Goal: Task Accomplishment & Management: Manage account settings

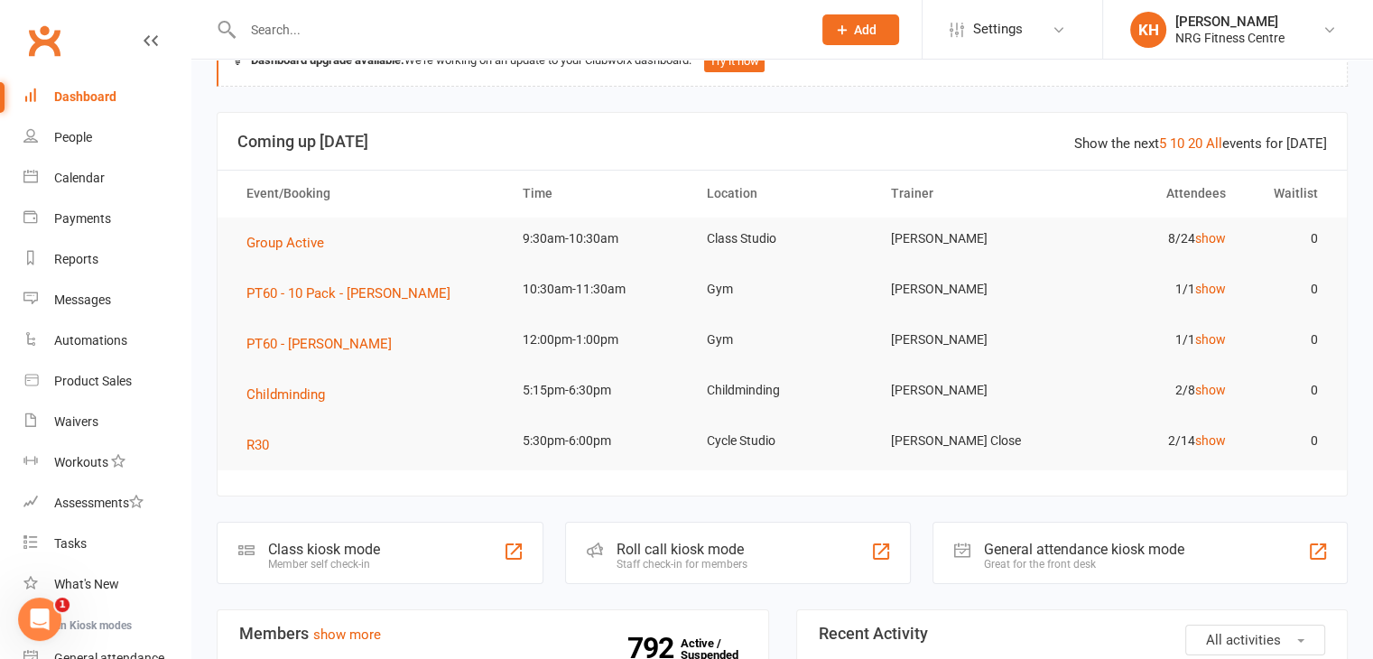
scroll to position [67, 0]
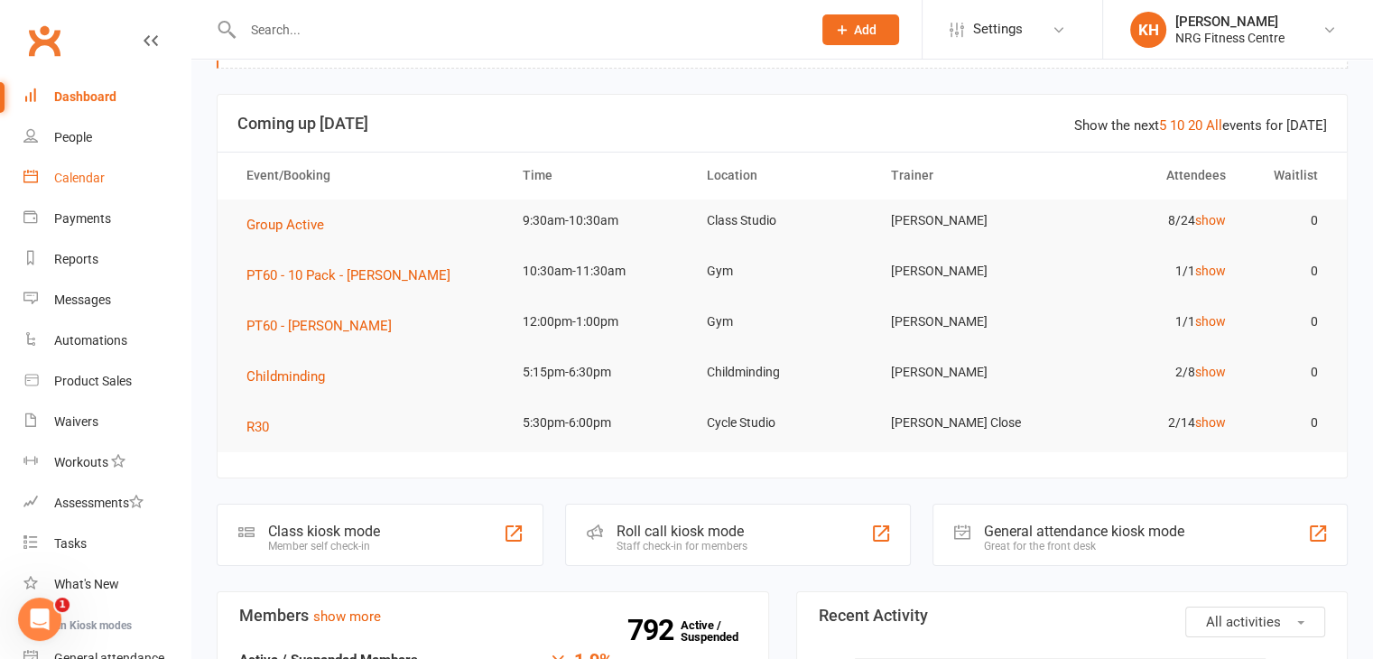
click at [79, 178] on div "Calendar" at bounding box center [79, 178] width 51 height 14
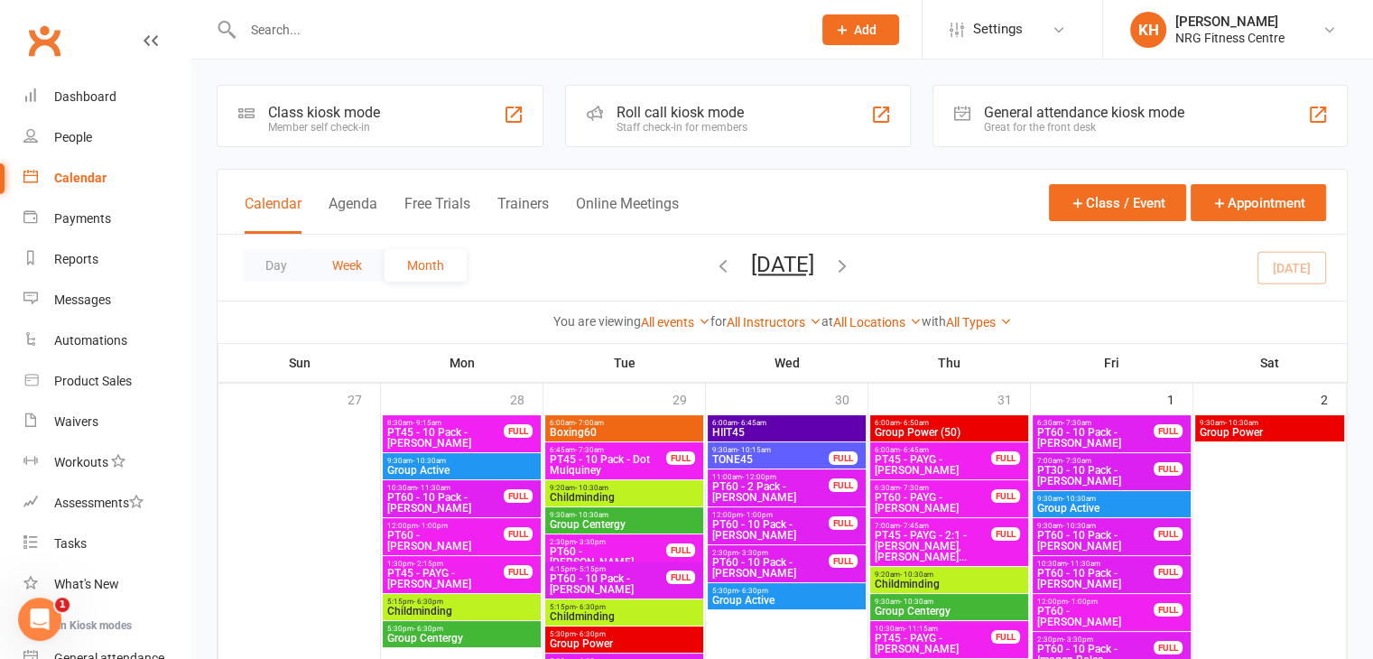
click at [346, 259] on button "Week" at bounding box center [347, 265] width 75 height 33
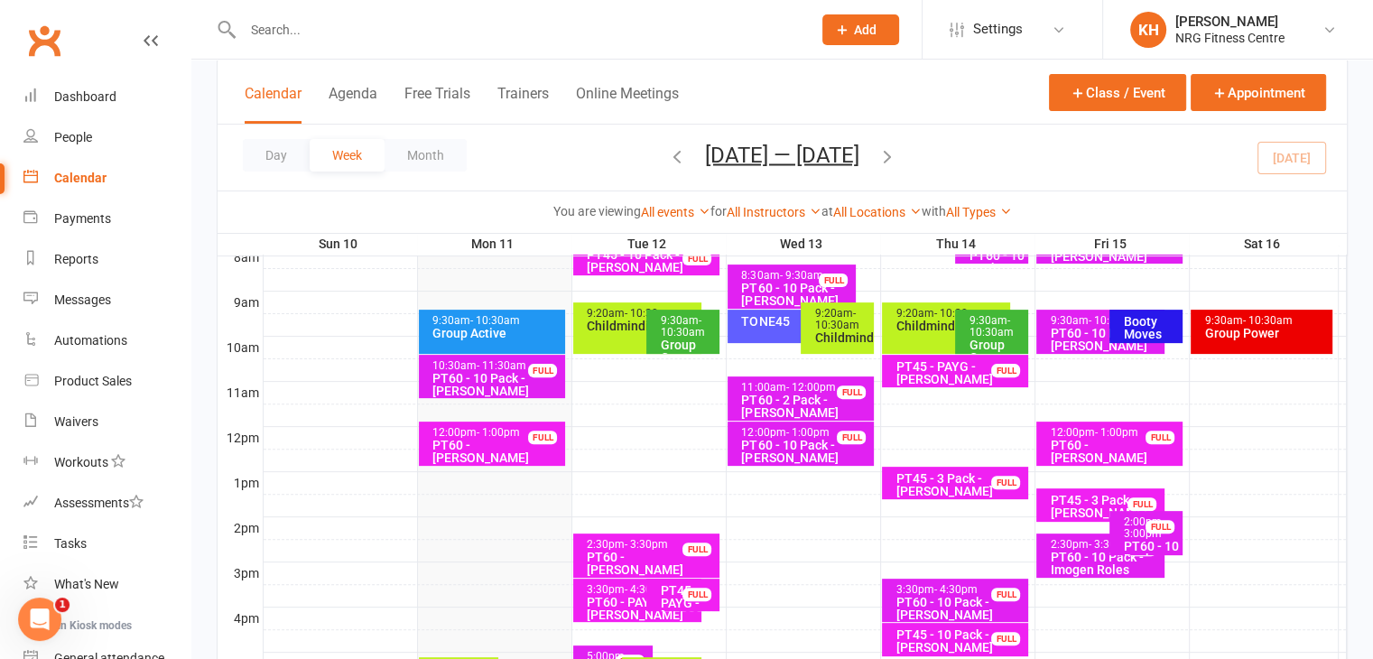
scroll to position [389, 0]
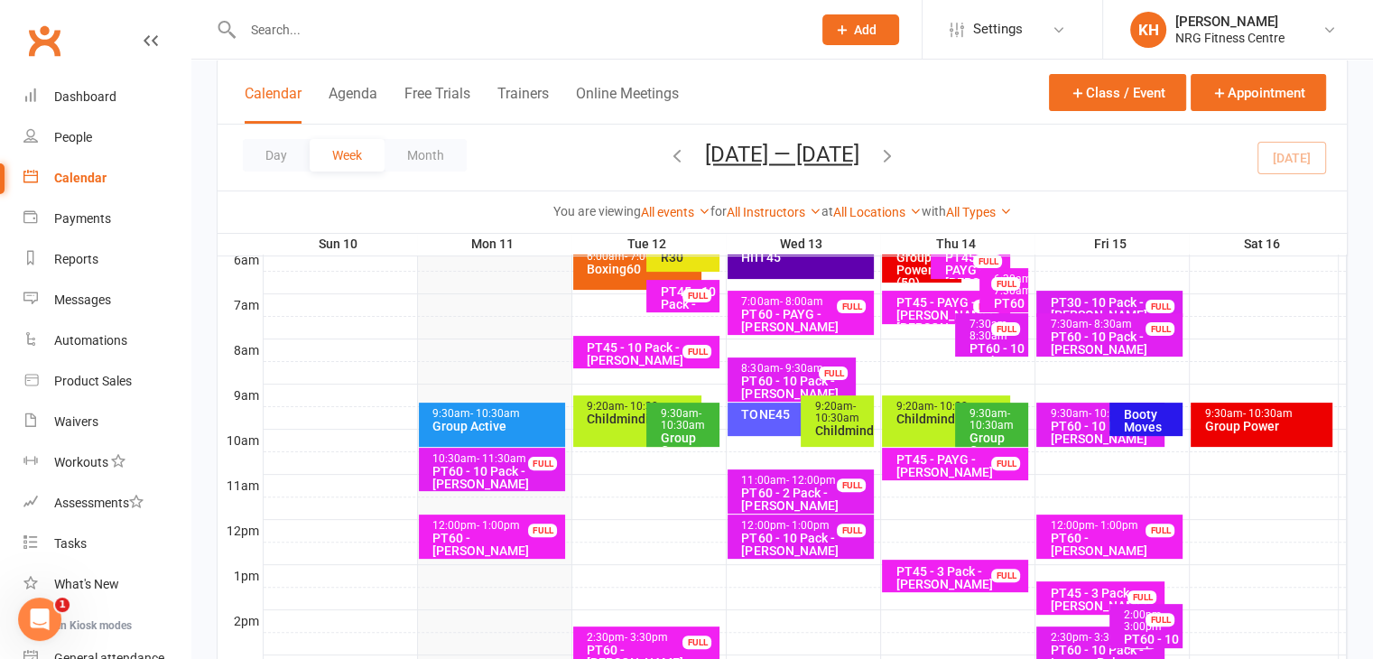
click at [488, 420] on div "Group Active" at bounding box center [497, 426] width 130 height 13
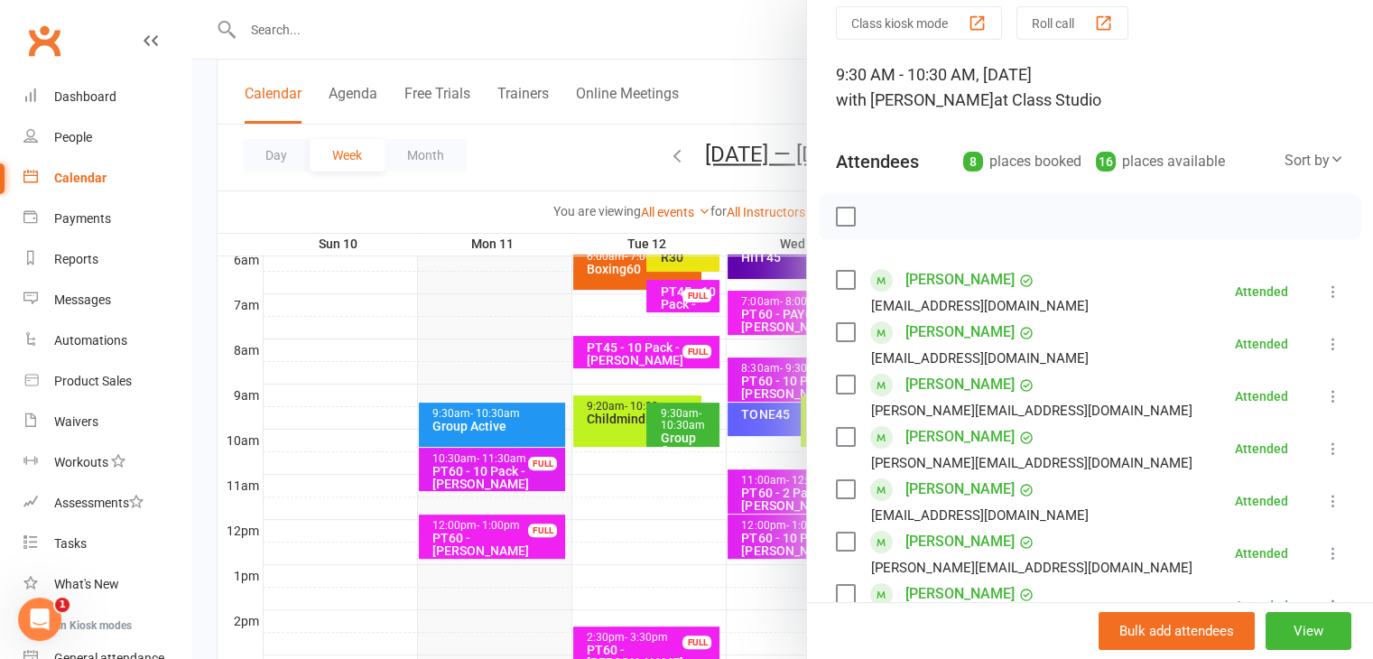
scroll to position [0, 0]
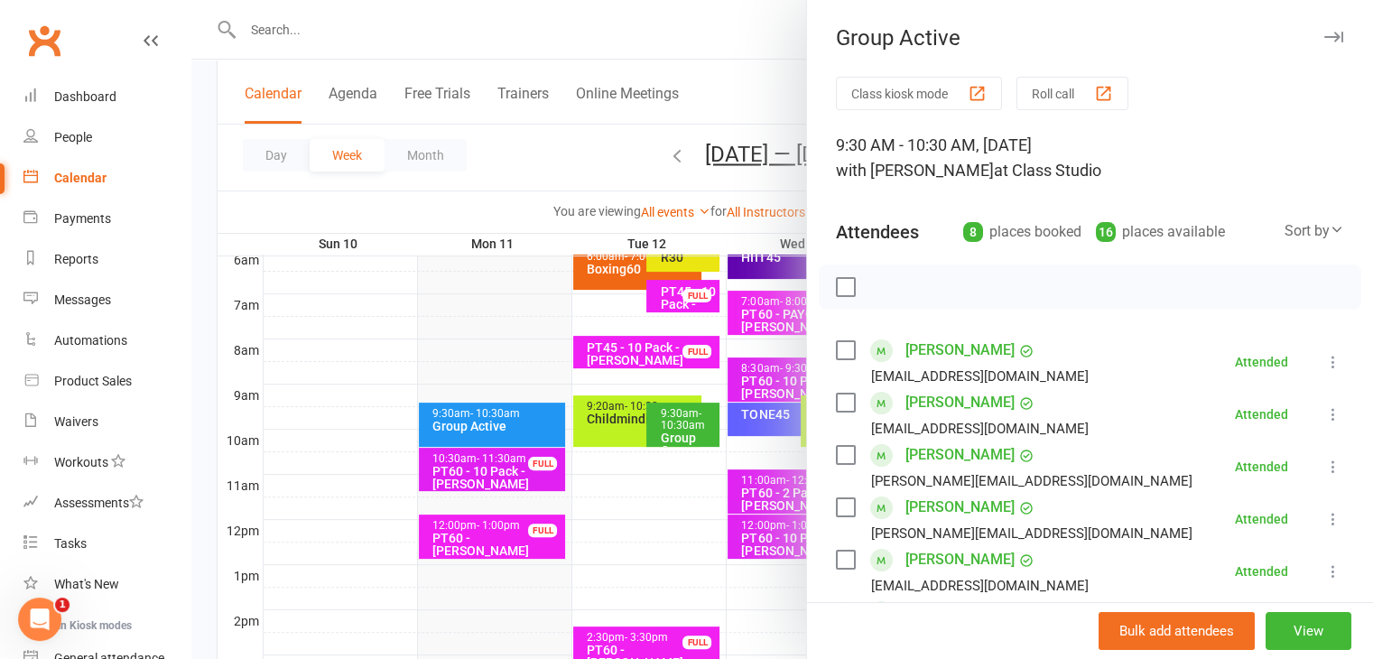
click at [1324, 37] on icon "button" at bounding box center [1333, 37] width 19 height 11
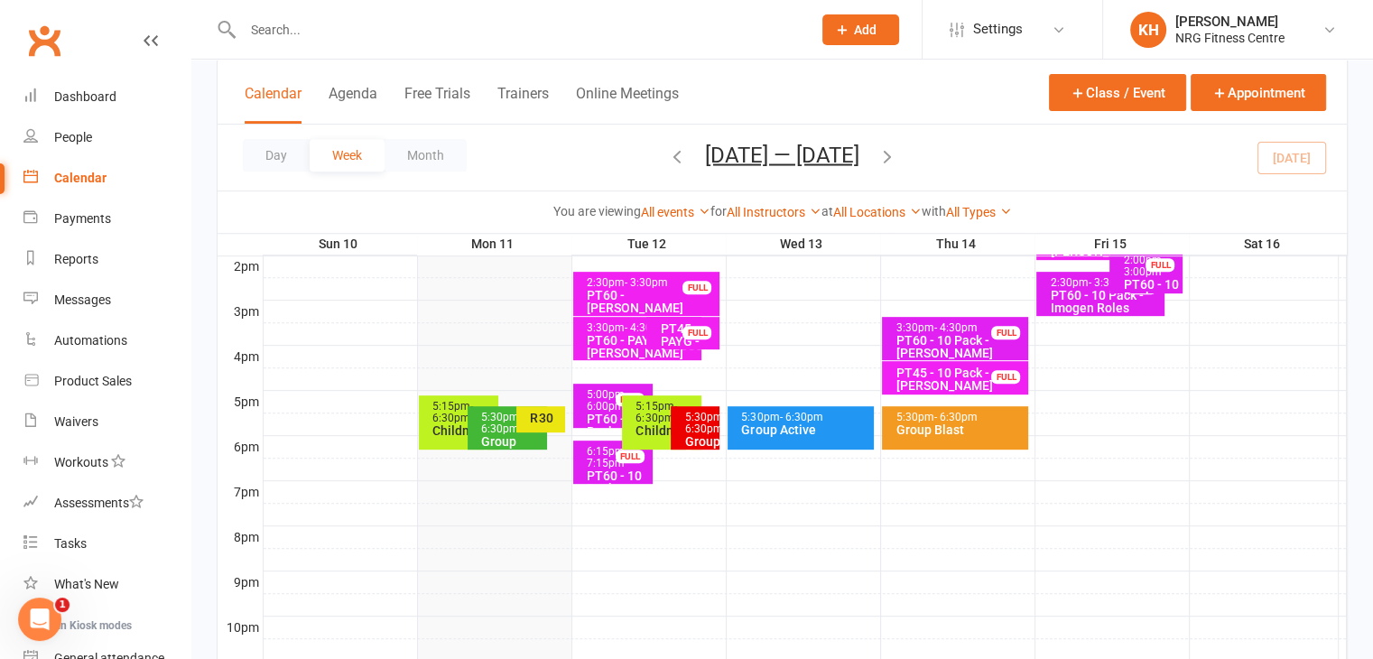
scroll to position [769, 0]
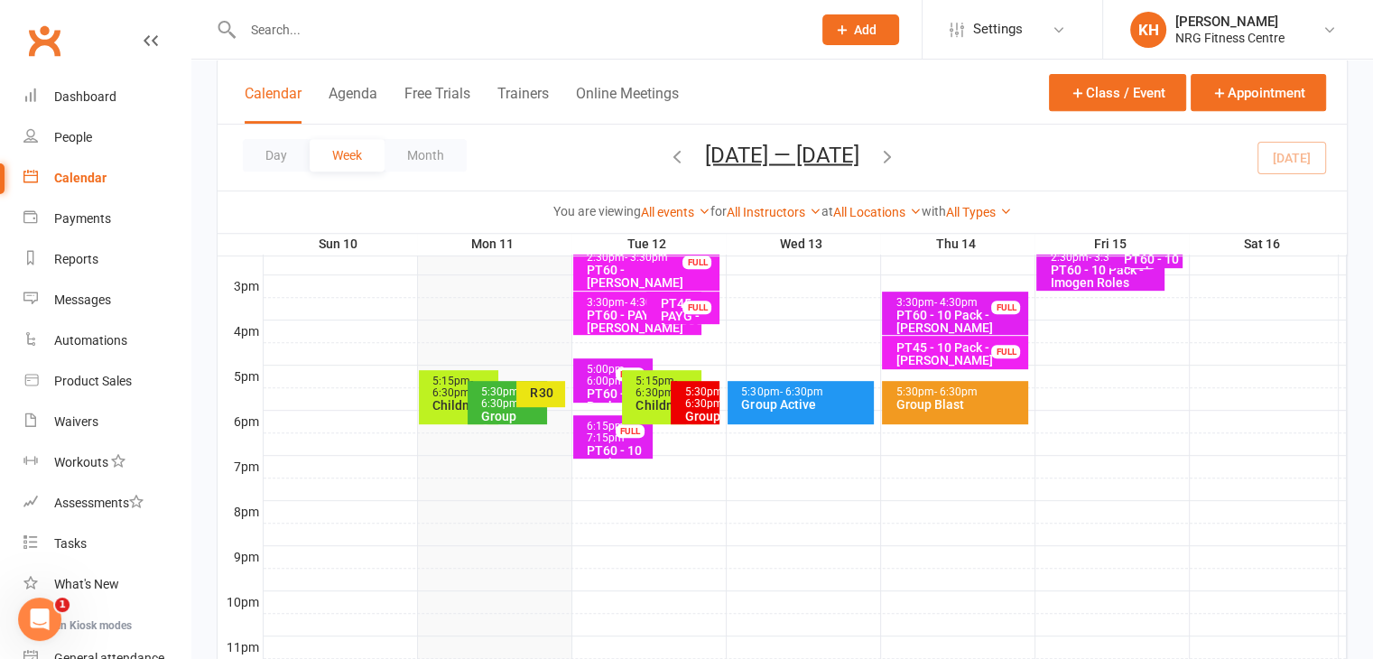
click at [441, 393] on span "- 6:30pm" at bounding box center [452, 387] width 41 height 24
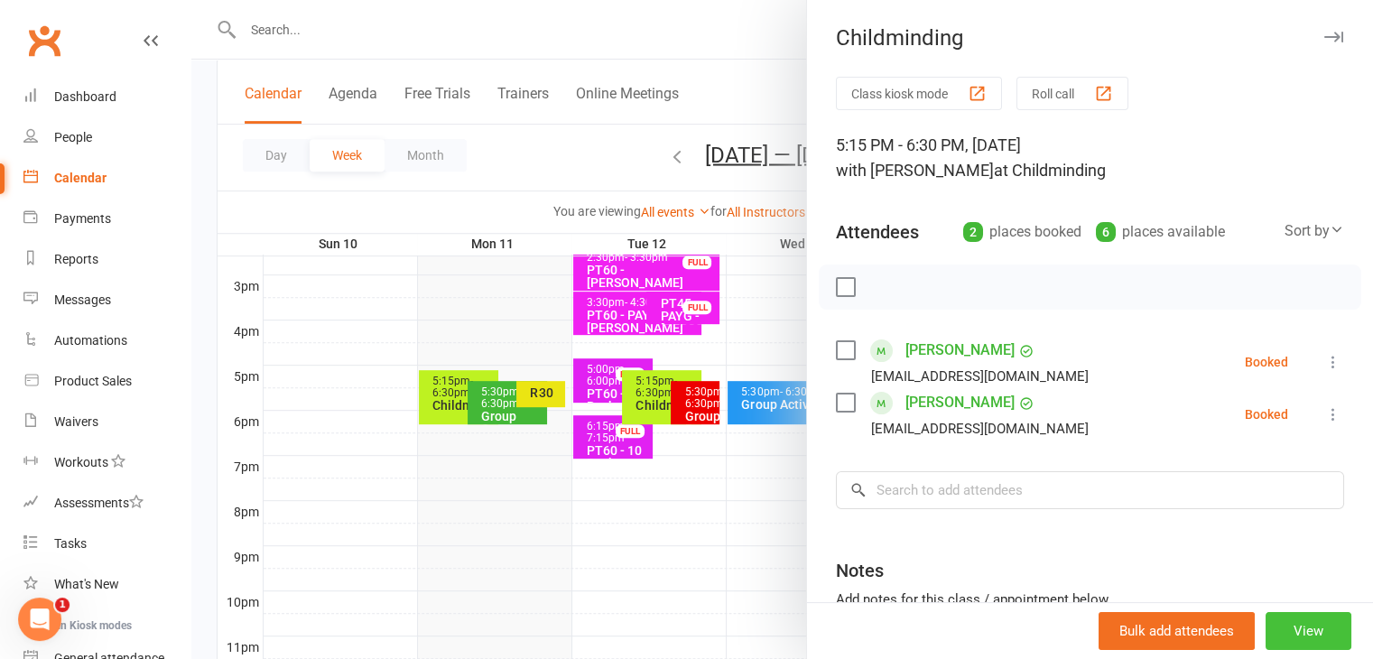
click at [1307, 635] on button "View" at bounding box center [1309, 631] width 86 height 38
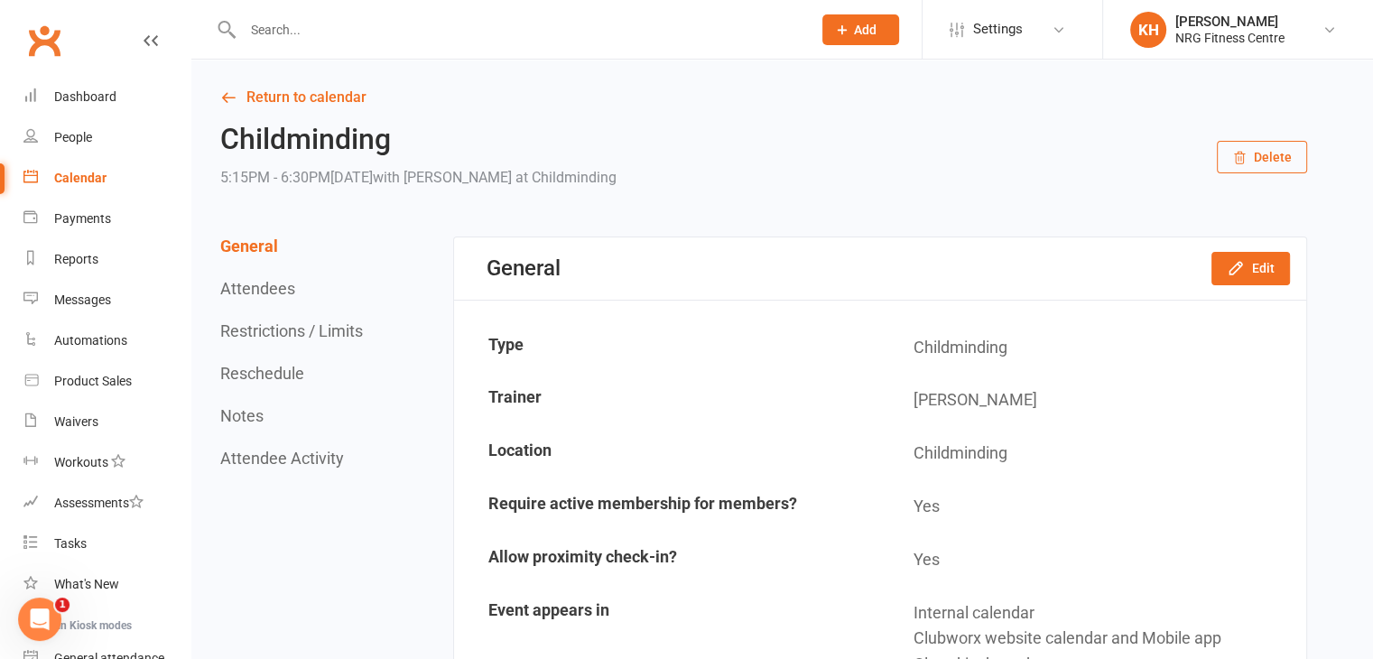
click at [1278, 146] on button "Delete" at bounding box center [1262, 157] width 90 height 33
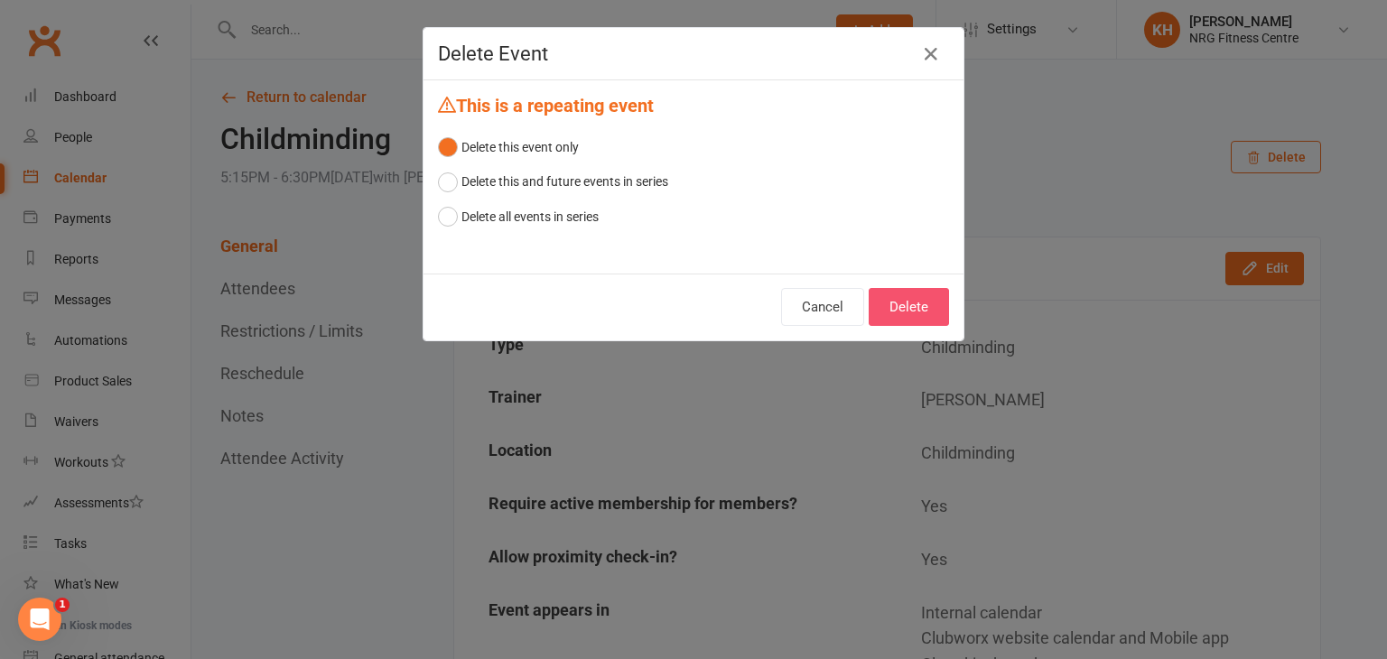
click at [897, 303] on button "Delete" at bounding box center [909, 307] width 80 height 38
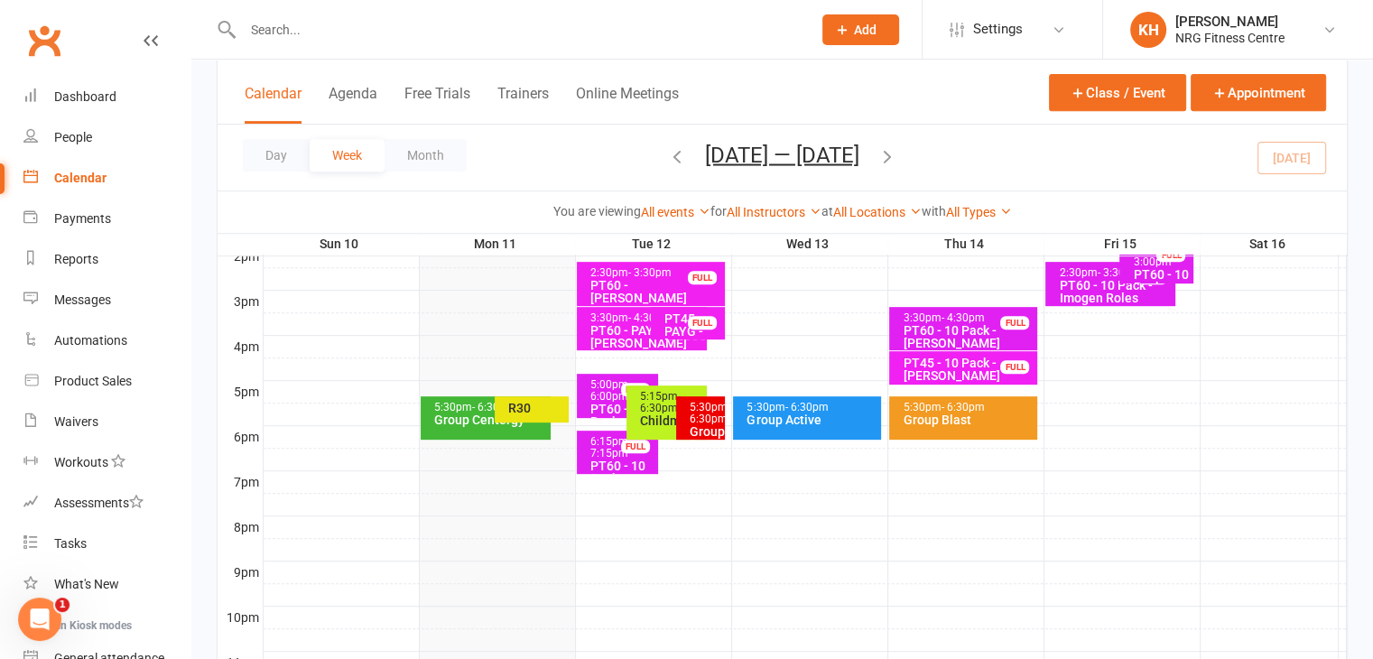
scroll to position [757, 0]
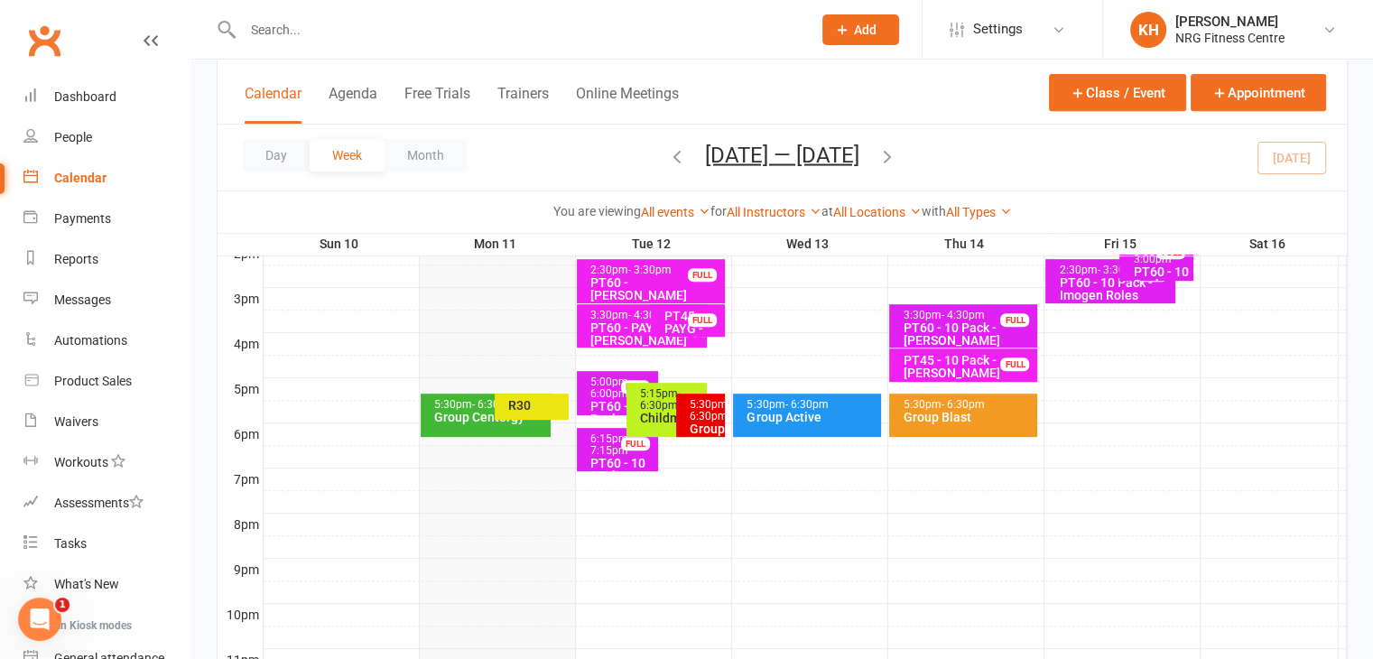
click at [472, 412] on div "Group Centergy" at bounding box center [490, 417] width 114 height 13
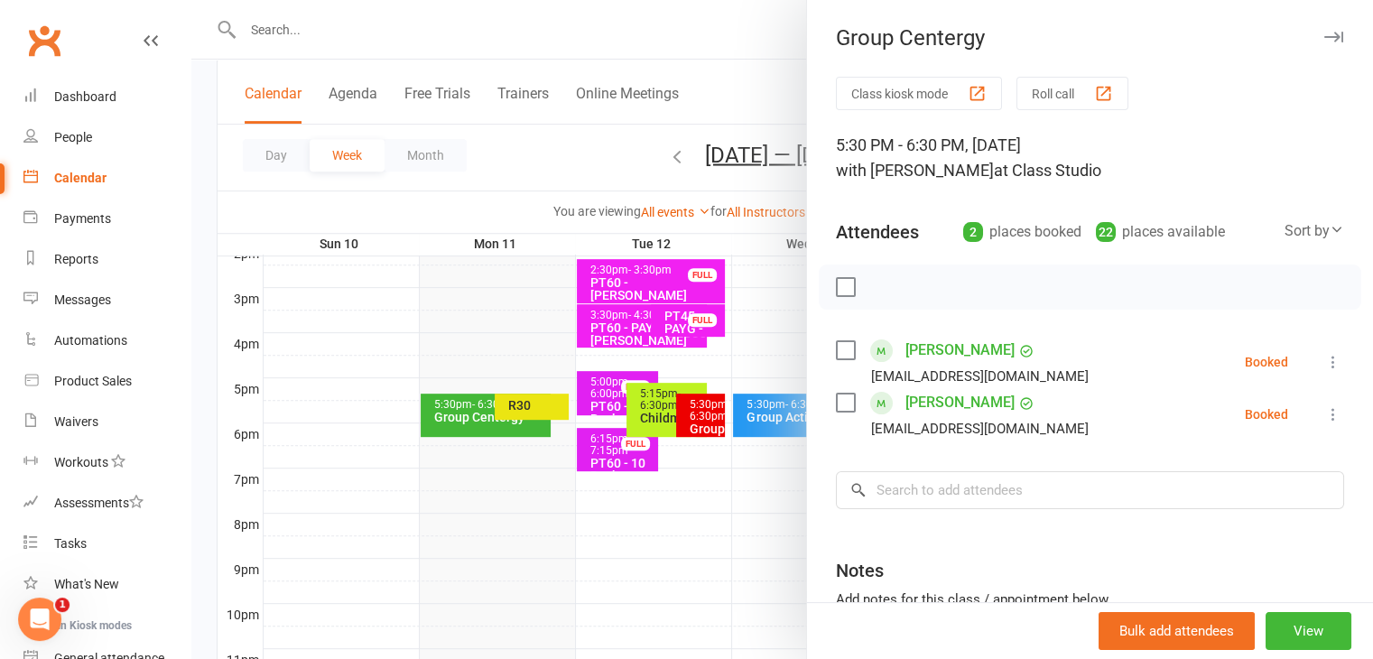
click at [946, 350] on link "[PERSON_NAME]" at bounding box center [960, 350] width 109 height 29
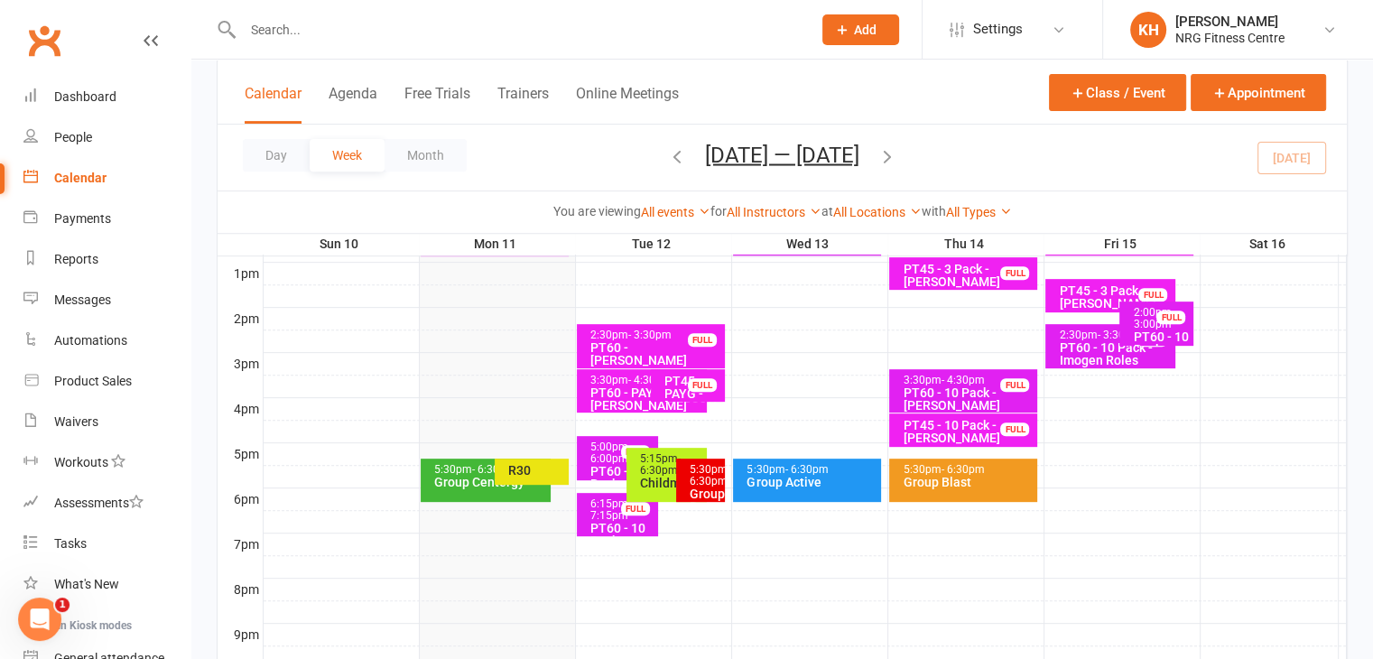
scroll to position [694, 0]
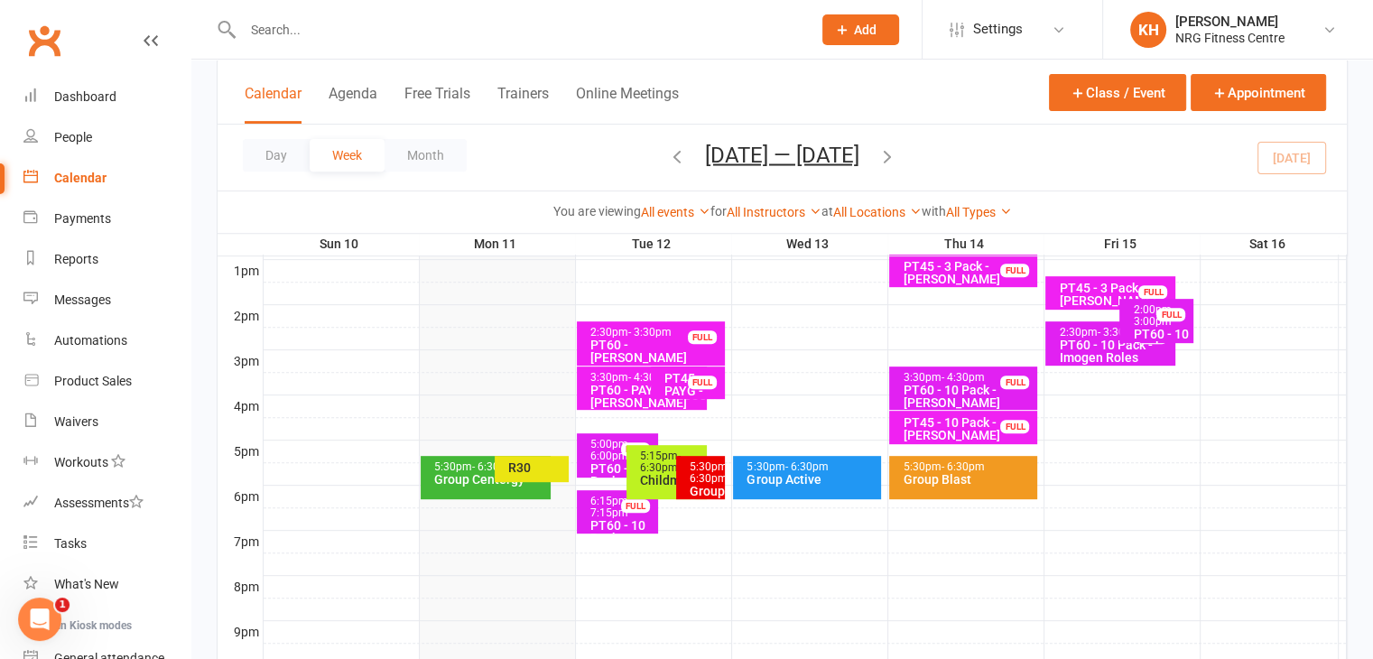
click at [455, 474] on div "Group Centergy" at bounding box center [490, 479] width 114 height 13
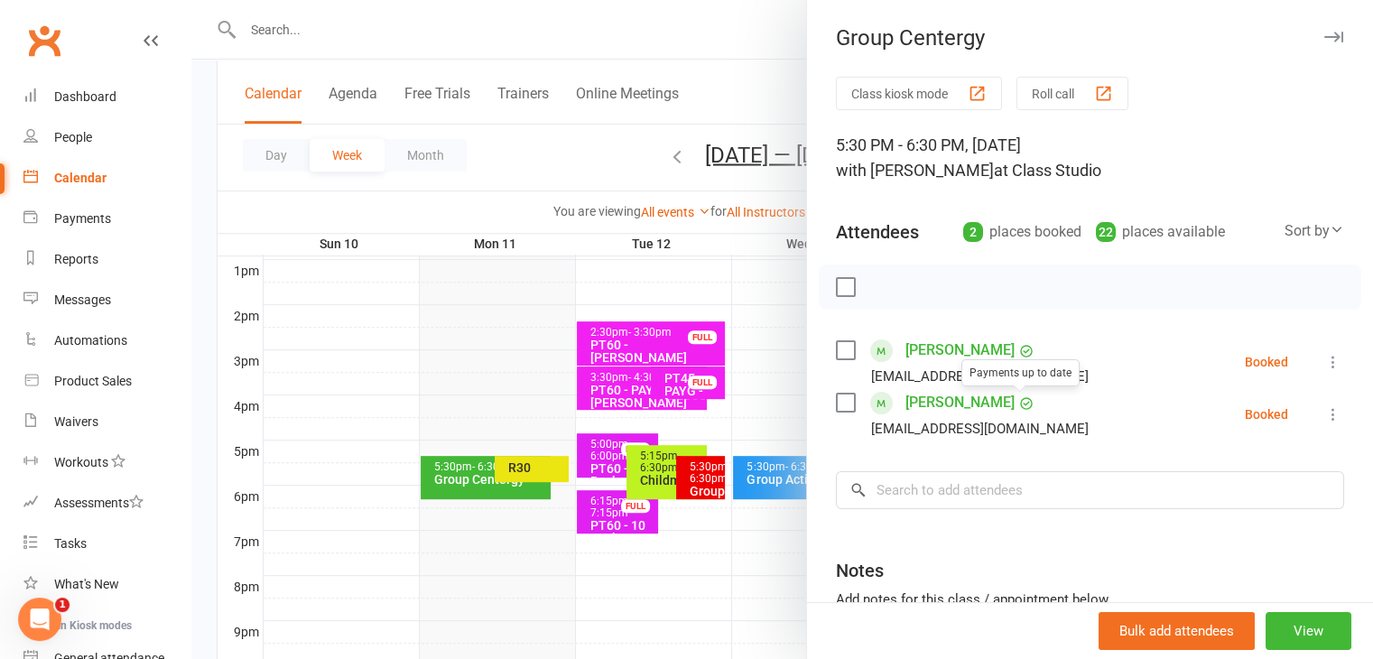
click at [962, 405] on link "[PERSON_NAME]" at bounding box center [960, 402] width 109 height 29
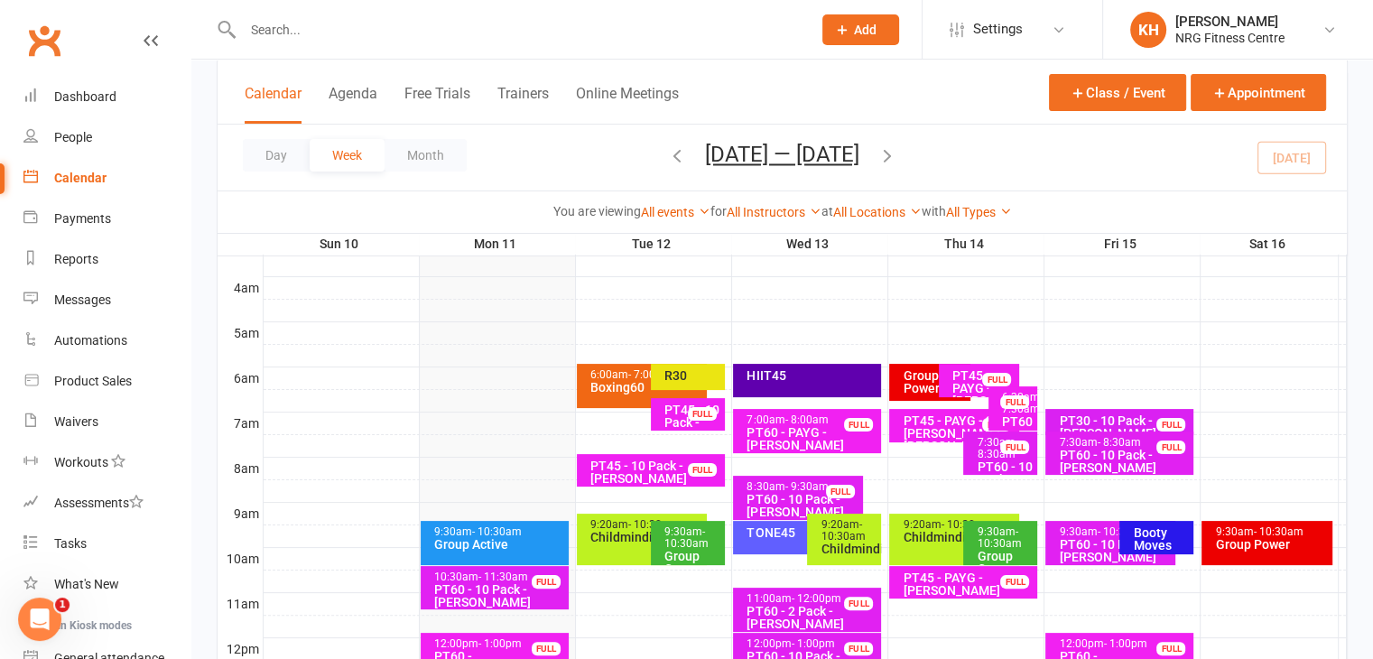
scroll to position [269, 0]
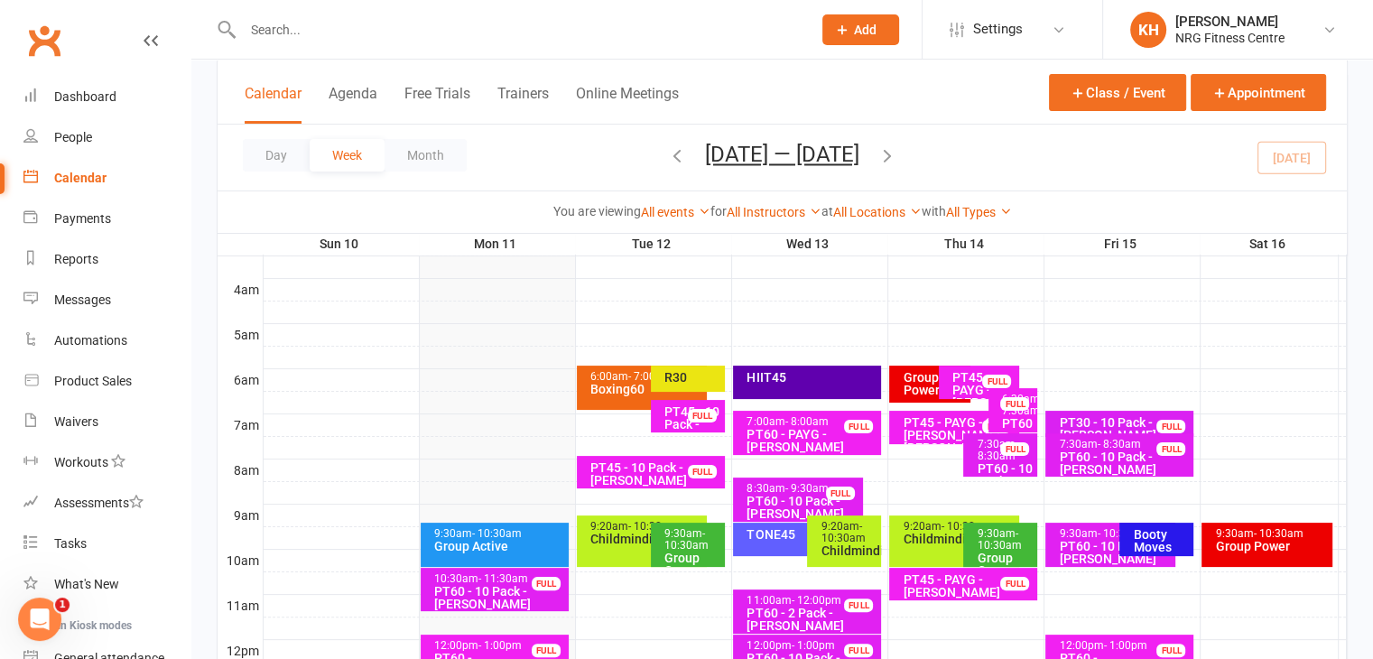
click at [608, 378] on div "6:00am - 7:00am" at bounding box center [647, 377] width 114 height 12
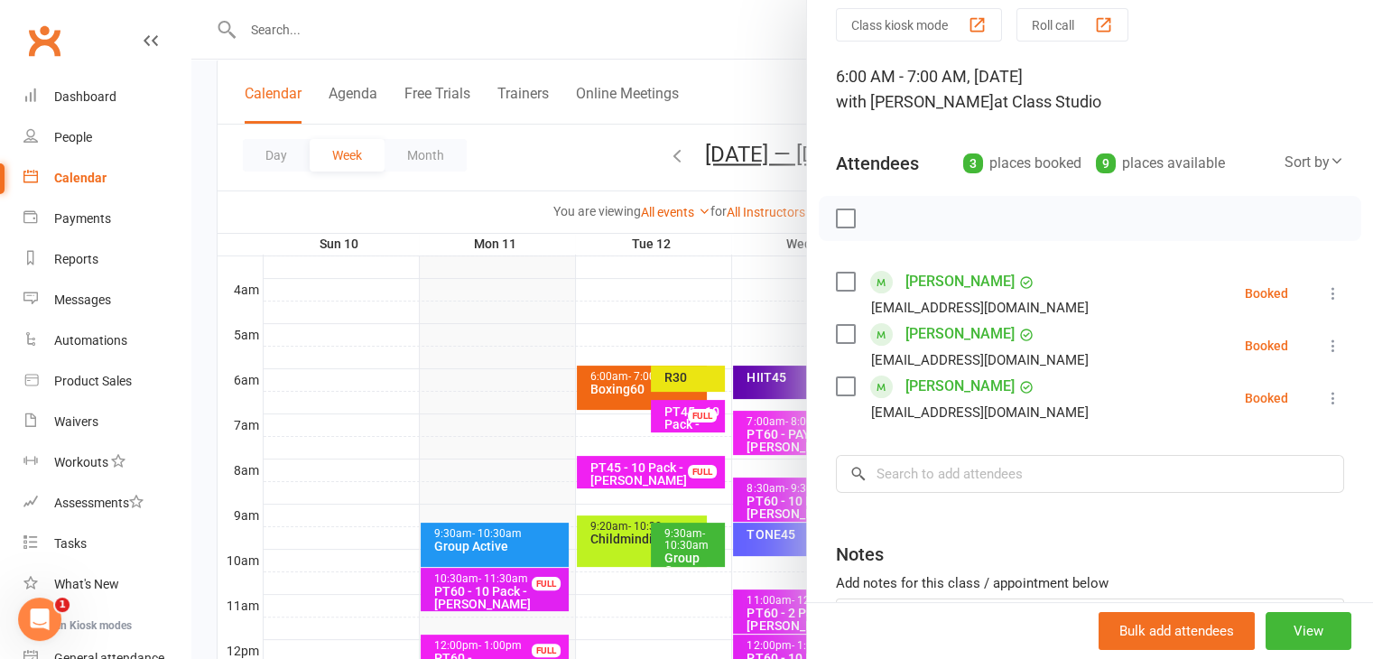
scroll to position [0, 0]
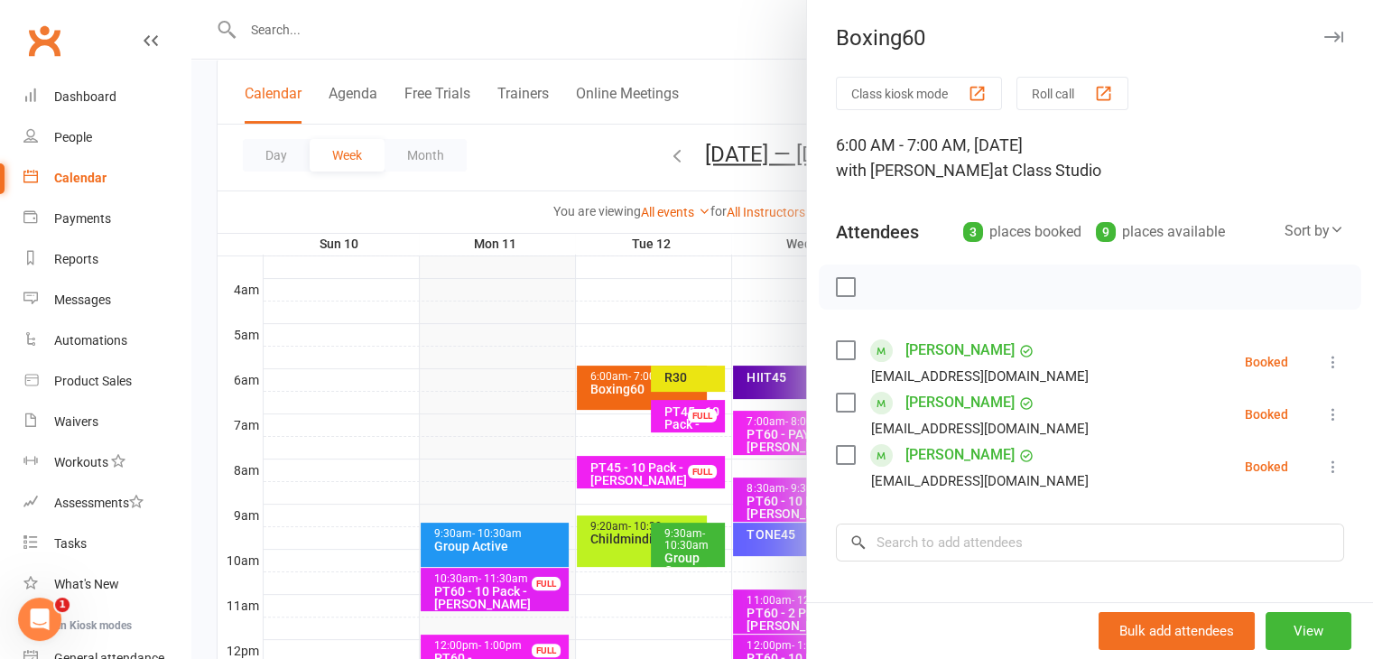
click at [1324, 37] on icon "button" at bounding box center [1333, 37] width 19 height 11
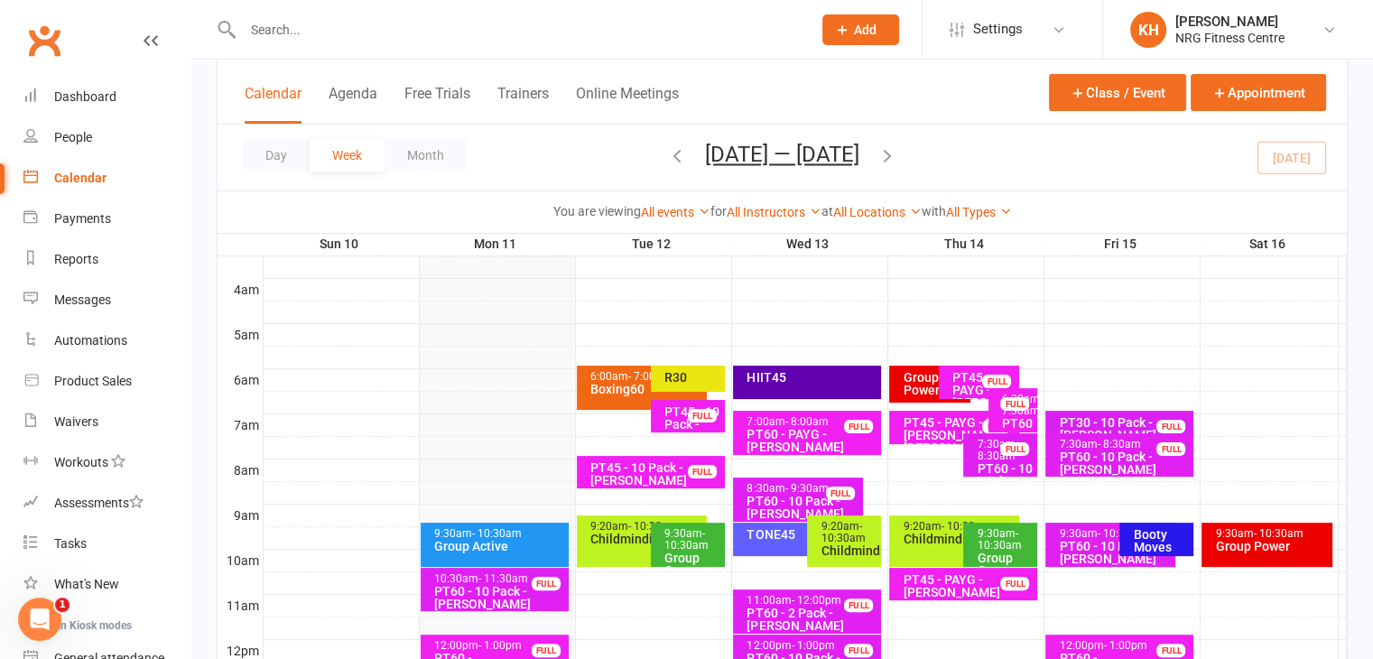
click at [598, 549] on div "9:20am - 10:30am Childminding" at bounding box center [642, 541] width 130 height 51
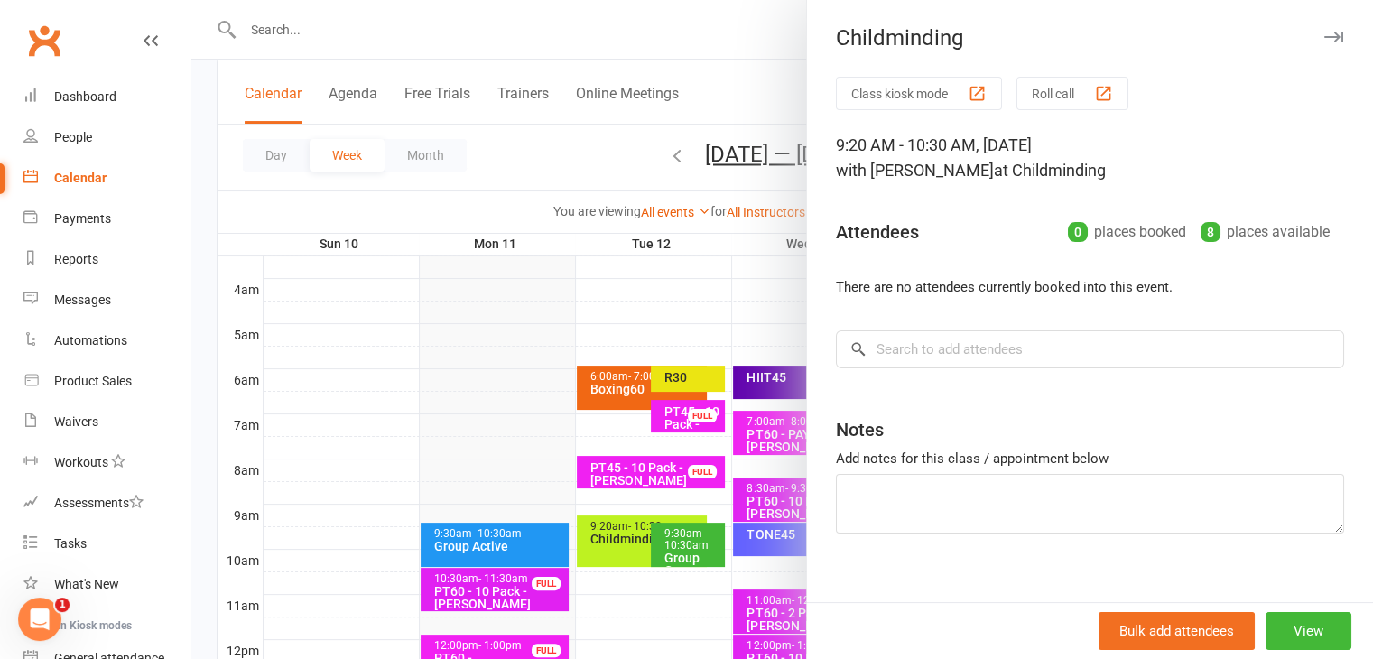
click at [1324, 33] on icon "button" at bounding box center [1333, 37] width 19 height 11
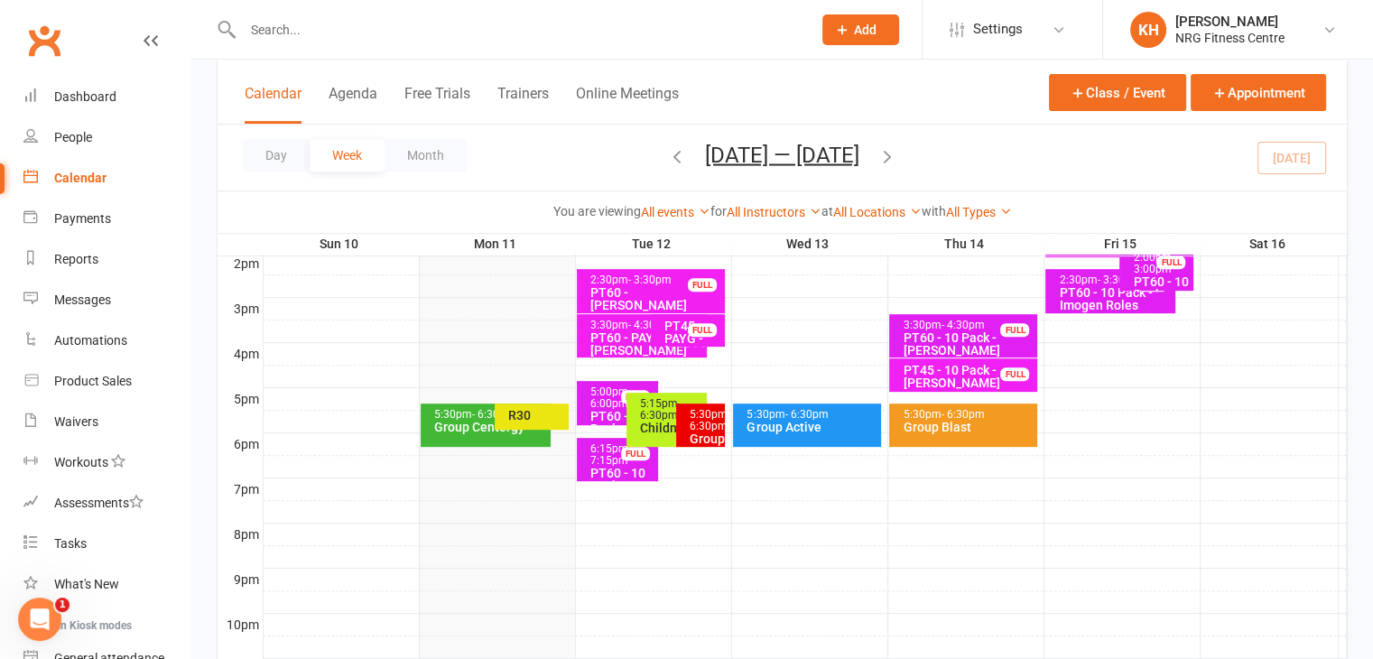
scroll to position [752, 0]
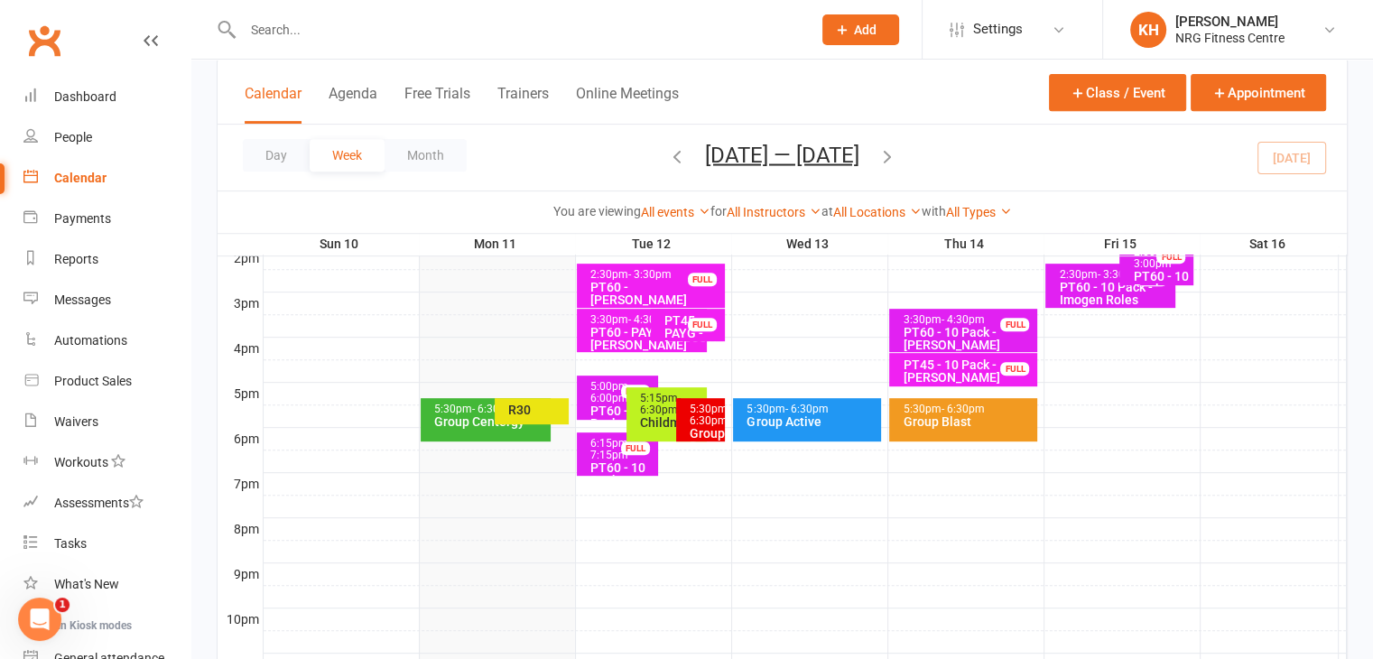
click at [664, 407] on span "- 6:30pm" at bounding box center [660, 404] width 41 height 24
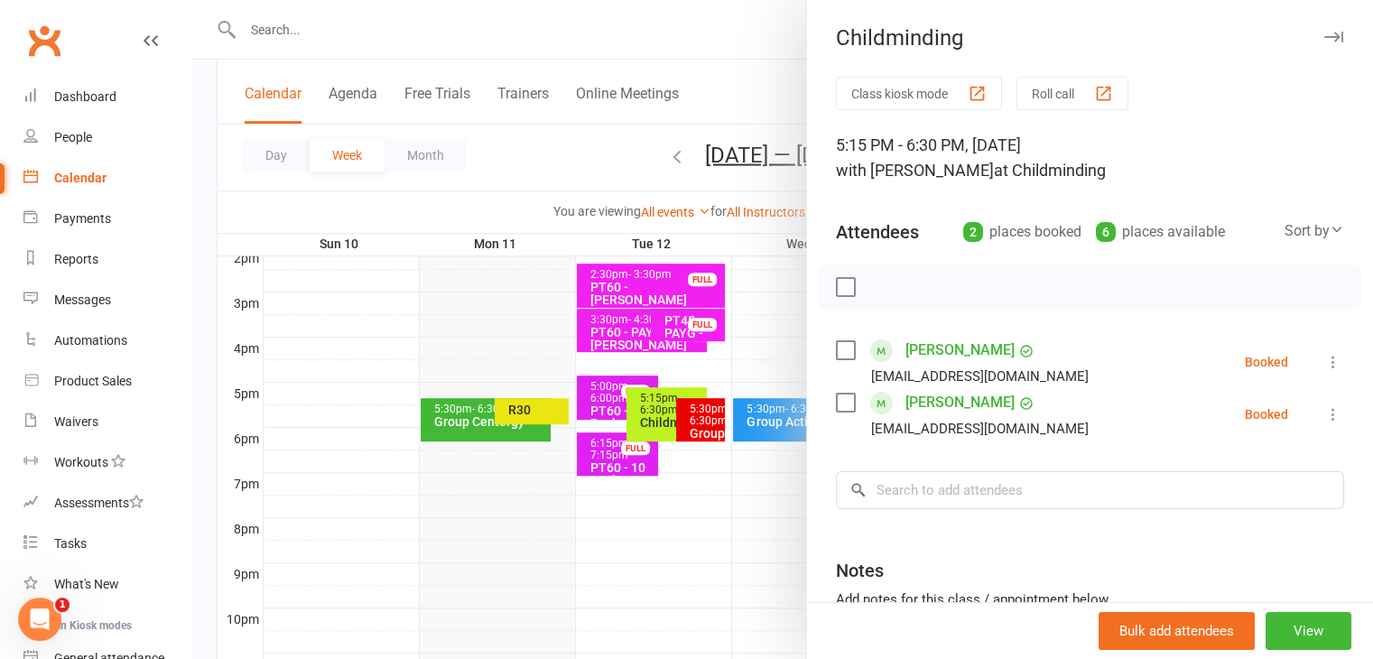
click at [1324, 38] on icon "button" at bounding box center [1333, 37] width 19 height 11
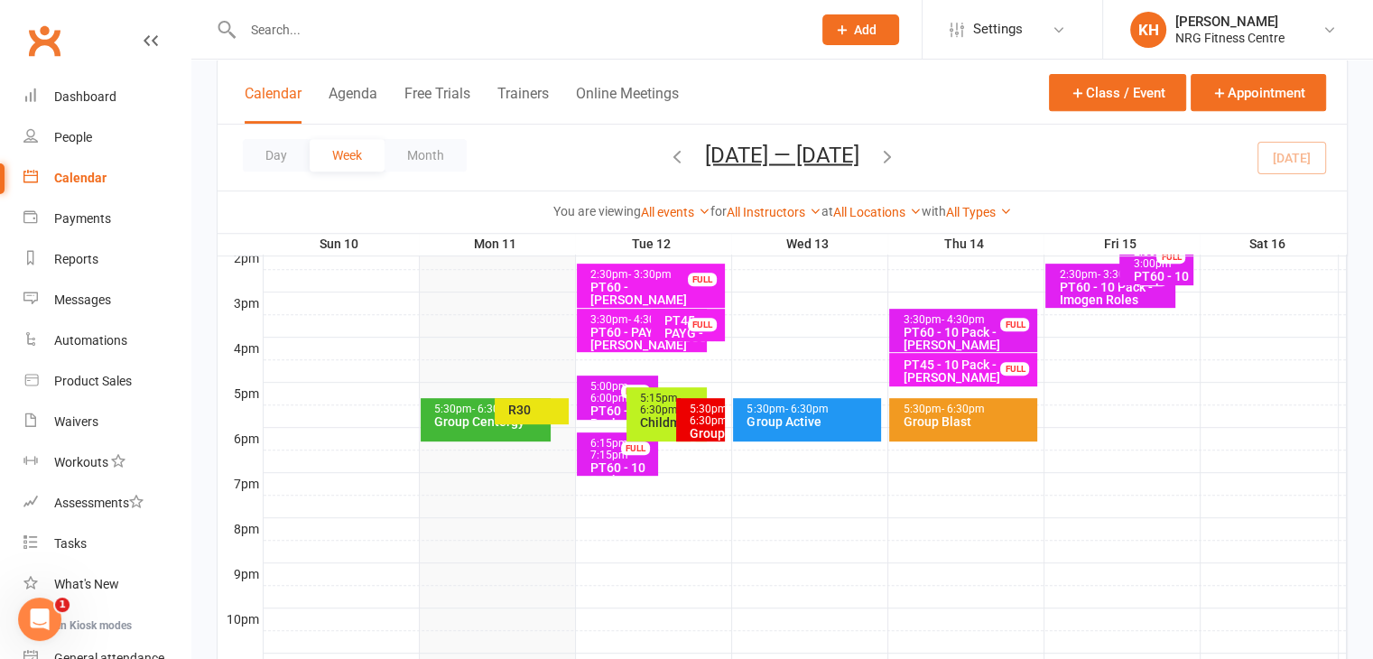
click at [598, 409] on div "PT60 - 2 Pack - [PERSON_NAME]" at bounding box center [622, 423] width 64 height 38
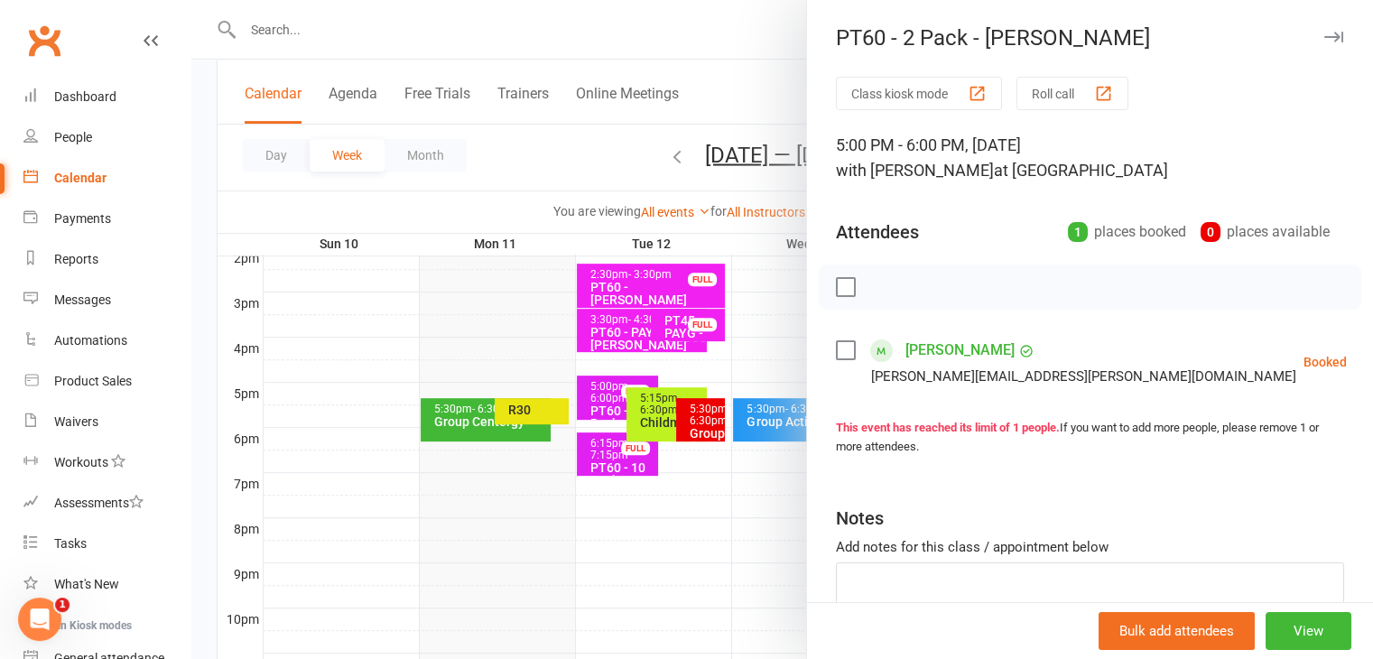
click at [1324, 37] on icon "button" at bounding box center [1333, 37] width 19 height 11
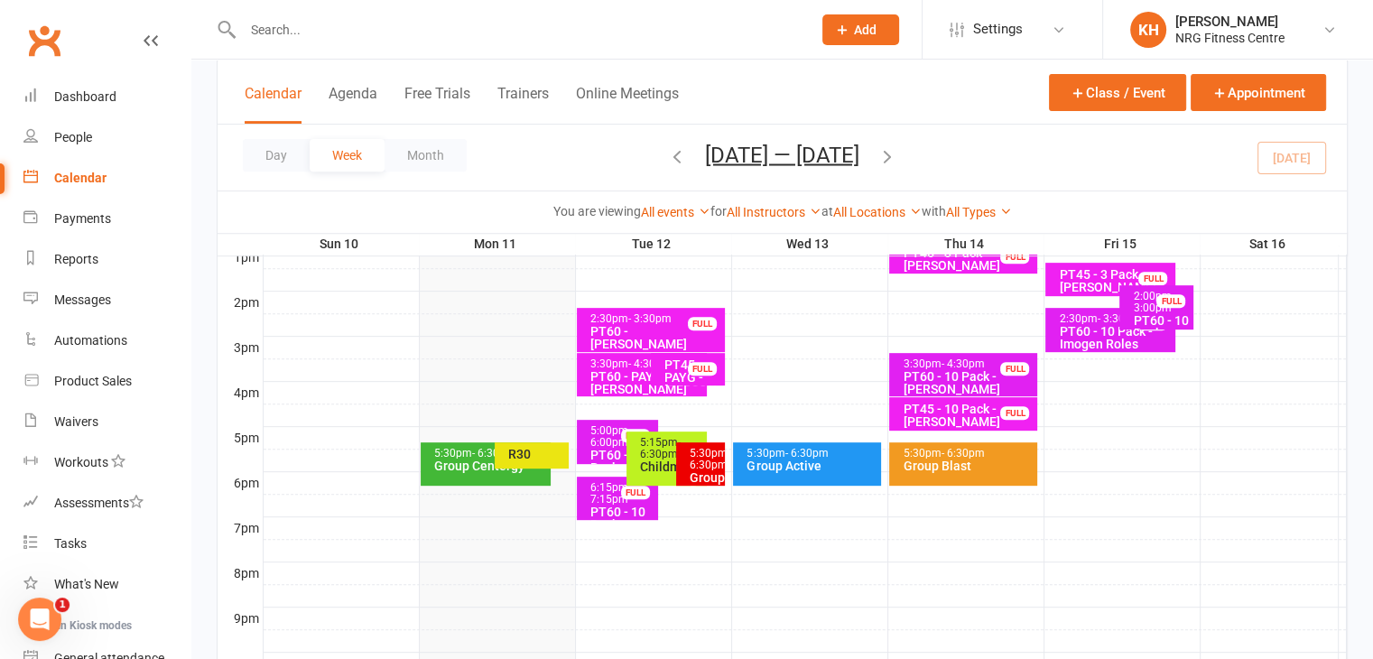
scroll to position [717, 0]
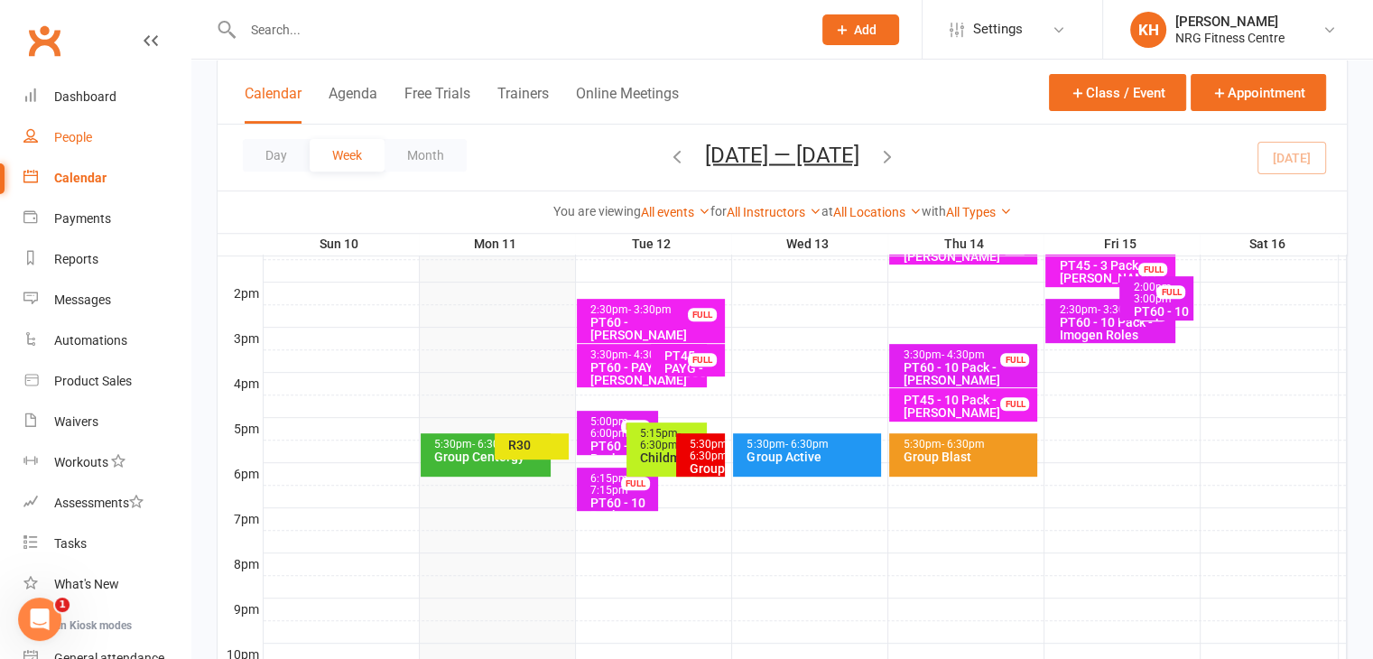
click at [86, 148] on link "People" at bounding box center [106, 137] width 167 height 41
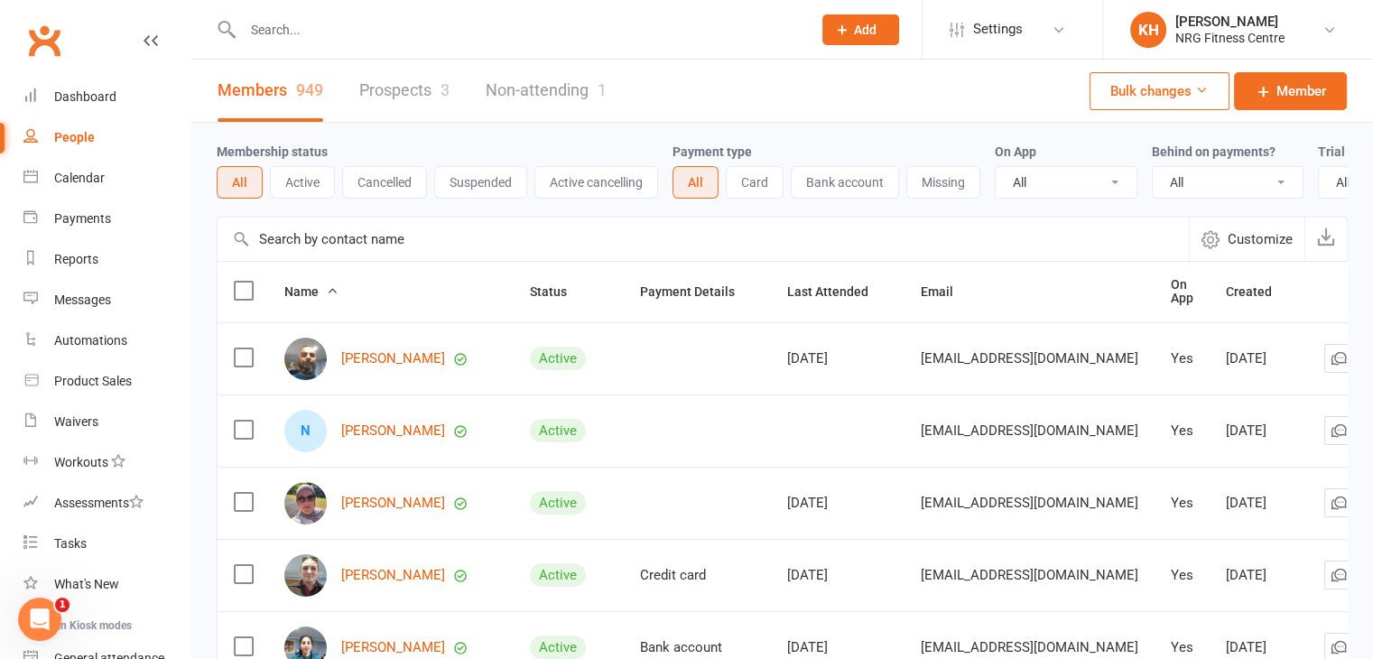
click at [302, 30] on input "text" at bounding box center [518, 29] width 562 height 25
type input "kershaw"
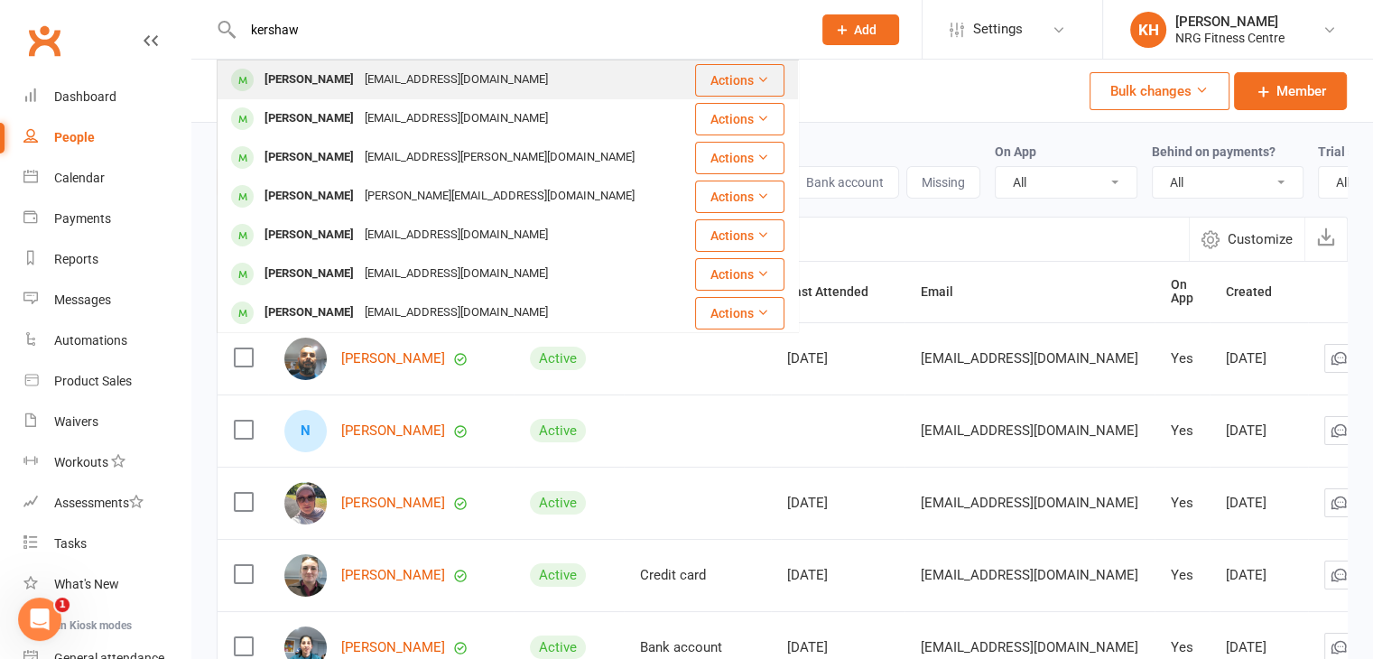
click at [307, 78] on div "Lucy KERSHAW" at bounding box center [309, 80] width 100 height 26
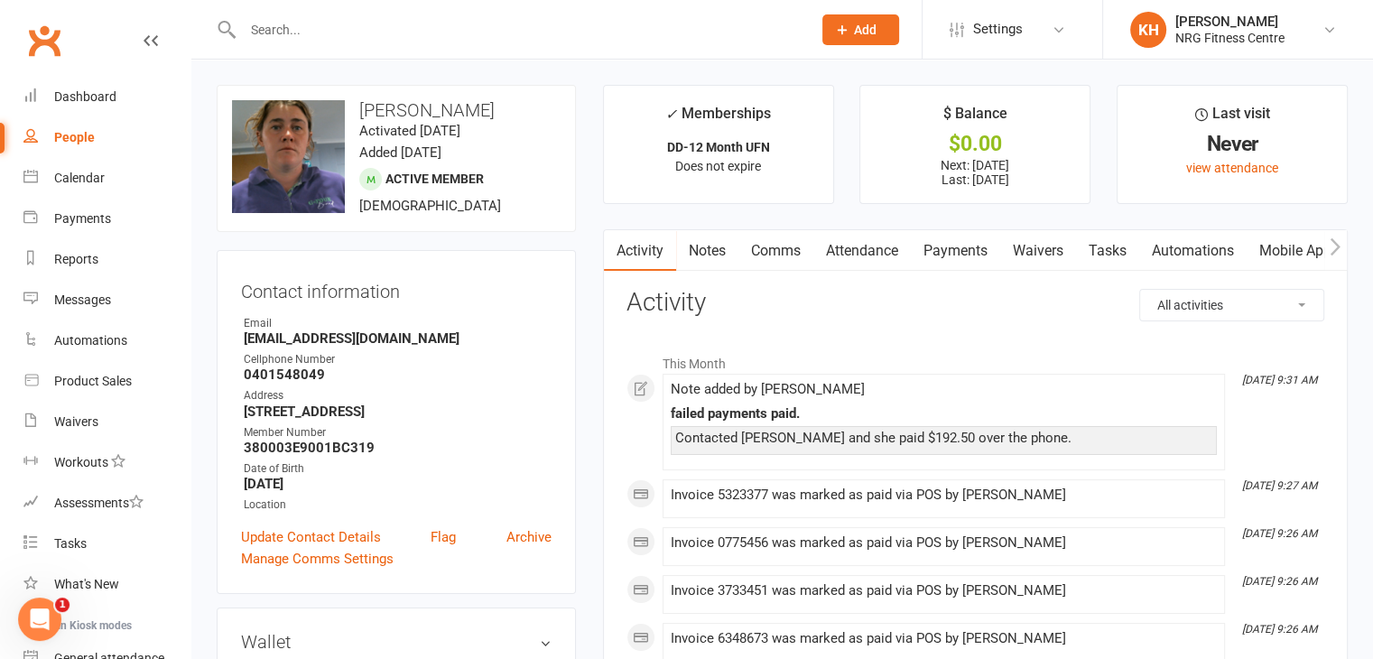
click at [932, 254] on link "Payments" at bounding box center [955, 251] width 89 height 42
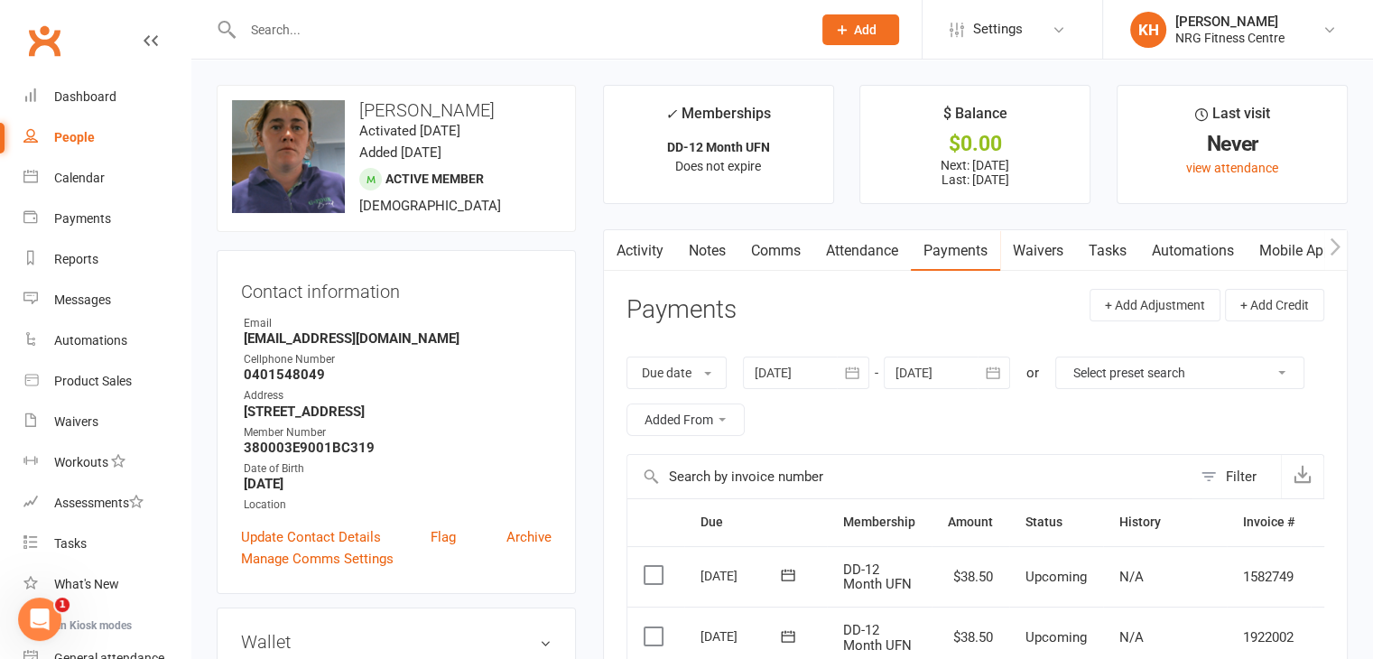
click at [306, 33] on input "text" at bounding box center [518, 29] width 562 height 25
type input "hooper"
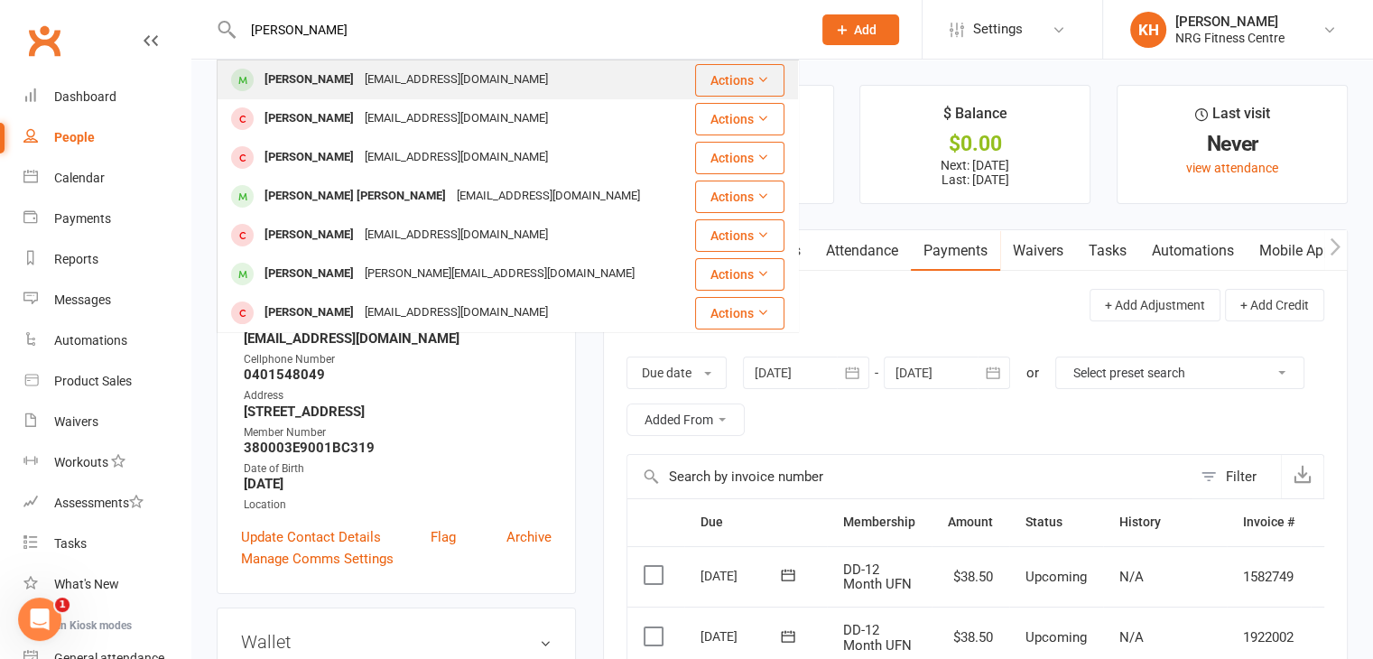
click at [307, 90] on div "Simon Hooper" at bounding box center [309, 80] width 100 height 26
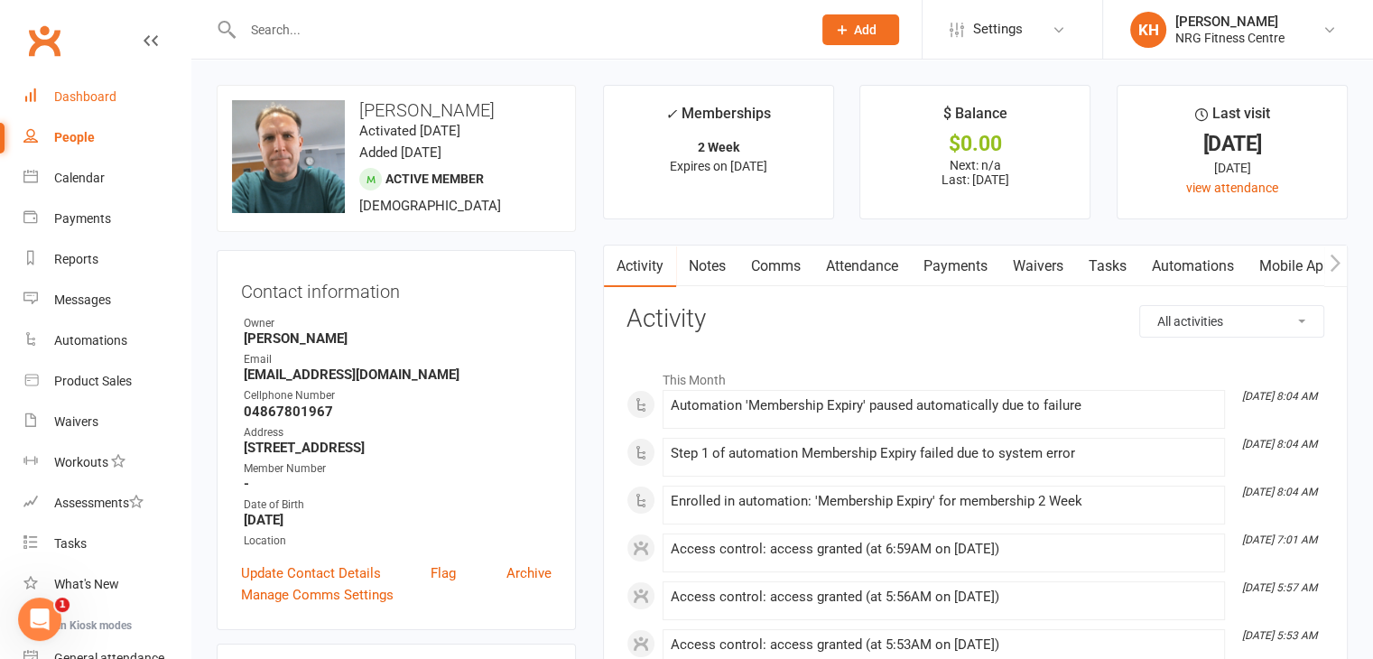
click at [73, 97] on div "Dashboard" at bounding box center [85, 96] width 62 height 14
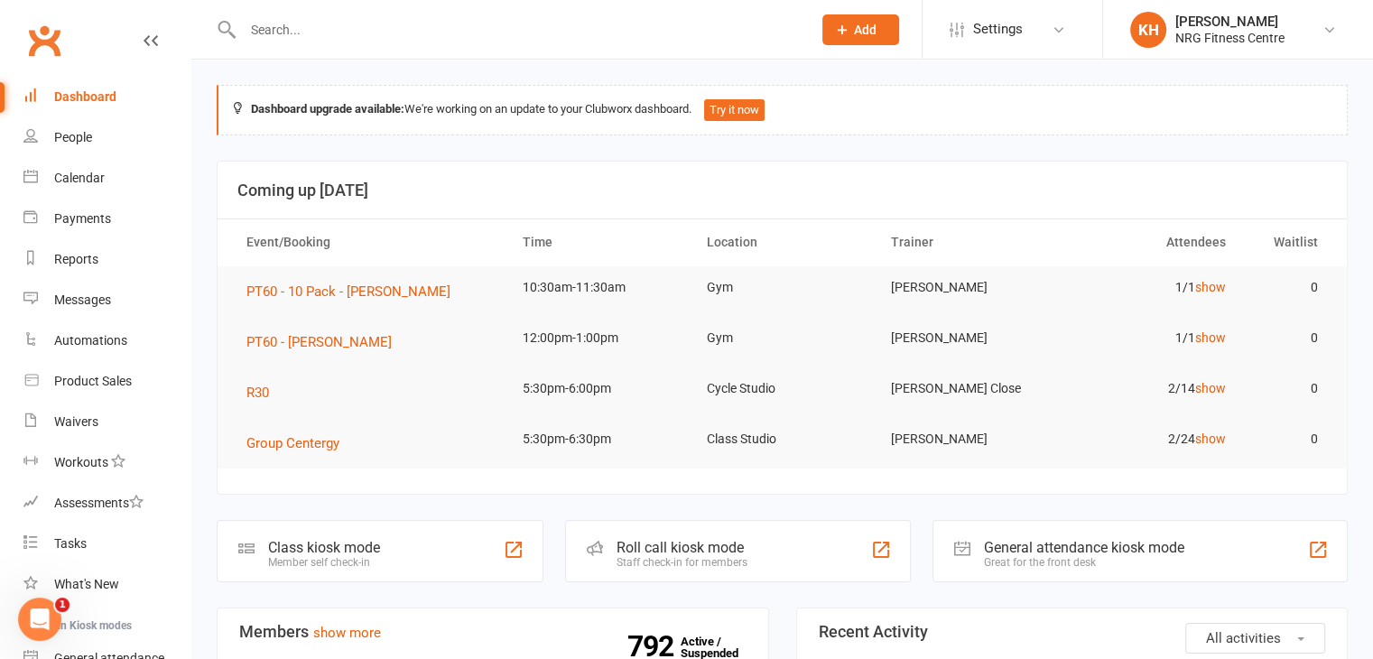
click at [261, 25] on input "text" at bounding box center [518, 29] width 562 height 25
type input "[PERSON_NAME]"
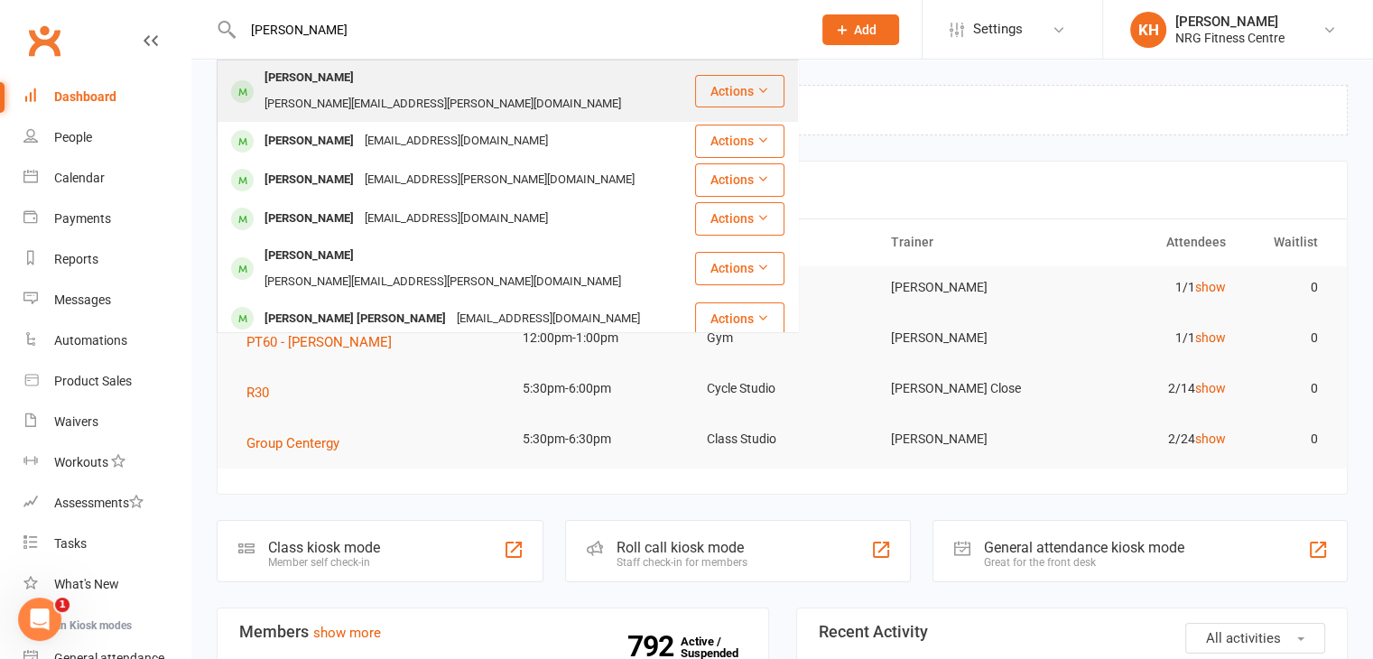
click at [256, 77] on div at bounding box center [242, 92] width 33 height 30
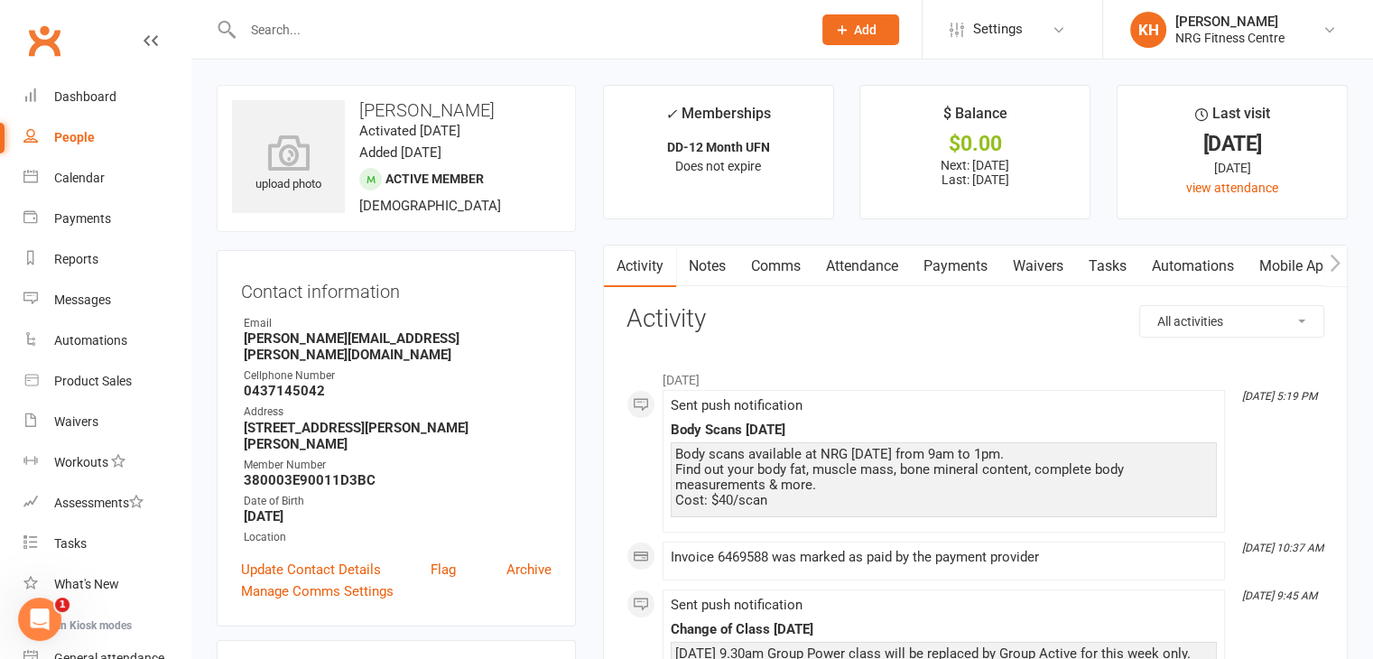
click at [946, 264] on link "Payments" at bounding box center [955, 267] width 89 height 42
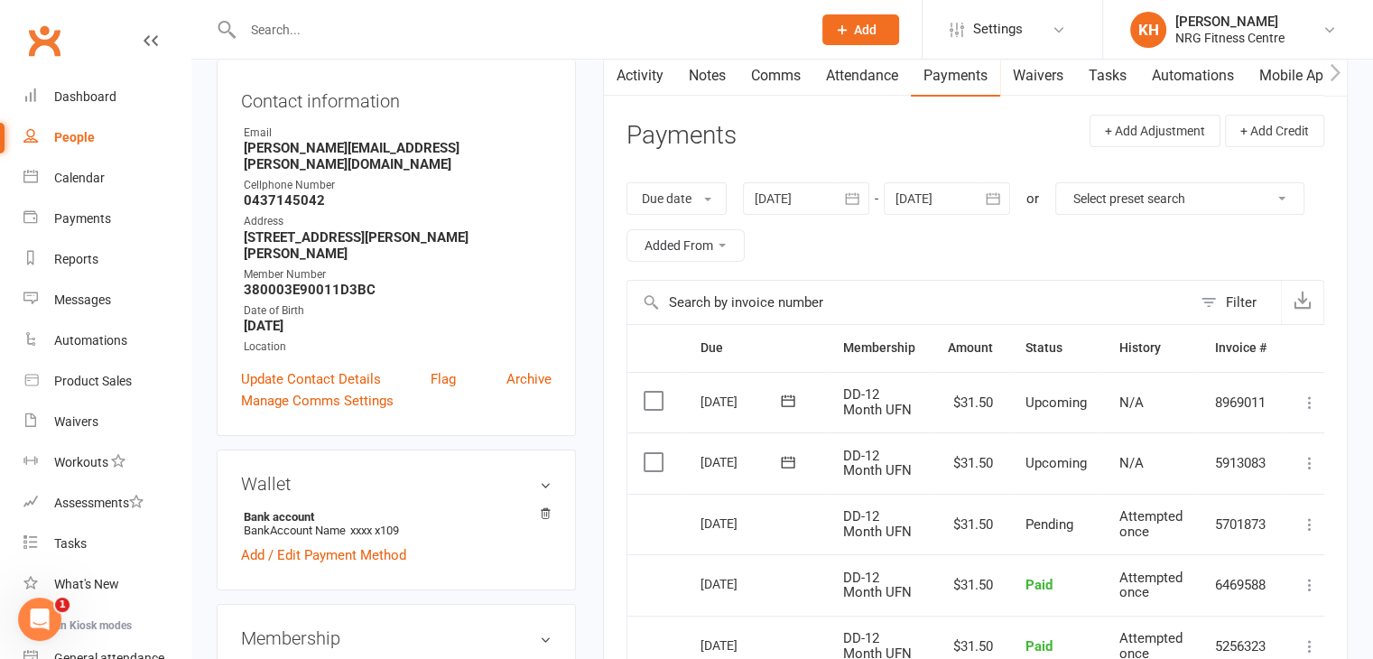
scroll to position [193, 0]
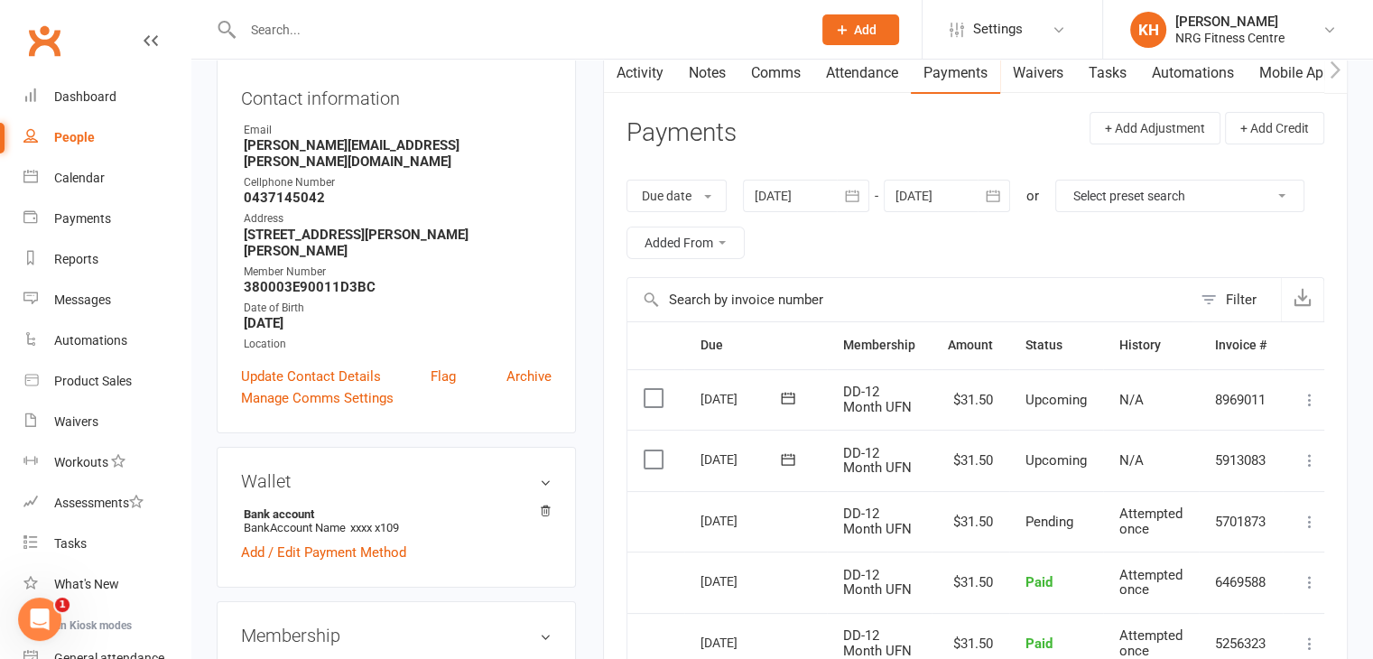
click at [725, 81] on link "Notes" at bounding box center [707, 73] width 62 height 42
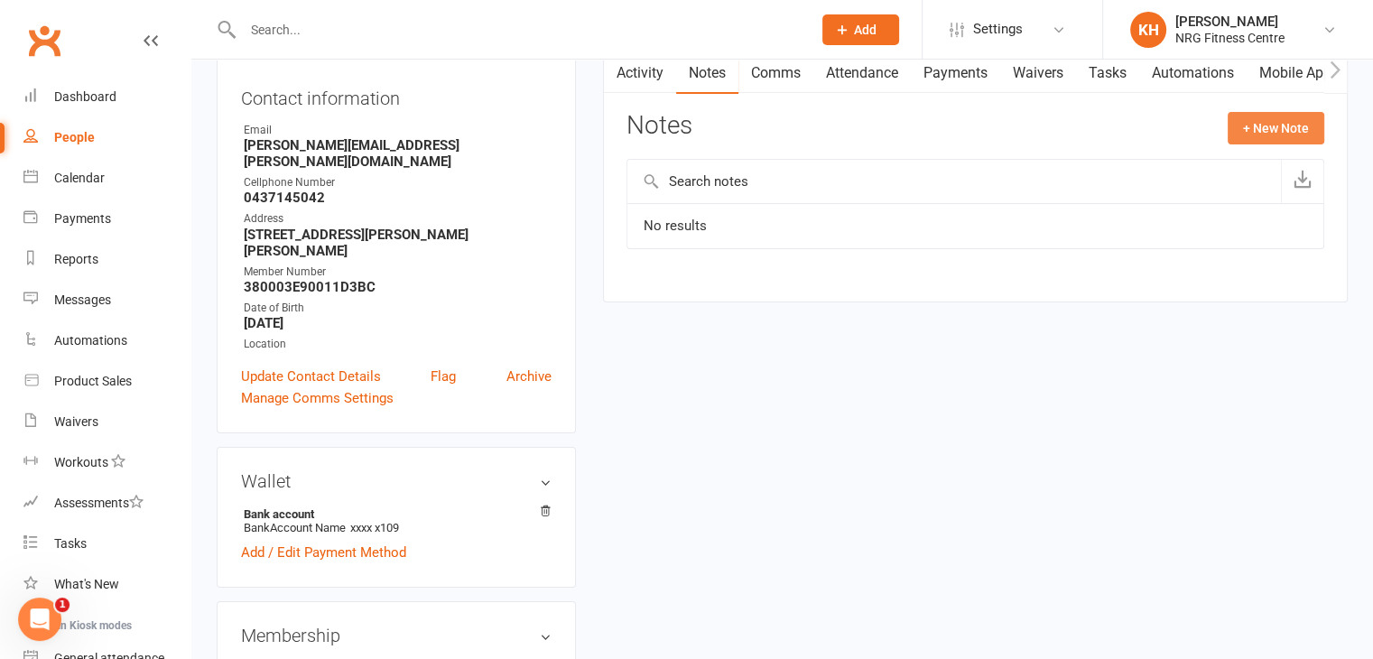
click at [1272, 132] on button "+ New Note" at bounding box center [1276, 128] width 97 height 33
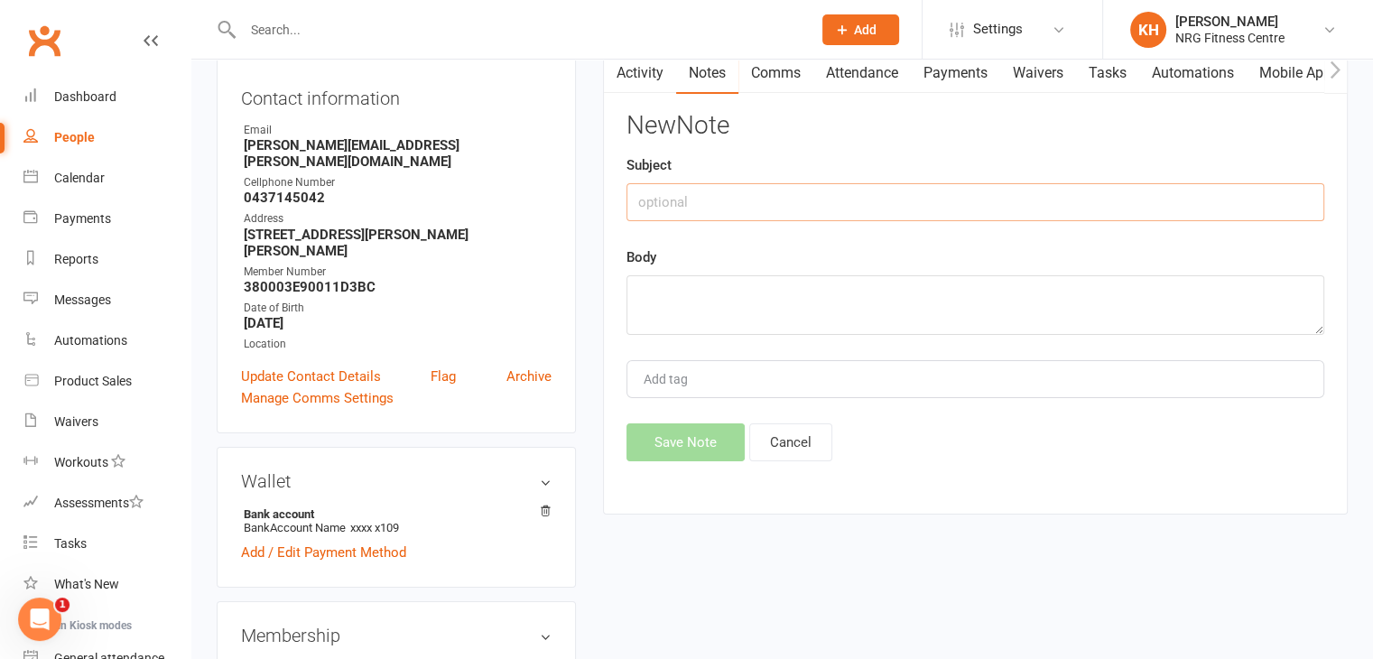
click at [650, 207] on input "text" at bounding box center [976, 202] width 698 height 38
type input "Cancellation"
type textarea "e"
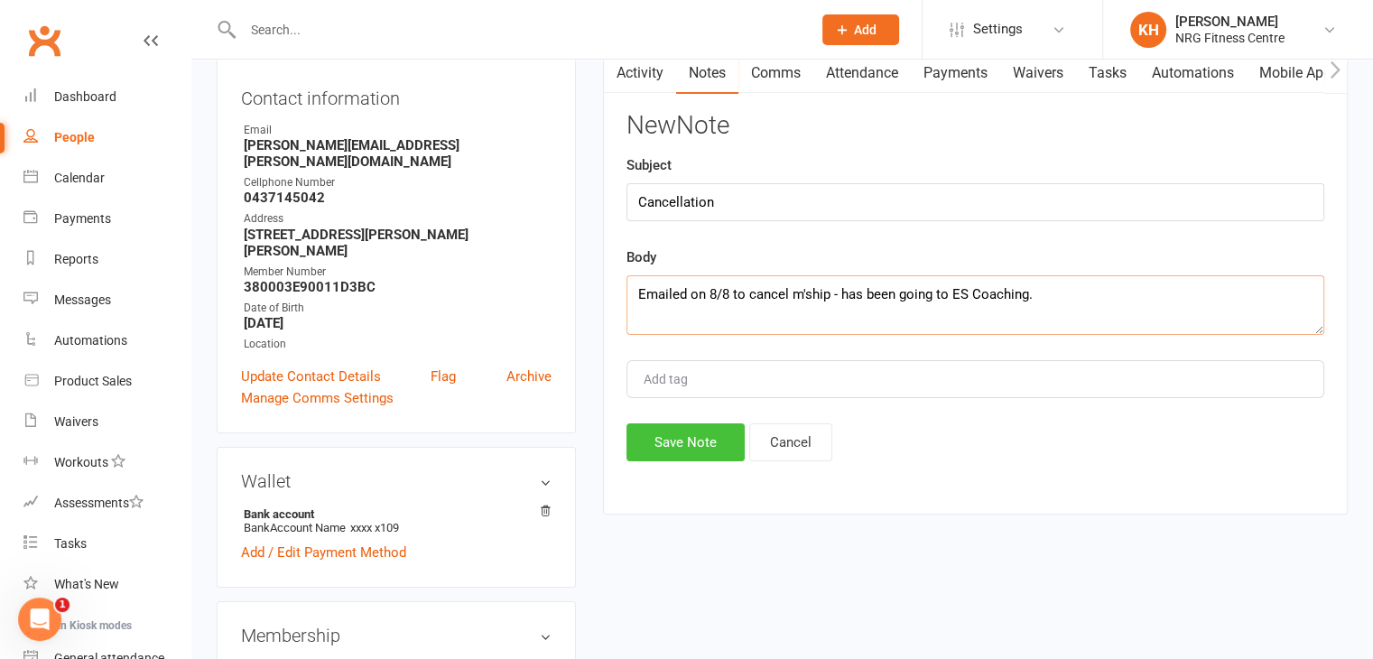
type textarea "Emailed on 8/8 to cancel m'ship - has been going to ES Coaching."
click at [695, 438] on button "Save Note" at bounding box center [686, 442] width 118 height 38
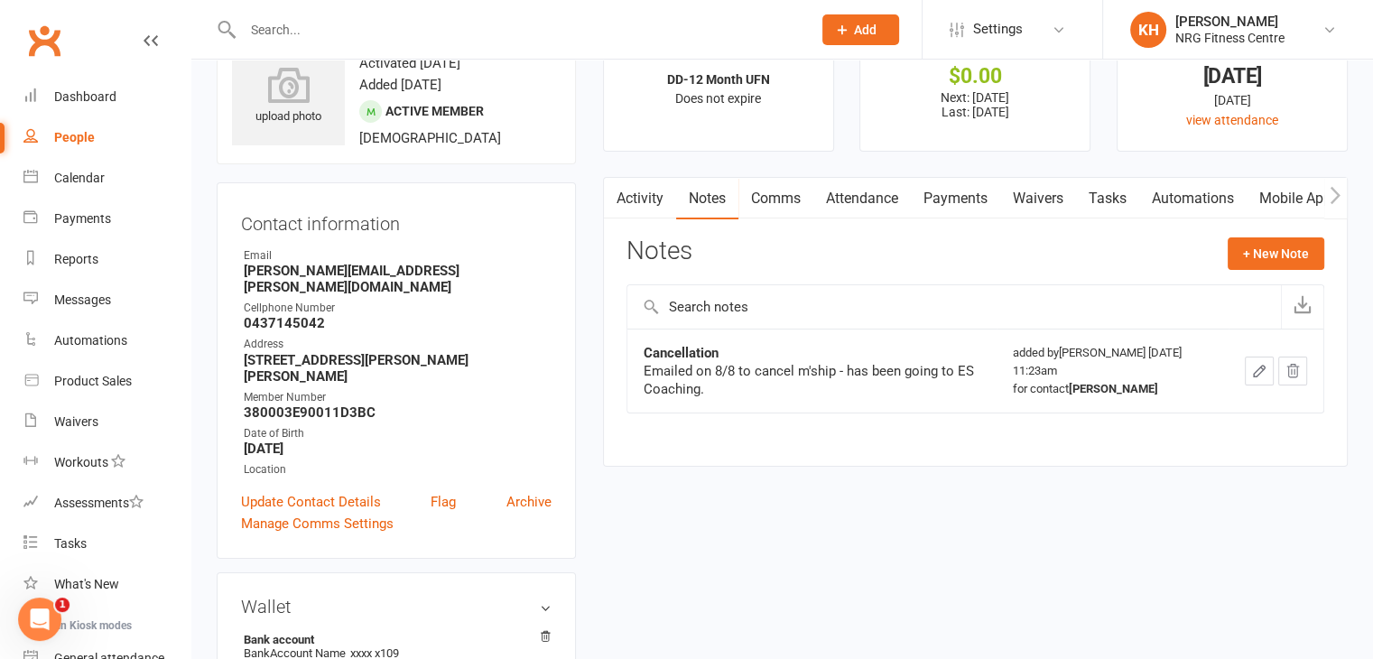
scroll to position [21, 0]
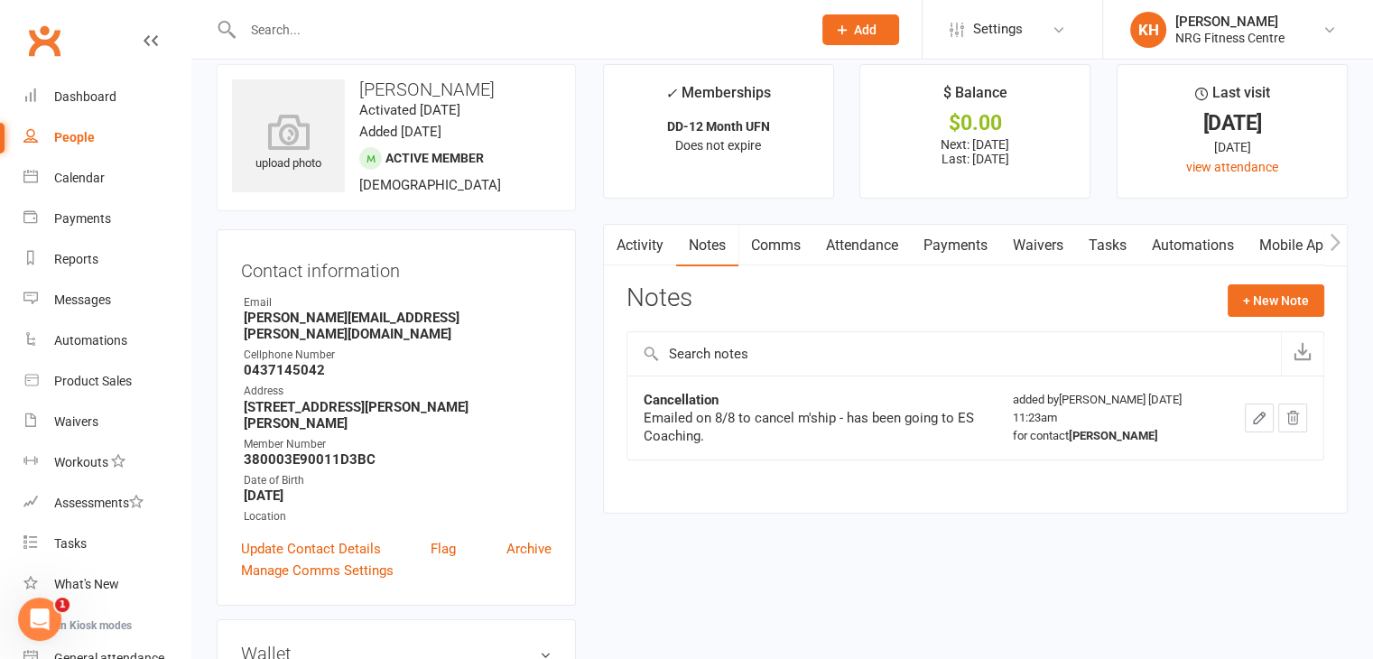
click at [968, 246] on link "Payments" at bounding box center [955, 246] width 89 height 42
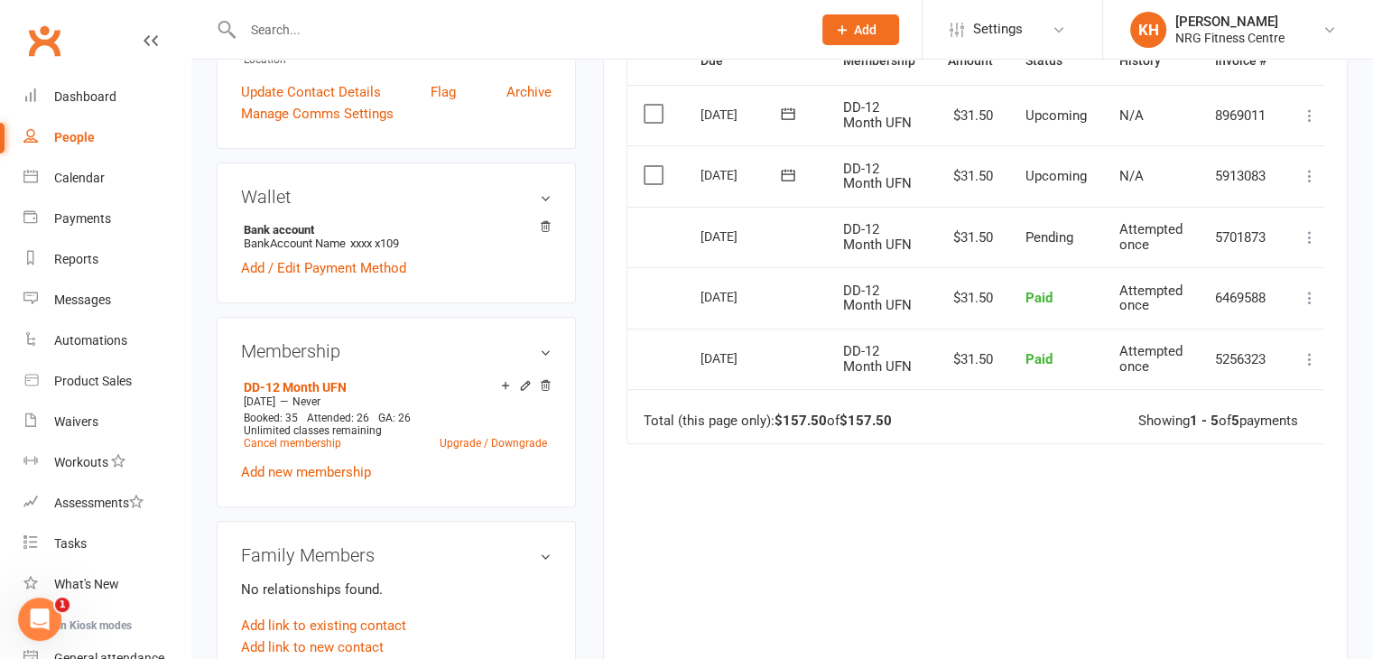
scroll to position [485, 0]
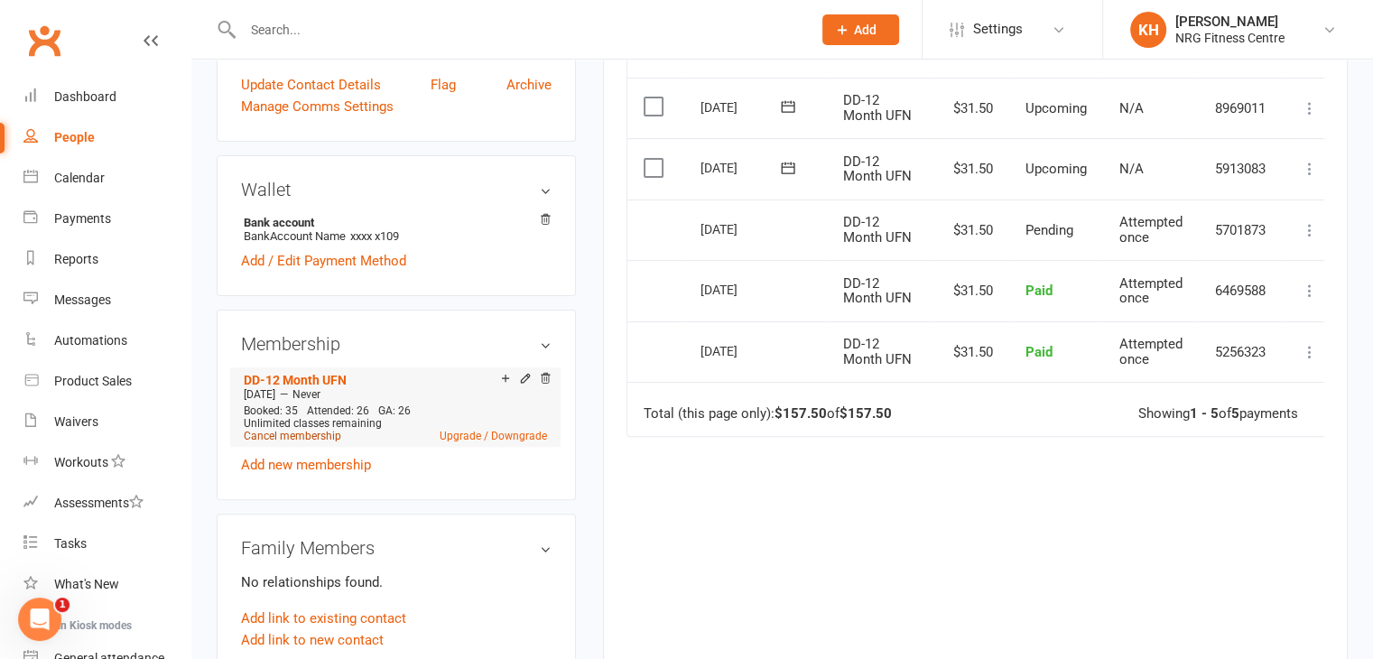
click at [281, 430] on link "Cancel membership" at bounding box center [293, 436] width 98 height 13
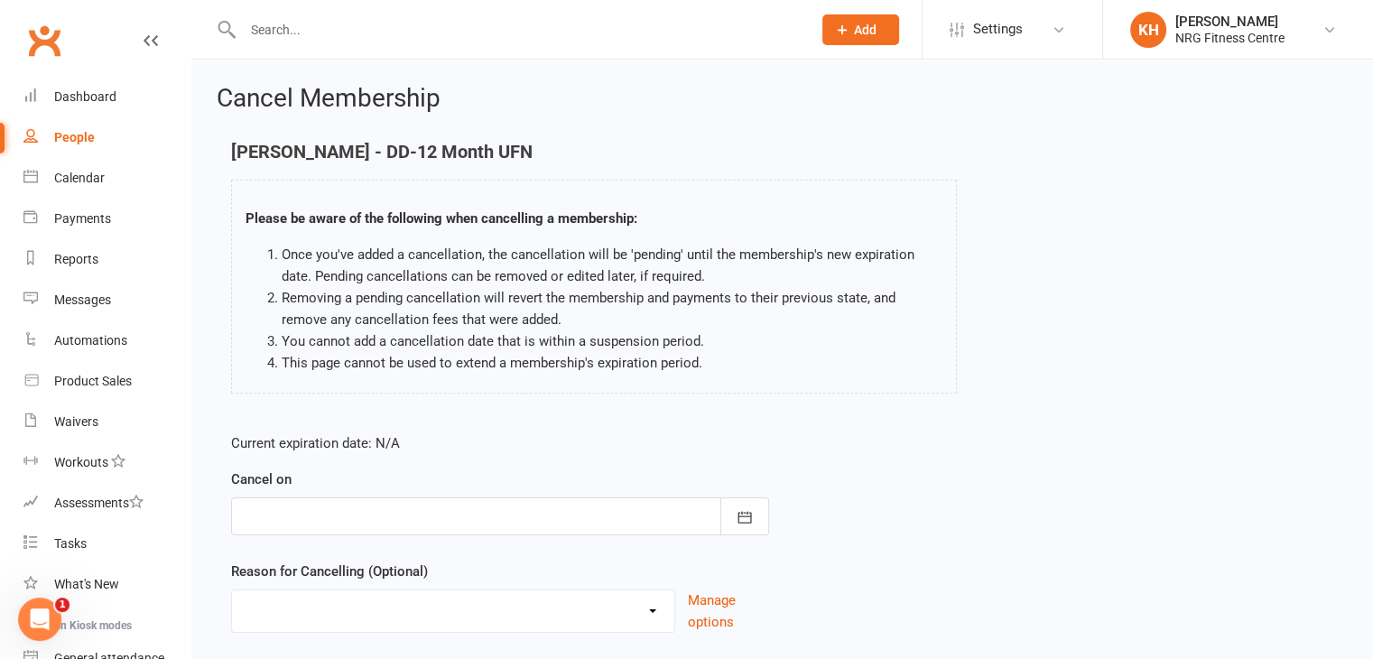
click at [316, 512] on div at bounding box center [500, 516] width 538 height 38
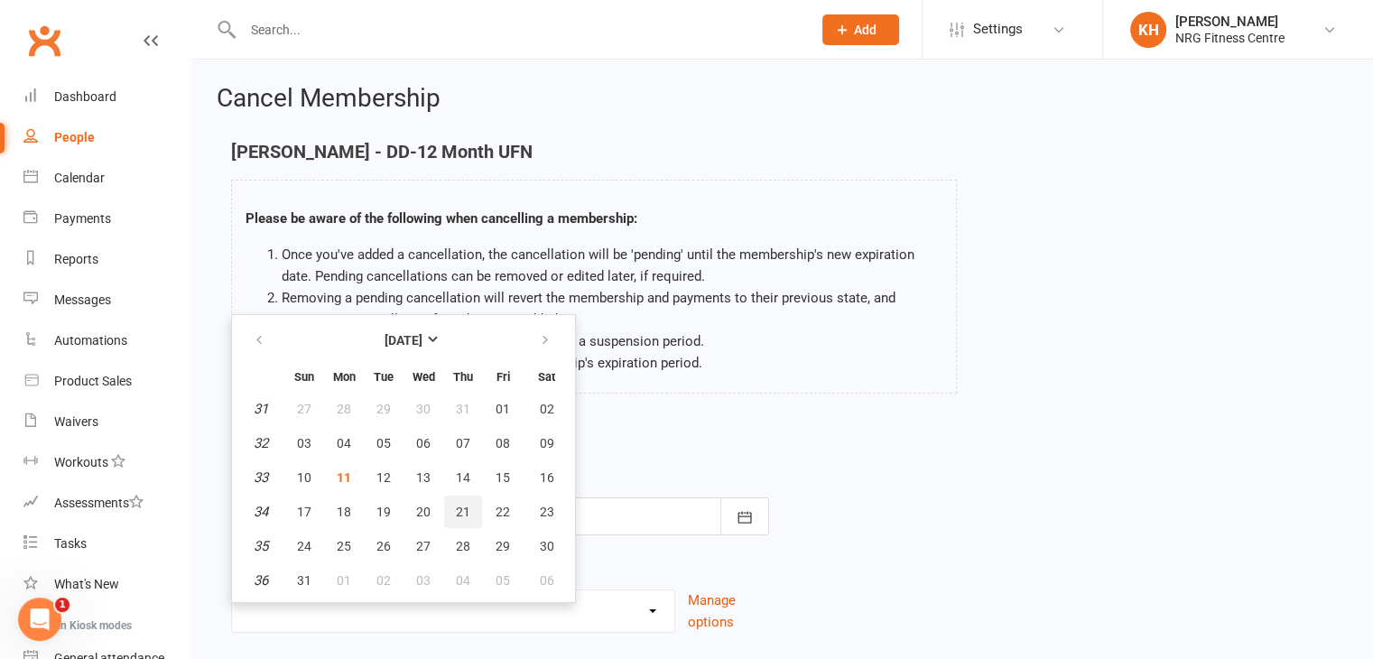
click at [459, 506] on span "21" at bounding box center [463, 512] width 14 height 14
type input "[DATE]"
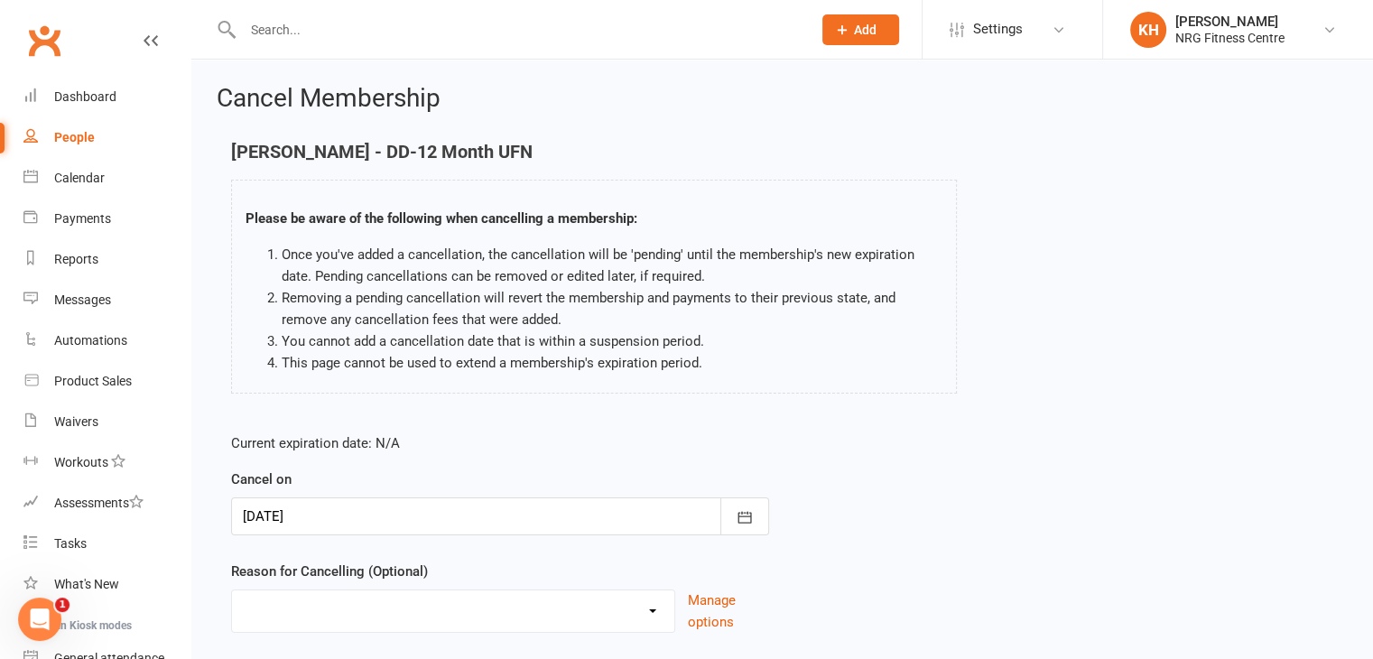
click at [652, 612] on select "Excessive failed payments Holiday Injury Medical Moving Other reason" at bounding box center [453, 608] width 442 height 36
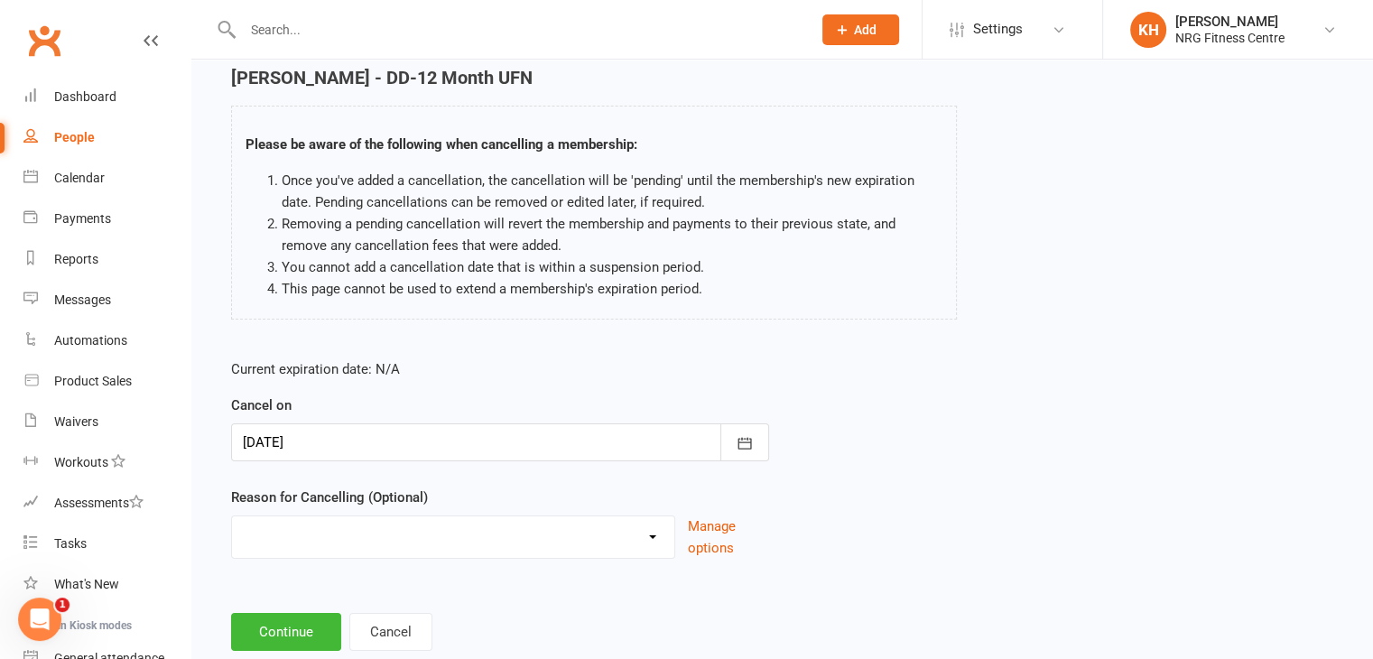
scroll to position [119, 0]
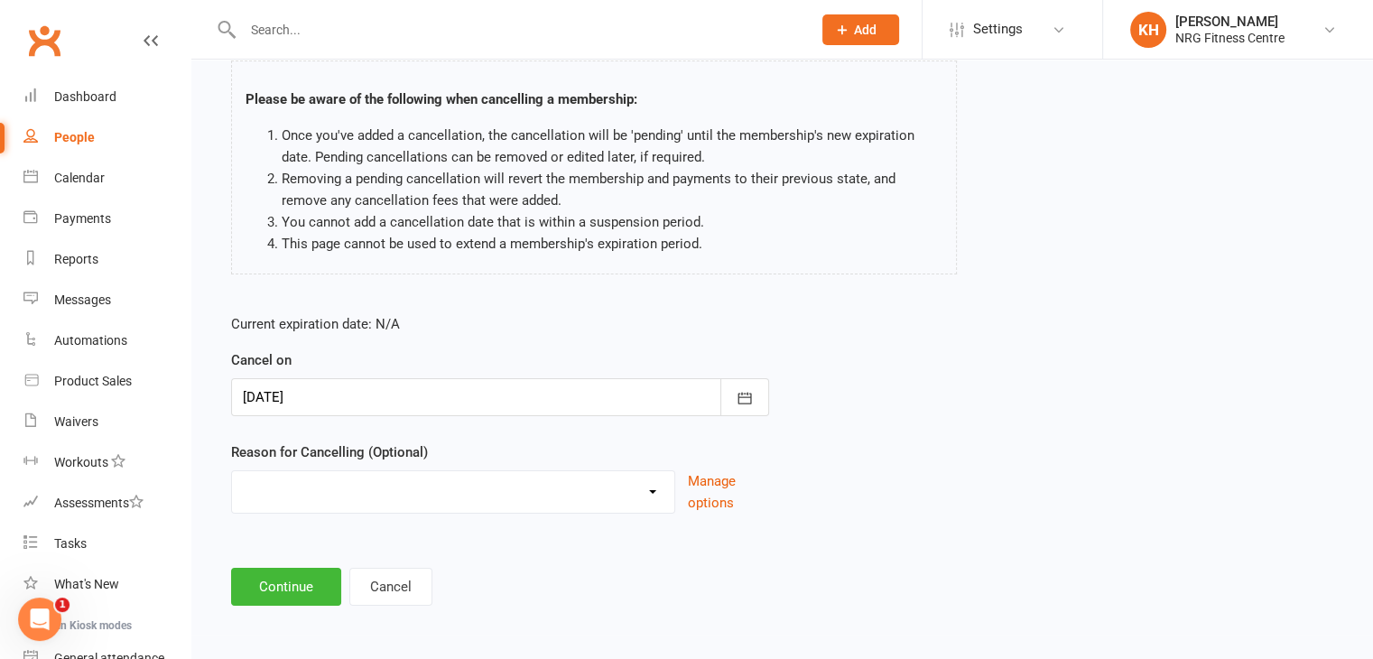
click at [660, 491] on select "Excessive failed payments Holiday Injury Medical Moving Other reason" at bounding box center [453, 489] width 442 height 36
select select "5"
click at [232, 471] on select "Excessive failed payments Holiday Injury Medical Moving Other reason" at bounding box center [453, 489] width 442 height 36
click at [319, 582] on input at bounding box center [500, 587] width 538 height 38
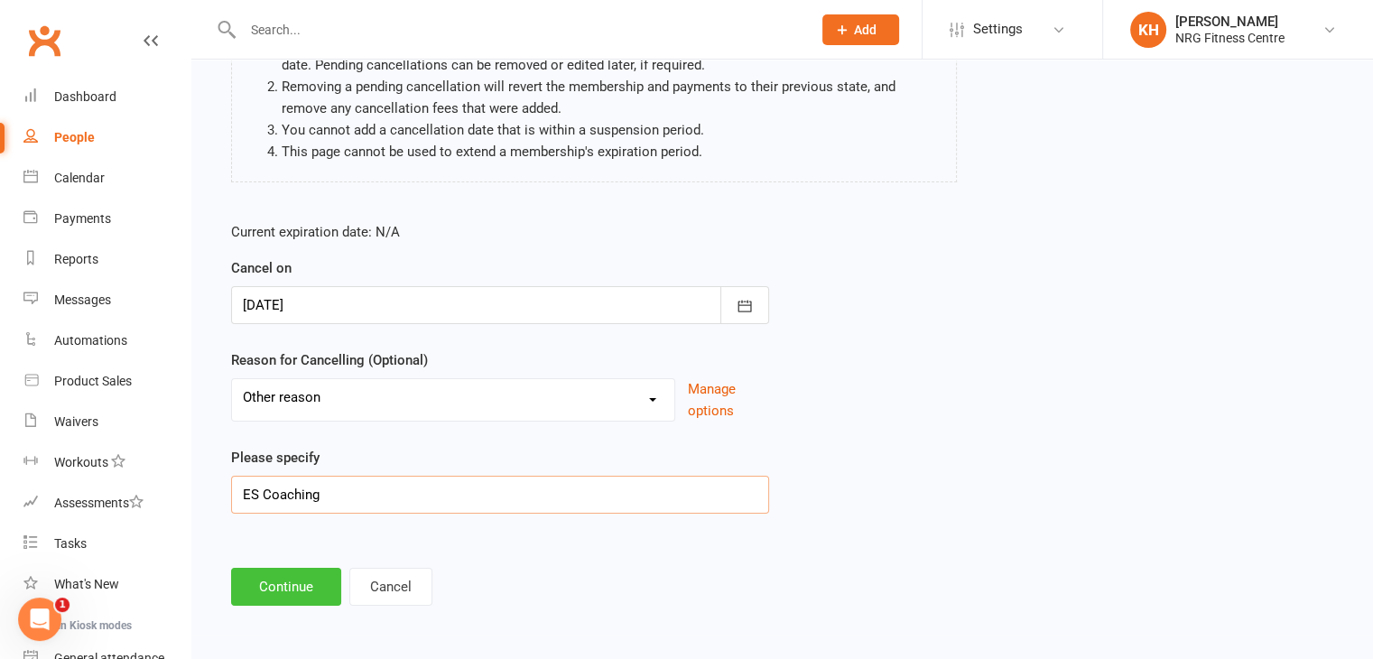
type input "ES Coaching"
click at [307, 576] on button "Continue" at bounding box center [286, 587] width 110 height 38
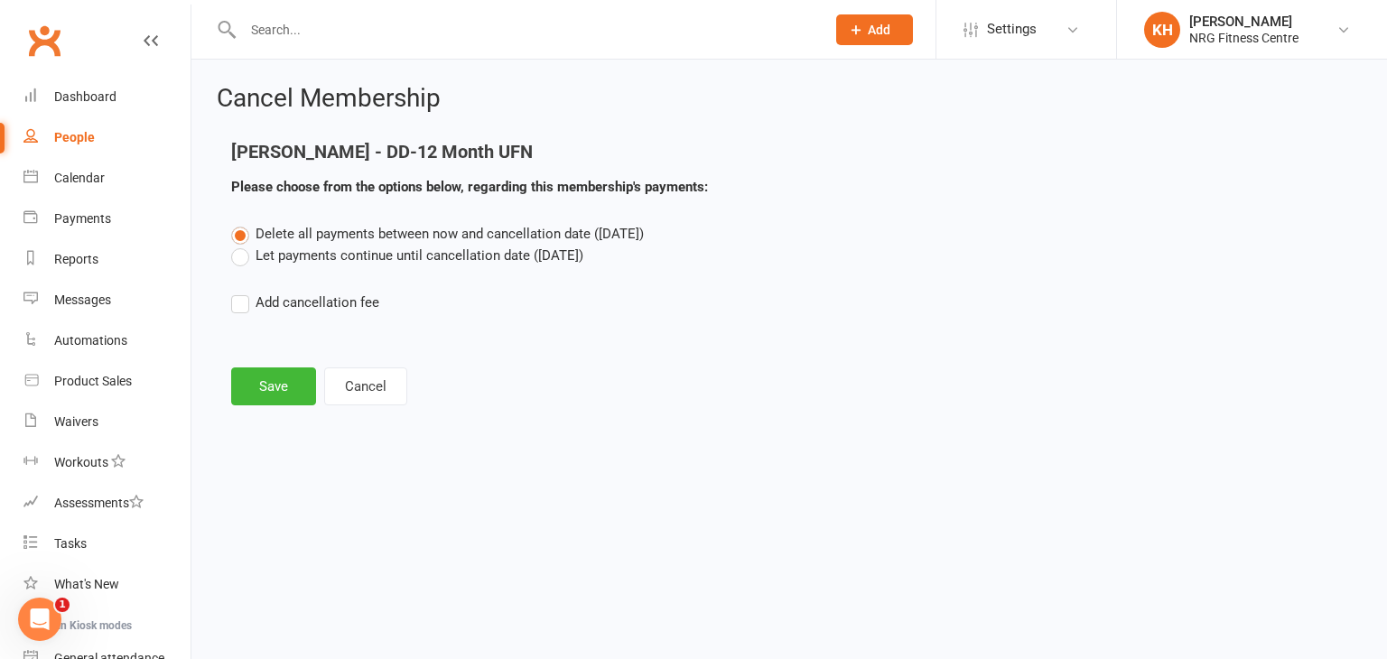
click at [247, 255] on label "Let payments continue until cancellation date ([DATE])" at bounding box center [407, 256] width 352 height 22
click at [243, 245] on input "Let payments continue until cancellation date ([DATE])" at bounding box center [237, 245] width 12 height 0
click at [288, 386] on button "Save" at bounding box center [273, 386] width 85 height 38
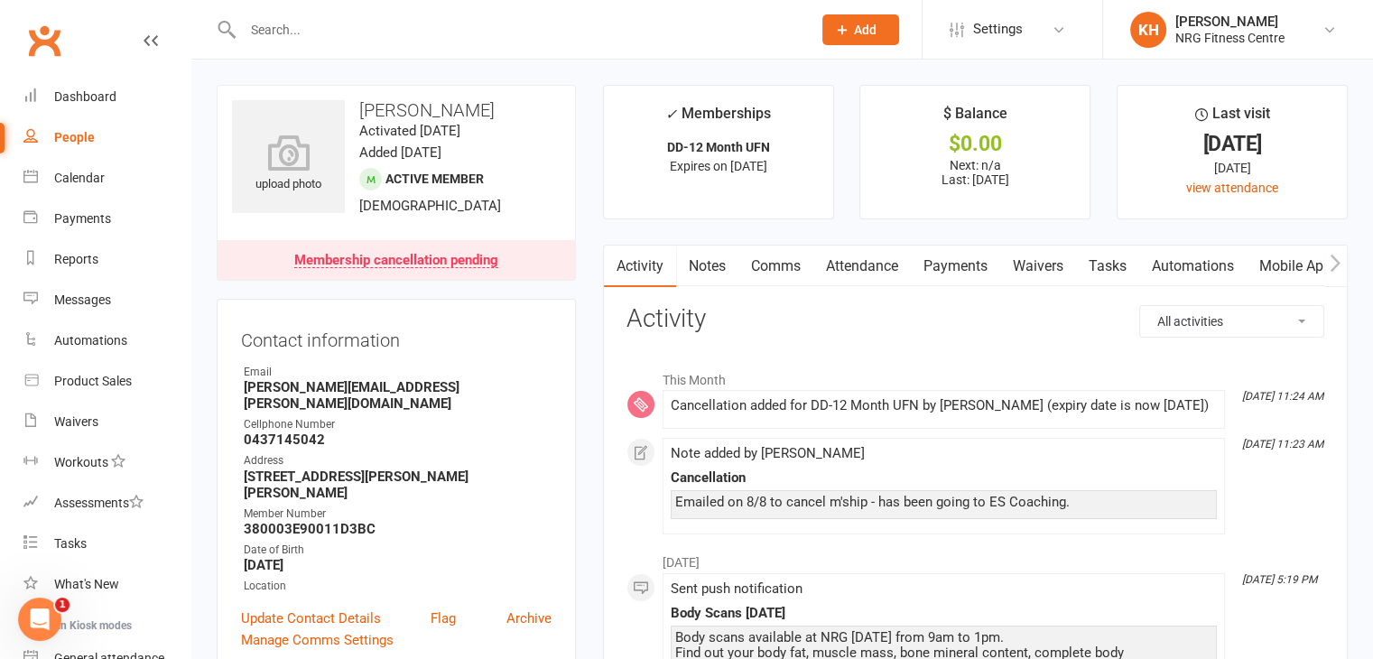
click at [255, 24] on input "text" at bounding box center [518, 29] width 562 height 25
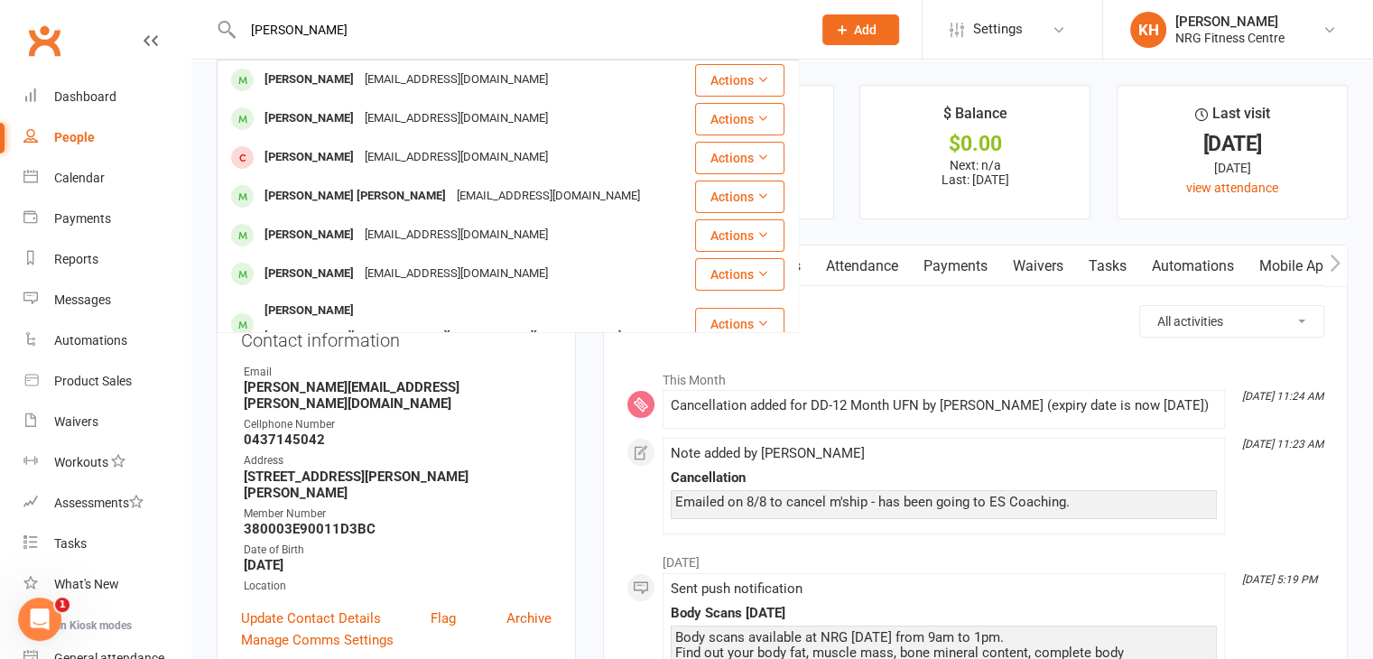
type input "[PERSON_NAME]"
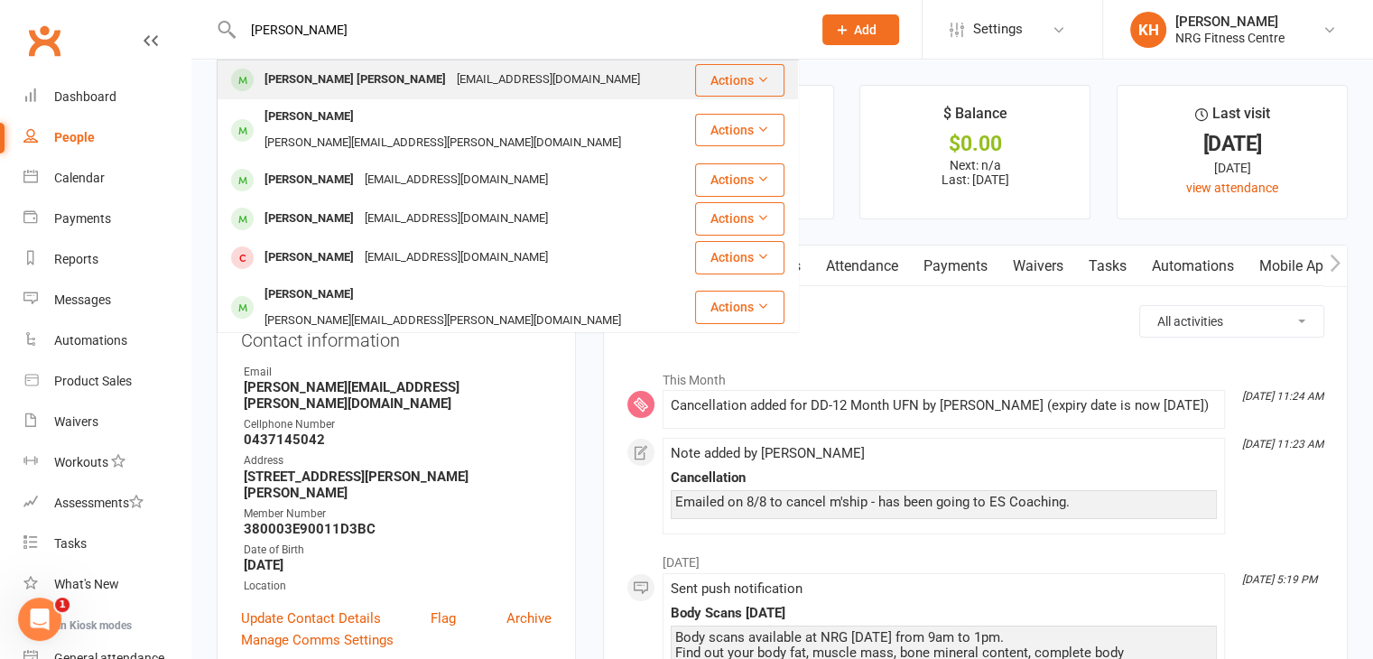
click at [287, 80] on div "[PERSON_NAME] [PERSON_NAME]" at bounding box center [355, 80] width 192 height 26
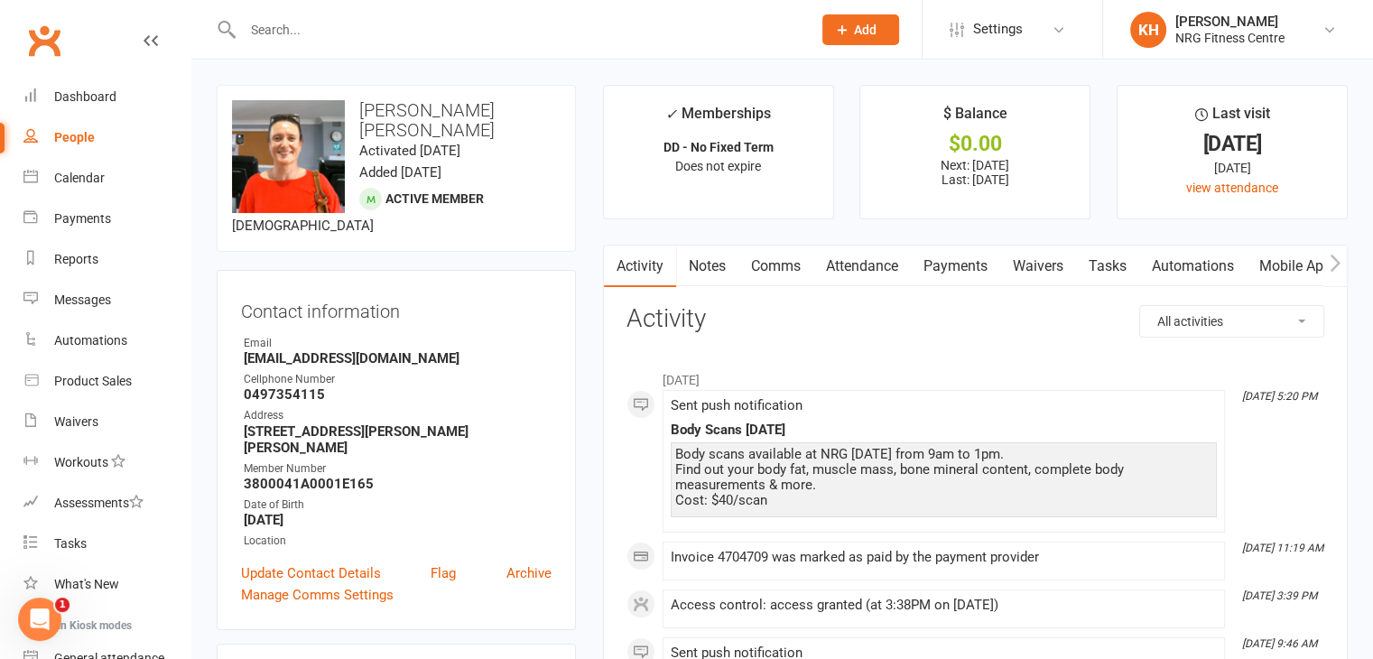
click at [950, 265] on link "Payments" at bounding box center [955, 267] width 89 height 42
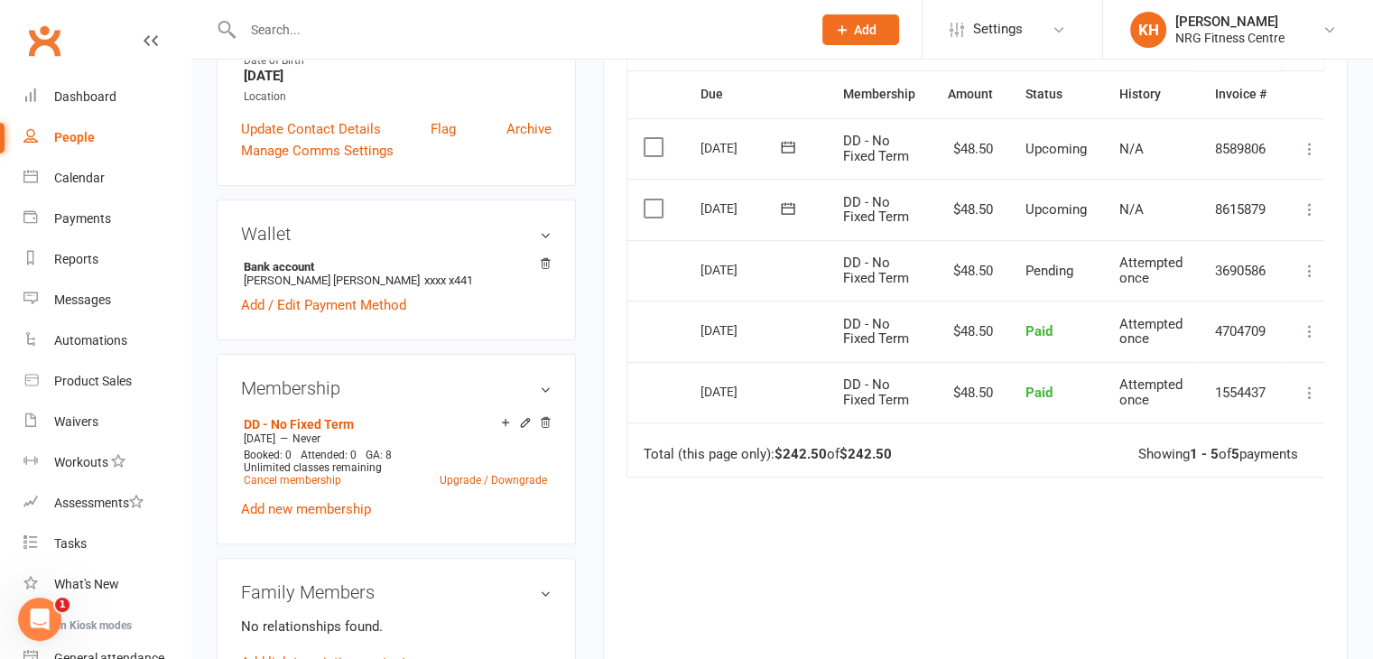
scroll to position [566, 0]
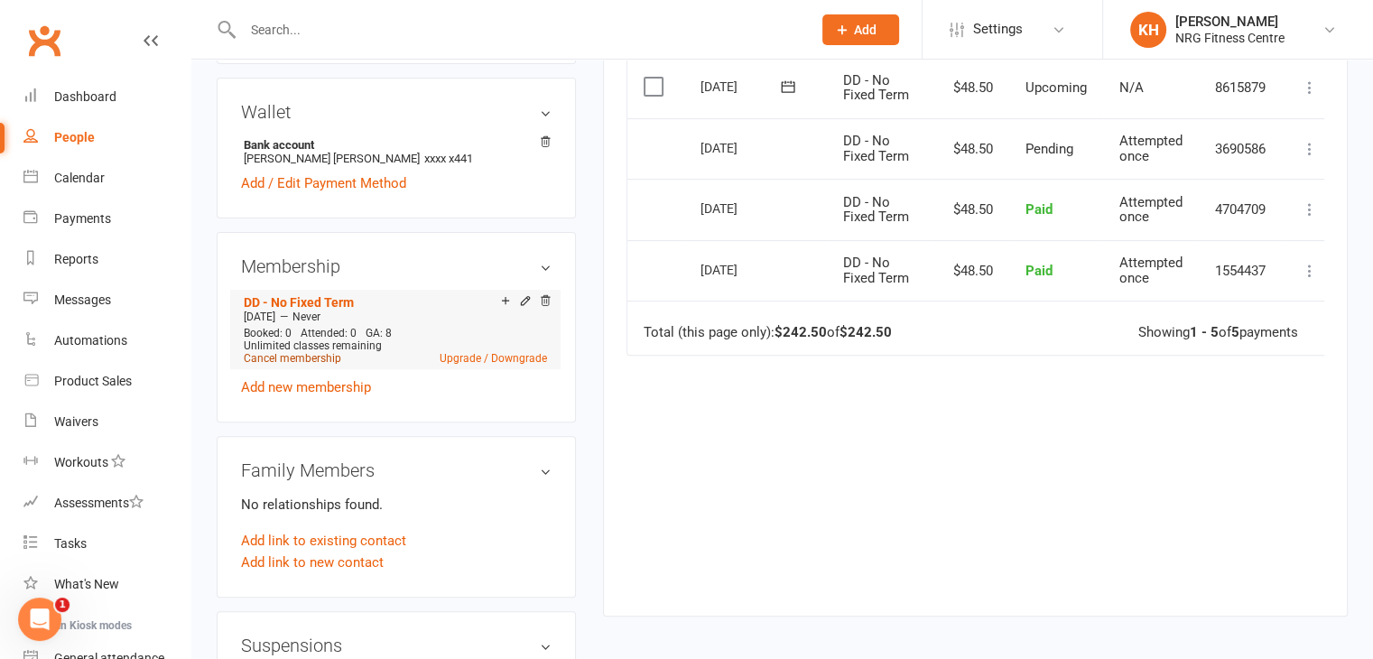
click at [284, 352] on link "Cancel membership" at bounding box center [293, 358] width 98 height 13
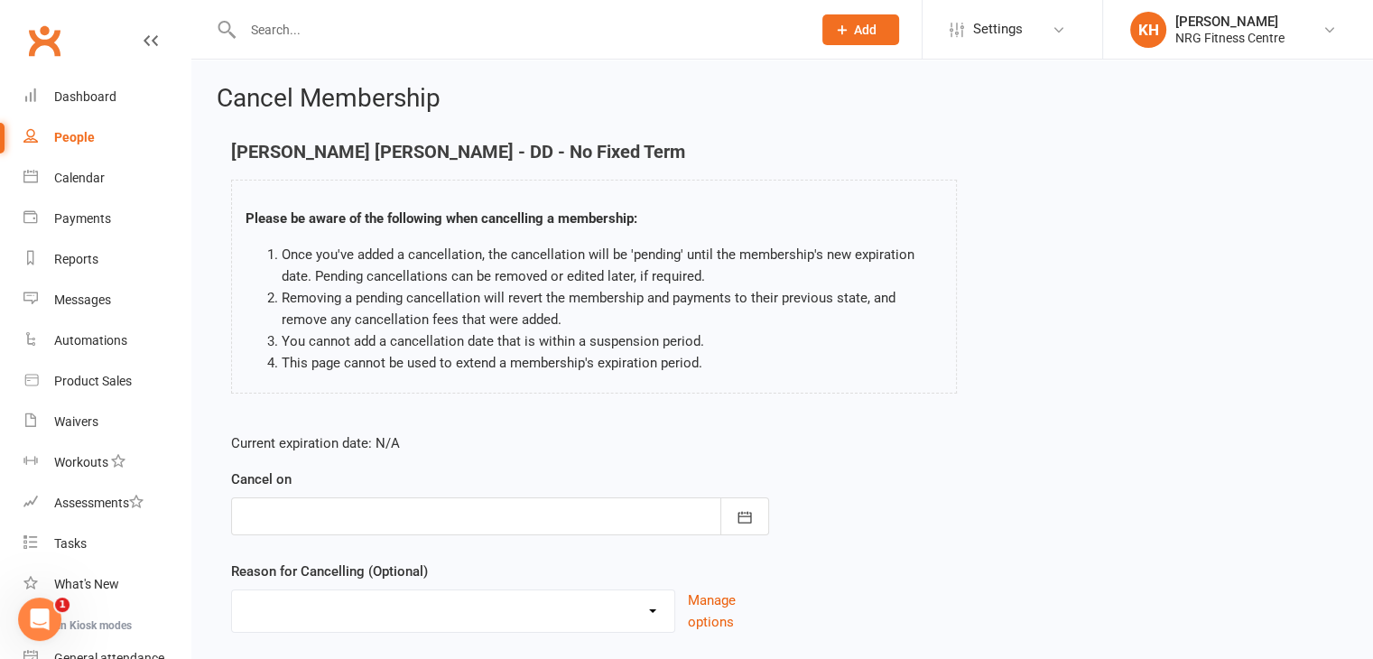
click at [332, 522] on div at bounding box center [500, 516] width 538 height 38
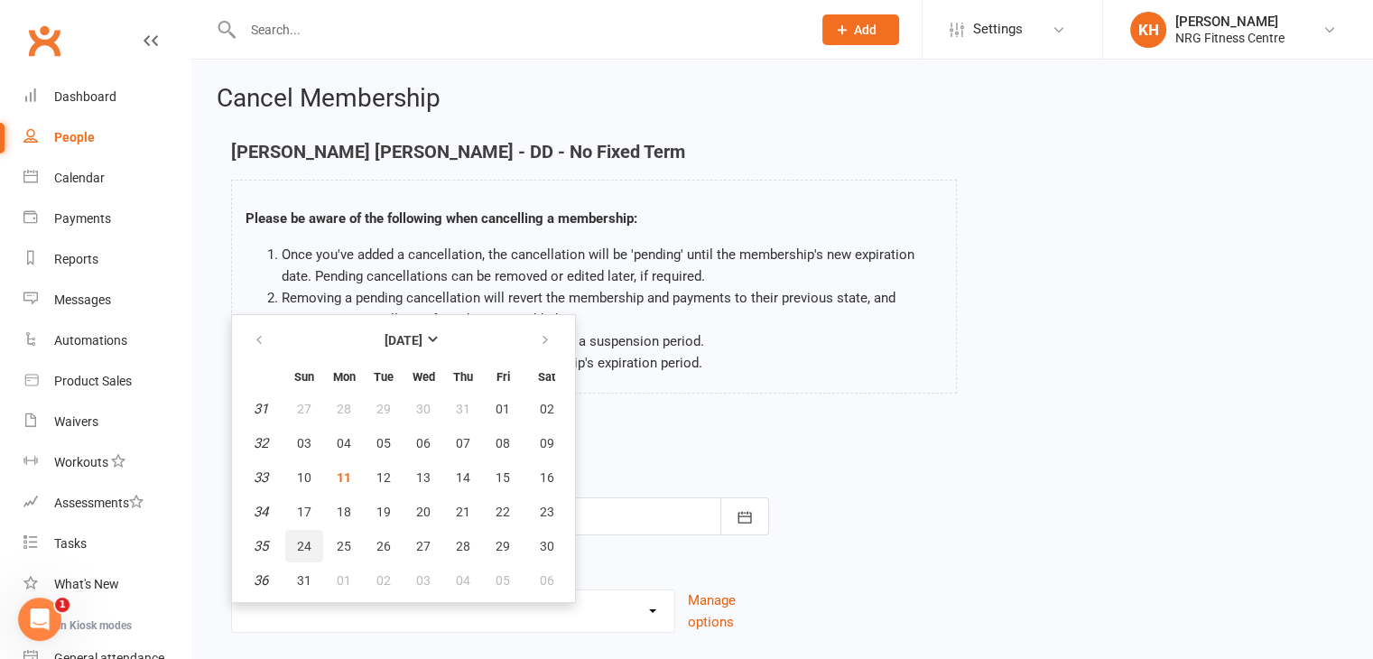
click at [309, 545] on span "24" at bounding box center [304, 546] width 14 height 14
type input "[DATE]"
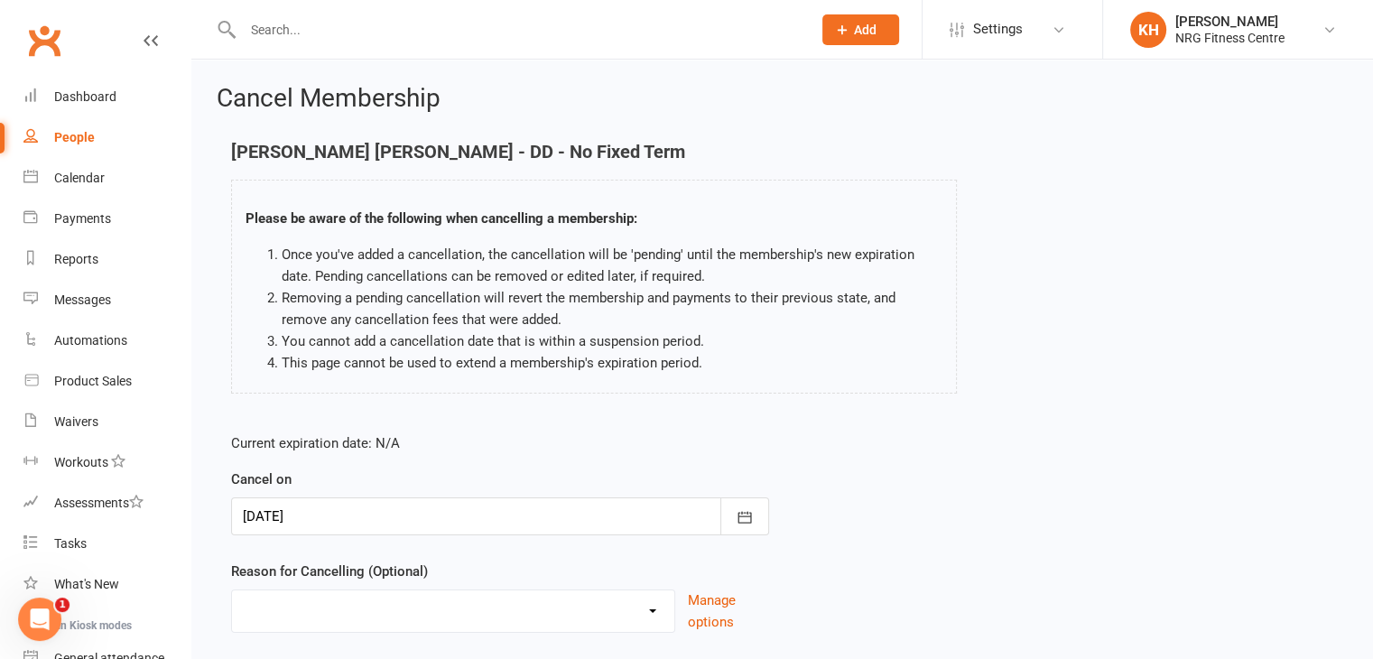
click at [378, 614] on select "Excessive failed payments Holiday Injury Medical Moving Other reason" at bounding box center [453, 608] width 442 height 36
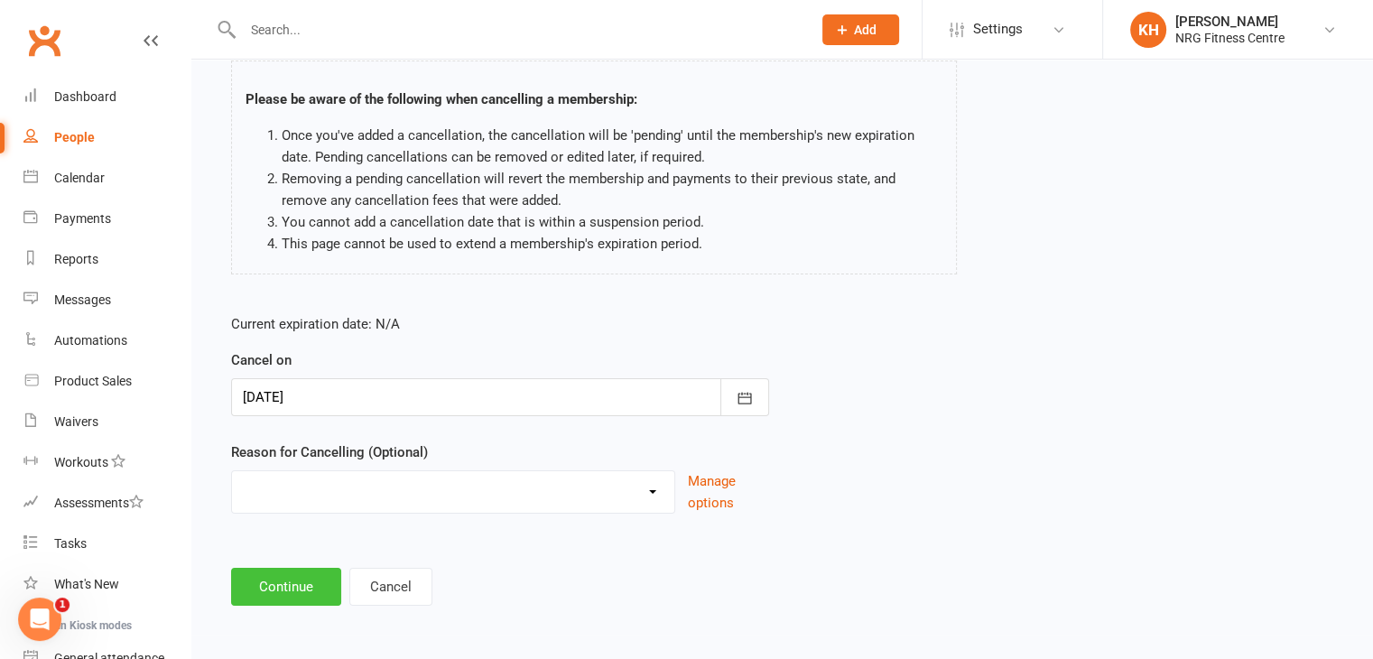
click at [281, 578] on button "Continue" at bounding box center [286, 587] width 110 height 38
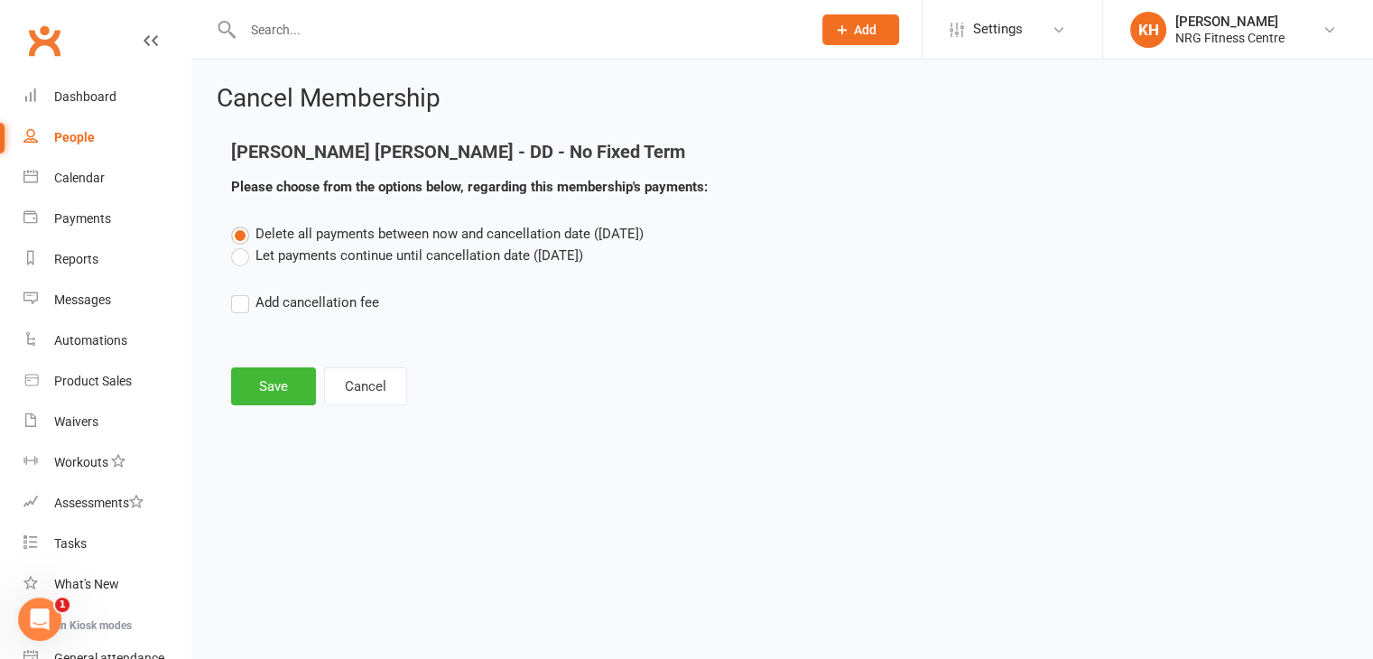
scroll to position [0, 0]
click at [246, 262] on label "Let payments continue until cancellation date ([DATE])" at bounding box center [407, 256] width 352 height 22
click at [243, 245] on input "Let payments continue until cancellation date ([DATE])" at bounding box center [237, 245] width 12 height 0
click at [254, 376] on button "Save" at bounding box center [273, 386] width 85 height 38
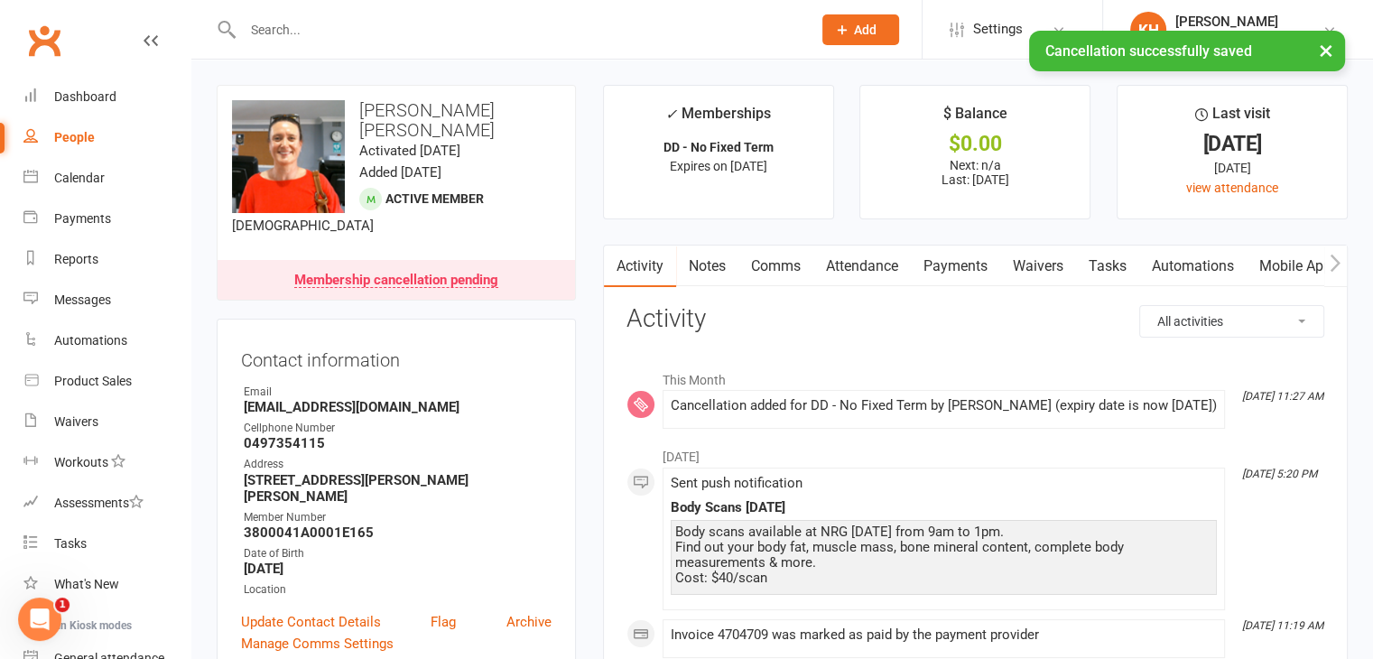
click at [974, 262] on link "Payments" at bounding box center [955, 267] width 89 height 42
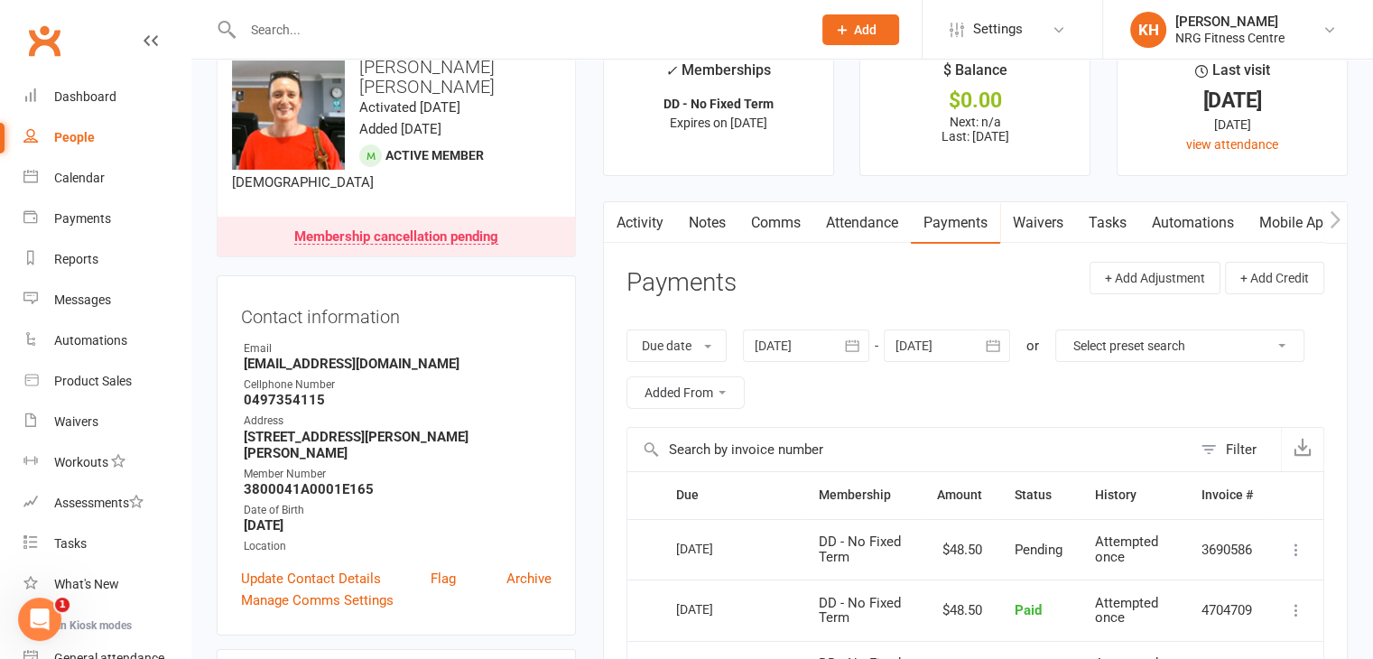
scroll to position [33, 0]
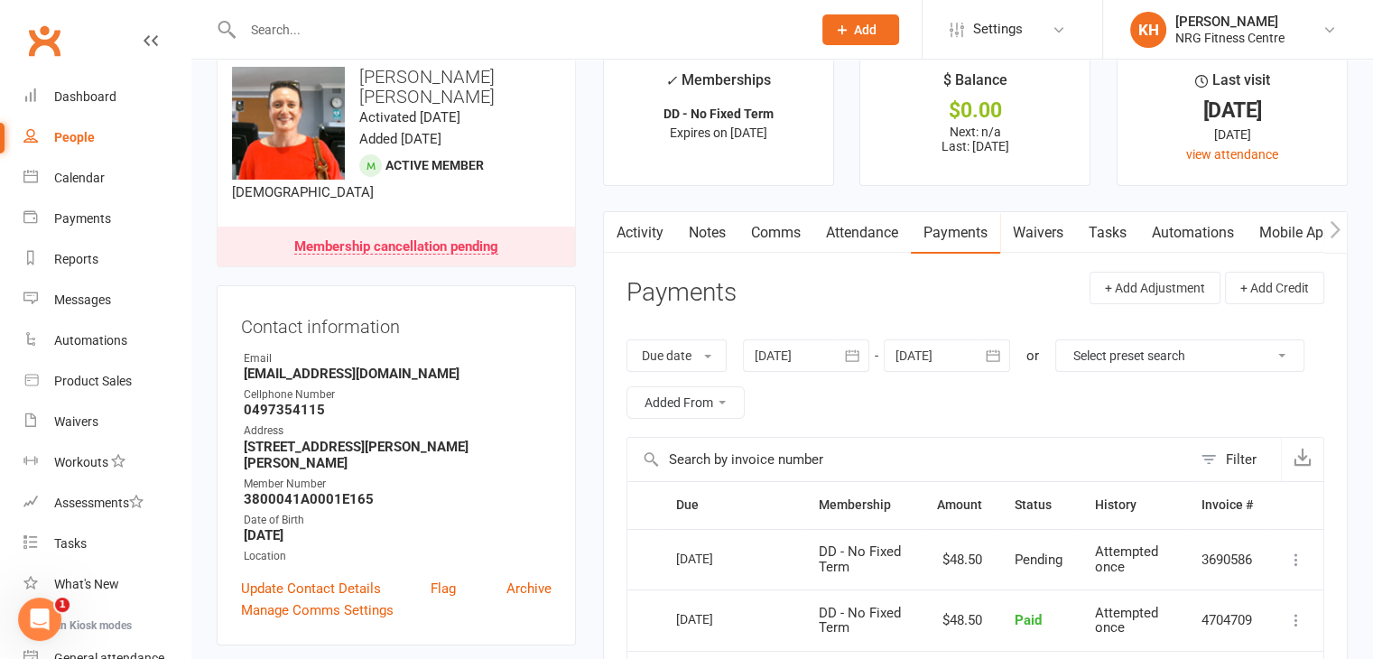
click at [722, 221] on link "Notes" at bounding box center [707, 233] width 62 height 42
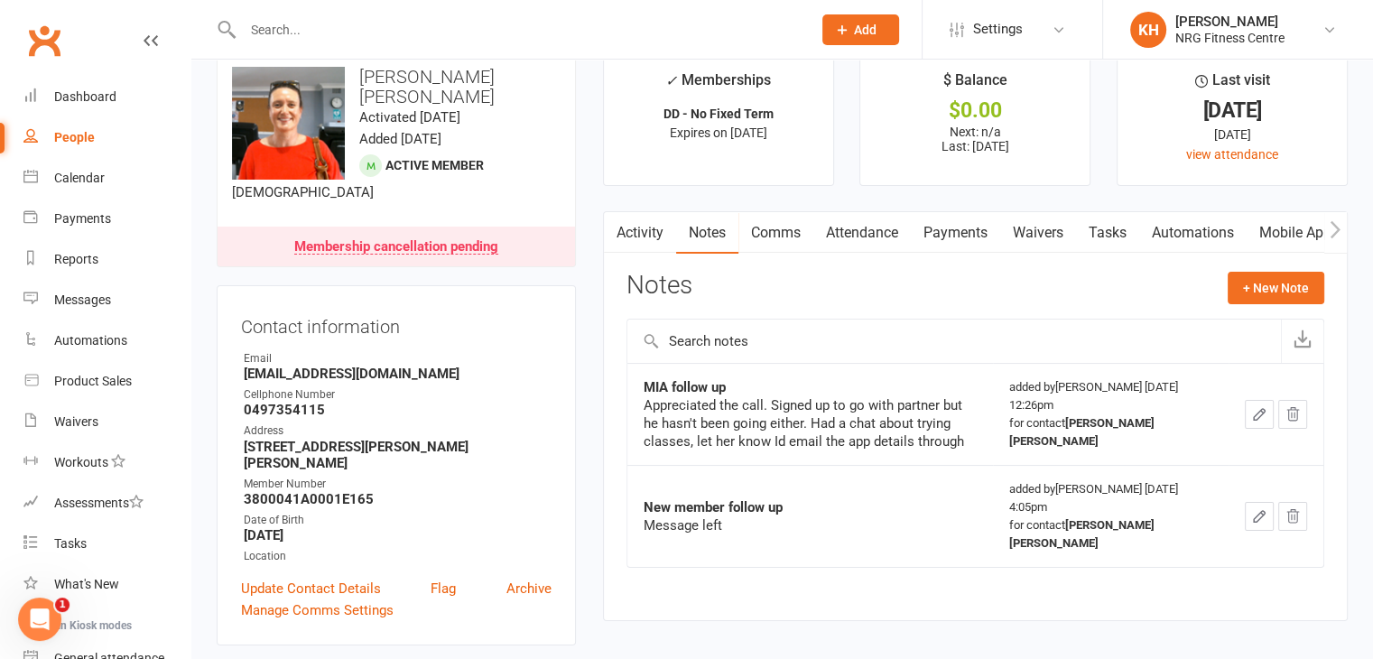
click at [1274, 304] on div "Notes + New Note" at bounding box center [976, 295] width 698 height 47
click at [1268, 293] on button "+ New Note" at bounding box center [1276, 288] width 97 height 33
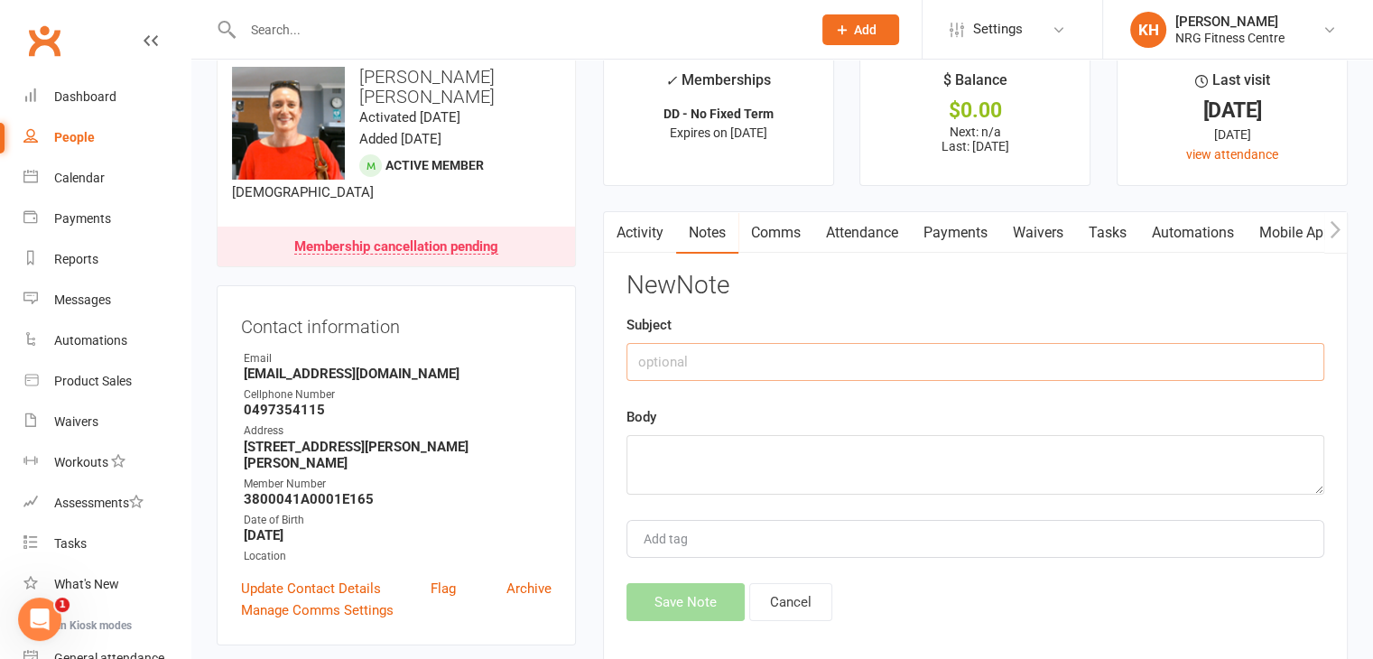
click at [764, 373] on input "text" at bounding box center [976, 362] width 698 height 38
type input "Cancellation"
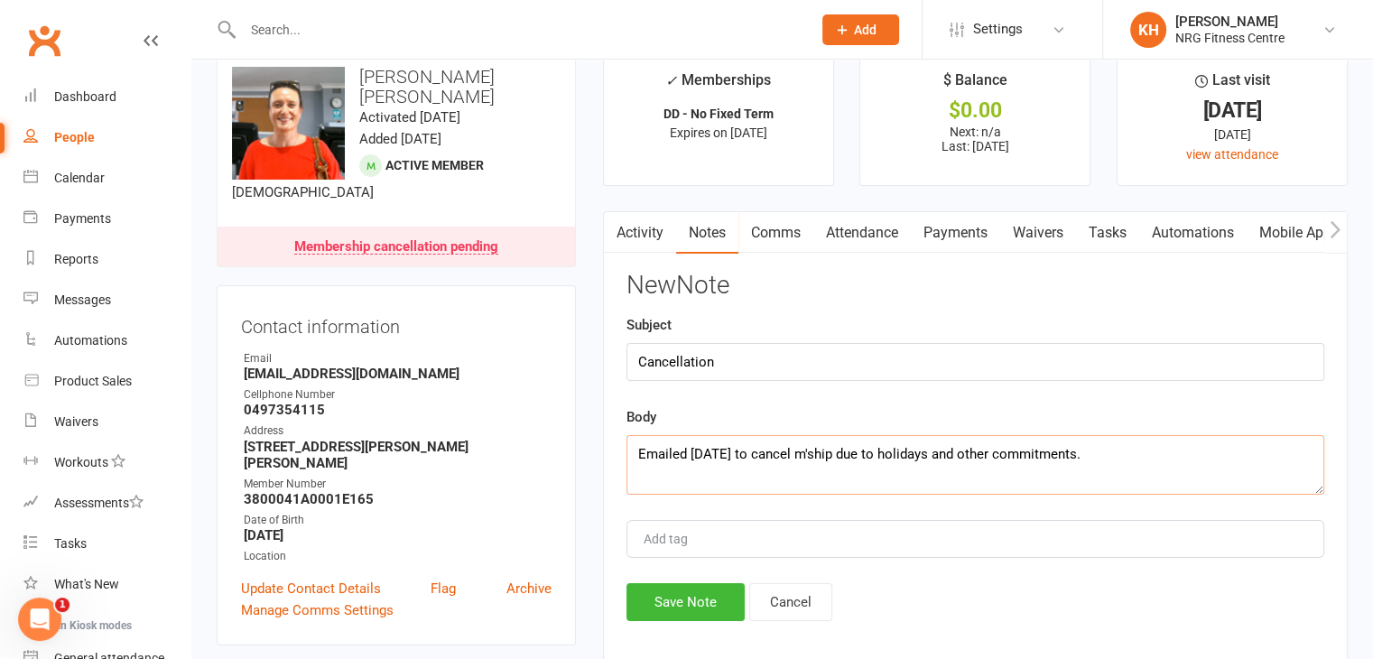
type textarea "Emailed [DATE] to cancel m'ship due to holidays and other commitments."
click at [715, 600] on button "Save Note" at bounding box center [686, 602] width 118 height 38
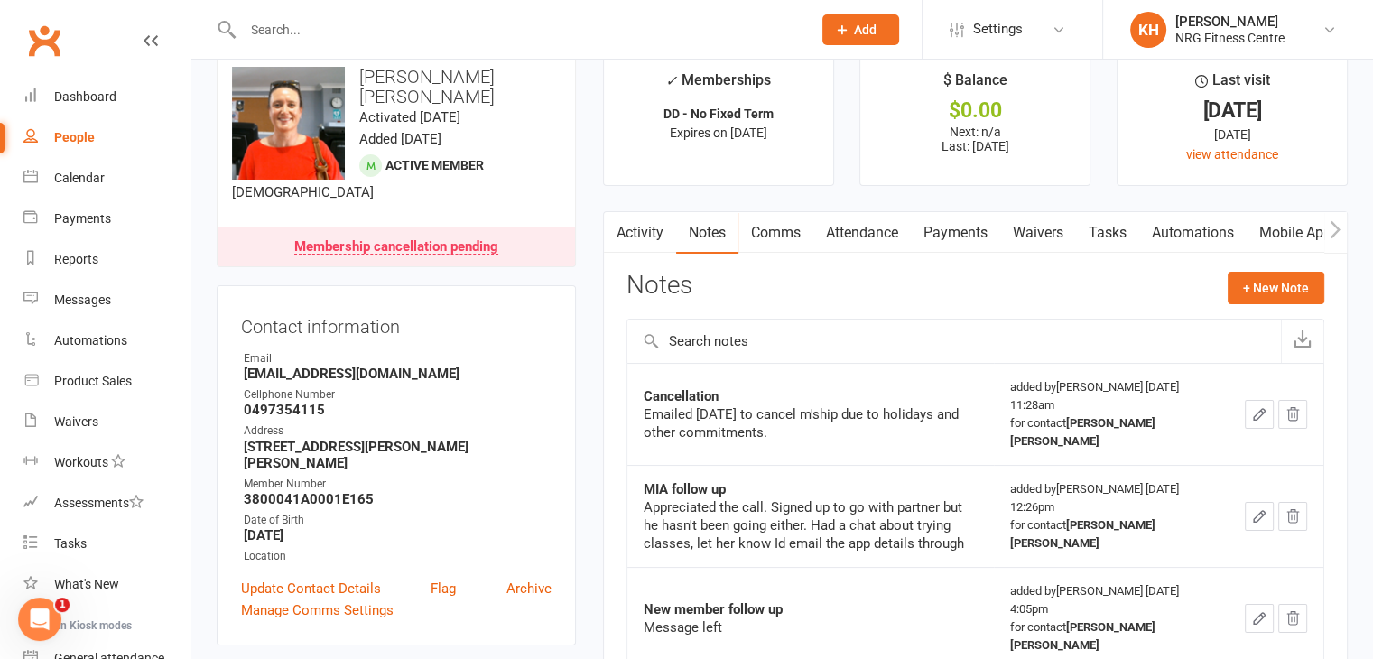
click at [249, 12] on div at bounding box center [508, 29] width 582 height 59
click at [264, 39] on input "text" at bounding box center [518, 29] width 562 height 25
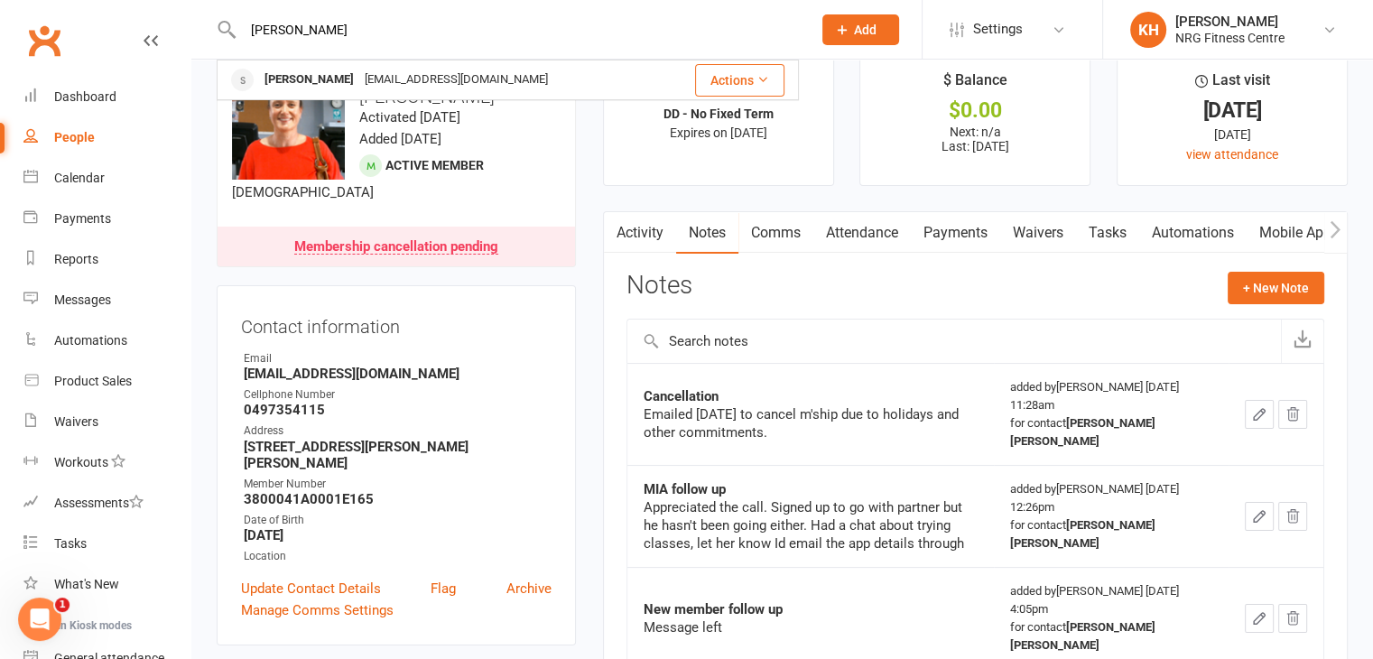
type input "[PERSON_NAME]"
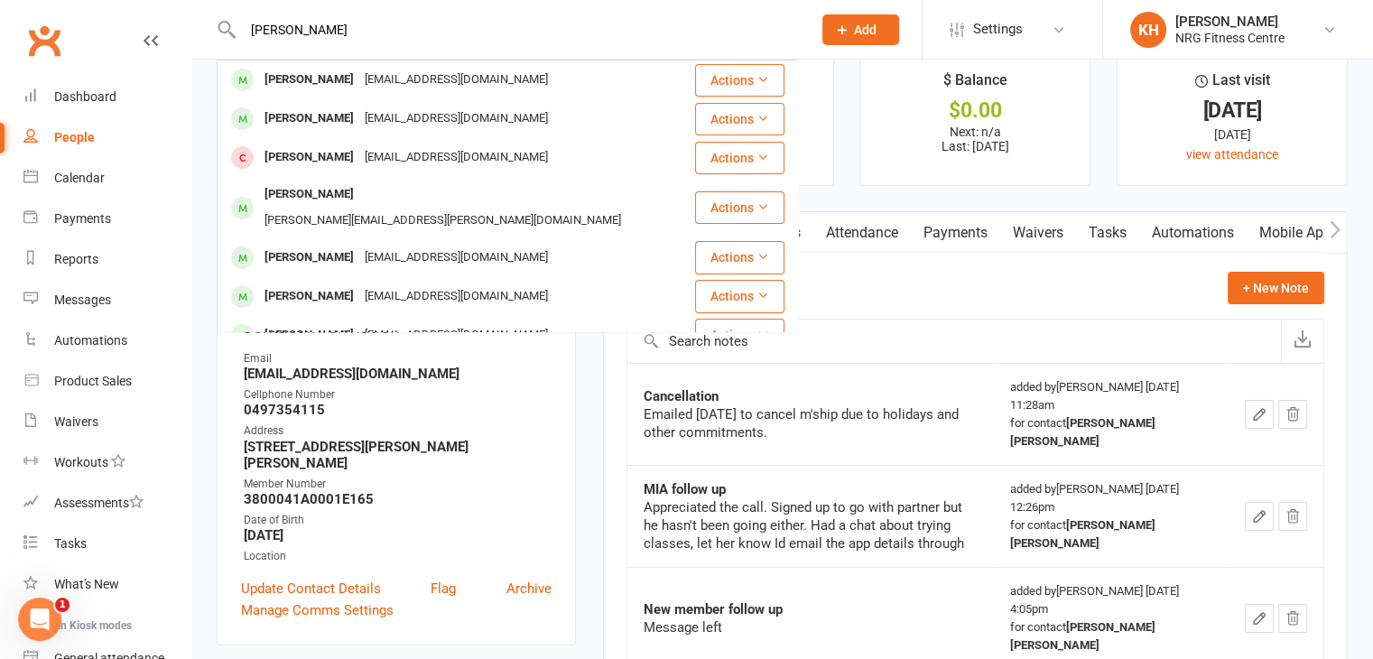
click at [81, 135] on div "People" at bounding box center [74, 137] width 41 height 14
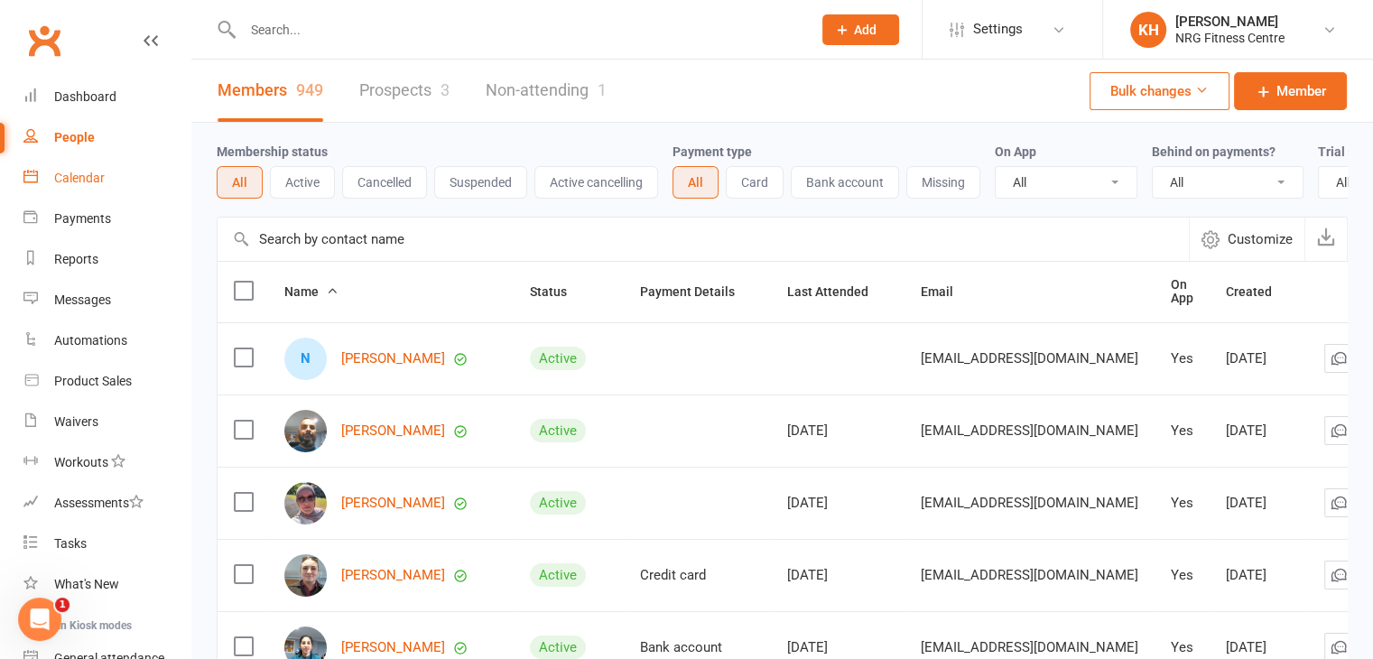
click at [75, 184] on div "Calendar" at bounding box center [79, 178] width 51 height 14
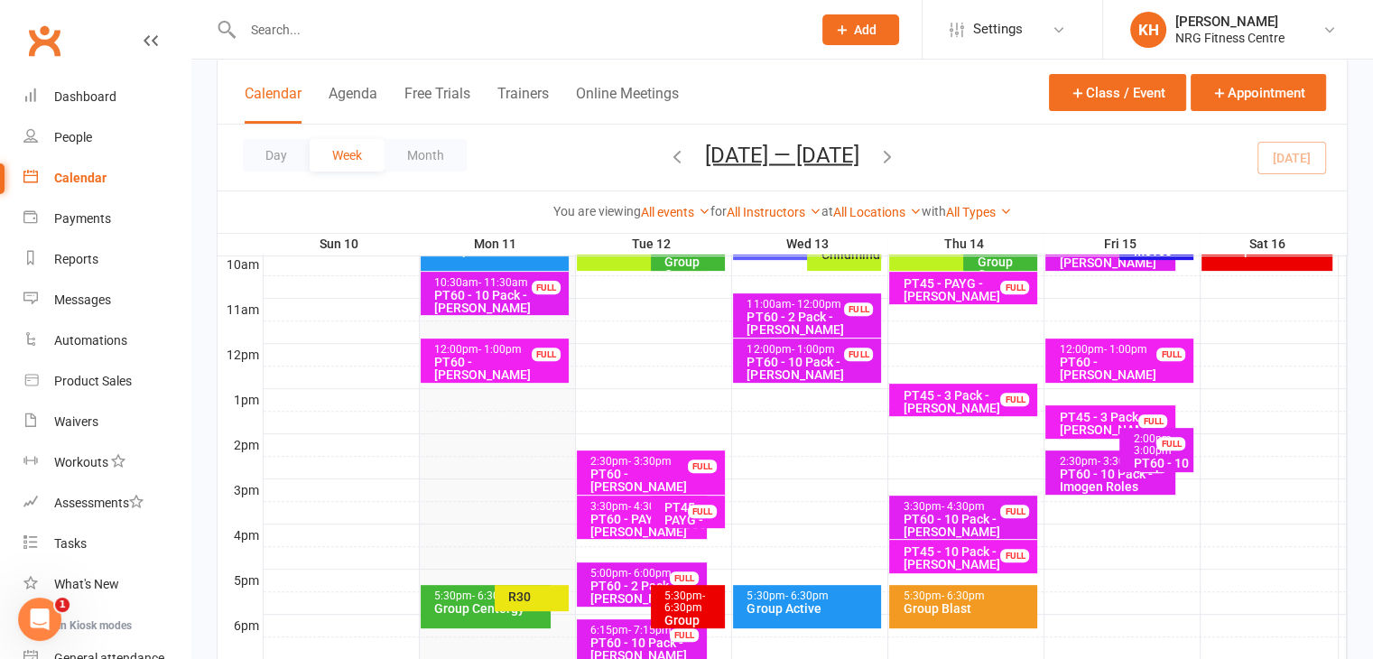
scroll to position [575, 0]
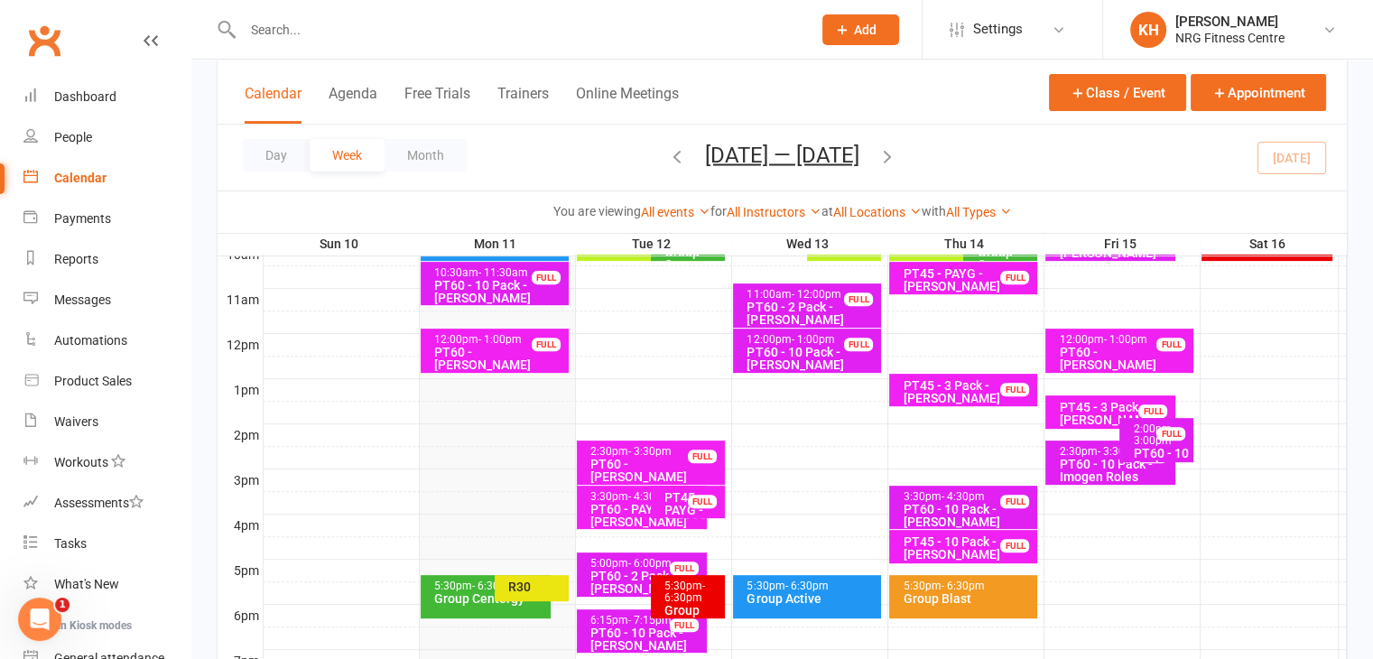
click at [553, 591] on div "R30" at bounding box center [536, 587] width 58 height 13
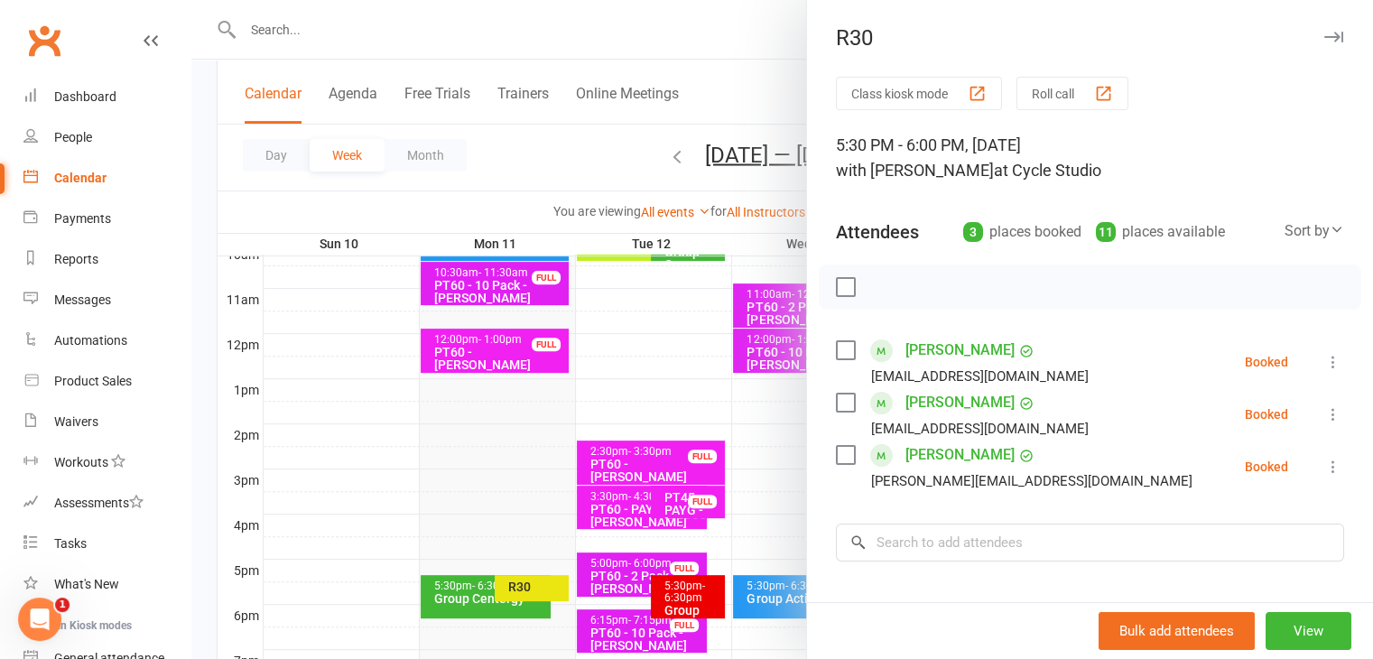
click at [440, 599] on div at bounding box center [782, 329] width 1182 height 659
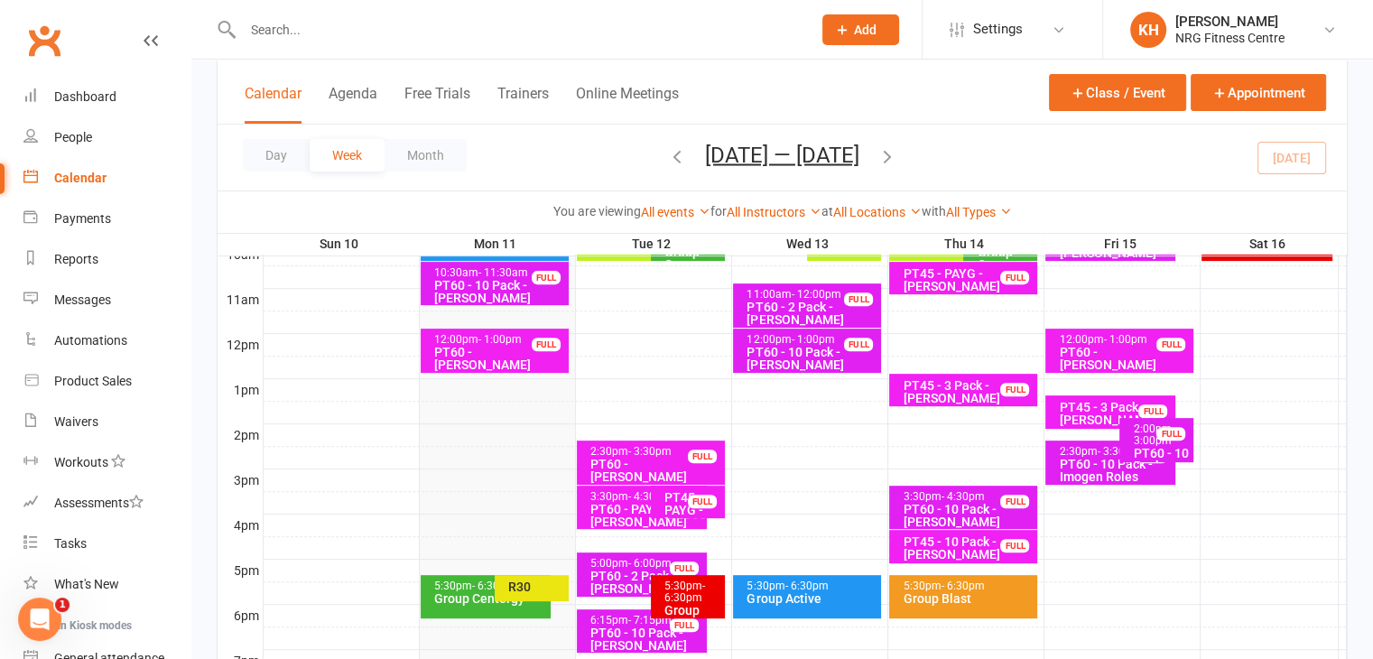
click at [440, 599] on div "Group Centergy" at bounding box center [490, 598] width 114 height 13
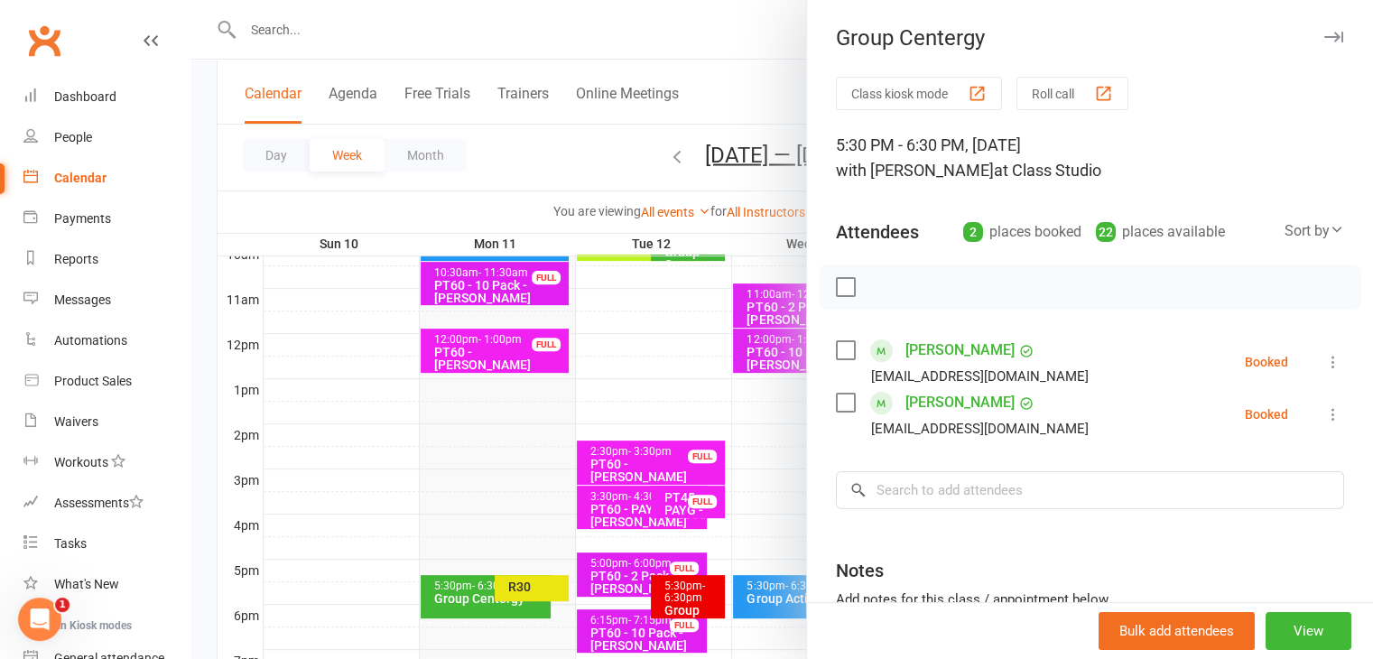
click at [1324, 37] on icon "button" at bounding box center [1333, 37] width 19 height 11
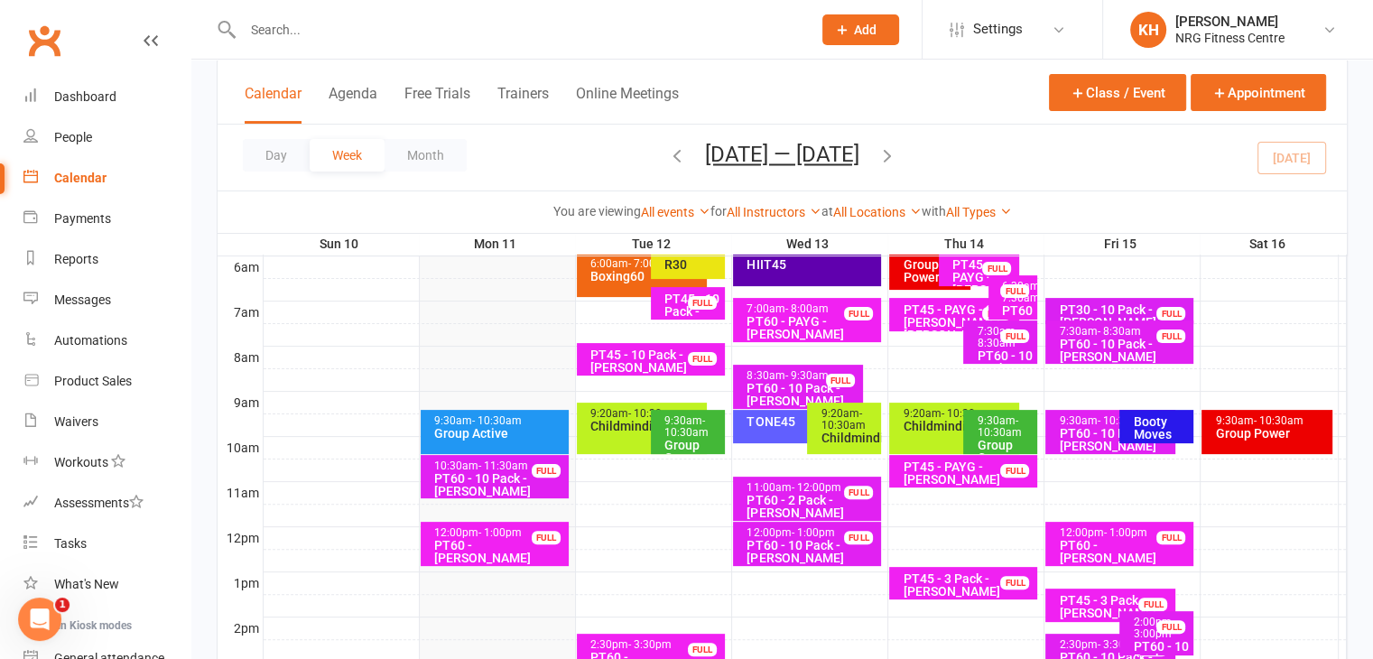
scroll to position [302, 0]
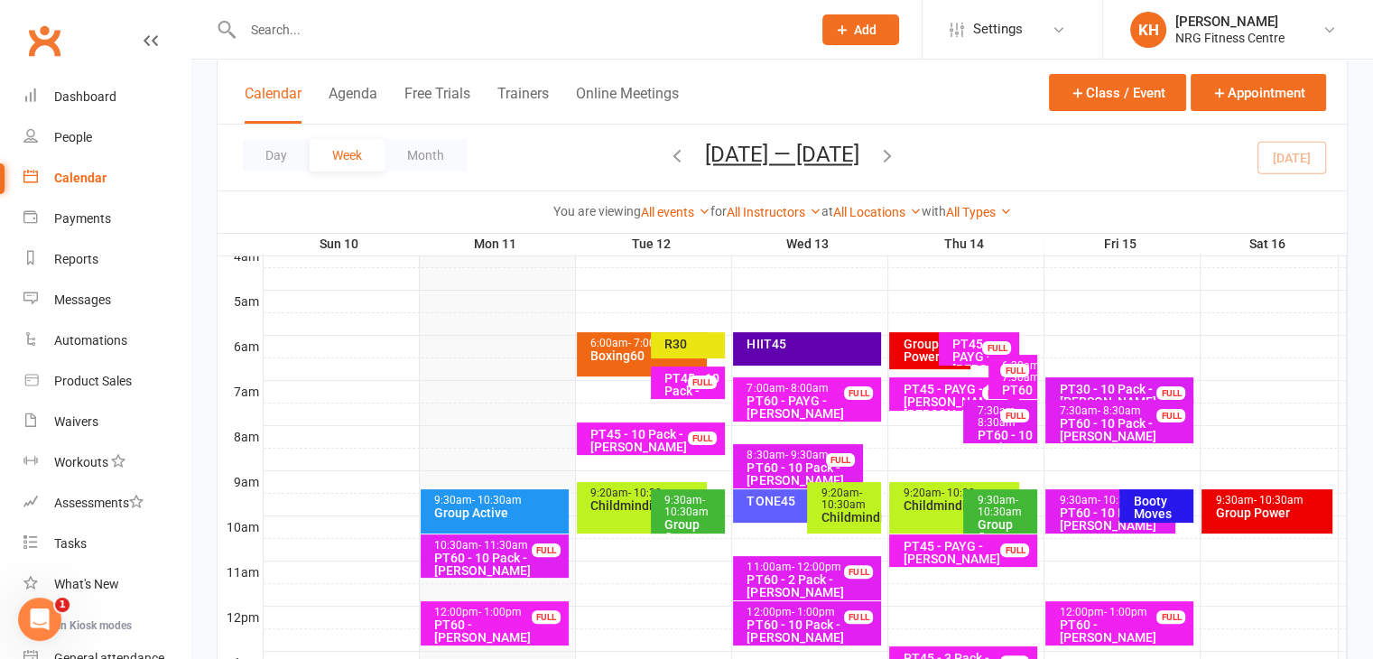
click at [1152, 502] on div "Booty Moves" at bounding box center [1161, 507] width 58 height 25
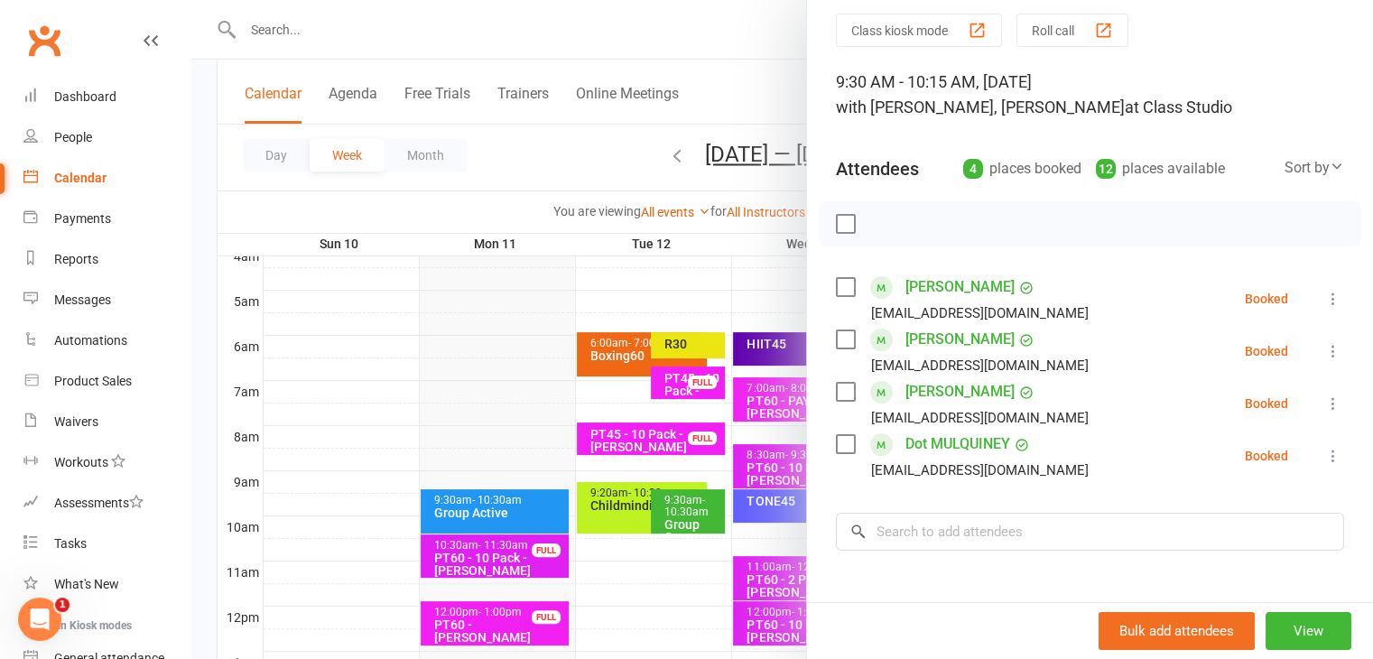
scroll to position [0, 0]
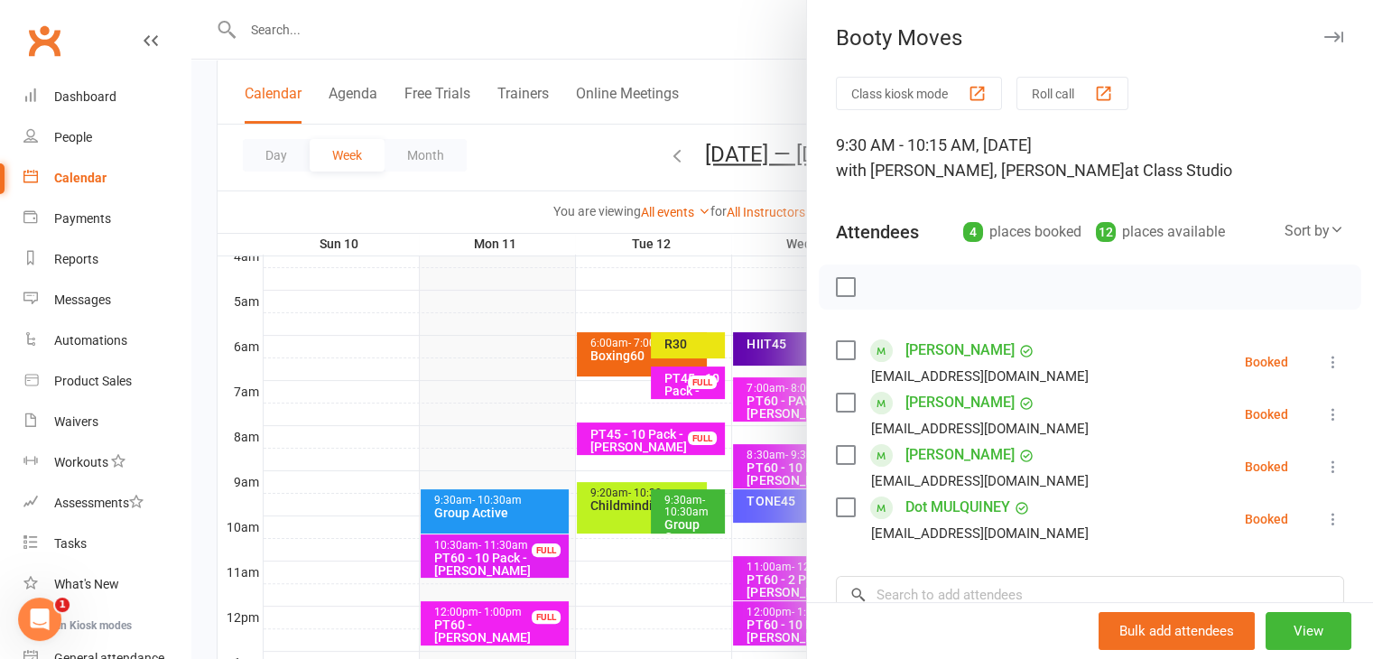
click at [1324, 41] on icon "button" at bounding box center [1333, 37] width 19 height 11
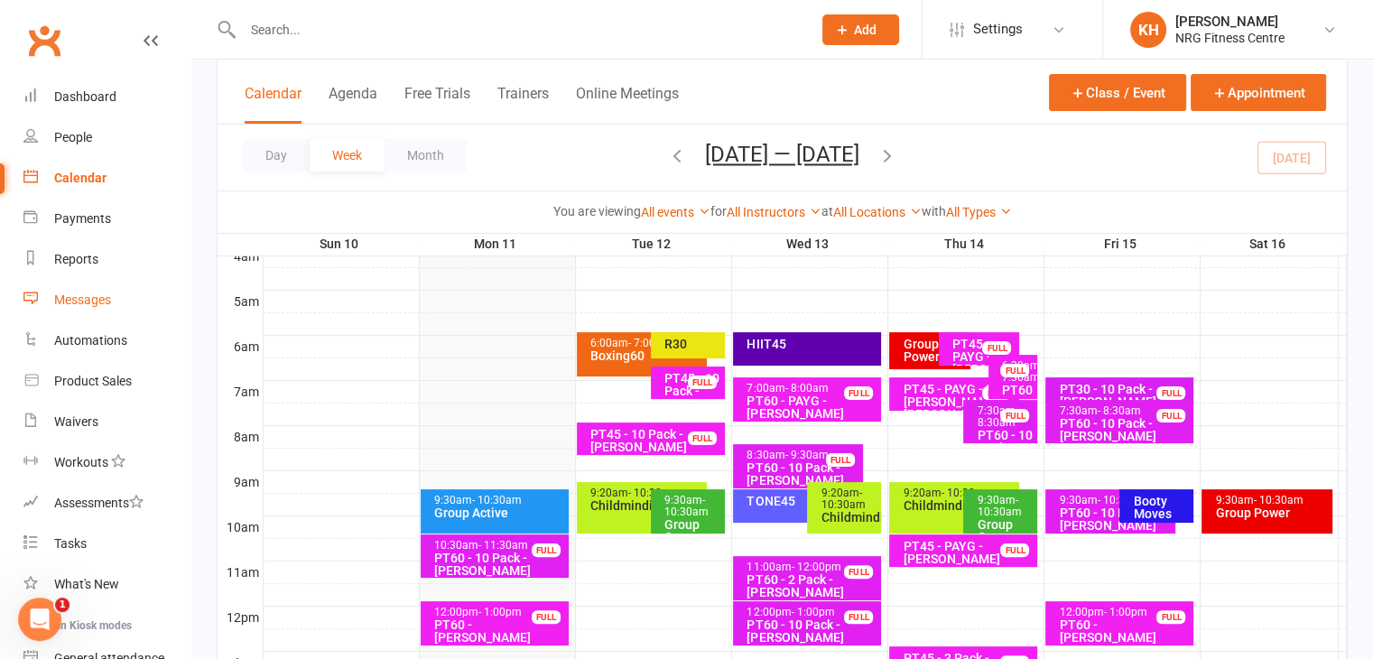
click at [84, 300] on div "Messages" at bounding box center [82, 300] width 57 height 14
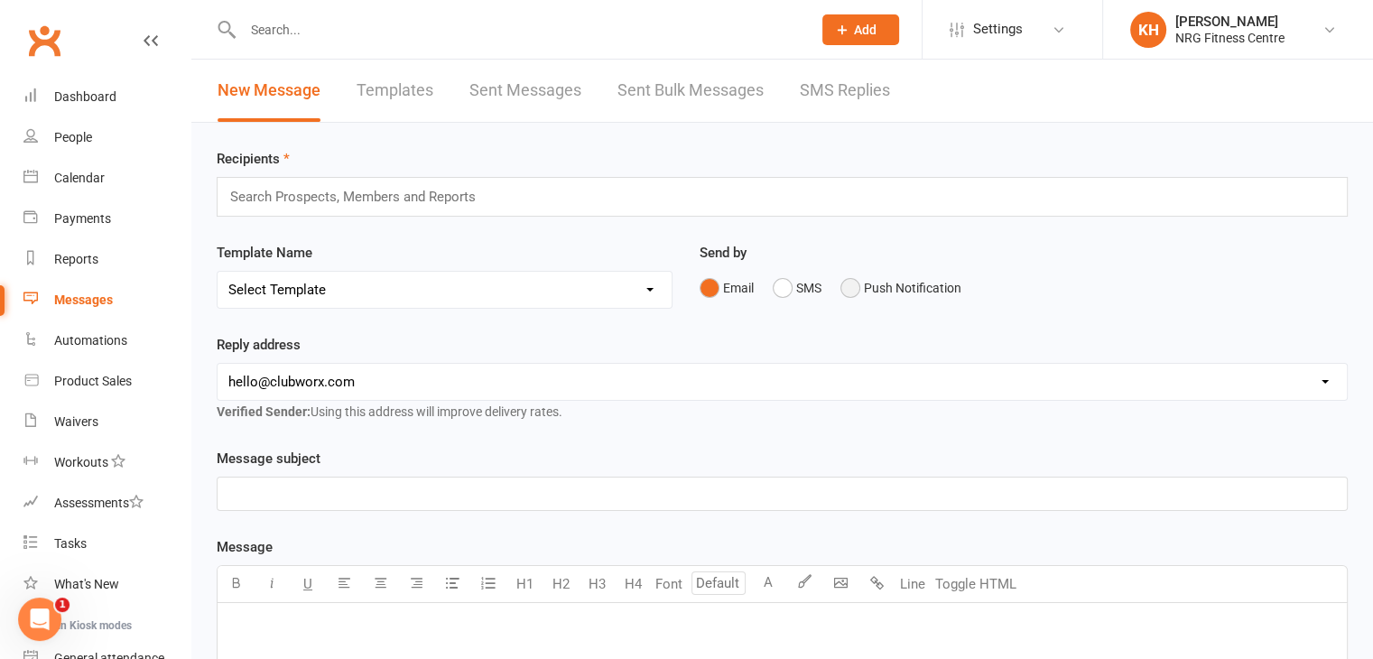
click at [859, 289] on button "Push Notification" at bounding box center [901, 288] width 121 height 34
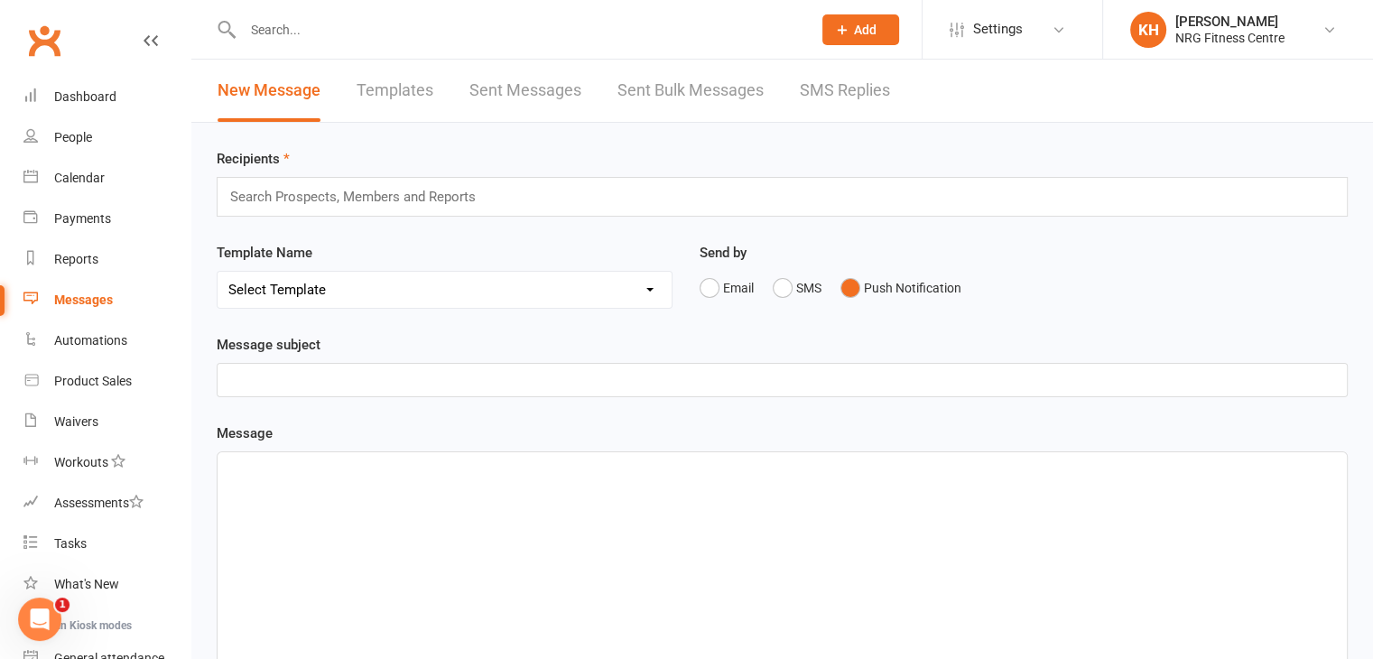
click at [265, 190] on input "text" at bounding box center [360, 196] width 265 height 23
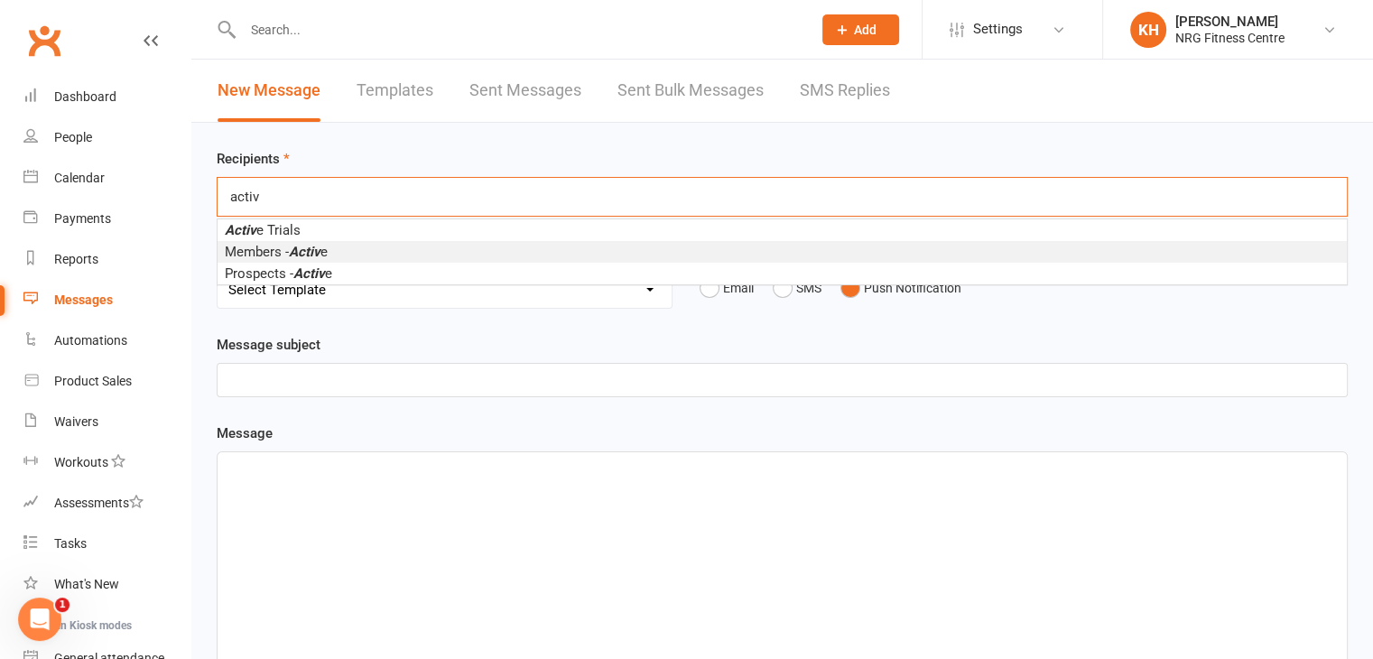
type input "activ"
click at [270, 246] on span "Members - Activ e" at bounding box center [276, 252] width 103 height 16
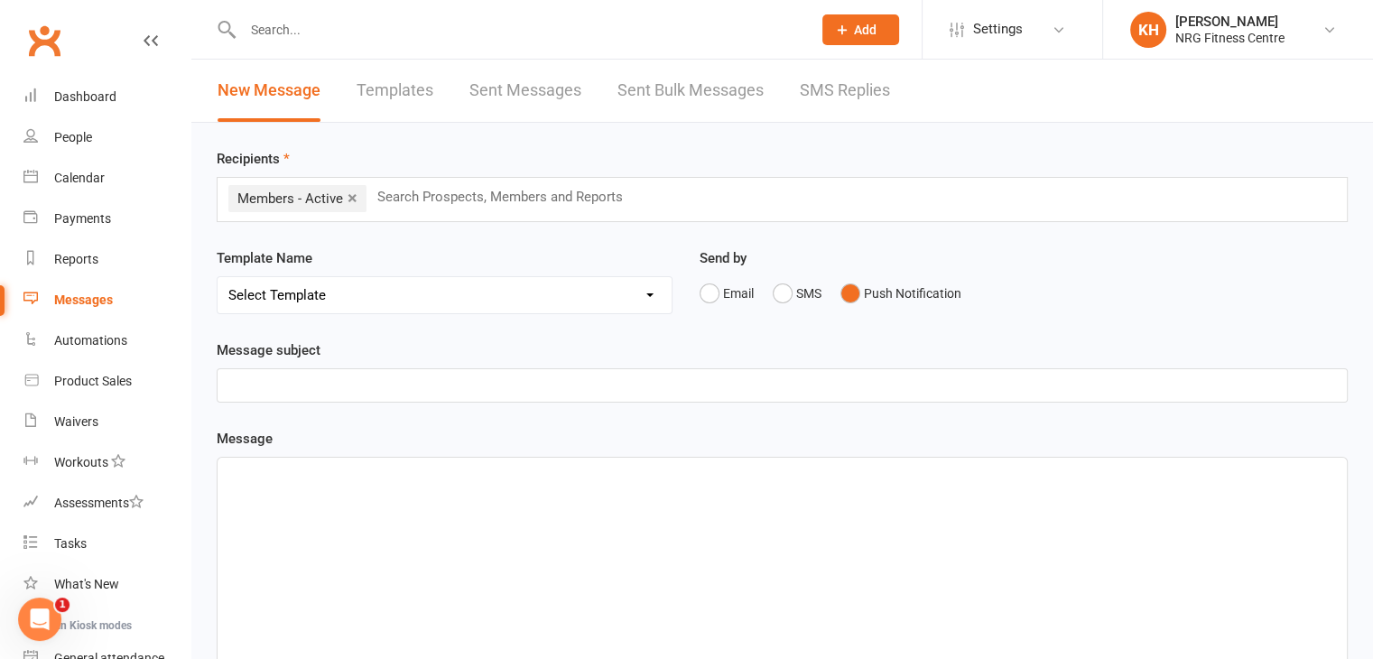
click at [265, 384] on p "﻿" at bounding box center [782, 386] width 1108 height 22
click at [275, 480] on p "﻿" at bounding box center [782, 474] width 1108 height 22
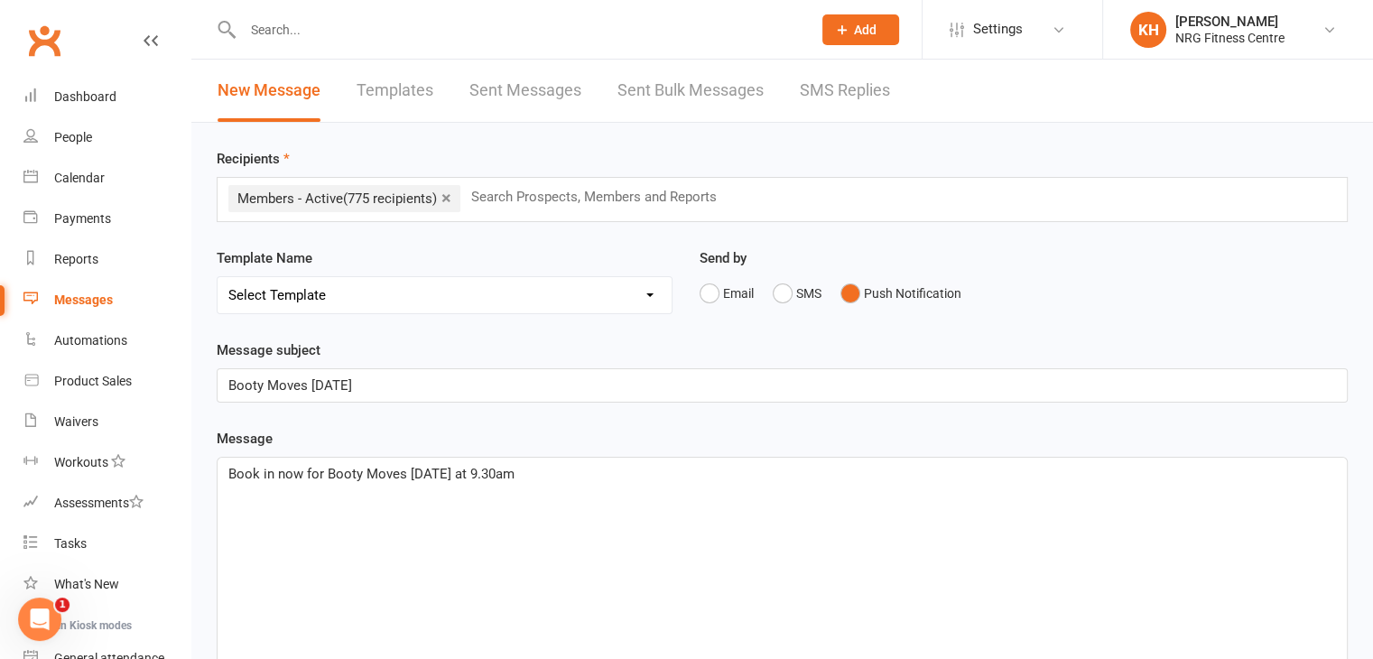
click at [328, 469] on span "Book in now for Booty Moves [DATE] at 9.30am" at bounding box center [371, 474] width 286 height 16
click at [311, 467] on span "Booty Moves [DATE] at 9.30am" at bounding box center [321, 474] width 187 height 16
click at [498, 471] on p "Booty Moves is back [DATE] at 9.30am" at bounding box center [782, 474] width 1108 height 22
click at [736, 472] on p "Booty Moves is back [DATE] at 9.30am to replace our regular Group Active class!" at bounding box center [782, 474] width 1108 height 22
click at [421, 470] on span "Booty Moves is back [DATE] at 9.30am to replace our regular Group Active class." at bounding box center [472, 474] width 488 height 16
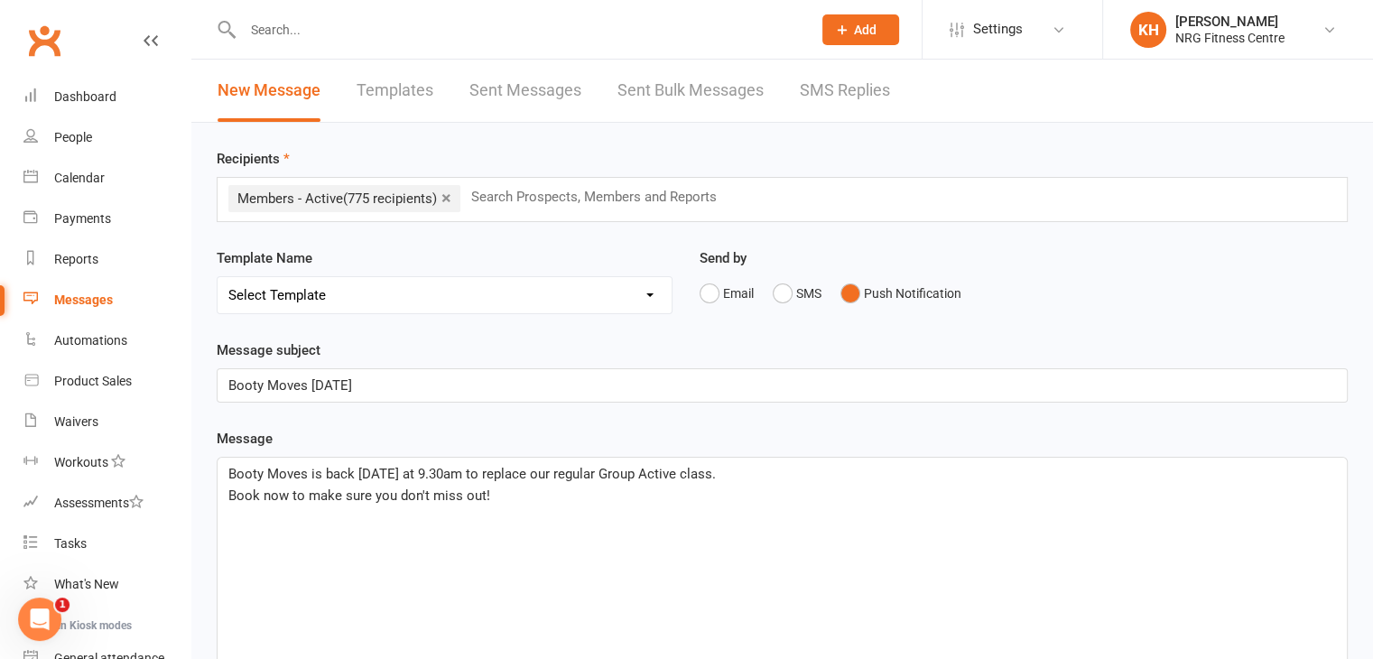
click at [368, 471] on span "Booty Moves is back [DATE] at 9.30am to replace our regular Group Active class." at bounding box center [472, 474] width 488 height 16
click at [721, 471] on p "Booty Moves is back [DATE] at 9.30am to replace our regular Group Active class." at bounding box center [782, 474] width 1108 height 22
click at [491, 488] on p "Book now to make sure you don't miss out!" at bounding box center [782, 496] width 1108 height 22
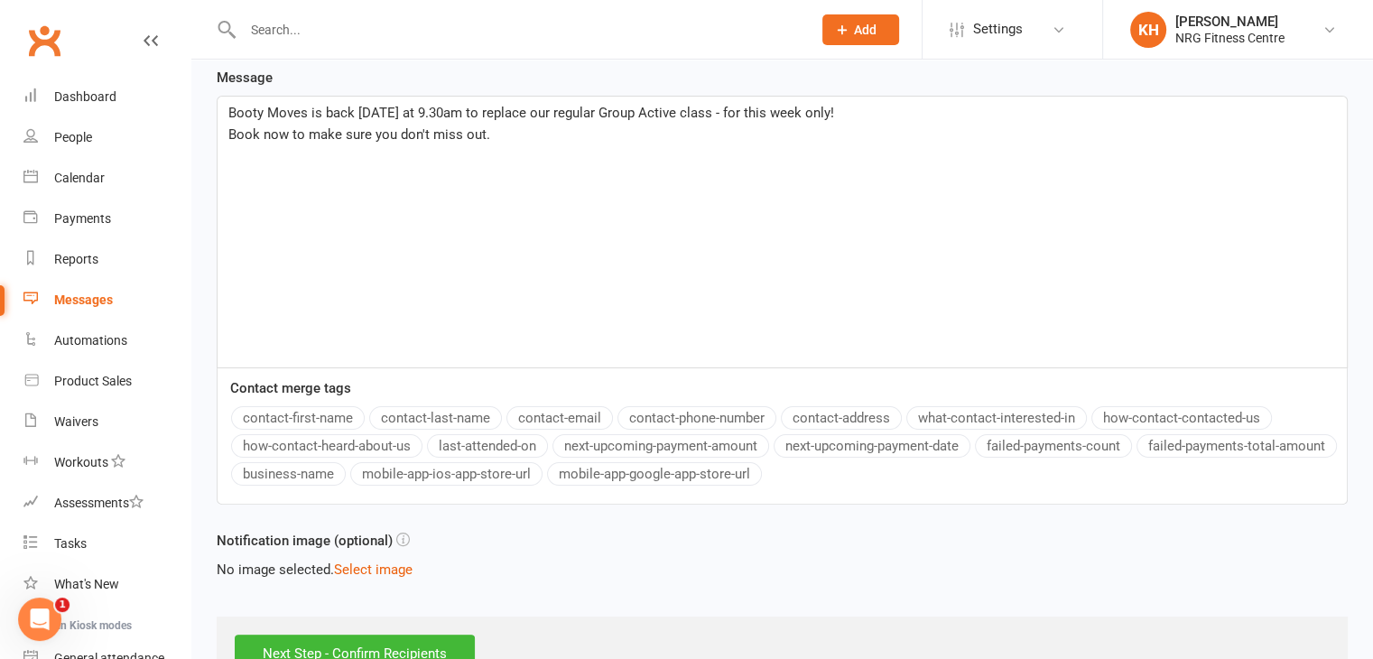
scroll to position [415, 0]
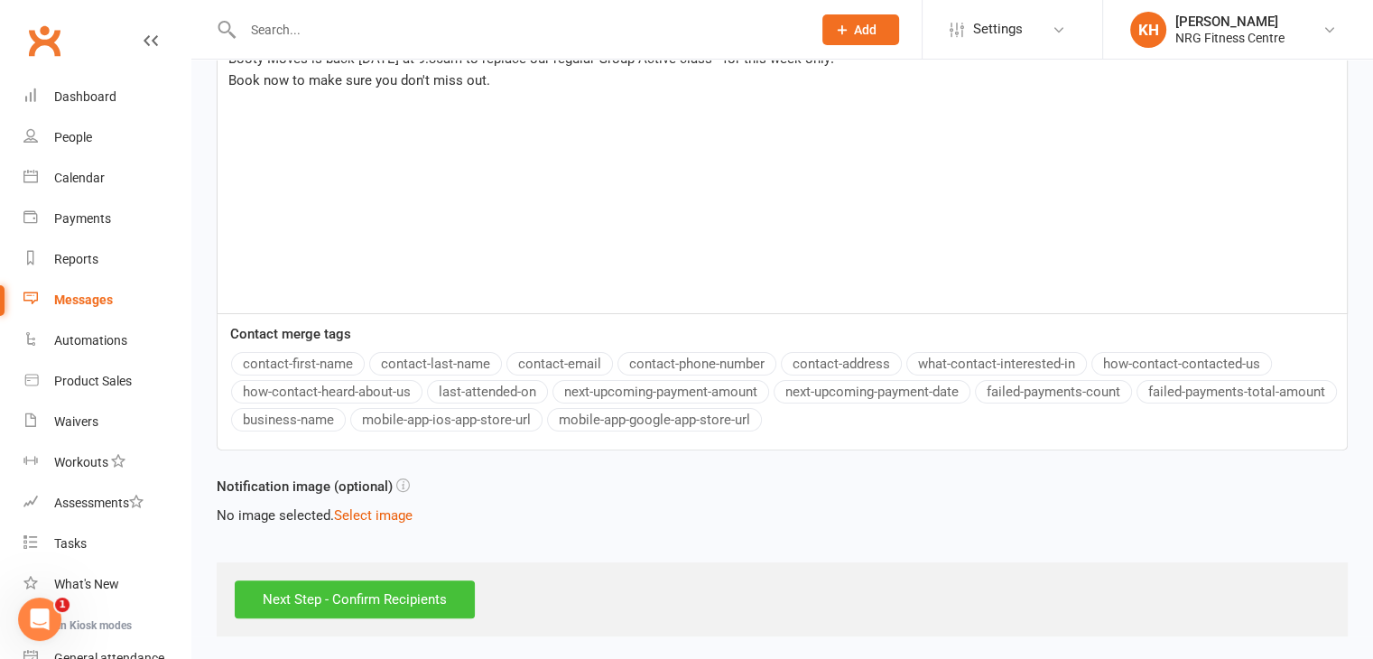
click at [346, 597] on input "Next Step - Confirm Recipients" at bounding box center [355, 600] width 240 height 38
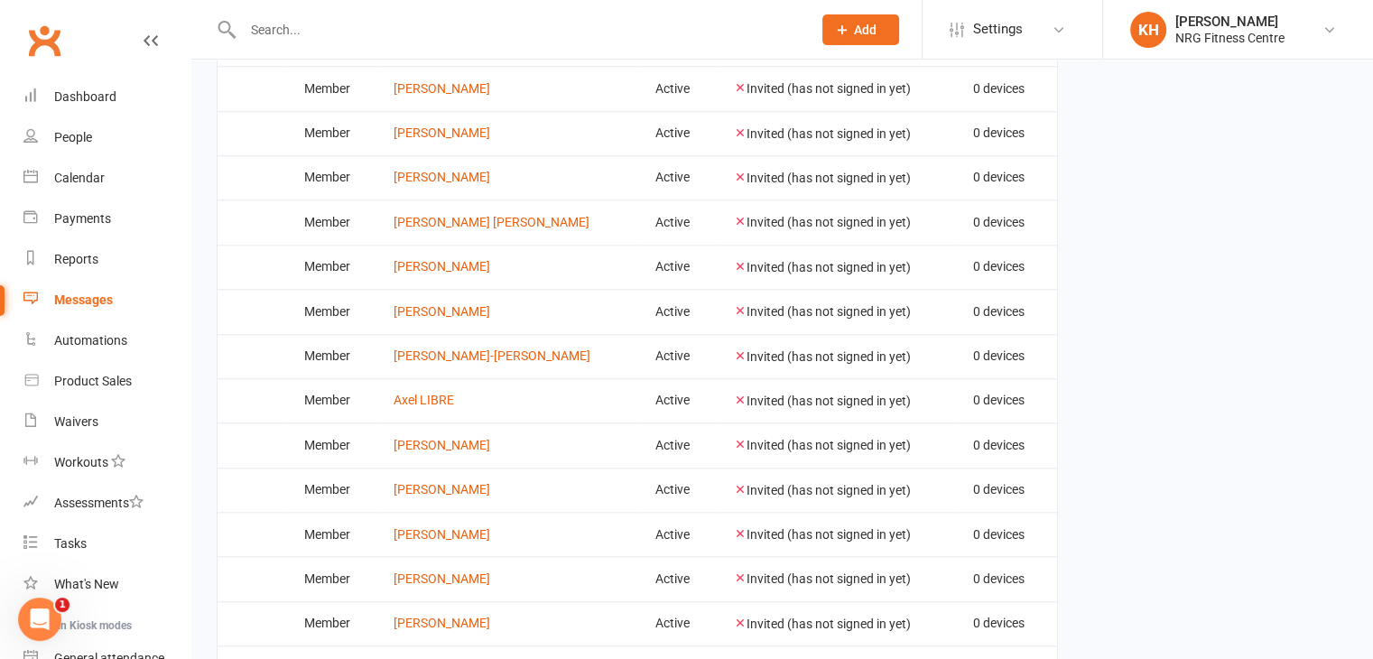
scroll to position [2262, 0]
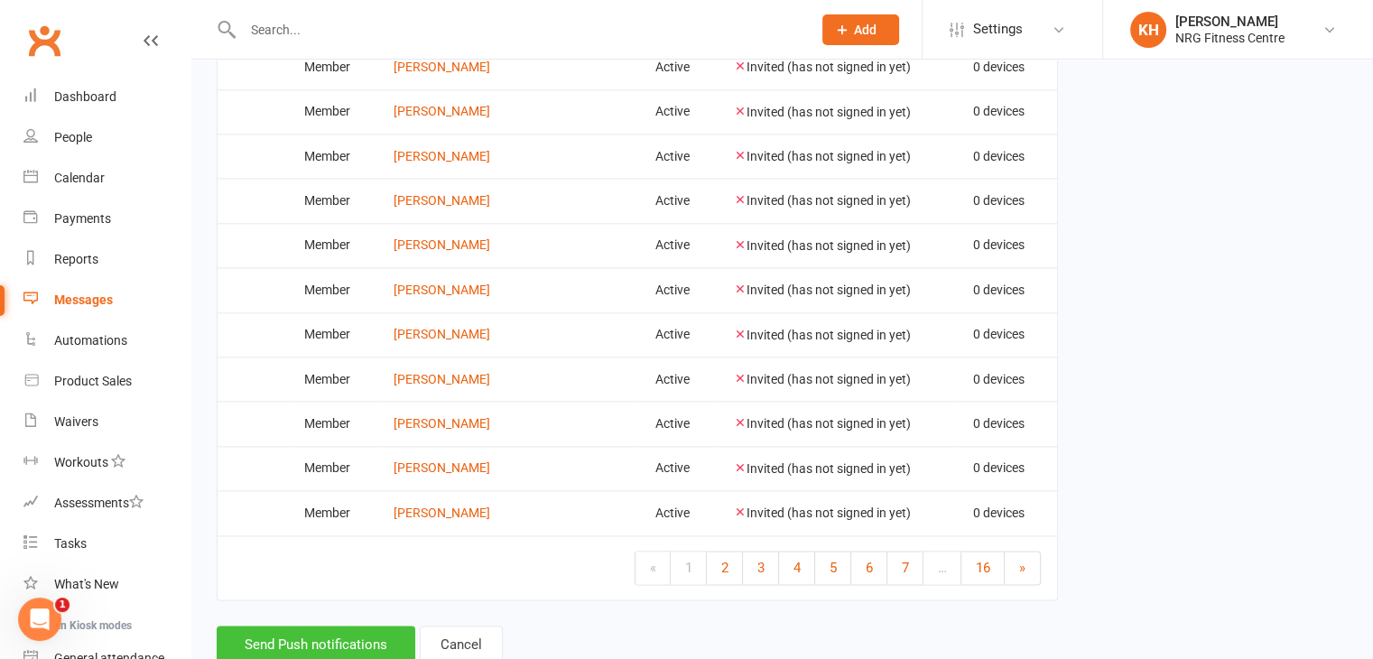
click at [320, 626] on button "Send Push notifications" at bounding box center [316, 645] width 199 height 38
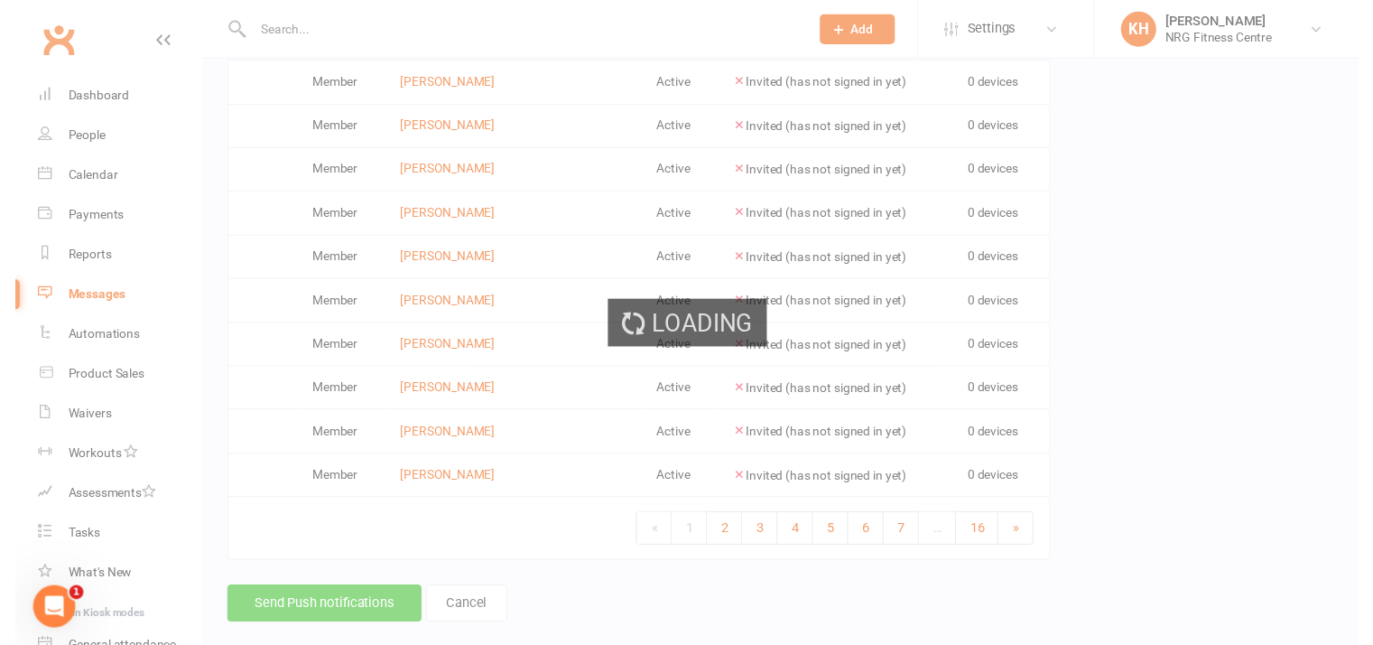
scroll to position [2234, 0]
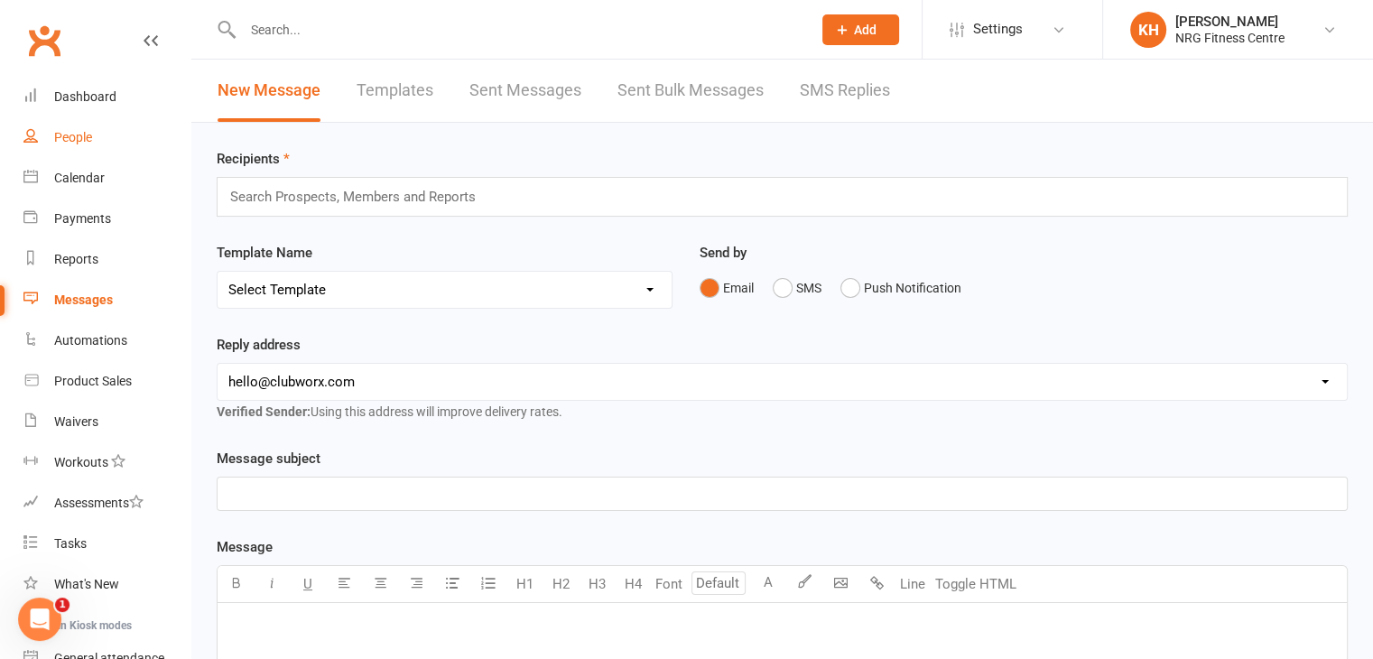
click at [76, 145] on link "People" at bounding box center [106, 137] width 167 height 41
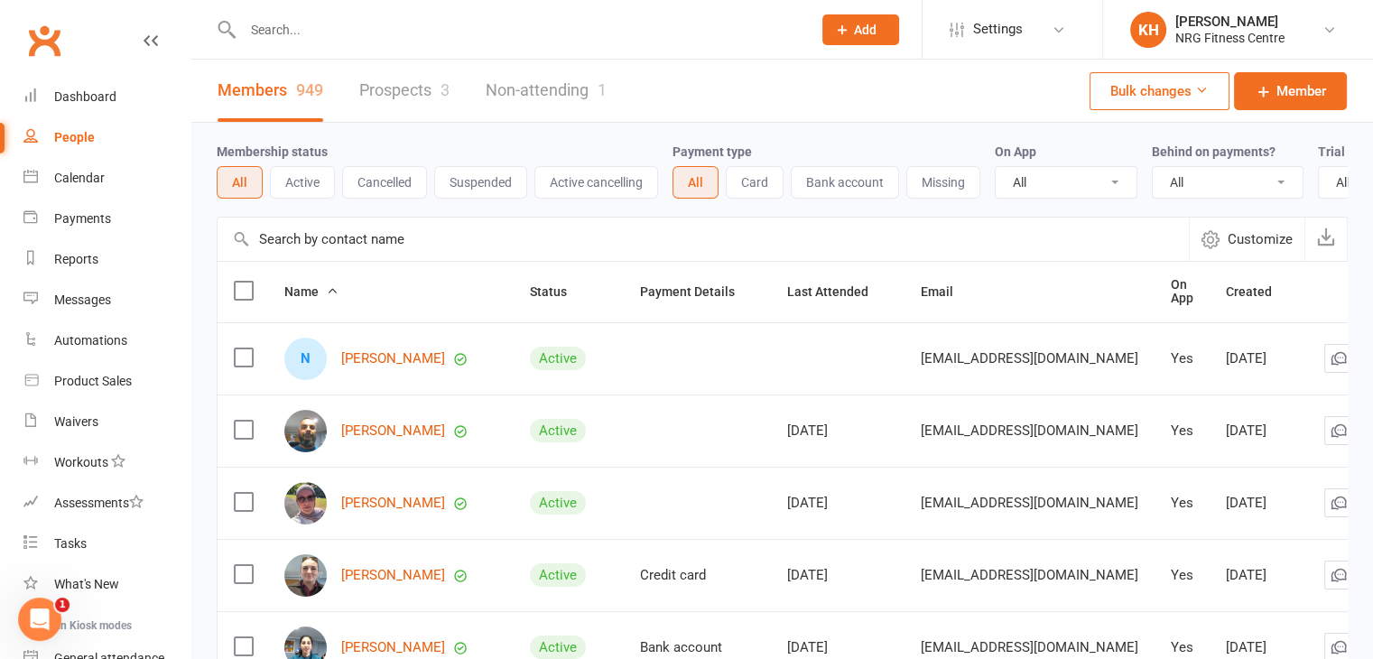
click at [278, 33] on input "text" at bounding box center [518, 29] width 562 height 25
type input "[PERSON_NAME]"
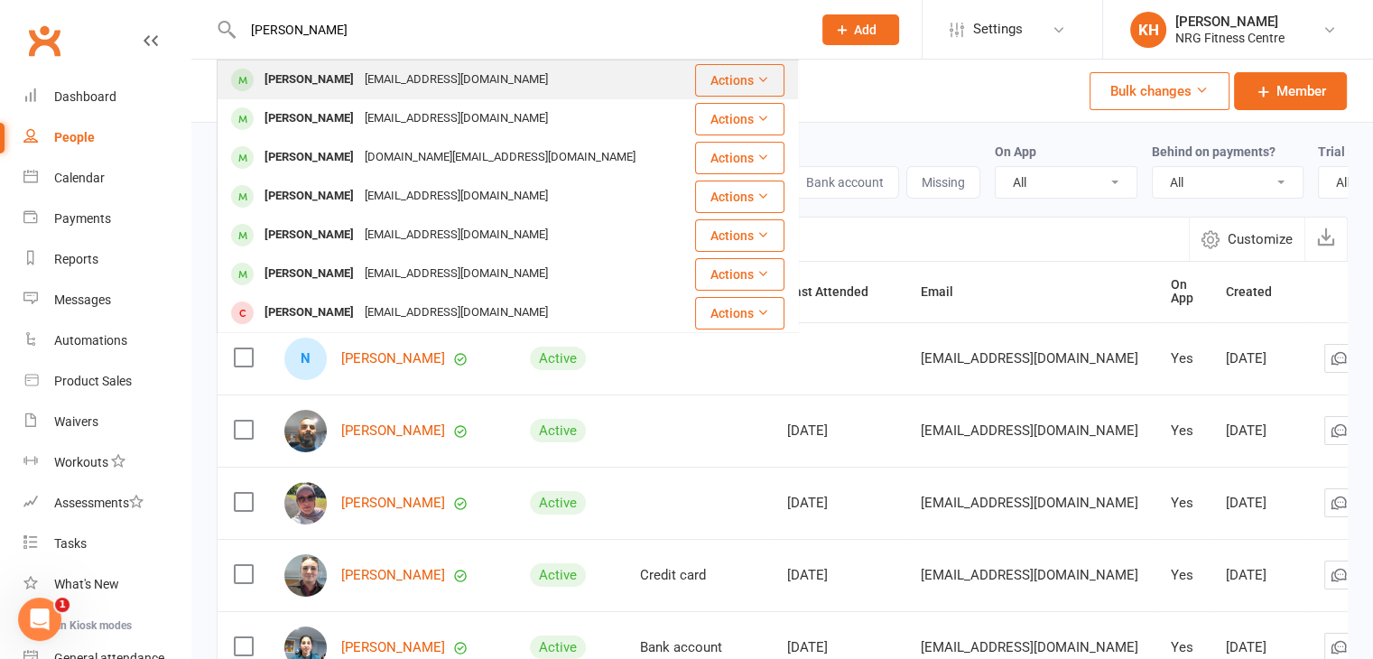
click at [302, 80] on div "[PERSON_NAME]" at bounding box center [309, 80] width 100 height 26
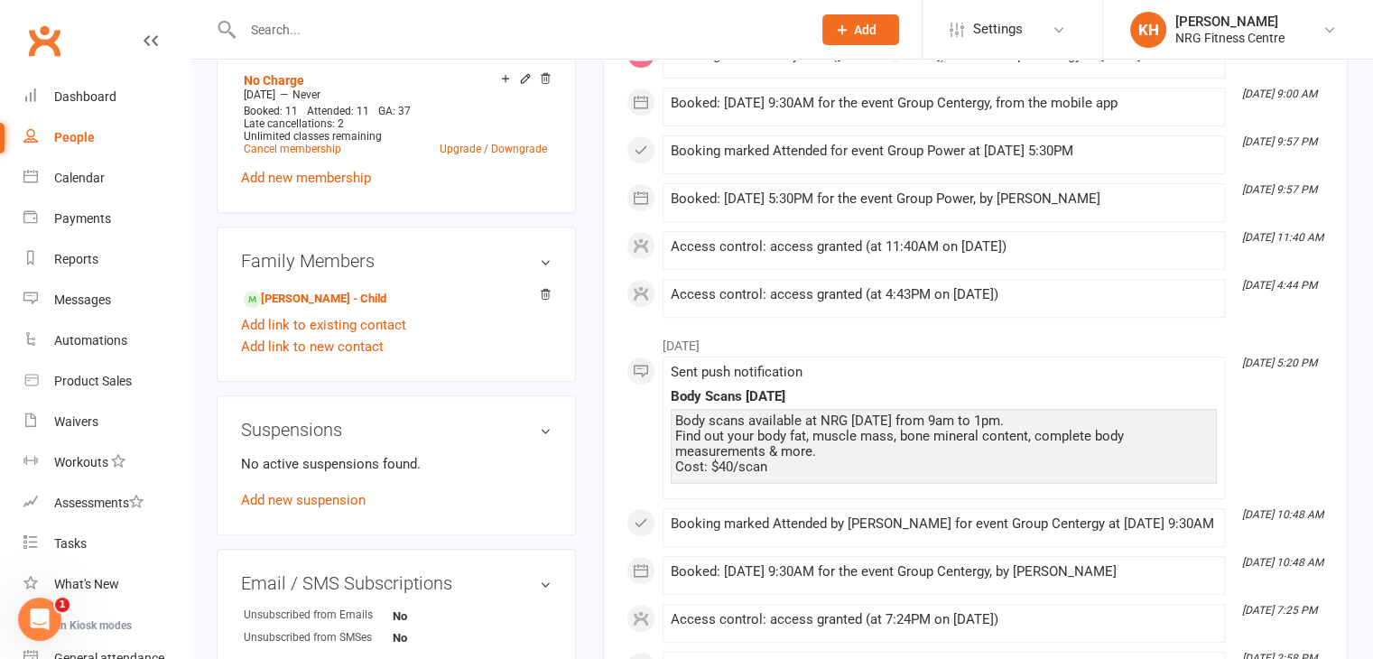
scroll to position [744, 0]
click at [311, 300] on link "[PERSON_NAME] - Child" at bounding box center [315, 296] width 143 height 19
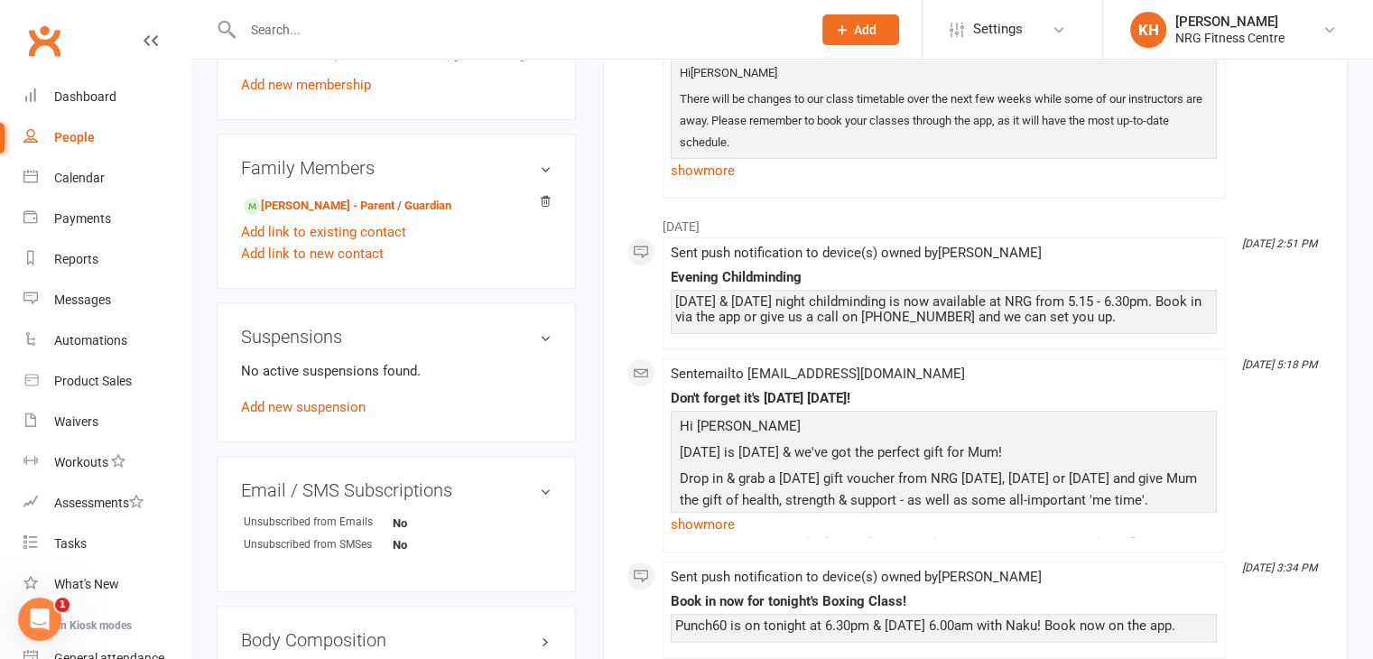
scroll to position [867, 0]
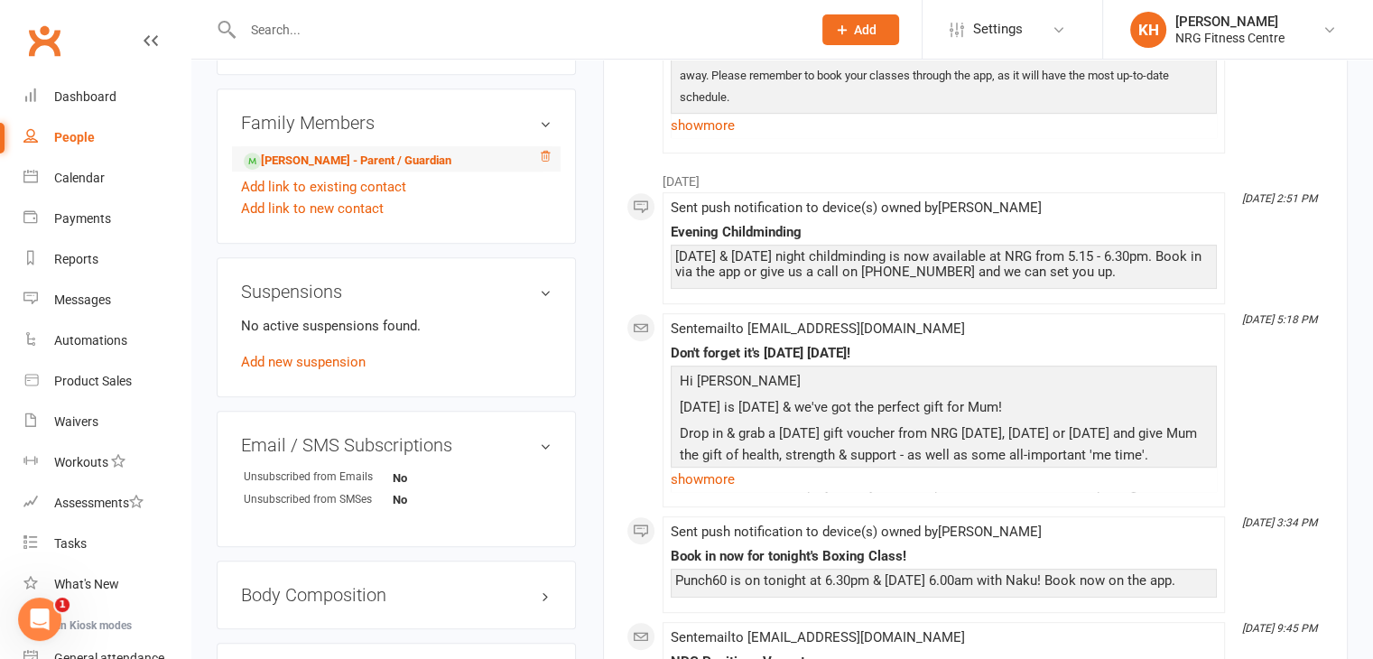
click at [549, 160] on icon at bounding box center [545, 156] width 13 height 13
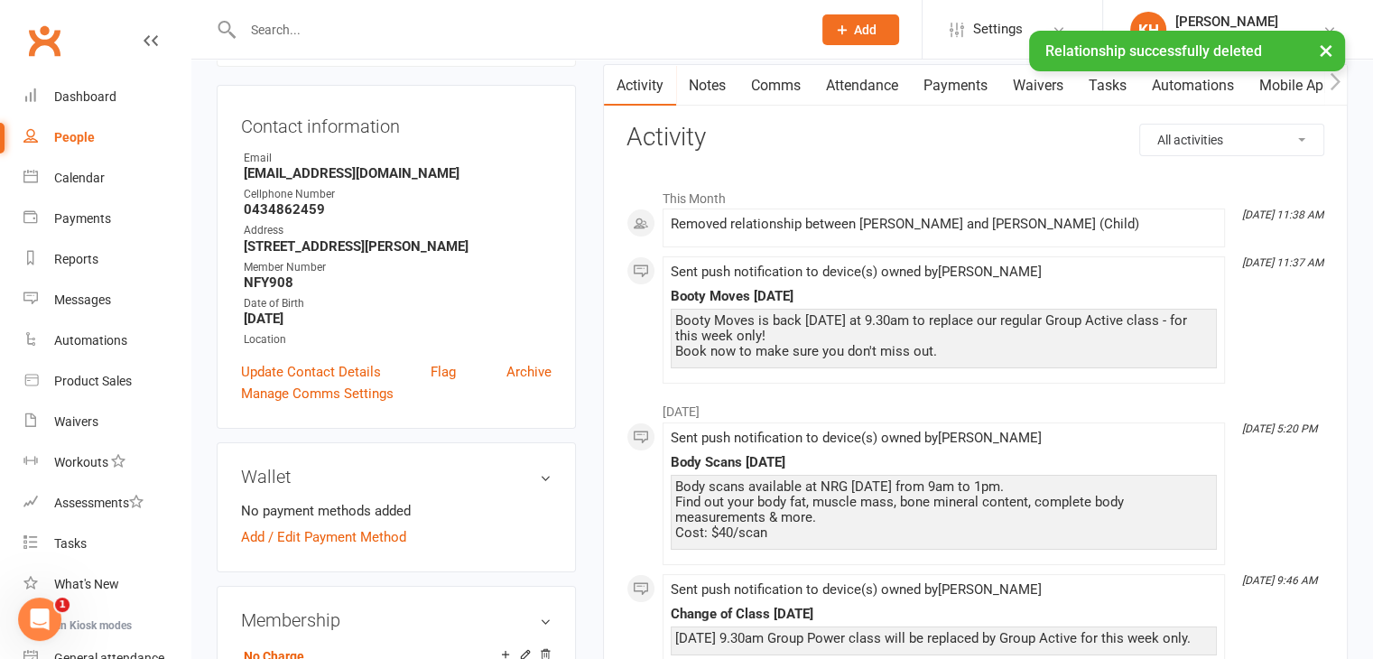
scroll to position [0, 0]
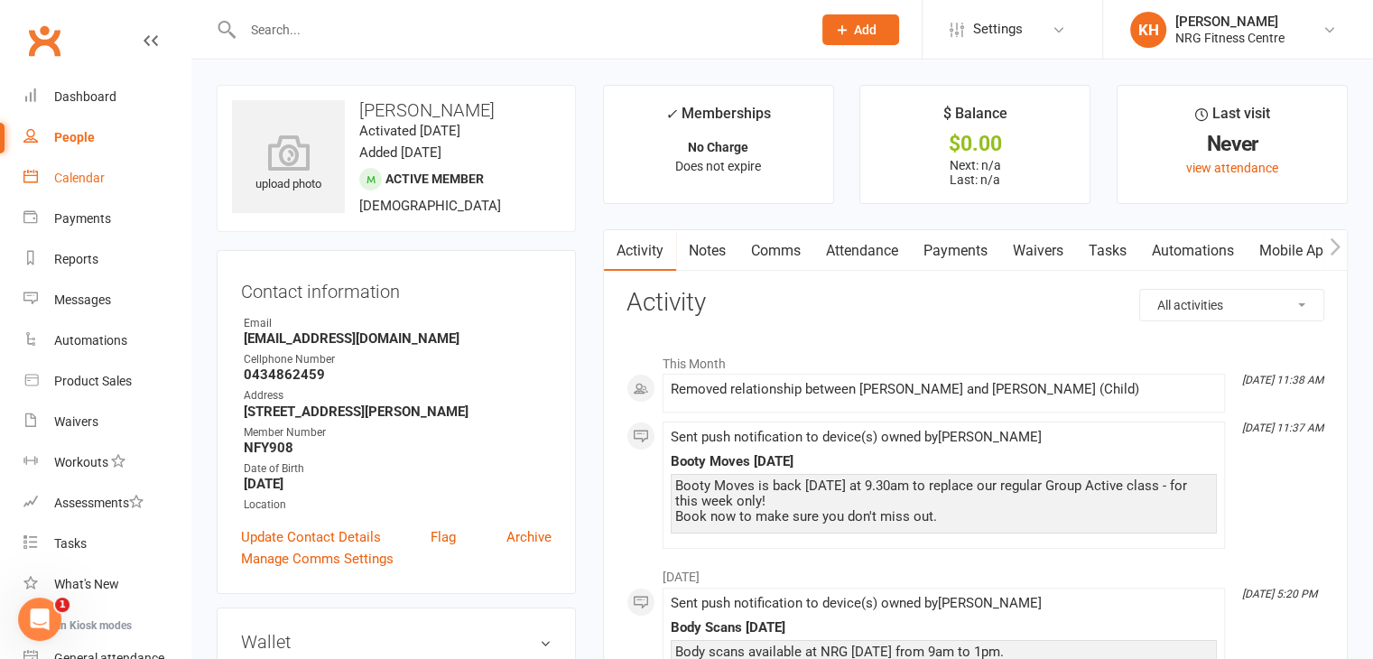
click at [78, 186] on link "Calendar" at bounding box center [106, 178] width 167 height 41
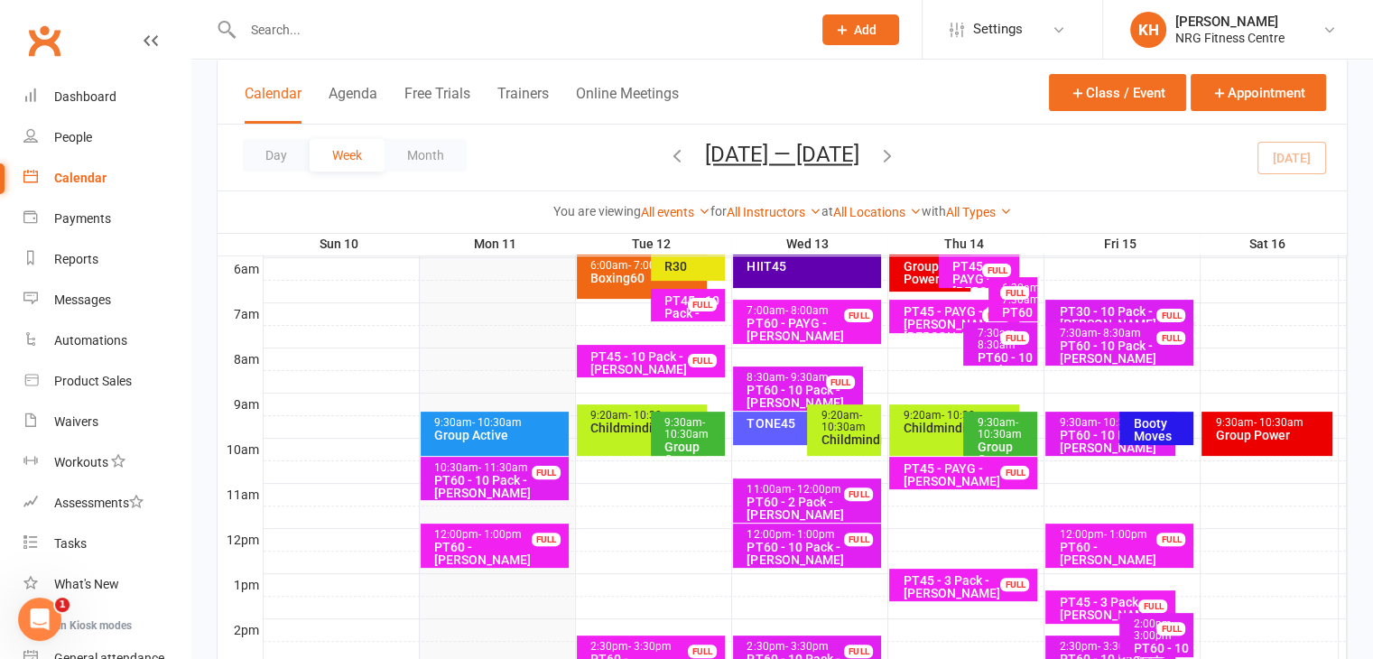
scroll to position [393, 0]
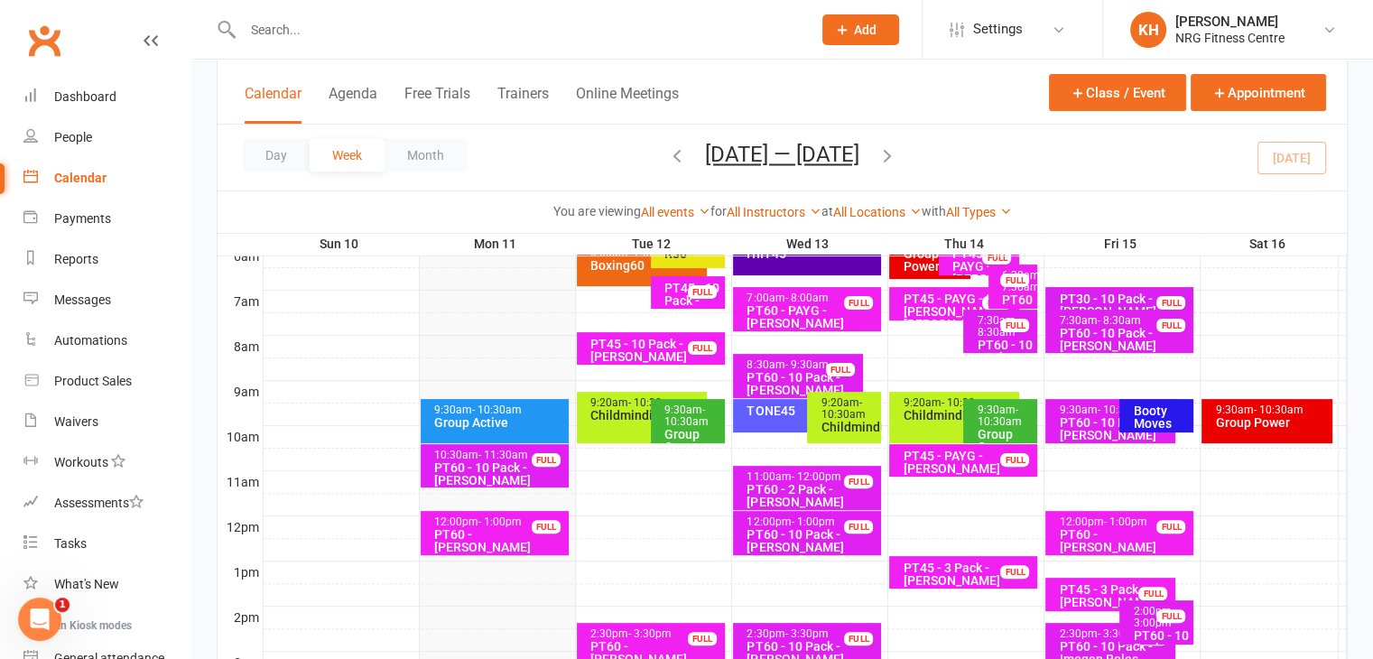
click at [1166, 421] on div "Booty Moves" at bounding box center [1161, 416] width 58 height 25
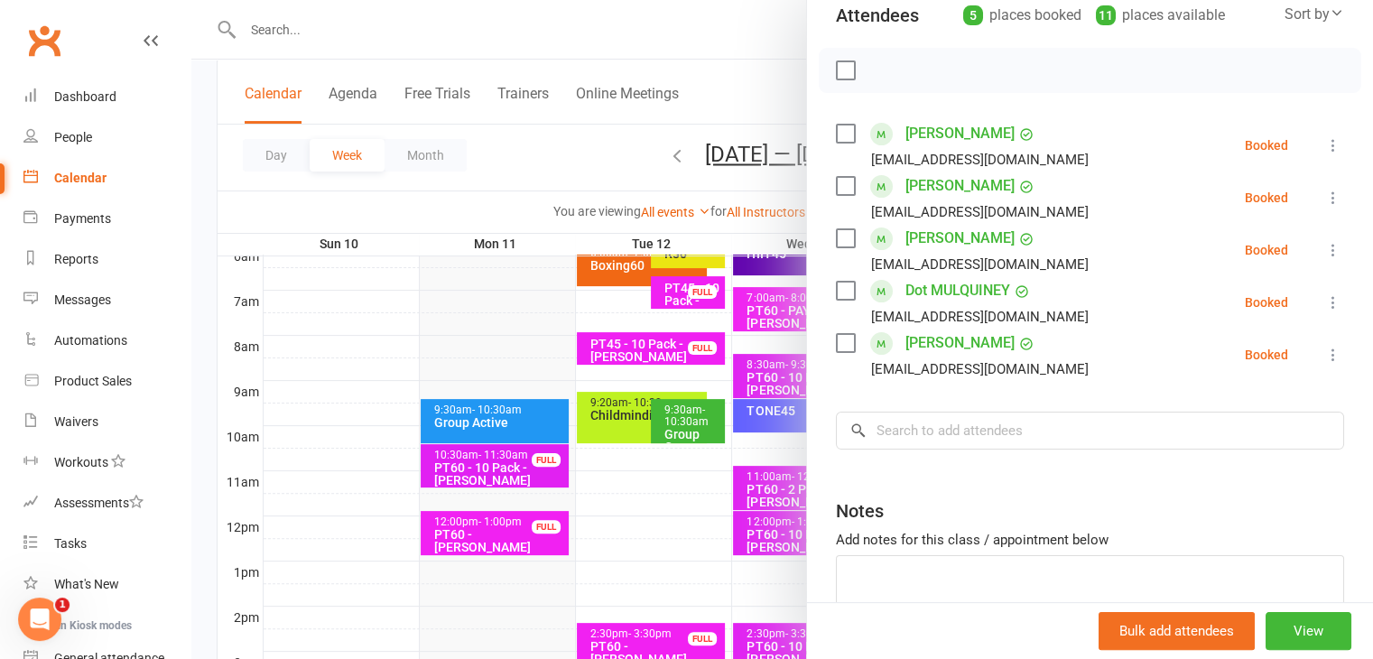
scroll to position [220, 0]
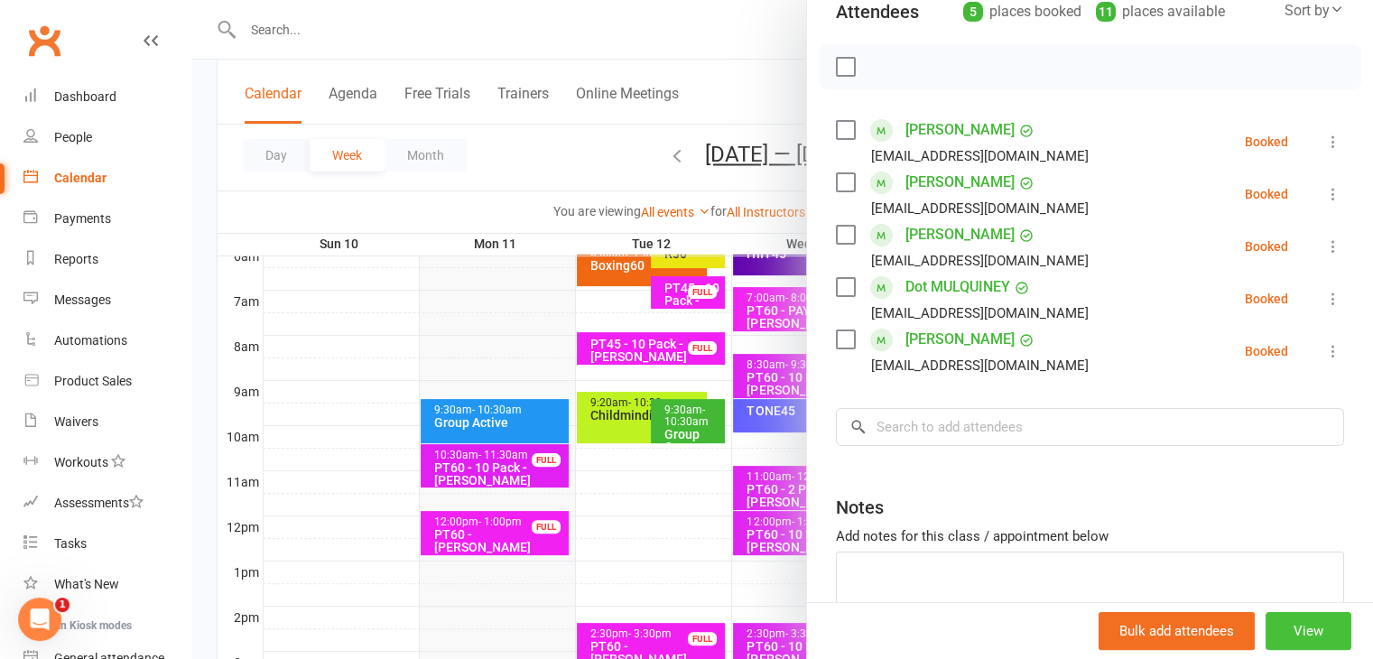
click at [1311, 625] on button "View" at bounding box center [1309, 631] width 86 height 38
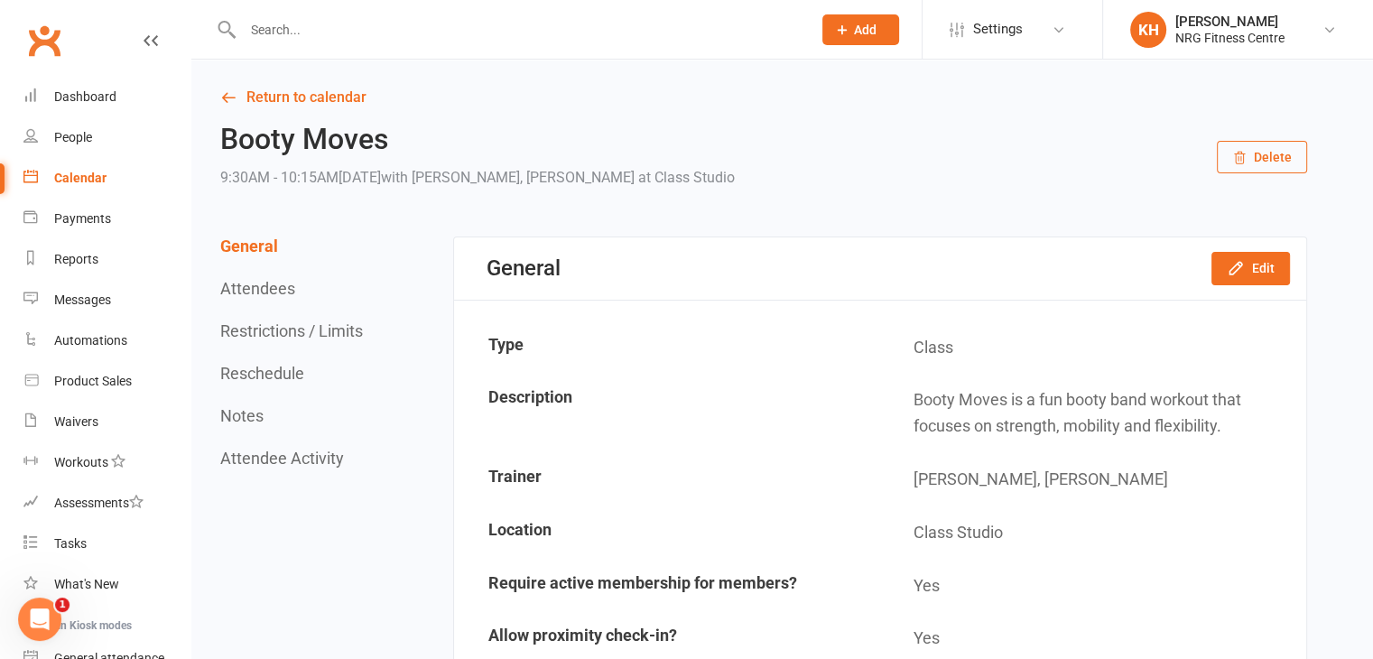
click at [1234, 284] on div "General Edit" at bounding box center [880, 268] width 852 height 62
click at [1239, 278] on button "Edit" at bounding box center [1251, 268] width 79 height 33
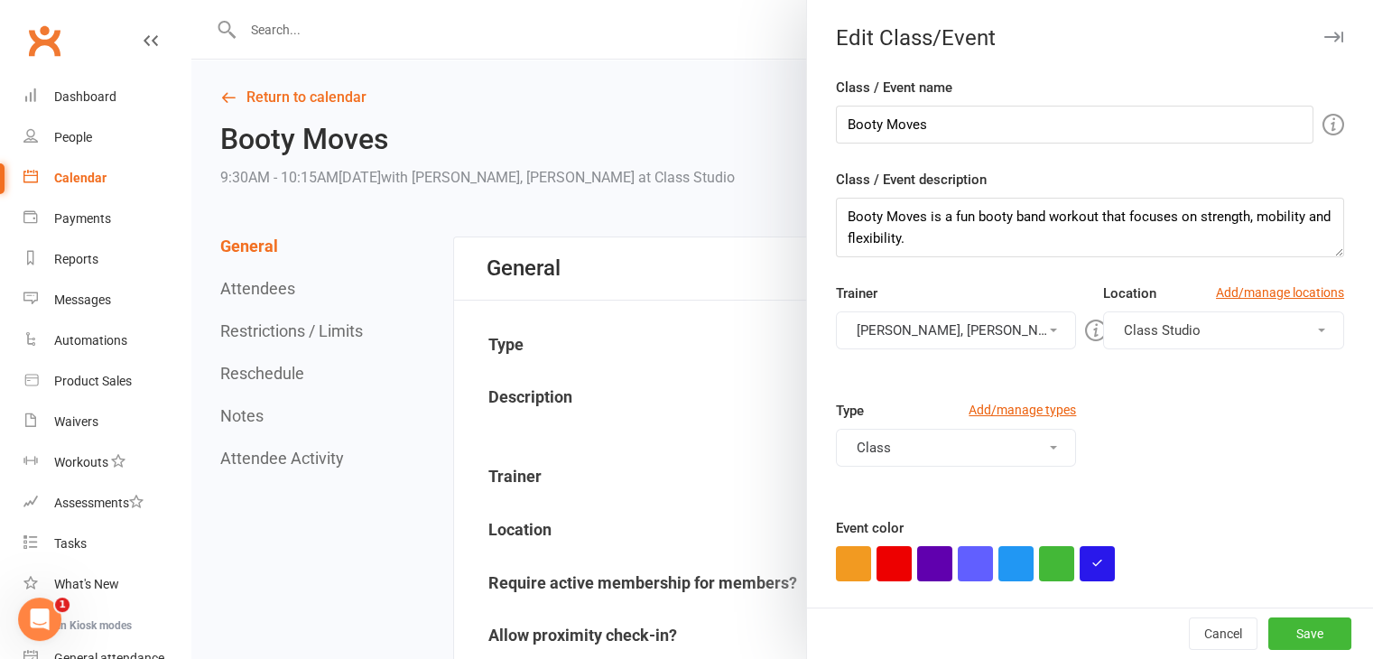
click at [1017, 325] on button "[PERSON_NAME], [PERSON_NAME]" at bounding box center [956, 330] width 241 height 38
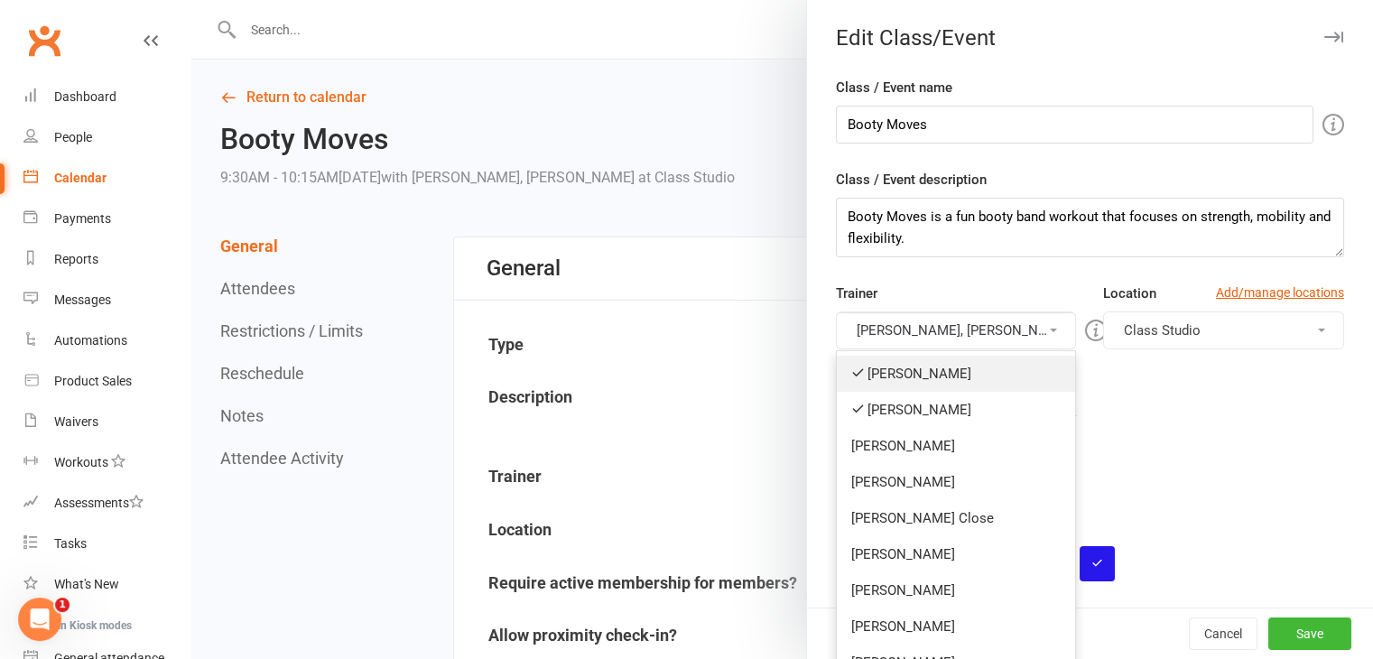
click at [874, 380] on link "[PERSON_NAME]" at bounding box center [956, 374] width 239 height 36
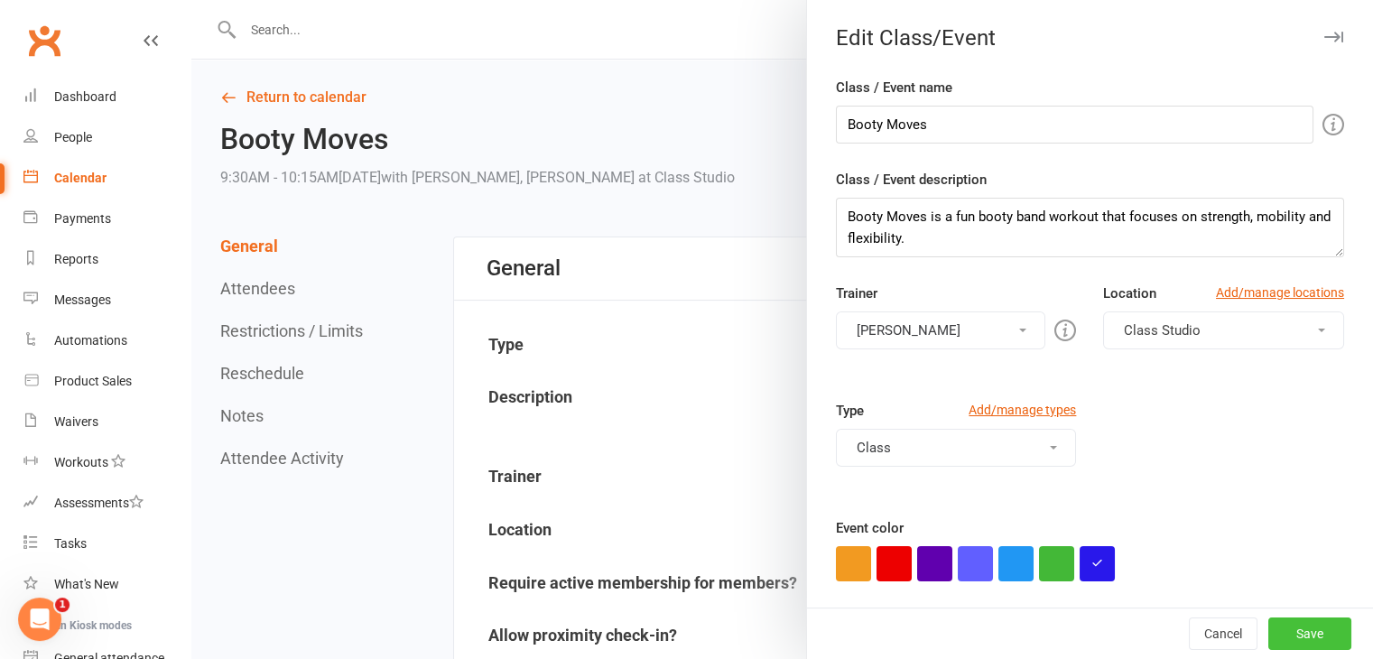
click at [1278, 627] on button "Save" at bounding box center [1309, 634] width 83 height 33
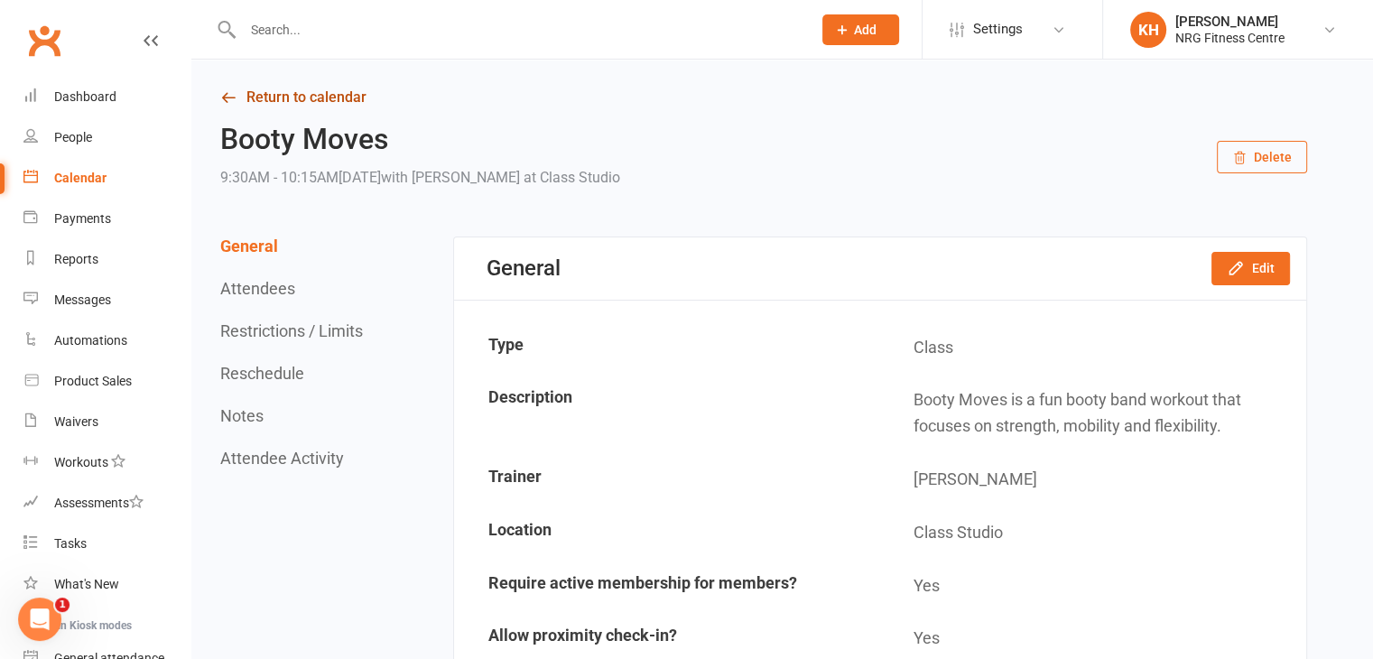
click at [228, 100] on icon at bounding box center [228, 97] width 16 height 16
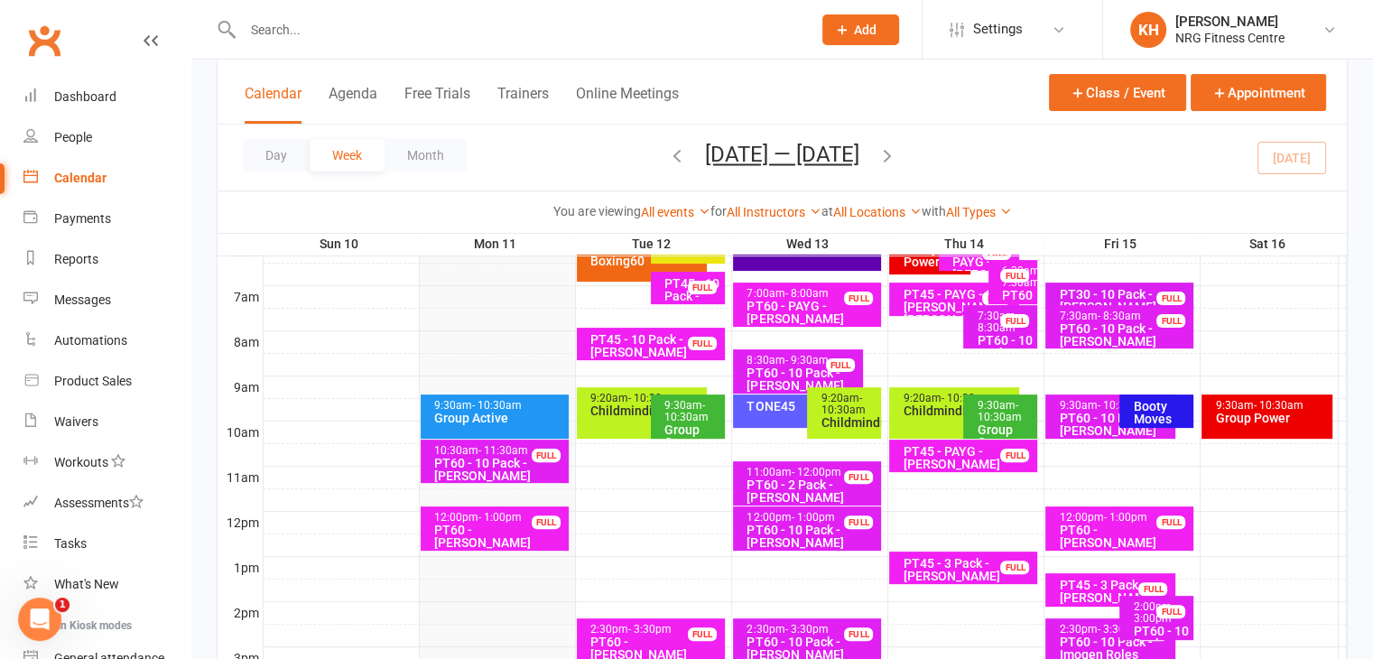
scroll to position [404, 0]
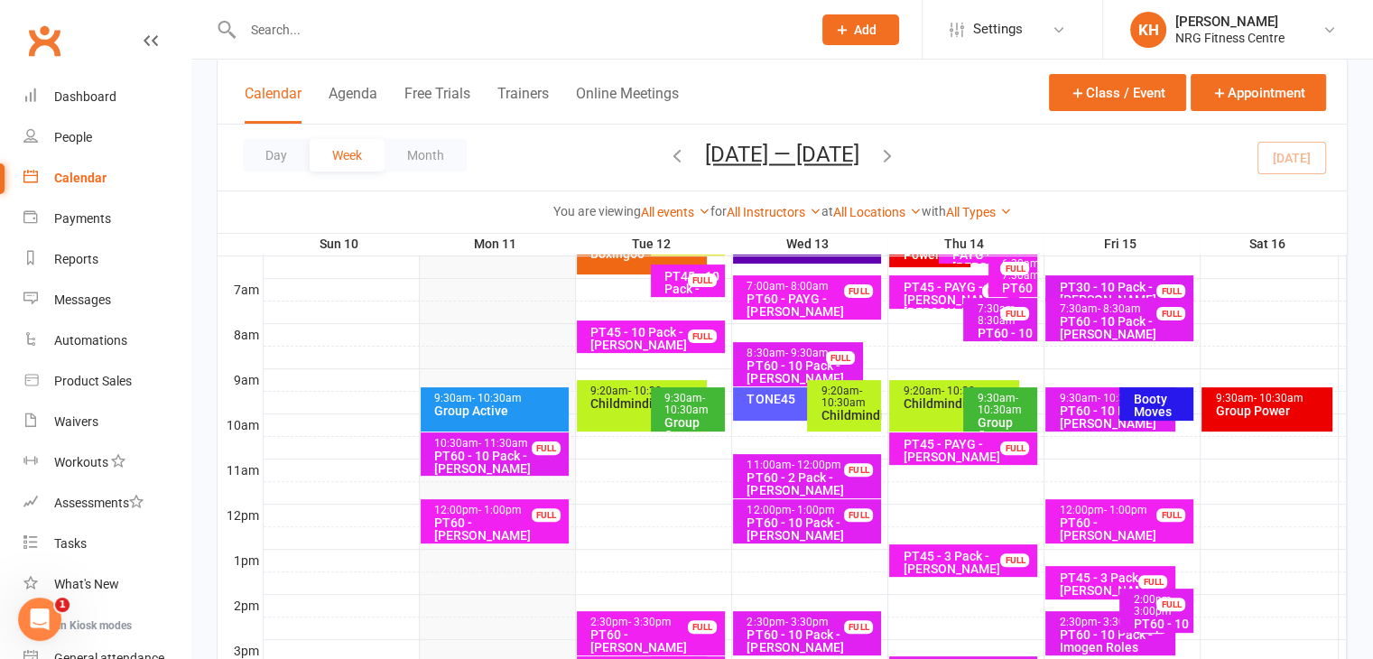
click at [1155, 398] on div "Booty Moves" at bounding box center [1161, 405] width 58 height 25
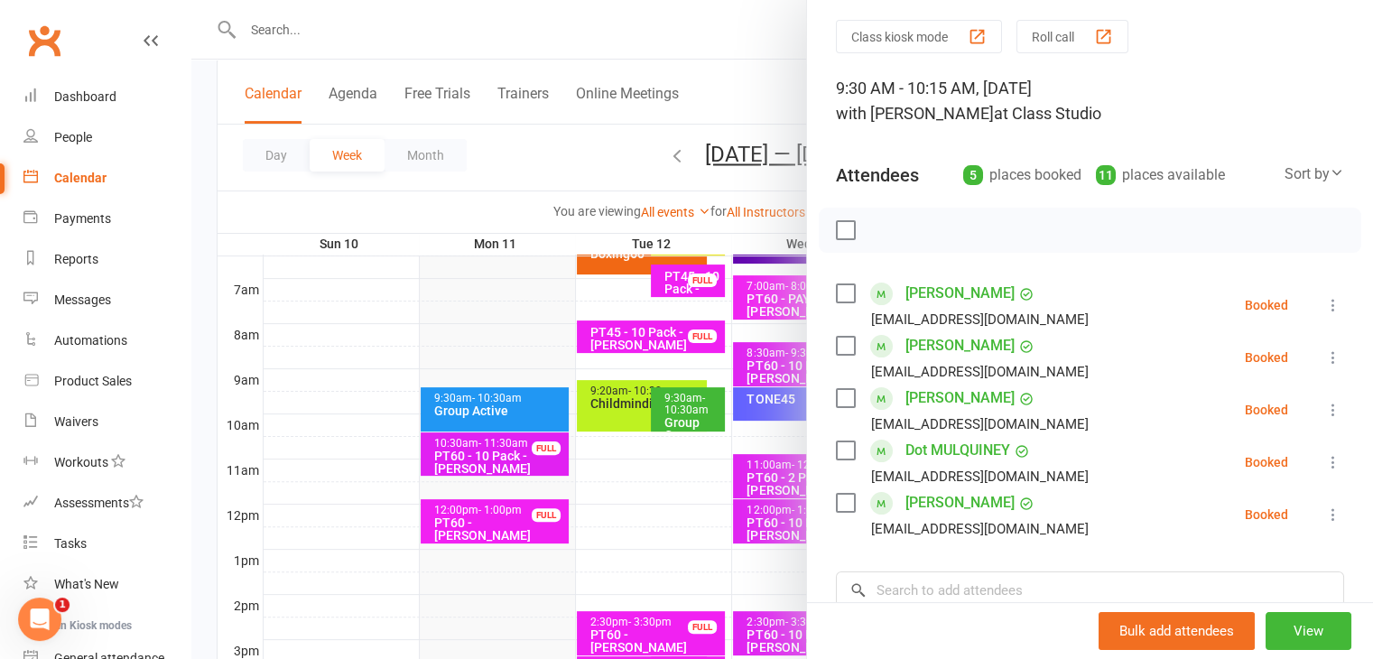
scroll to position [0, 0]
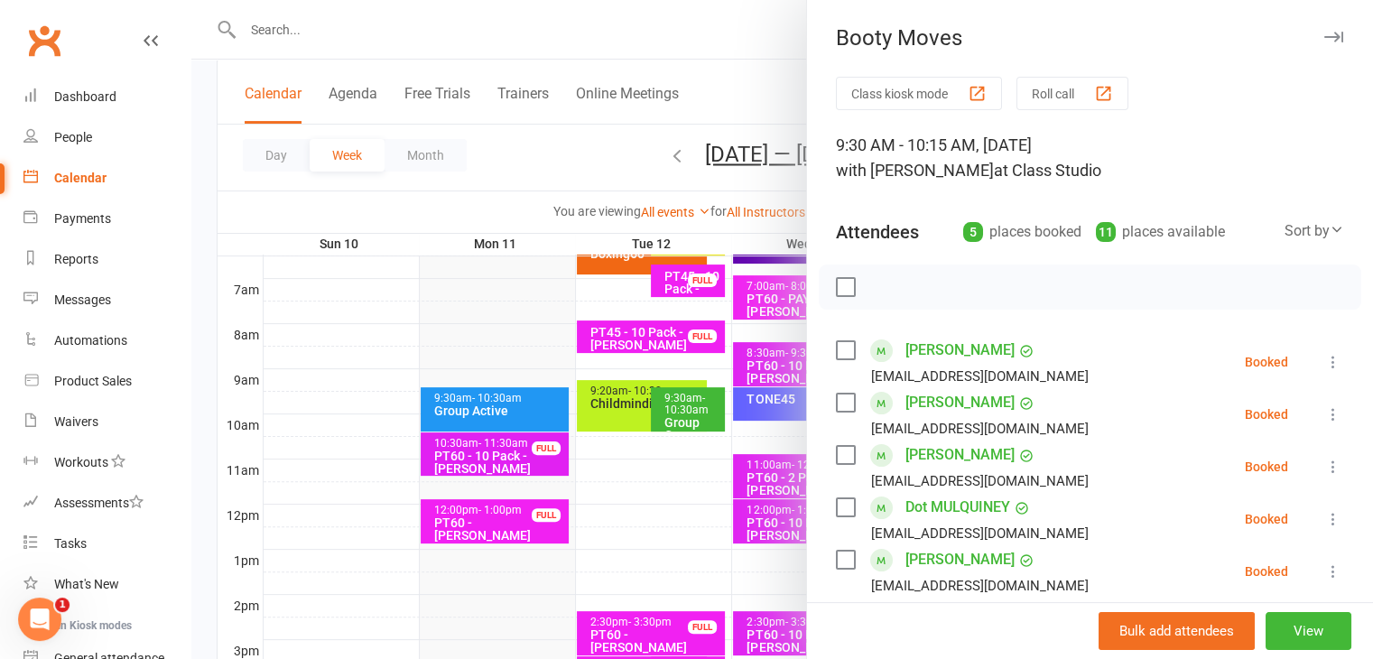
click at [1324, 40] on icon "button" at bounding box center [1333, 37] width 19 height 11
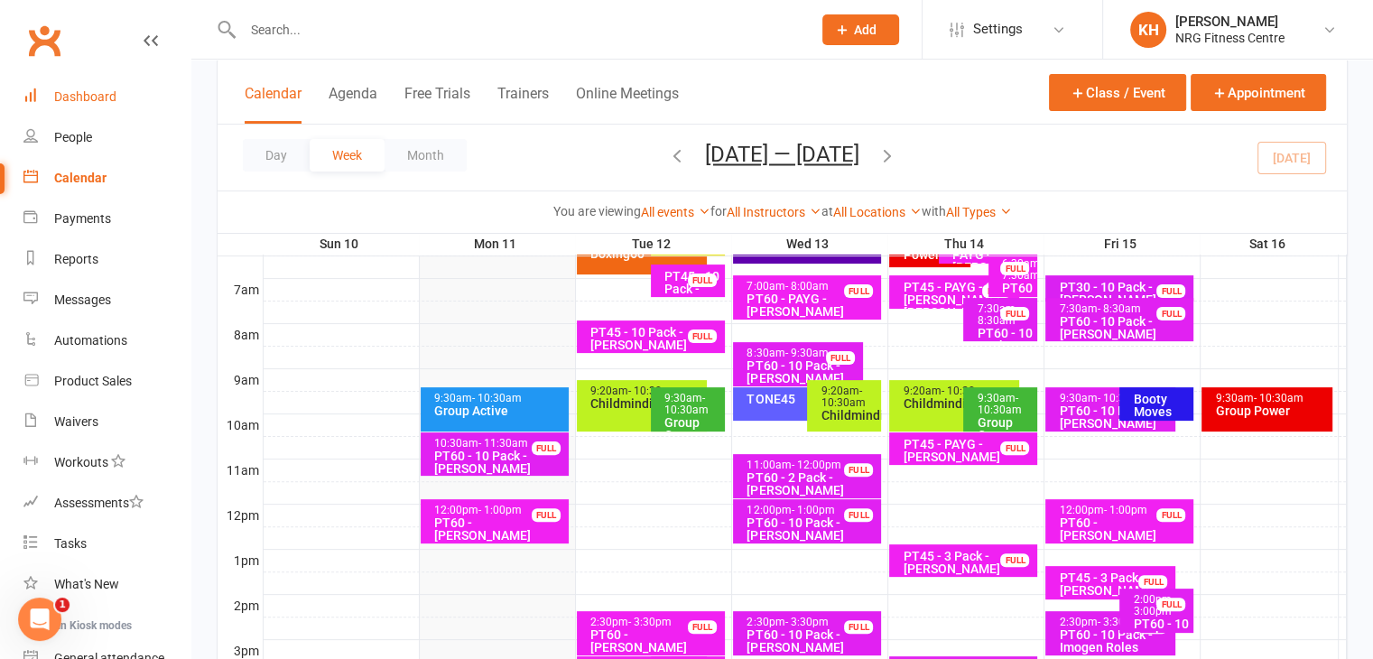
click at [98, 103] on div "Dashboard" at bounding box center [85, 96] width 62 height 14
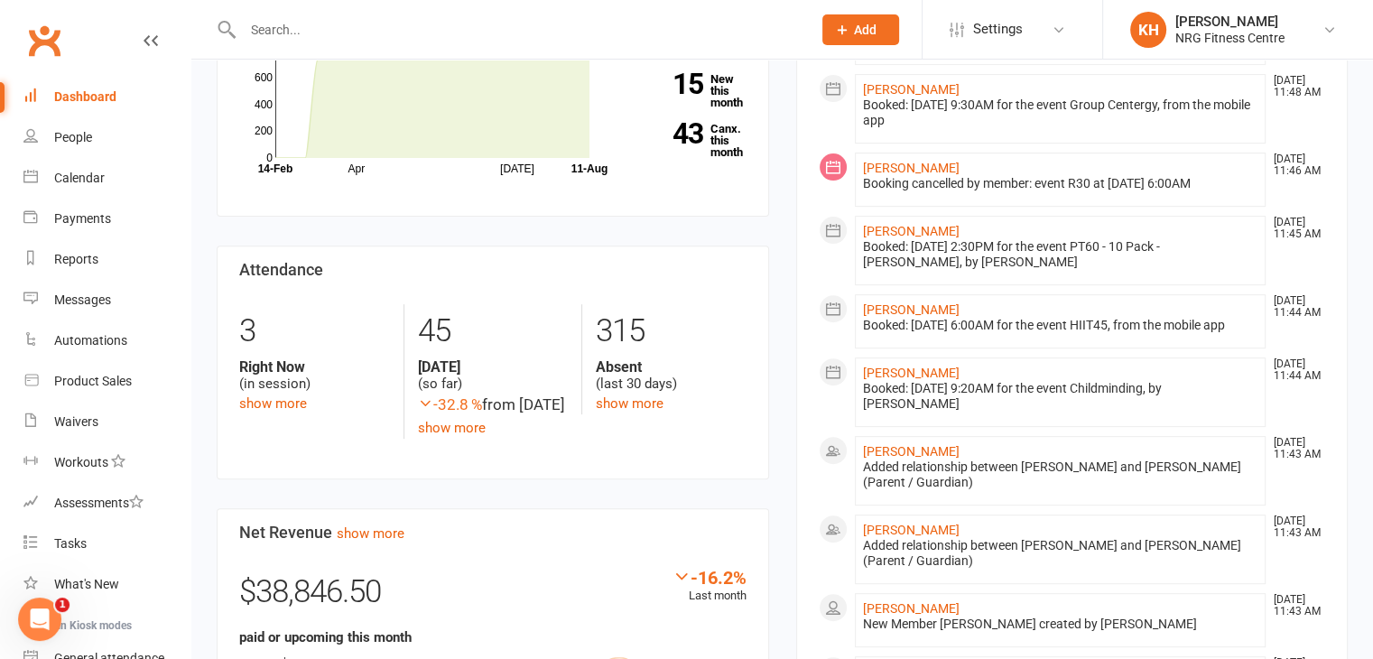
scroll to position [621, 0]
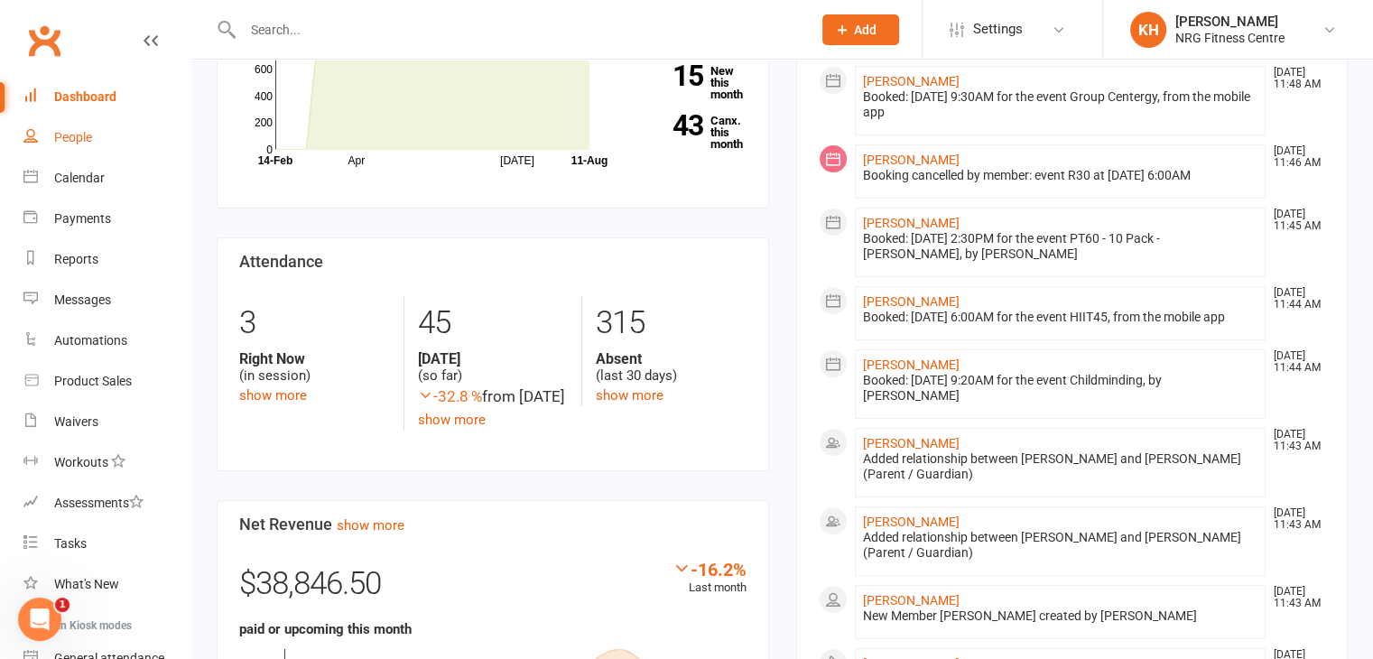
click at [85, 147] on link "People" at bounding box center [106, 137] width 167 height 41
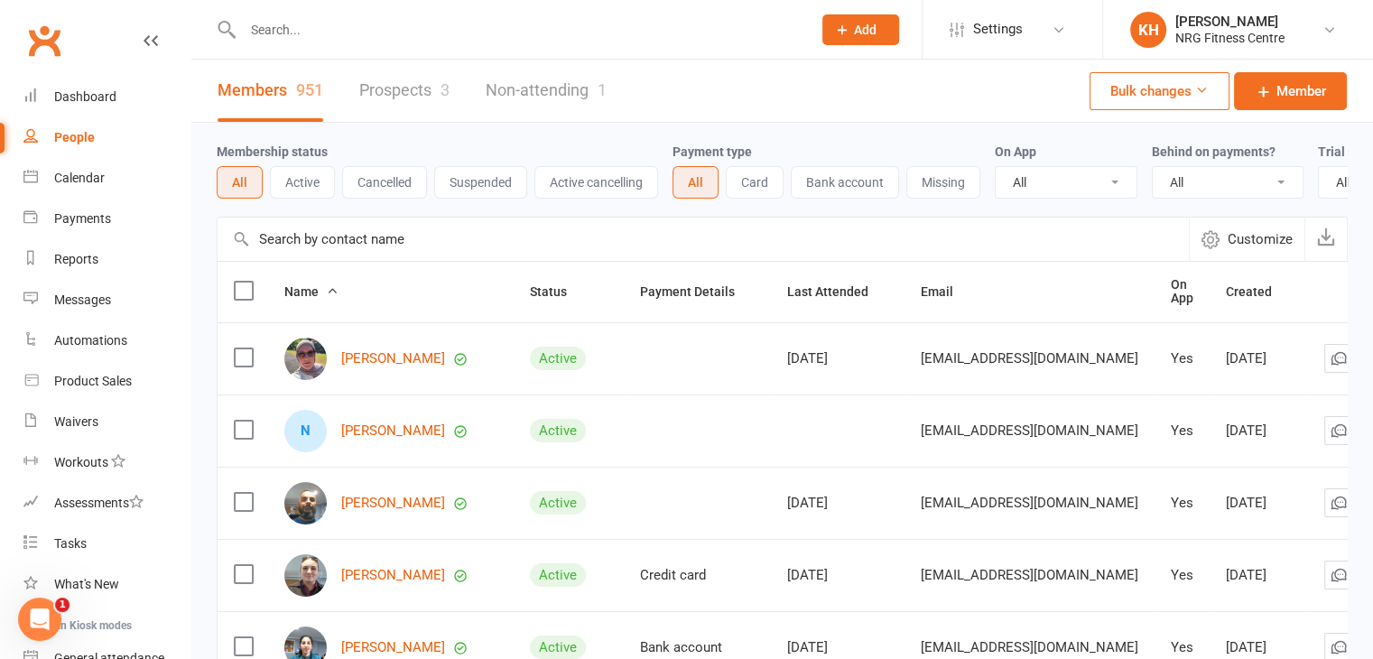
click at [306, 31] on input "text" at bounding box center [518, 29] width 562 height 25
type input "[PERSON_NAME]"
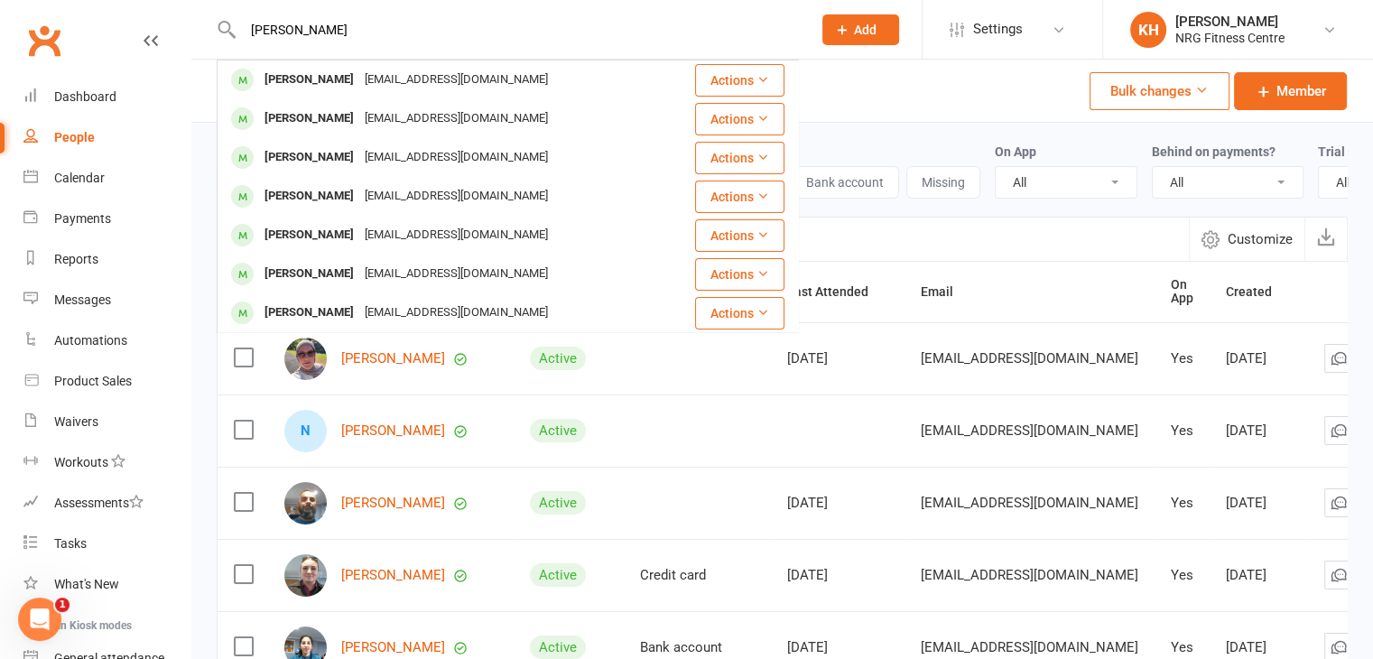
click at [282, 166] on div "[PERSON_NAME]" at bounding box center [309, 157] width 100 height 26
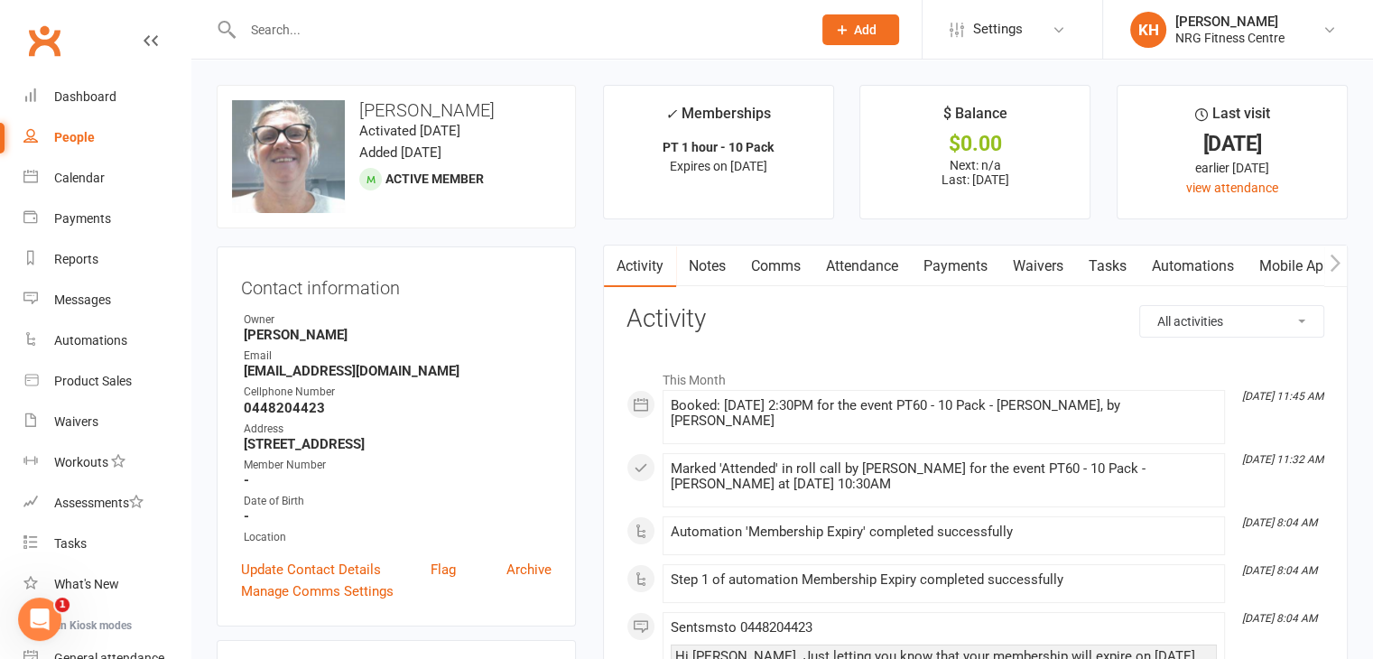
click at [955, 261] on link "Payments" at bounding box center [955, 267] width 89 height 42
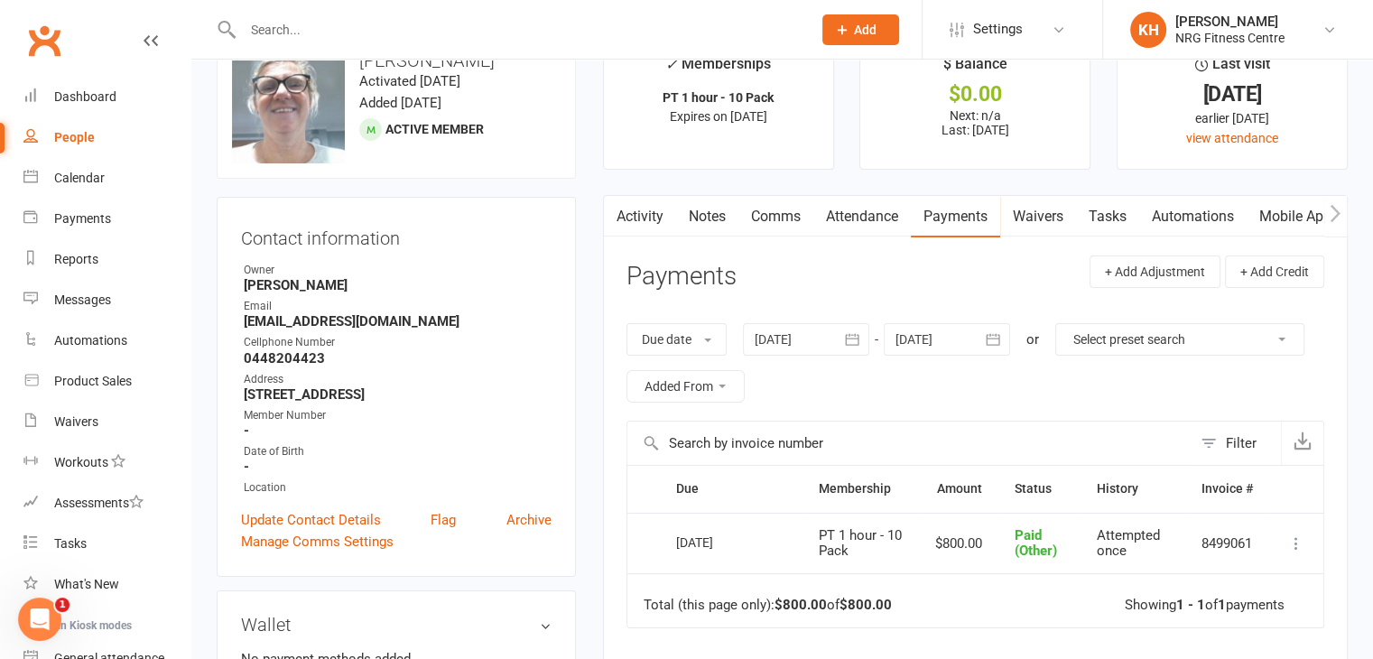
scroll to position [45, 0]
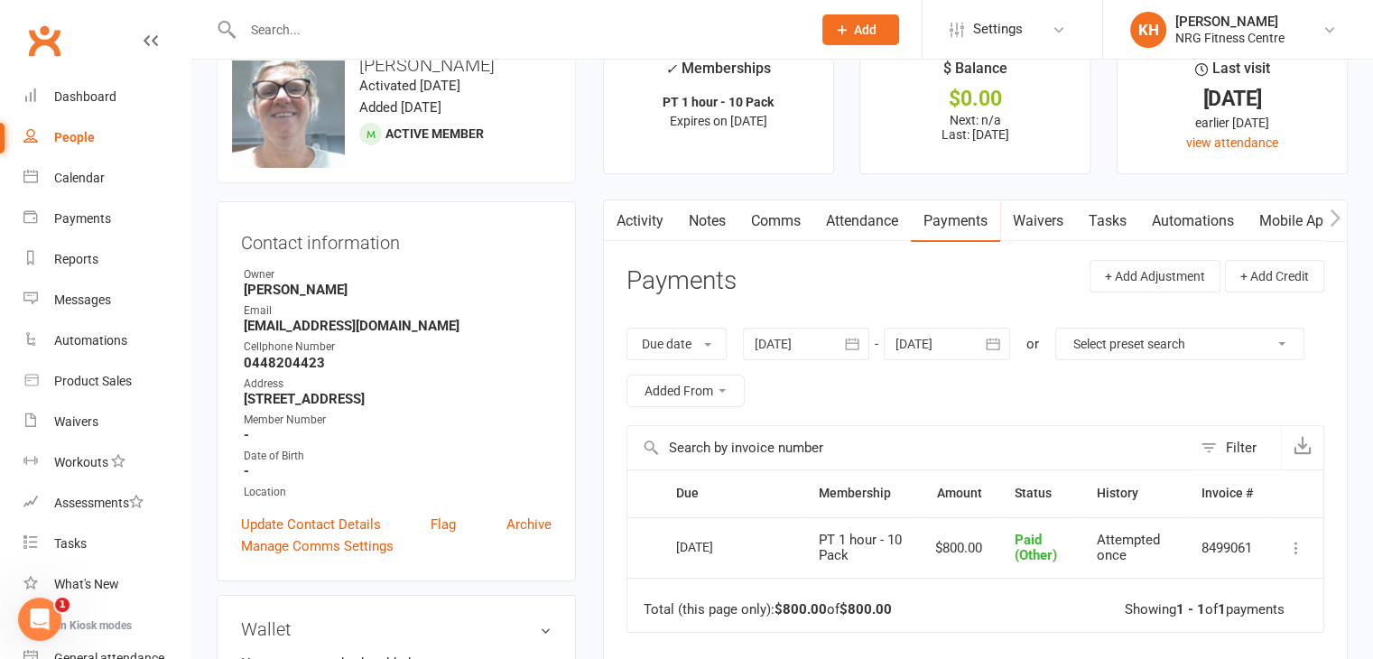
click at [643, 225] on link "Activity" at bounding box center [640, 221] width 72 height 42
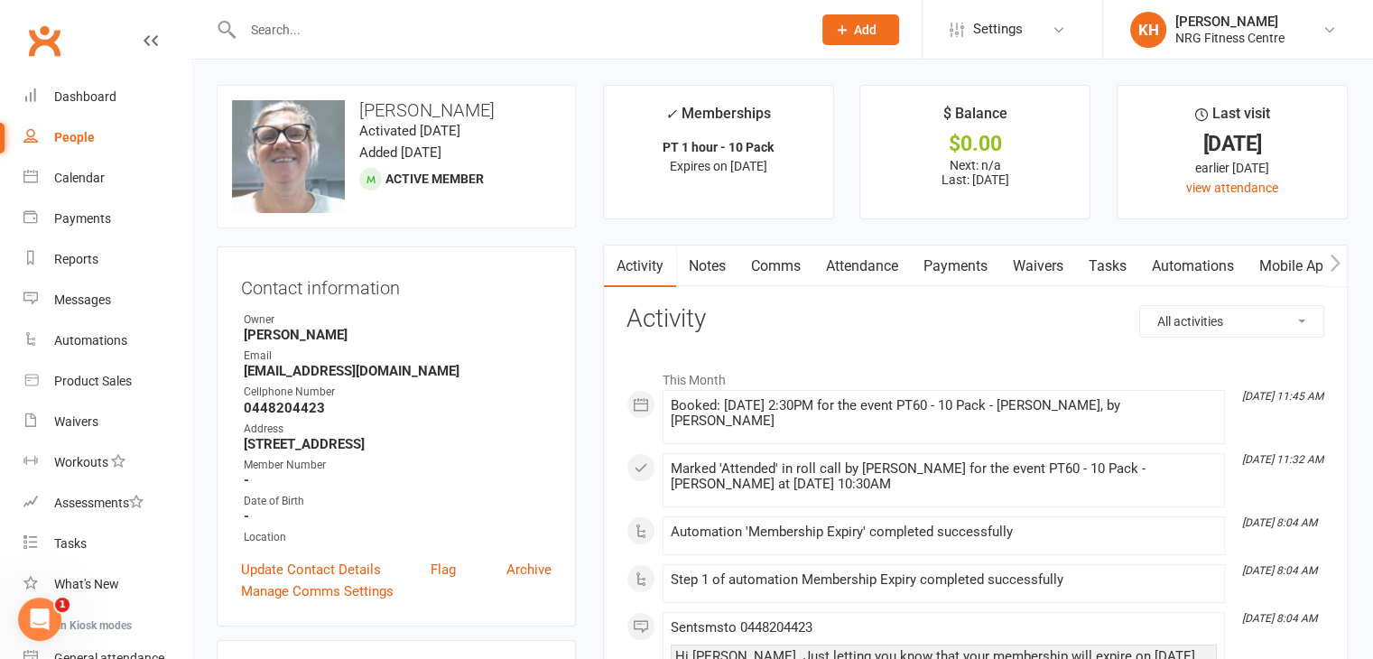
click at [859, 271] on link "Attendance" at bounding box center [862, 267] width 98 height 42
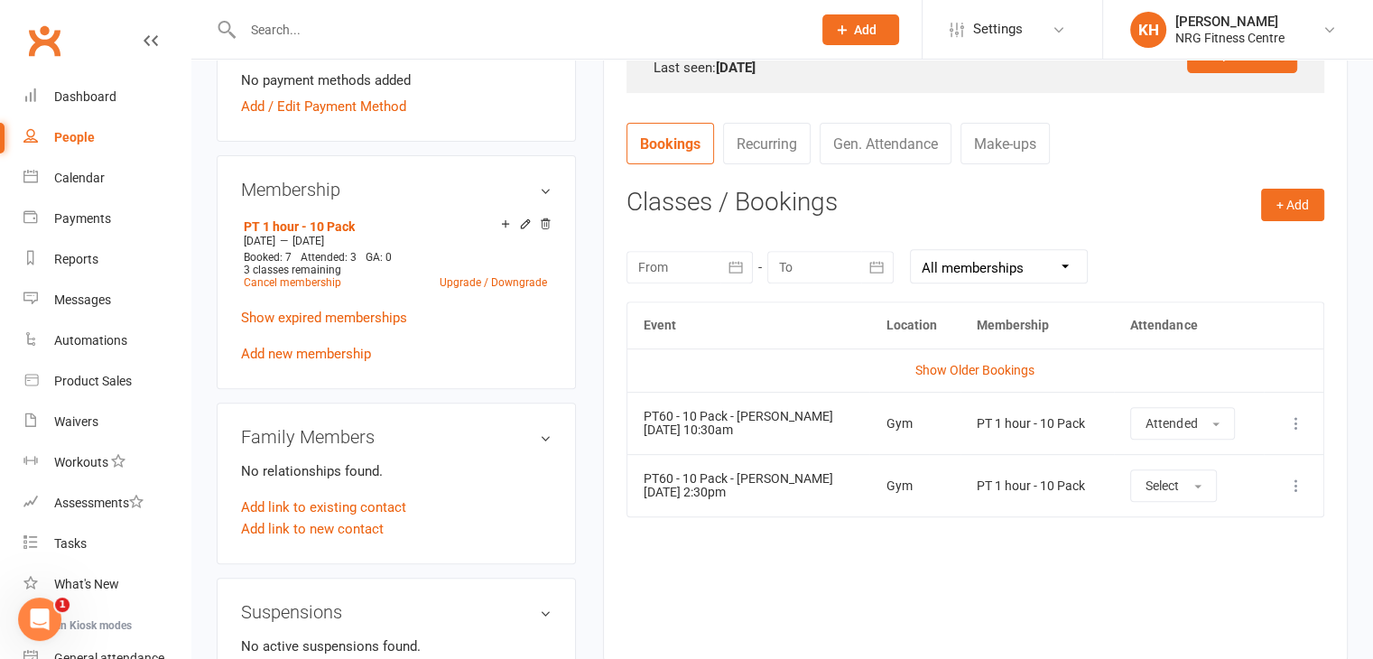
scroll to position [627, 0]
click at [975, 369] on link "Show Older Bookings" at bounding box center [974, 372] width 119 height 14
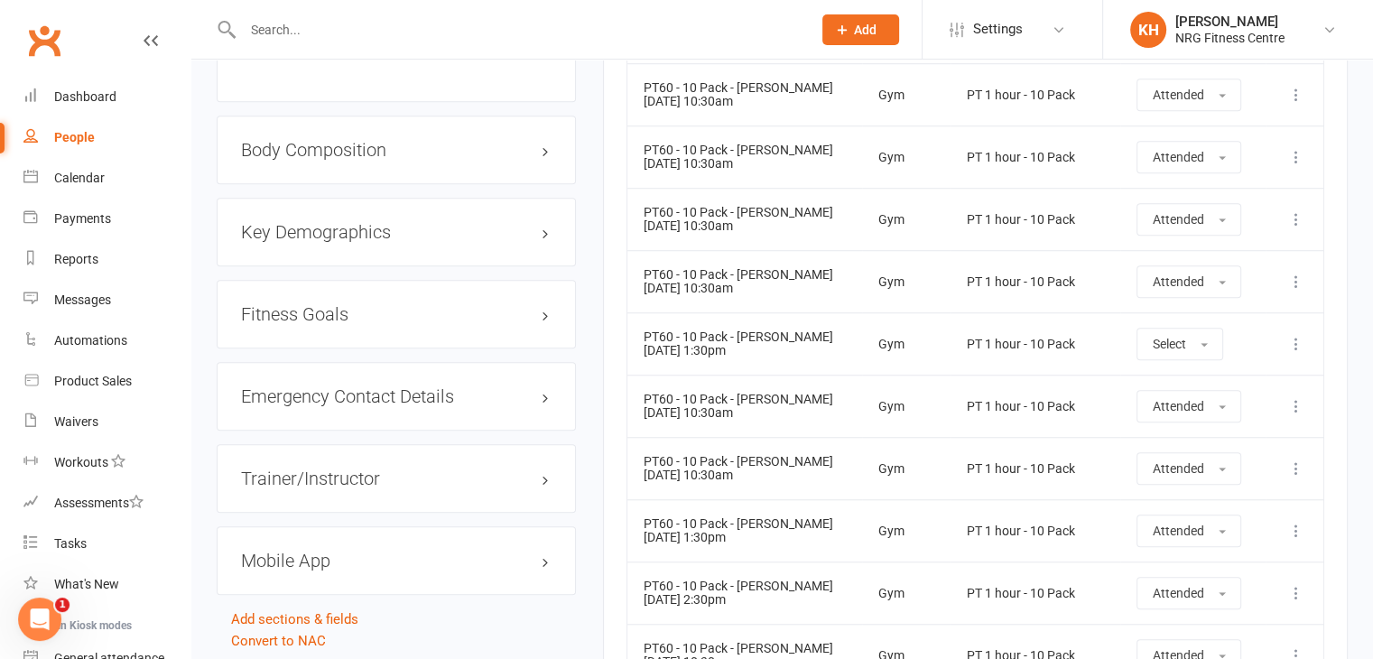
scroll to position [1484, 0]
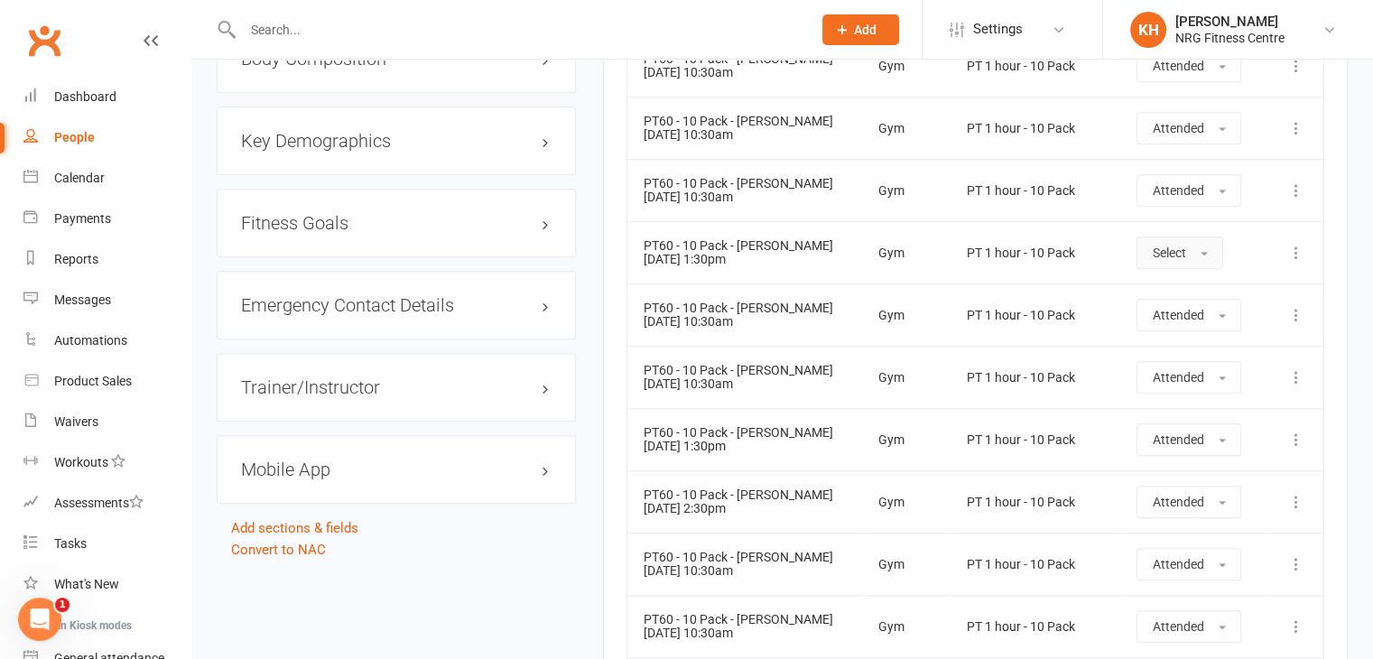
click at [1199, 257] on button "Select" at bounding box center [1180, 253] width 87 height 33
click at [1168, 289] on span "Attended" at bounding box center [1179, 293] width 54 height 16
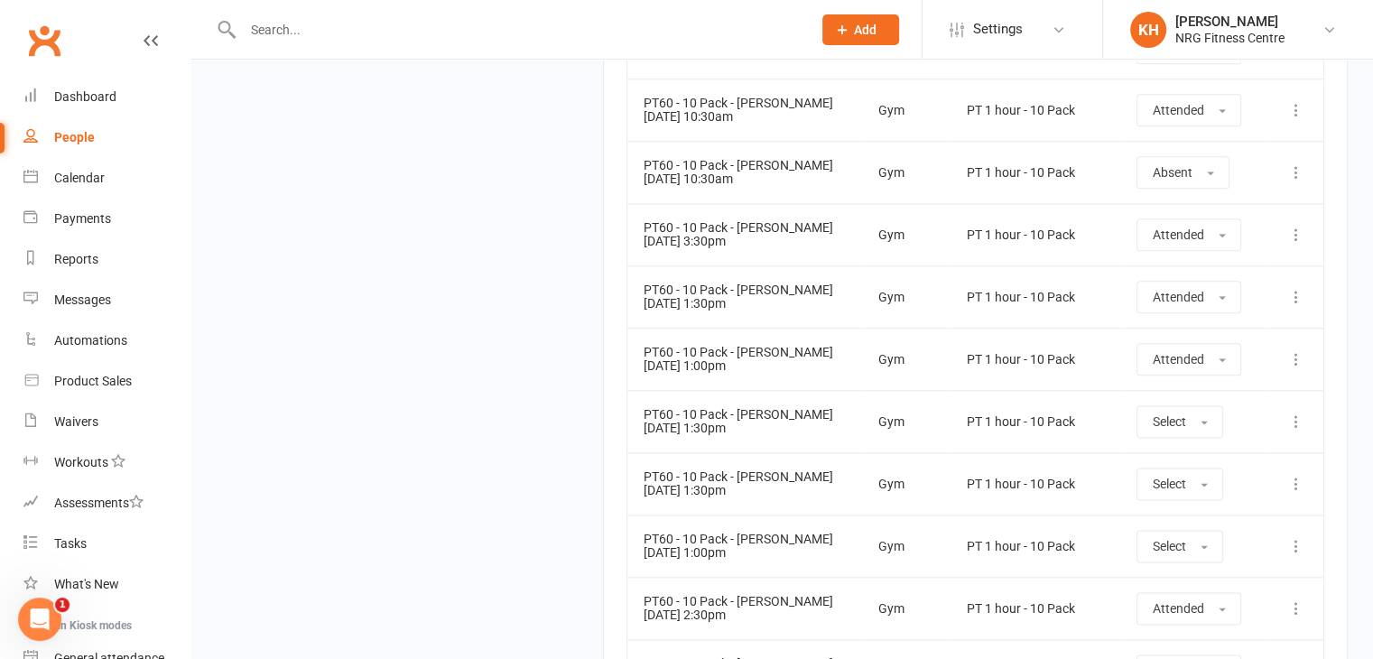
scroll to position [2170, 0]
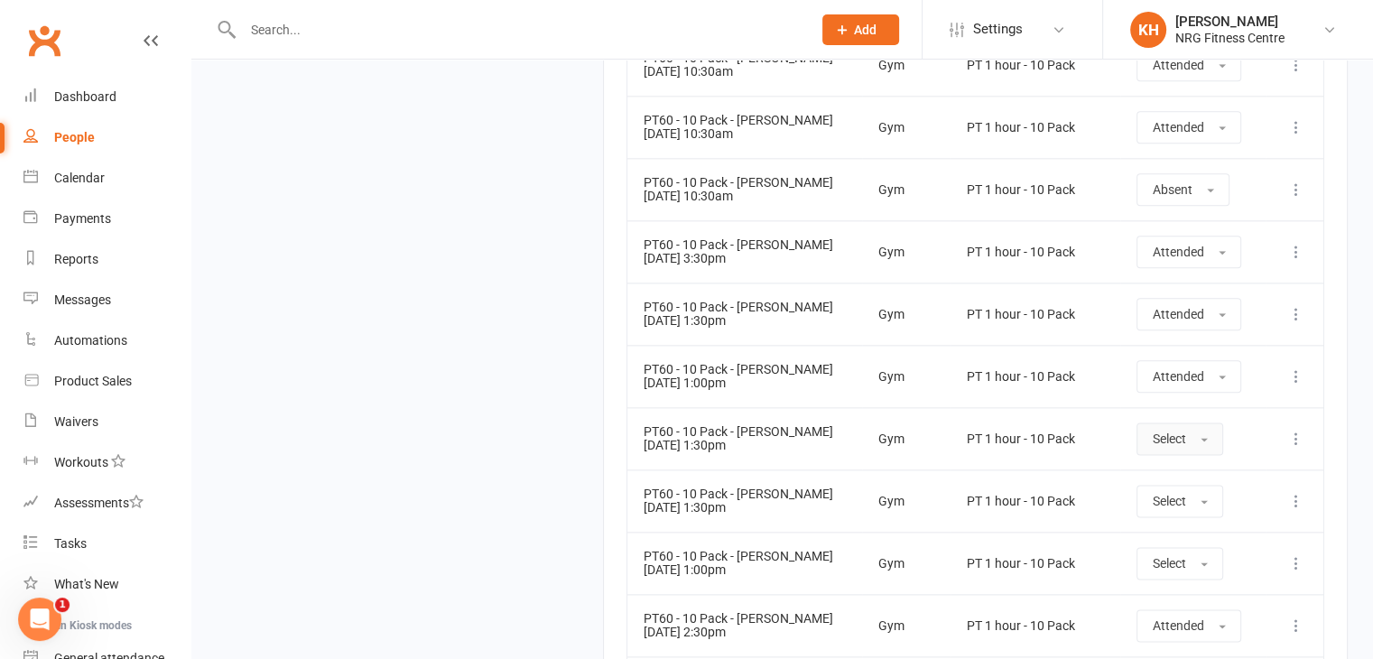
click at [1196, 431] on button "Select" at bounding box center [1180, 439] width 87 height 33
click at [1177, 471] on span "Attended" at bounding box center [1179, 479] width 54 height 16
click at [1192, 491] on button "Select" at bounding box center [1180, 501] width 87 height 33
click at [1191, 534] on span "Attended" at bounding box center [1179, 542] width 54 height 16
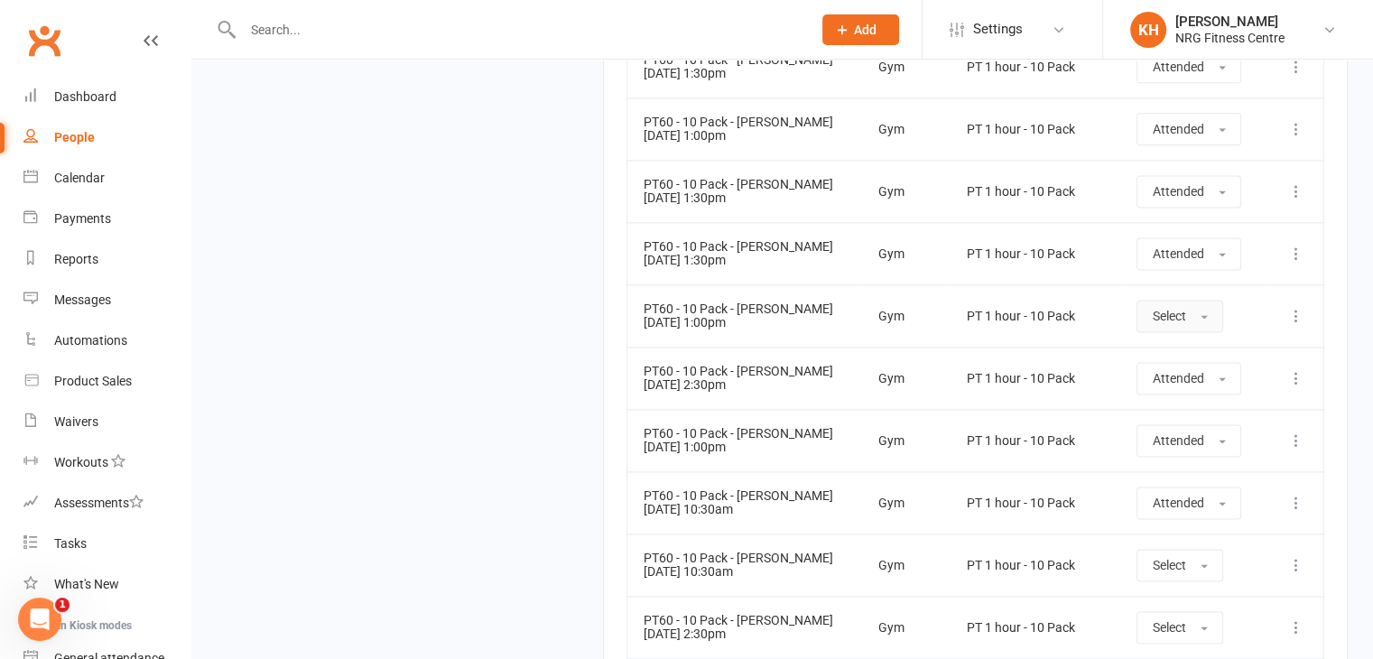
click at [1192, 311] on button "Select" at bounding box center [1180, 316] width 87 height 33
click at [1170, 348] on span "Attended" at bounding box center [1179, 356] width 54 height 16
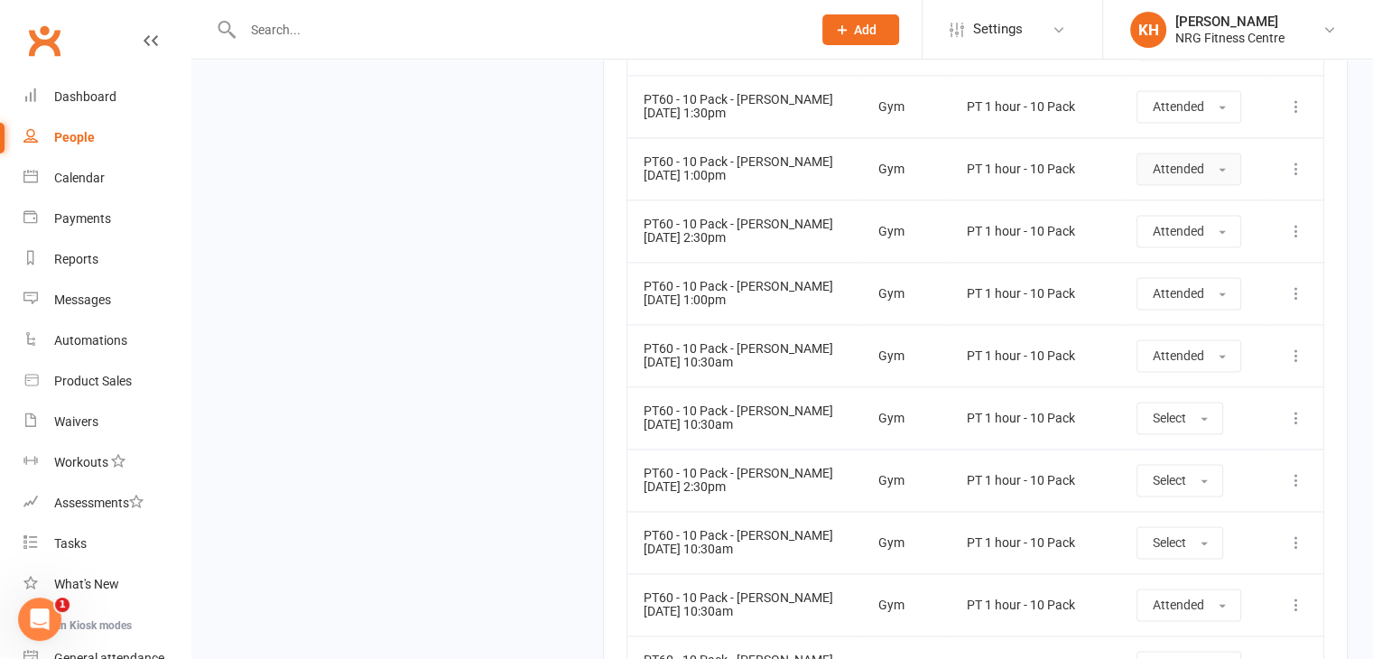
scroll to position [2582, 0]
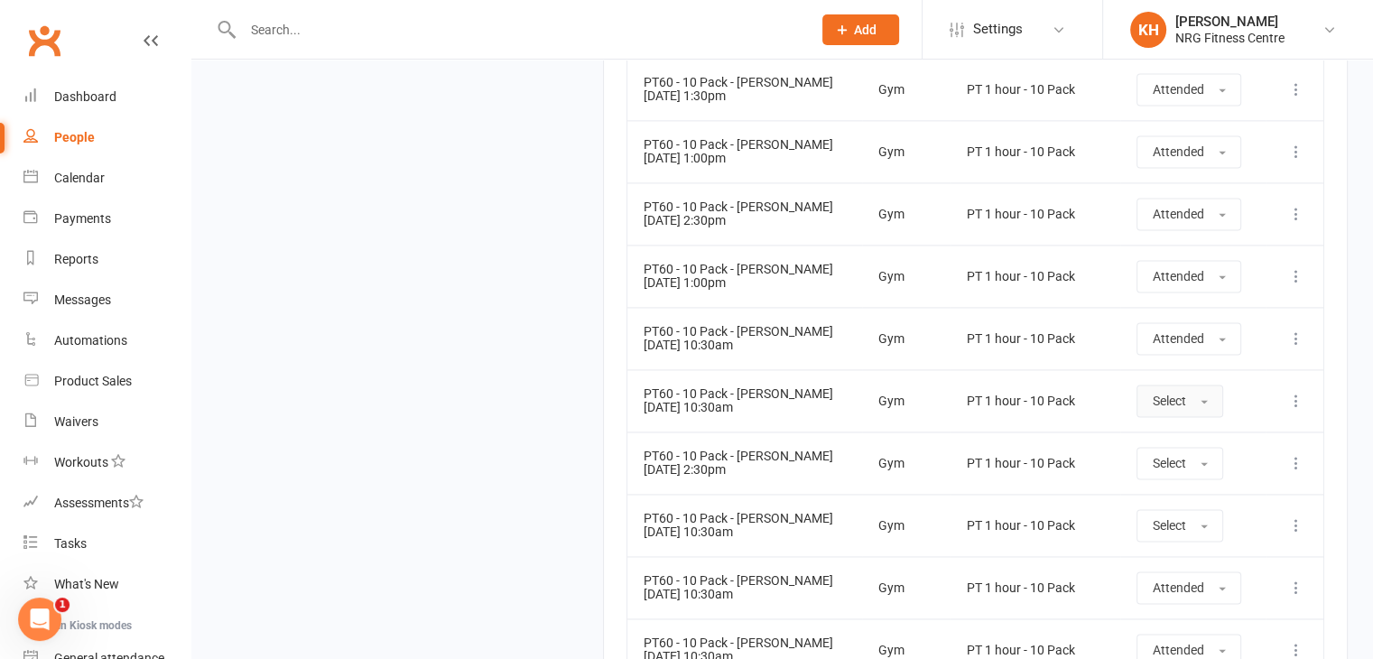
click at [1194, 397] on button "Select" at bounding box center [1180, 401] width 87 height 33
click at [1168, 434] on span "Attended" at bounding box center [1179, 441] width 54 height 16
click at [1206, 451] on button "Select" at bounding box center [1180, 463] width 87 height 33
click at [1178, 499] on span "Attended" at bounding box center [1179, 504] width 54 height 16
click at [1201, 525] on span "button" at bounding box center [1204, 527] width 7 height 4
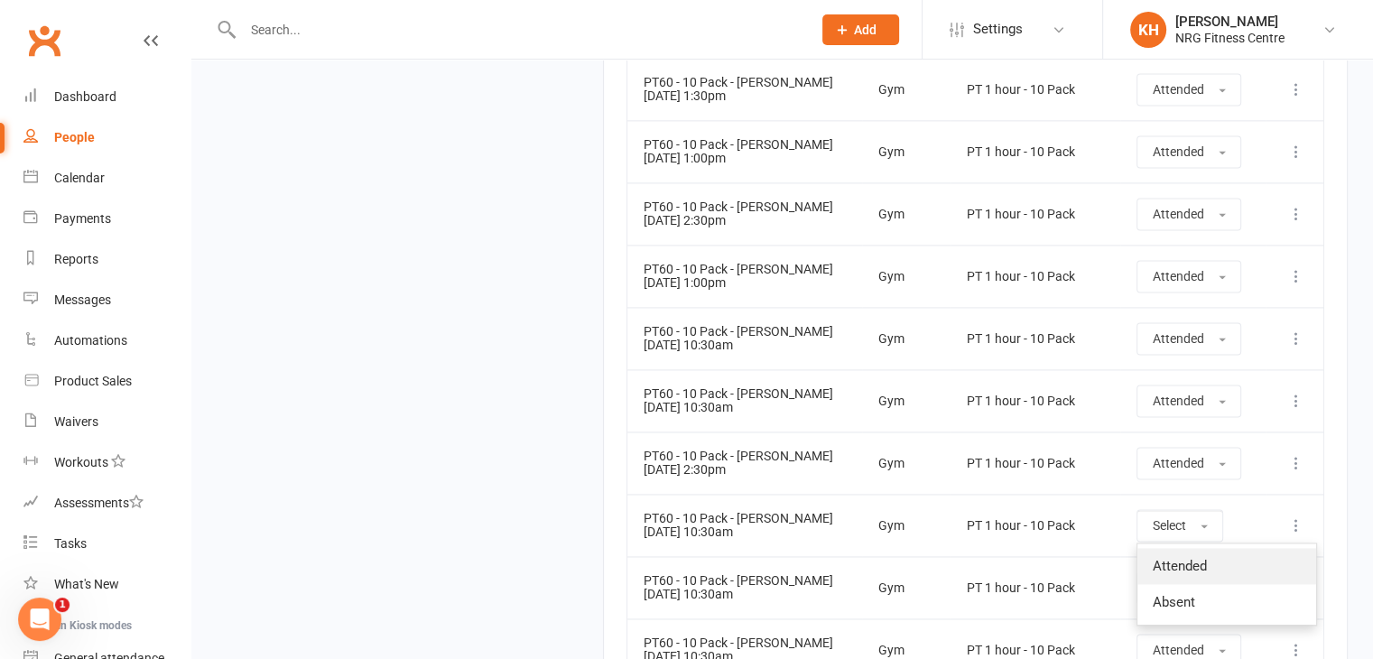
click at [1168, 562] on span "Attended" at bounding box center [1179, 566] width 54 height 16
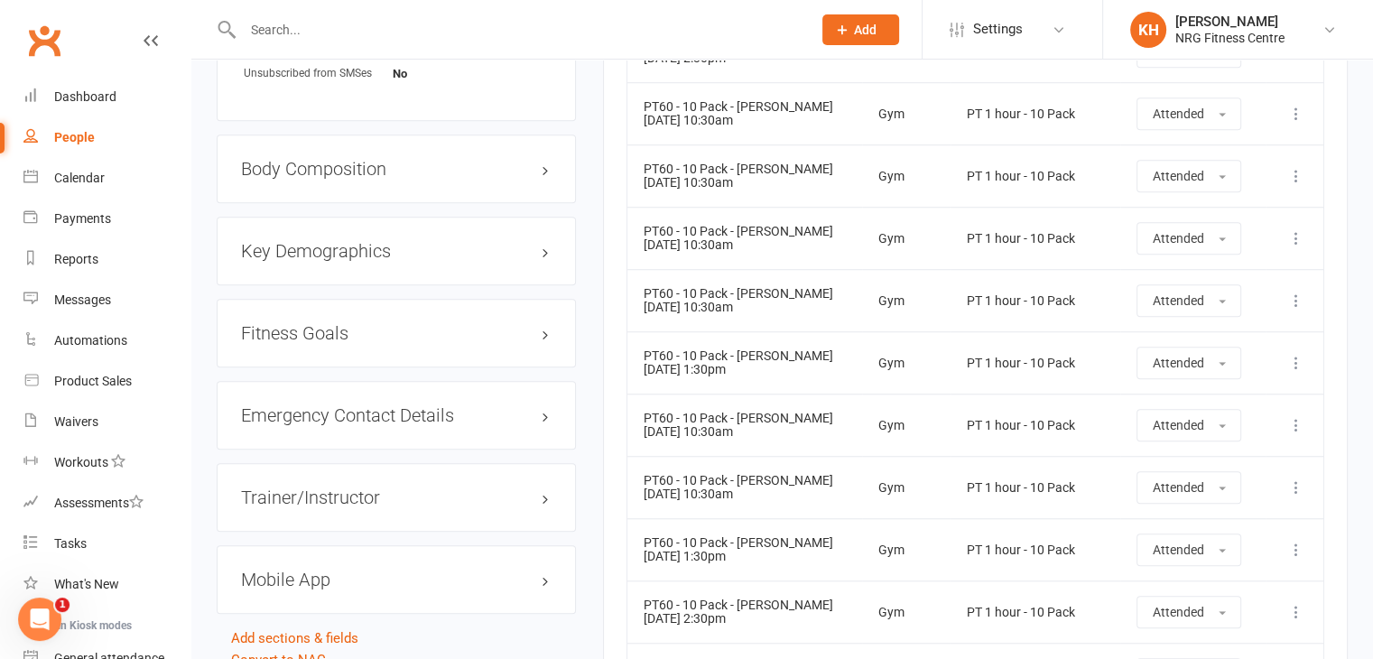
scroll to position [1432, 0]
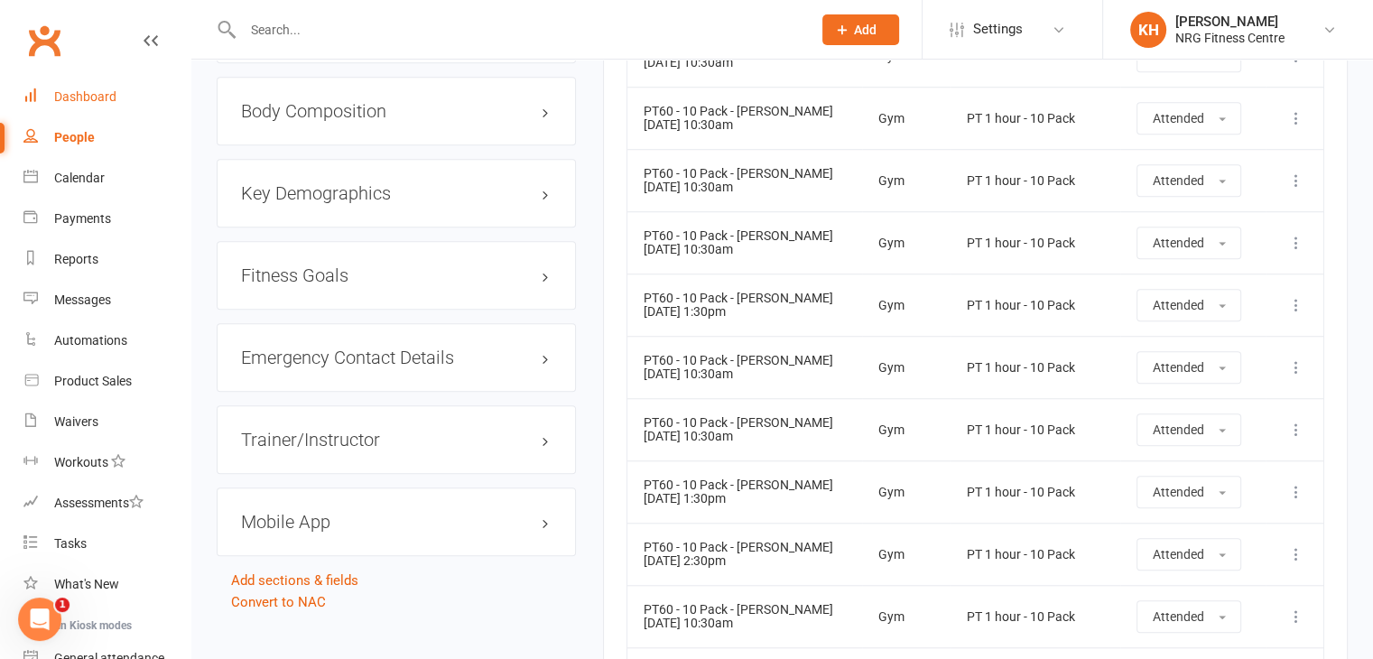
click at [72, 98] on div "Dashboard" at bounding box center [85, 96] width 62 height 14
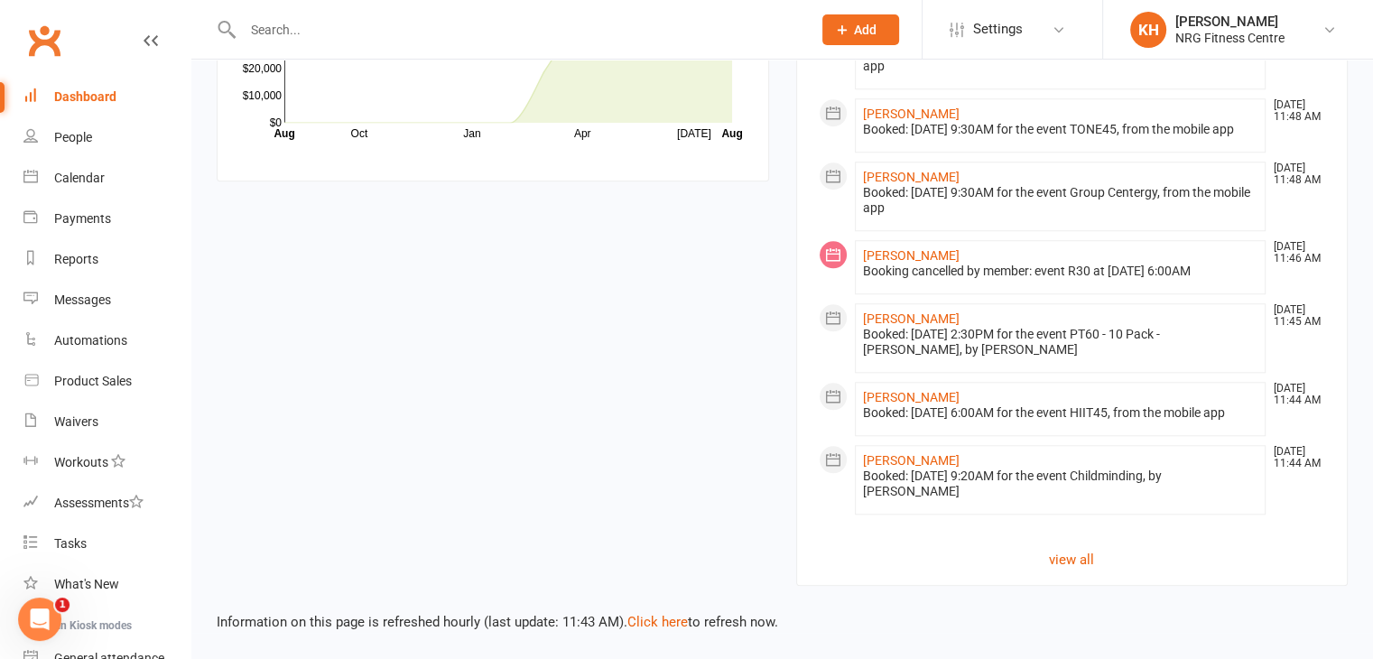
scroll to position [1594, 0]
click at [1073, 571] on link "view all" at bounding box center [1072, 560] width 507 height 22
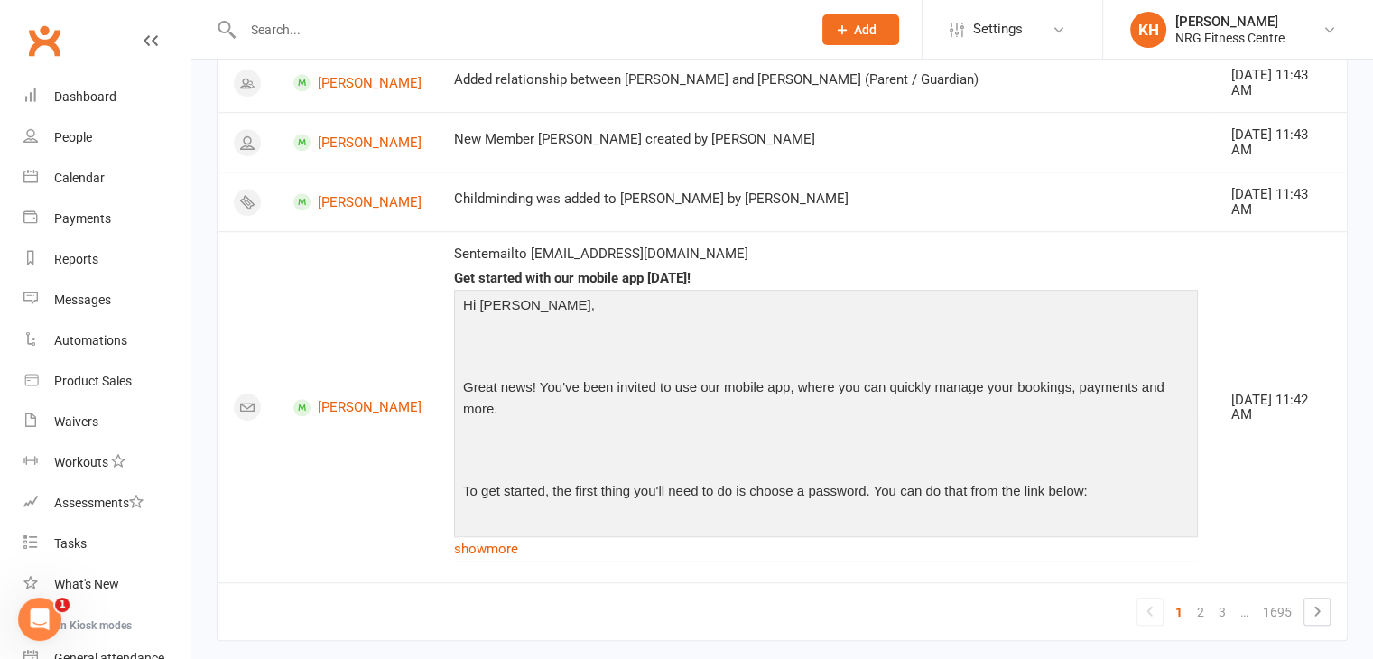
scroll to position [1445, 0]
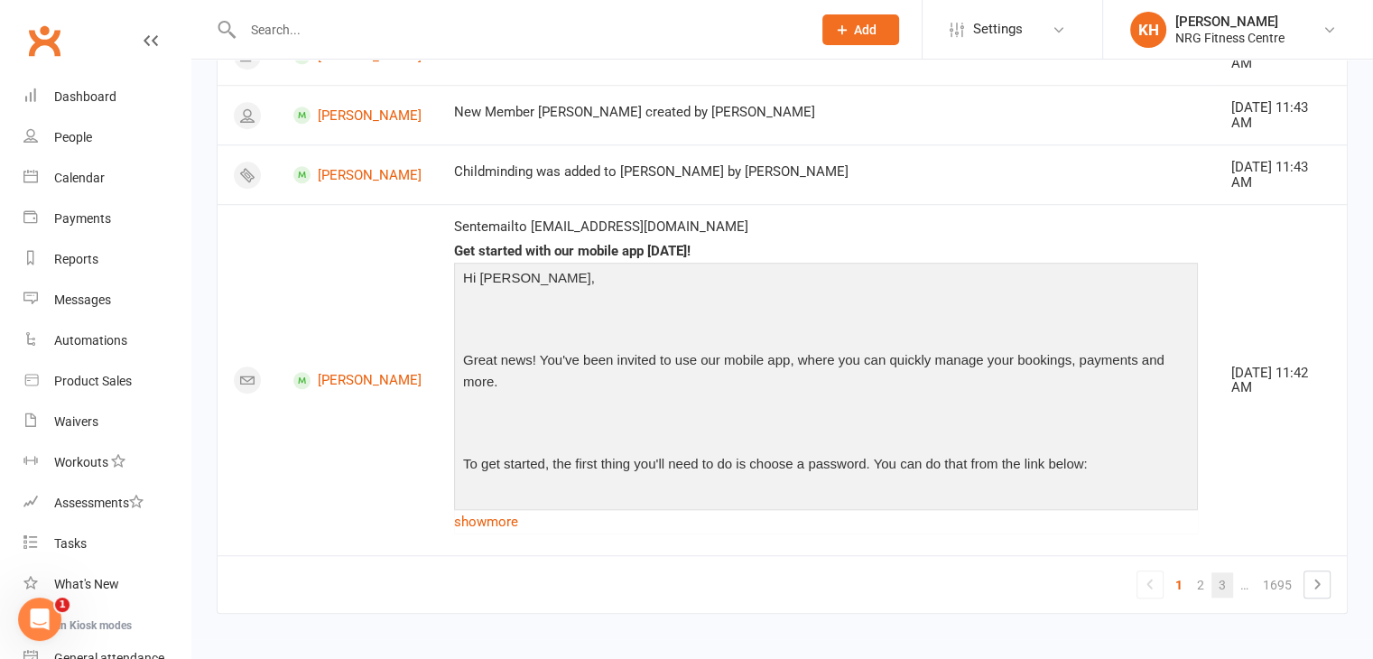
click at [1224, 577] on link "3" at bounding box center [1223, 584] width 22 height 25
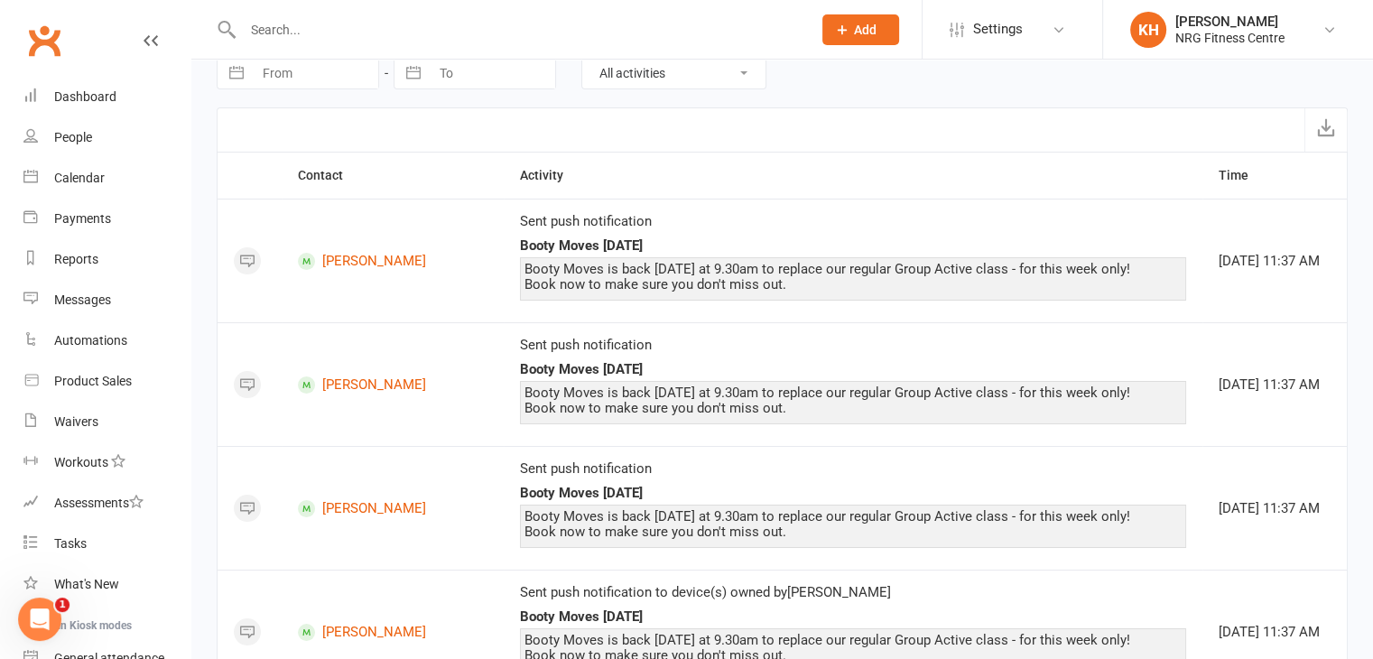
scroll to position [0, 0]
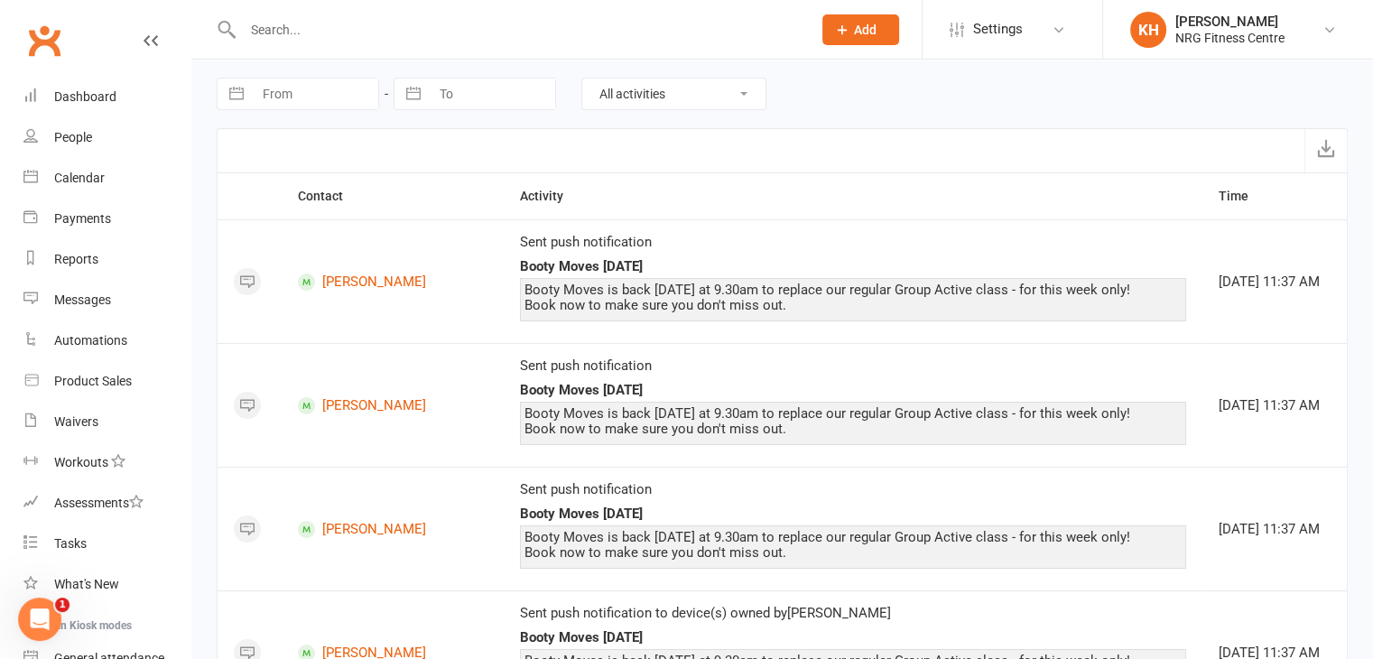
click at [290, 103] on input "From" at bounding box center [315, 94] width 125 height 31
select select "6"
select select "2025"
select select "7"
select select "2025"
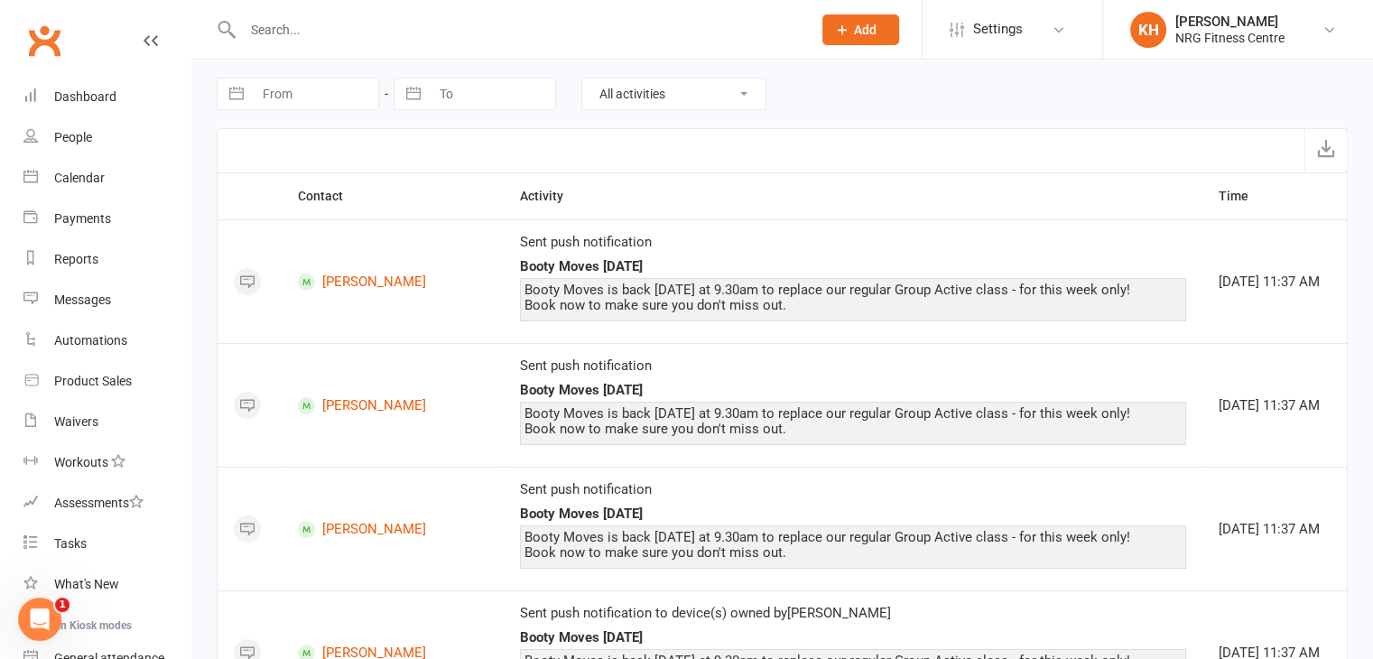
select select "8"
select select "2025"
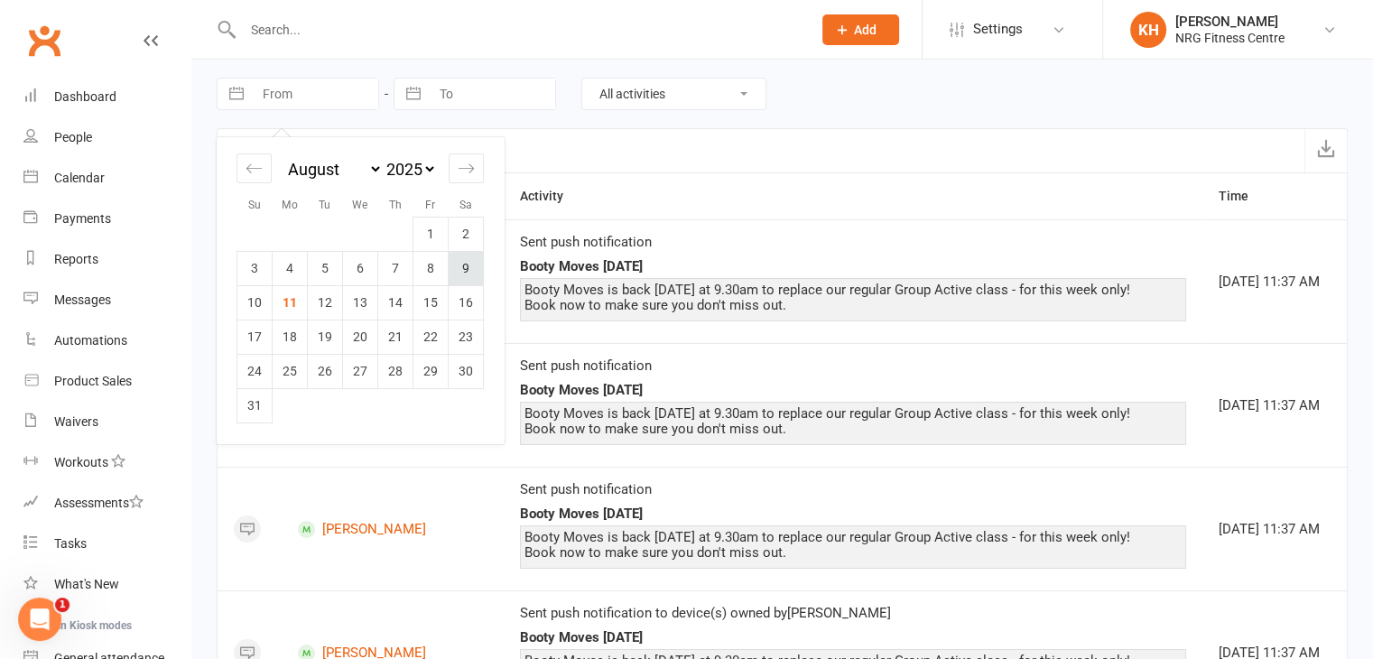
click at [462, 272] on td "9" at bounding box center [466, 268] width 35 height 34
type input "[DATE]"
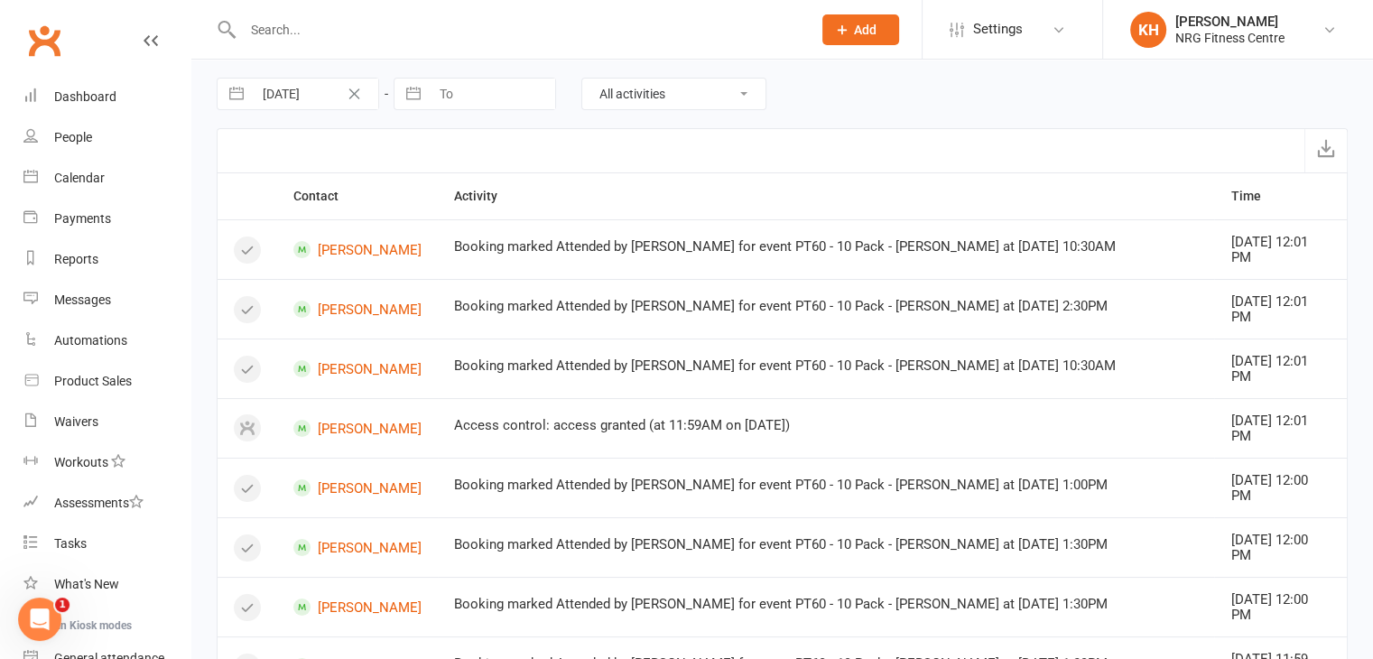
click at [452, 95] on input "To" at bounding box center [492, 94] width 125 height 31
select select "6"
select select "2025"
select select "7"
select select "2025"
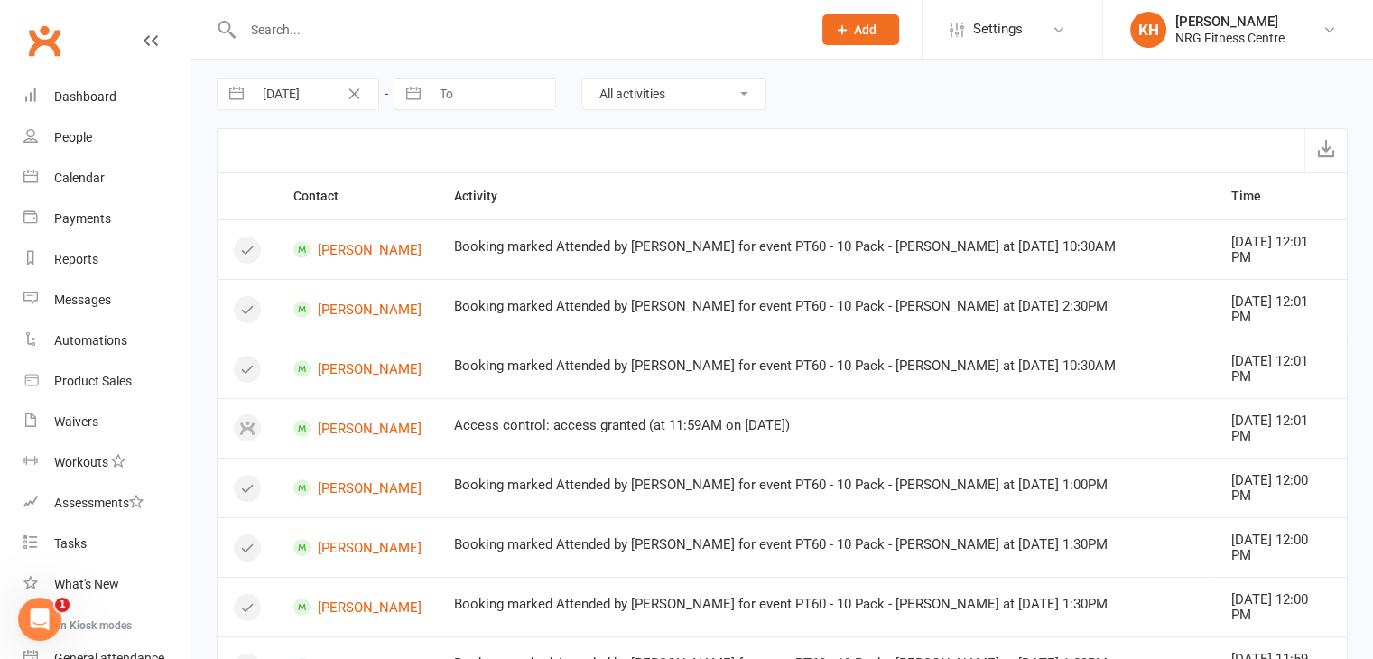
select select "8"
select select "2025"
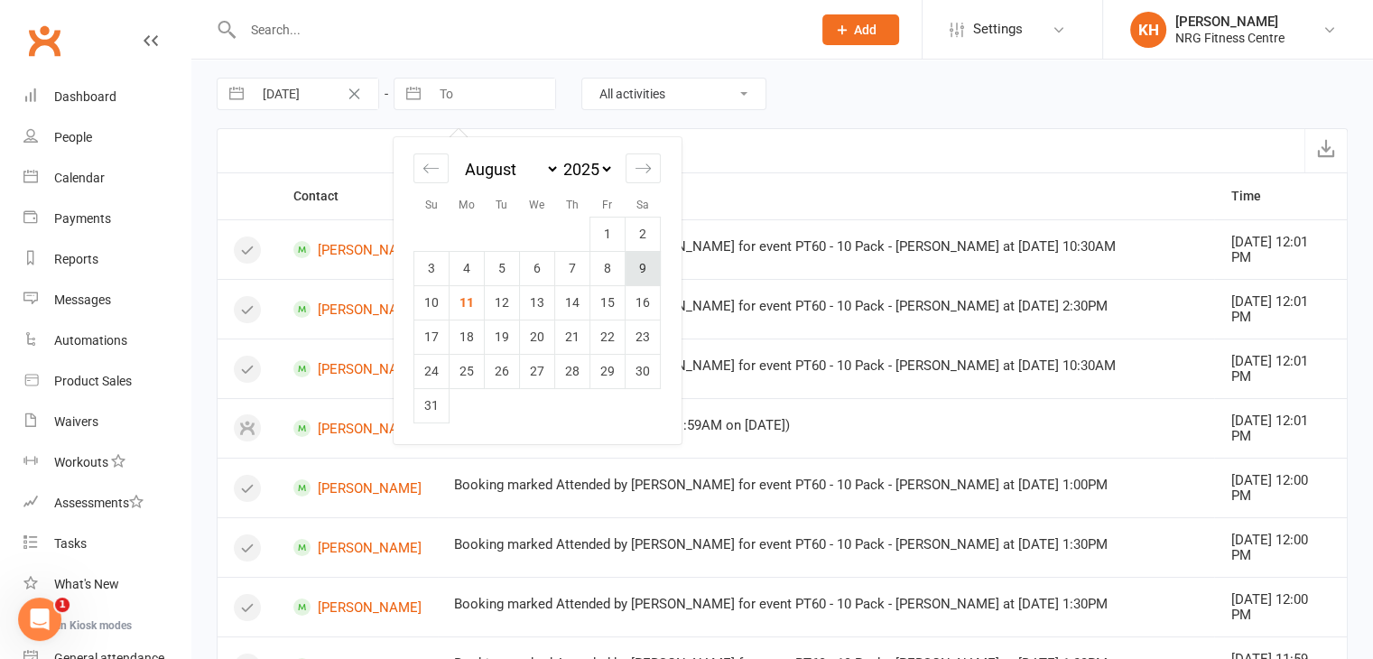
click at [644, 266] on td "9" at bounding box center [643, 268] width 35 height 34
type input "[DATE]"
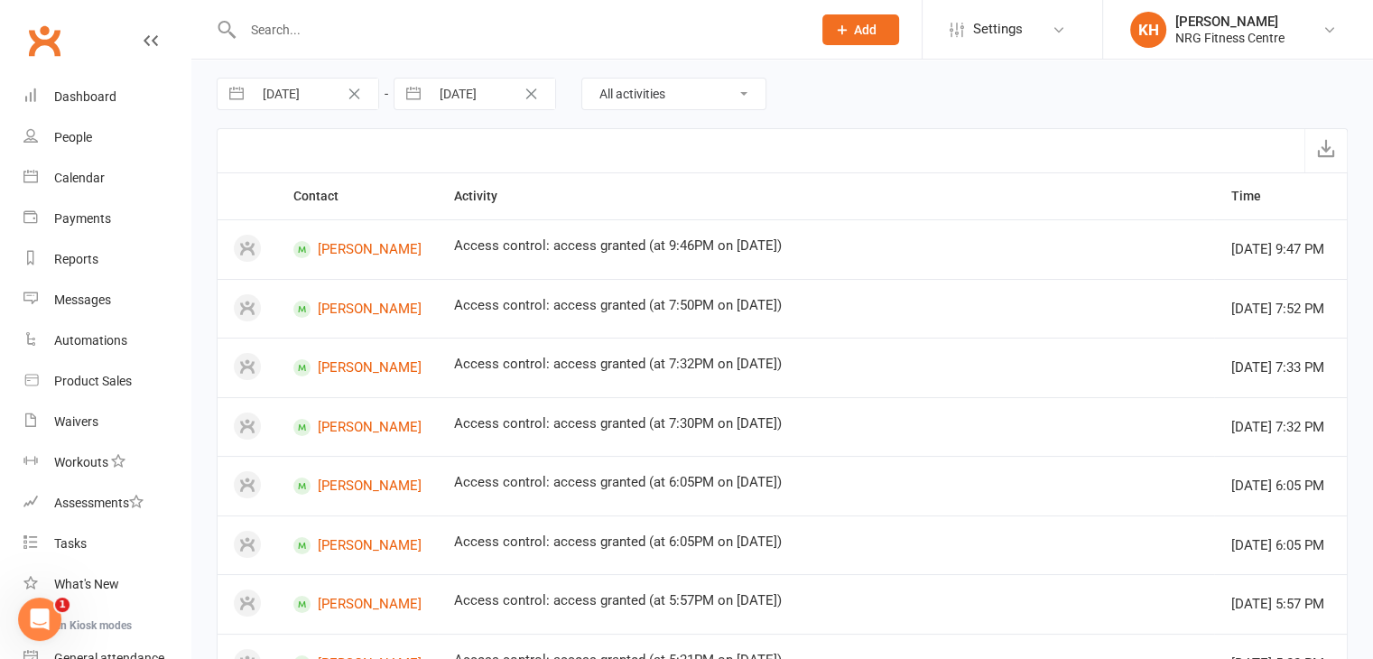
click at [740, 89] on select "All activities Bookings / Attendances Communications Notes Failed SMSes Grading…" at bounding box center [673, 94] width 183 height 31
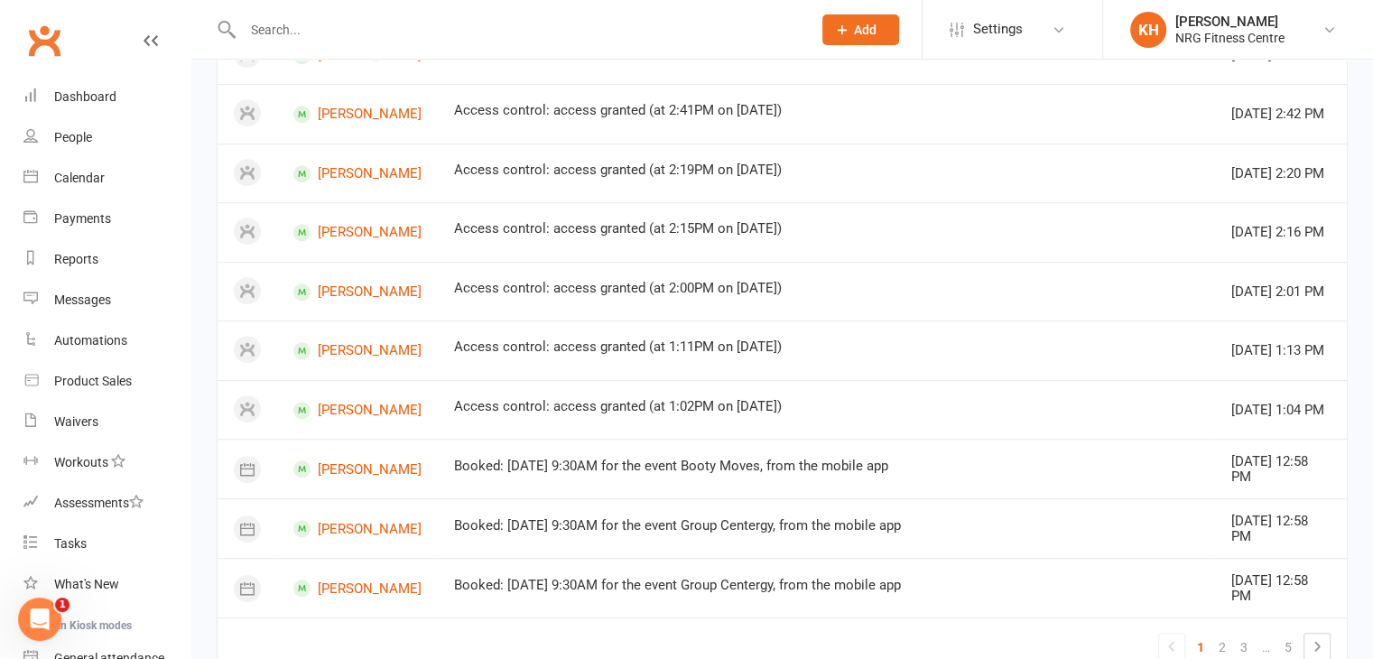
scroll to position [1124, 0]
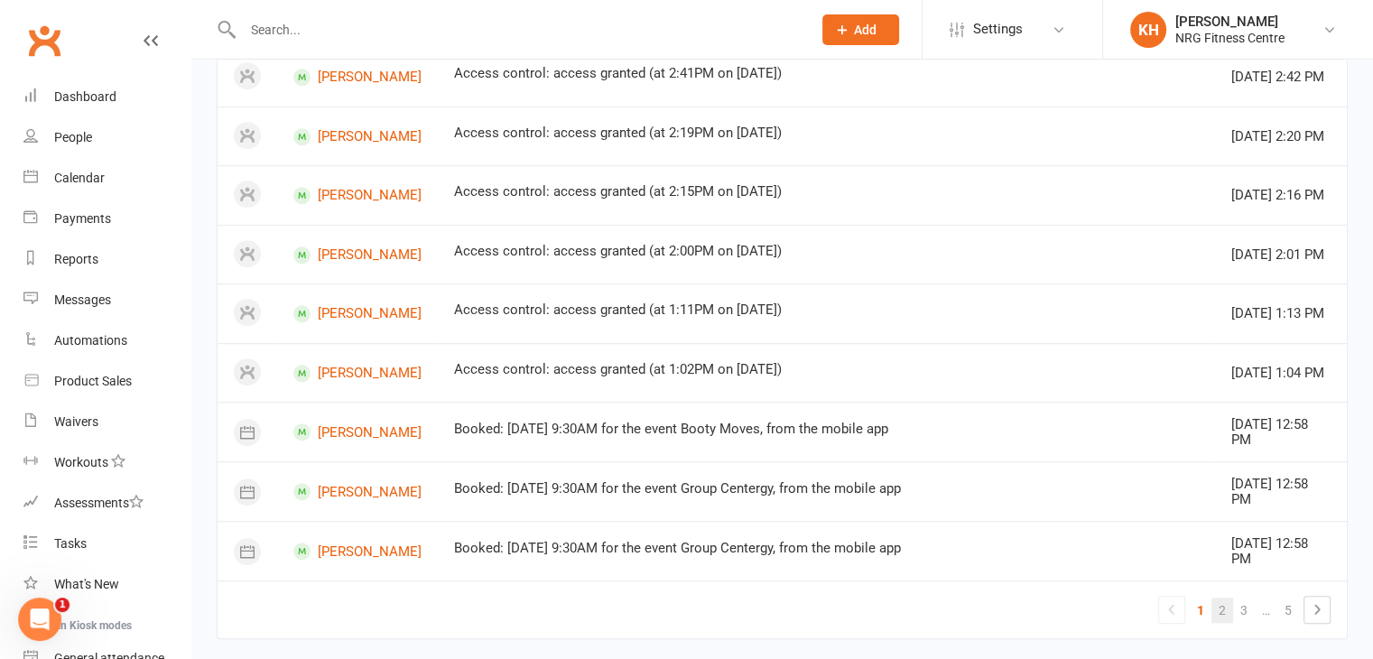
click at [1222, 598] on link "2" at bounding box center [1223, 610] width 22 height 25
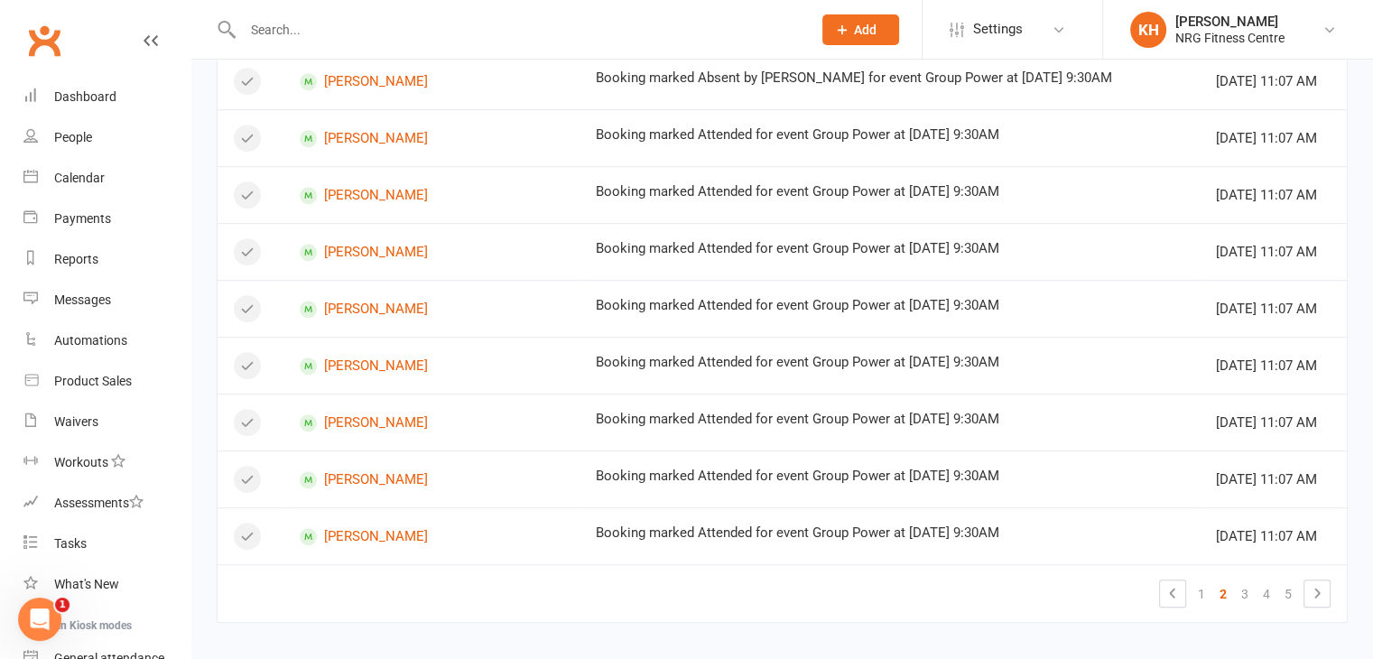
scroll to position [1109, 0]
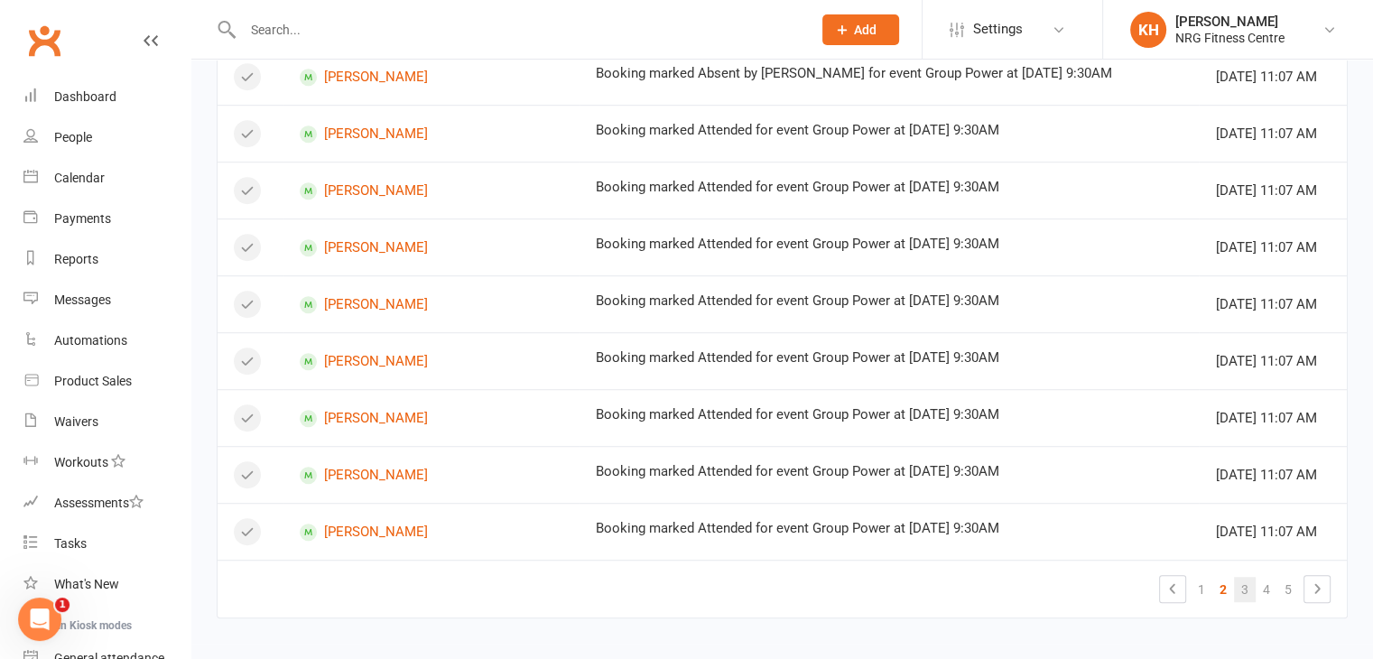
click at [1242, 581] on link "3" at bounding box center [1245, 589] width 22 height 25
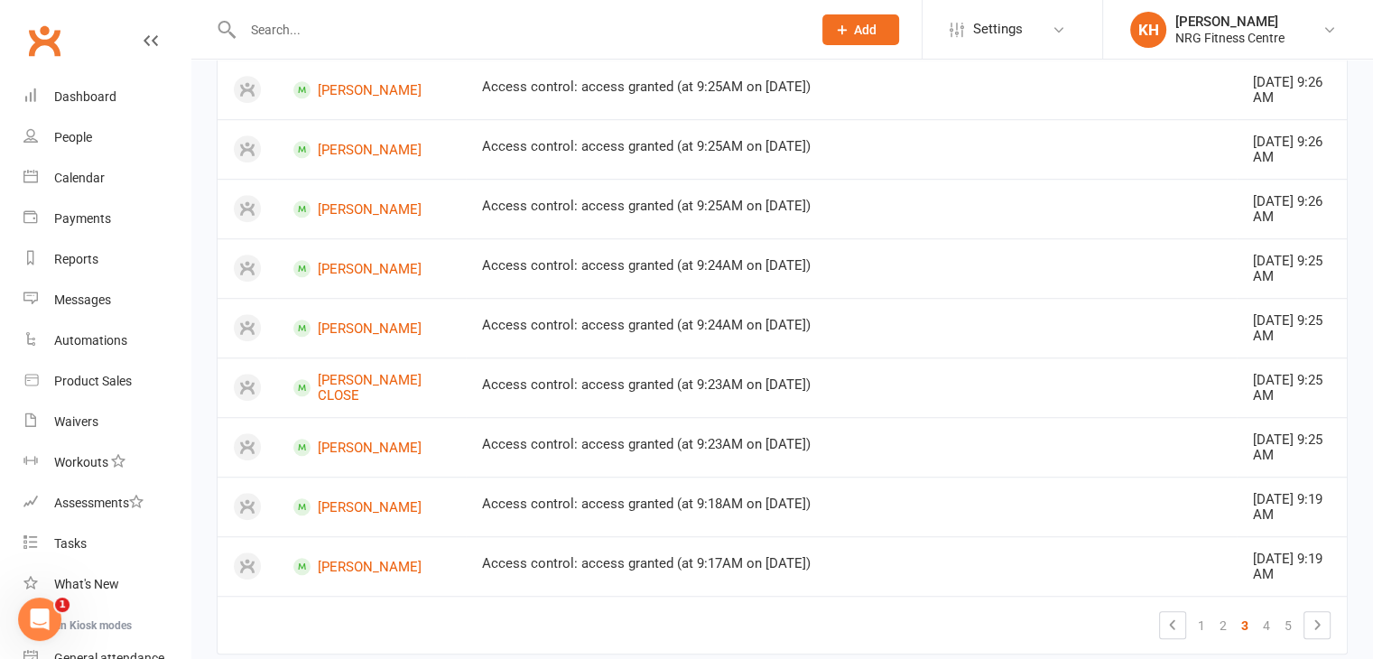
scroll to position [1218, 0]
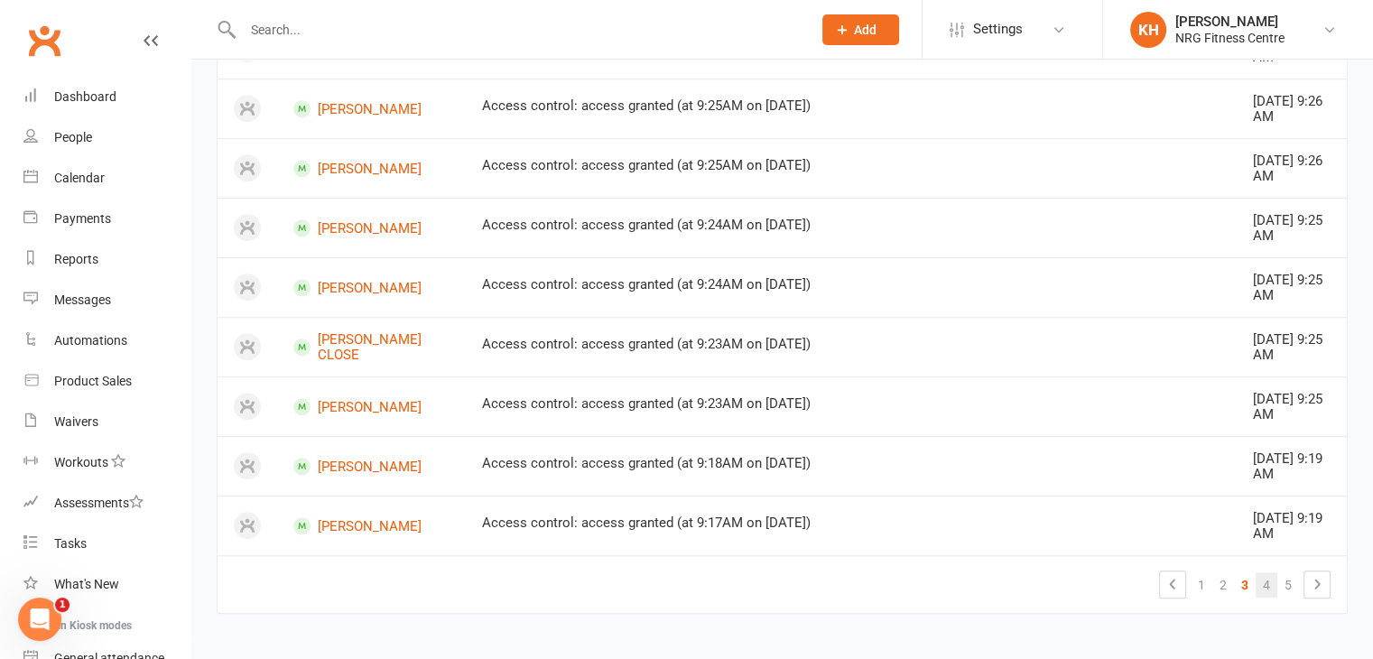
click at [1268, 572] on link "4" at bounding box center [1267, 584] width 22 height 25
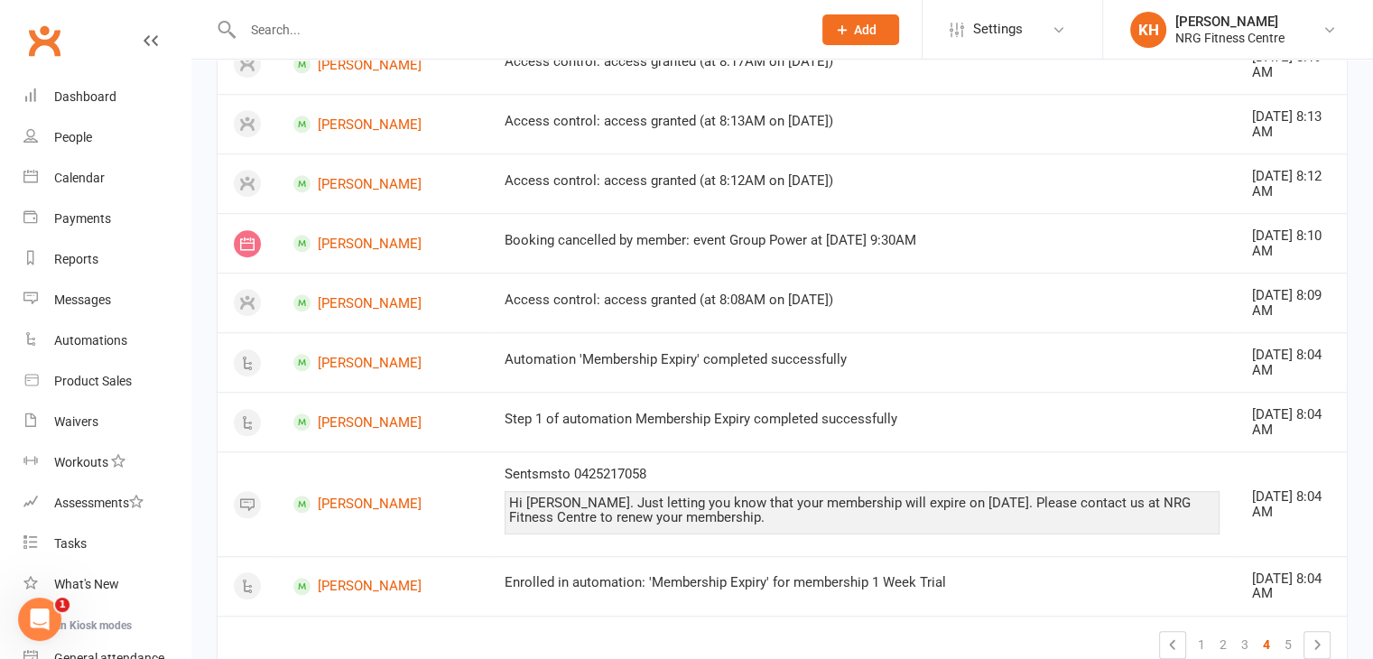
scroll to position [1511, 0]
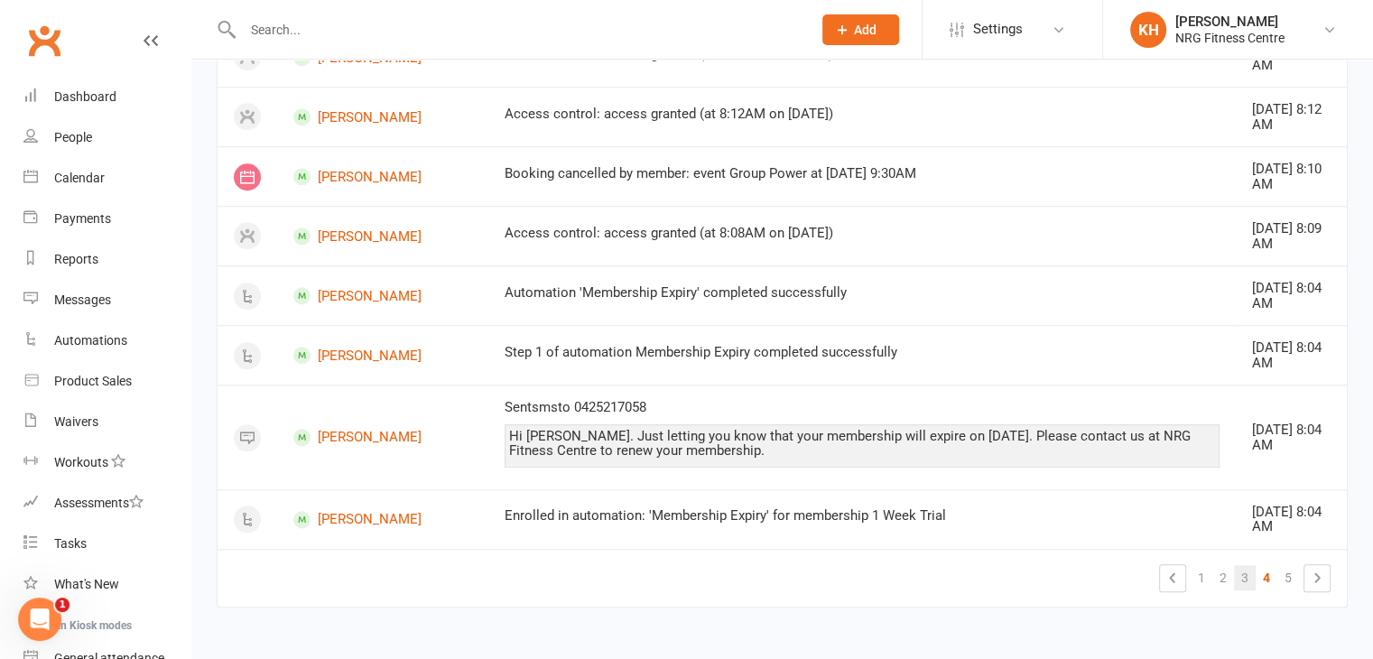
click at [1239, 577] on link "3" at bounding box center [1245, 577] width 22 height 25
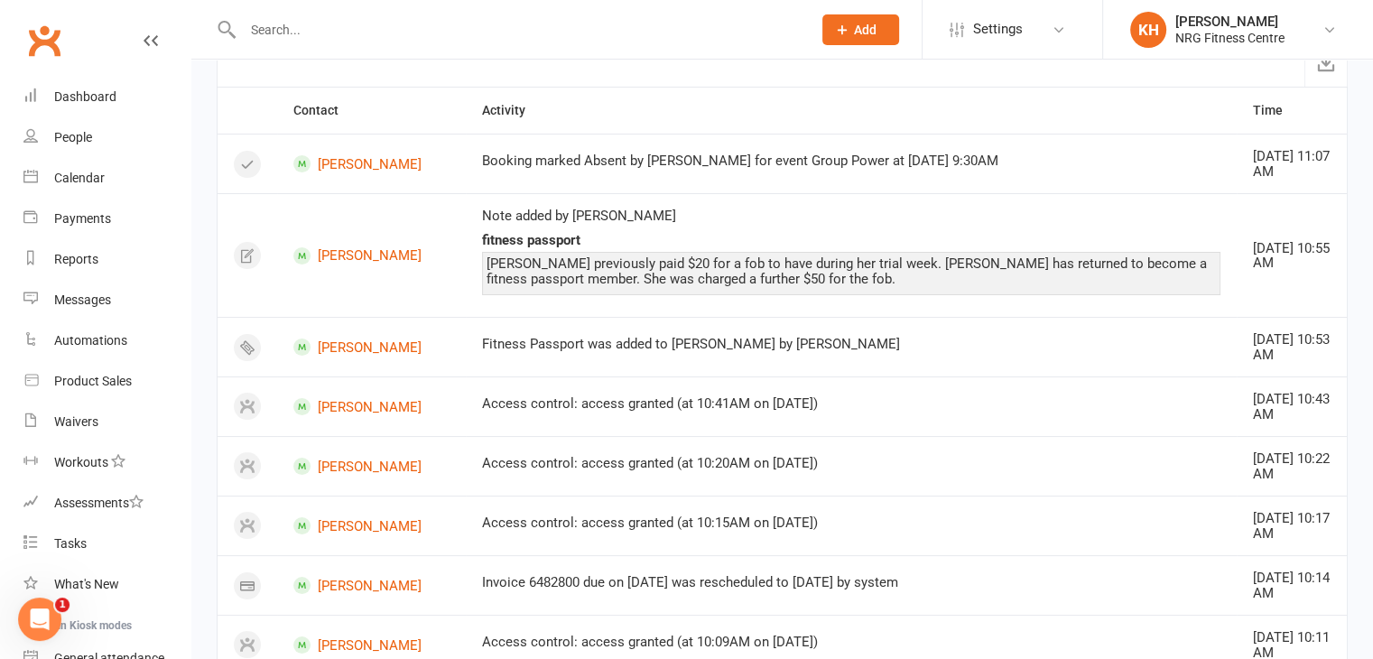
scroll to position [69, 0]
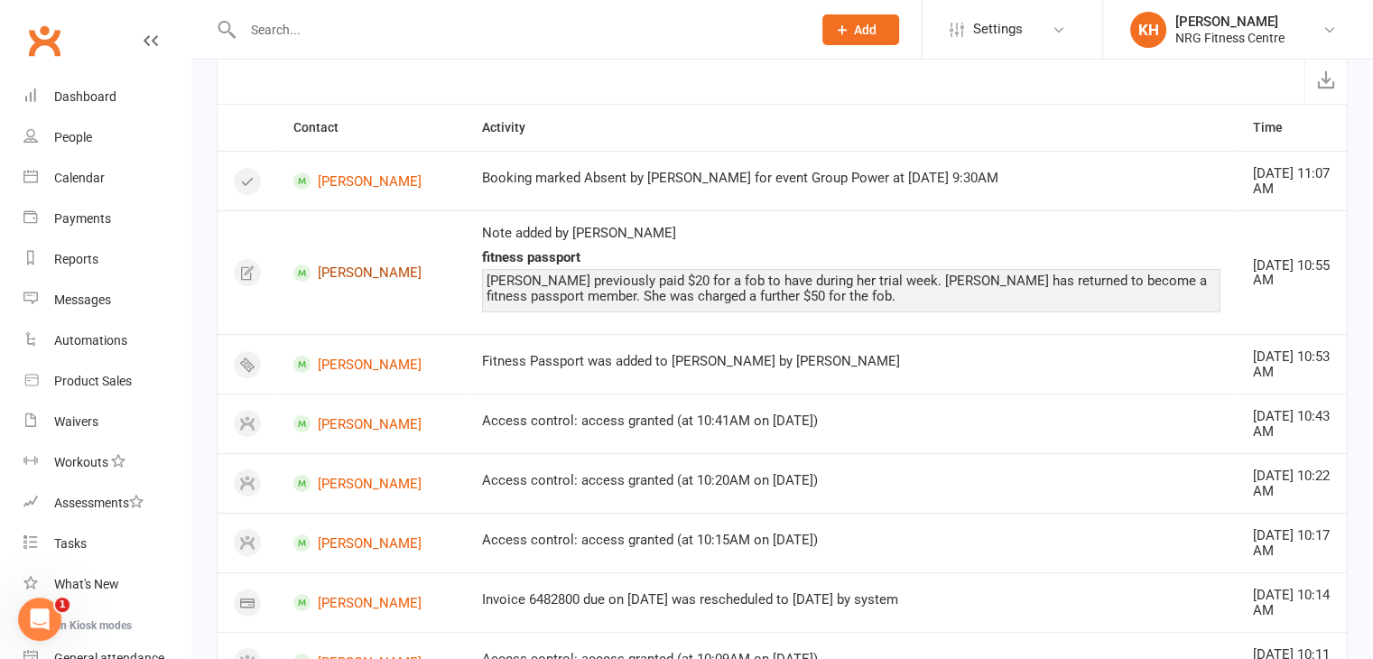
click at [337, 267] on link "[PERSON_NAME]" at bounding box center [371, 273] width 156 height 17
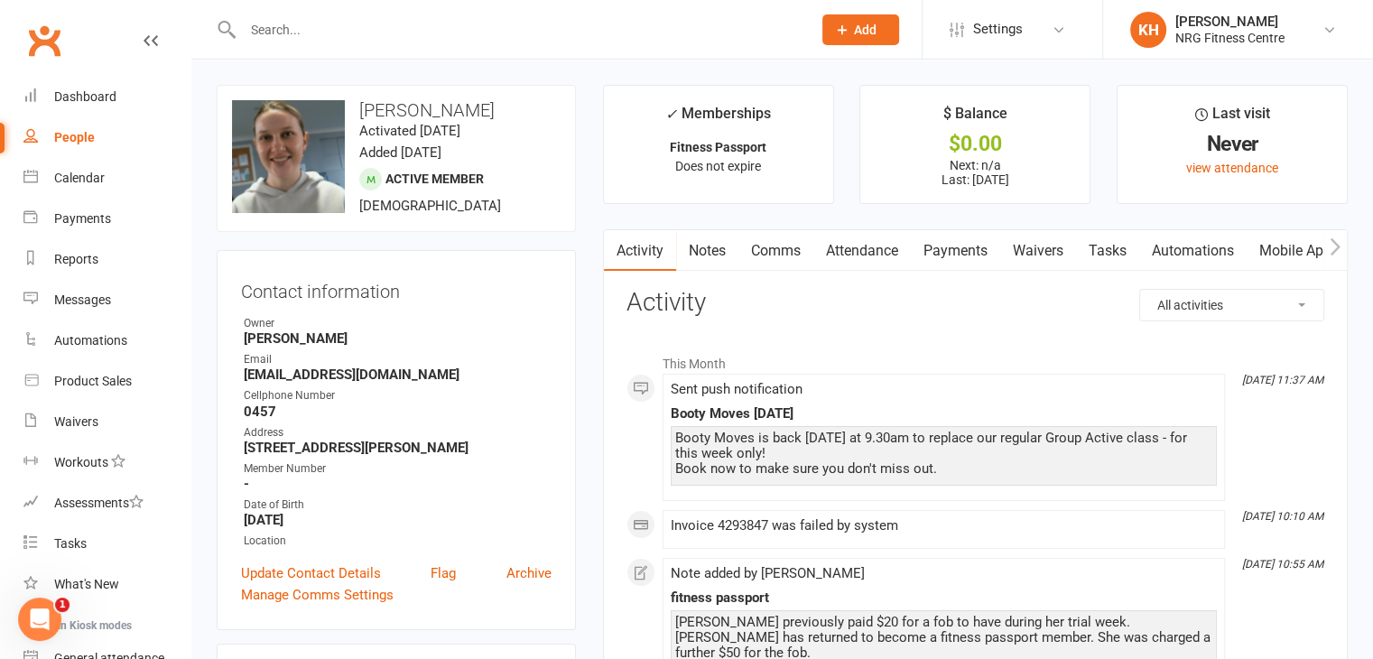
click at [955, 241] on link "Payments" at bounding box center [955, 251] width 89 height 42
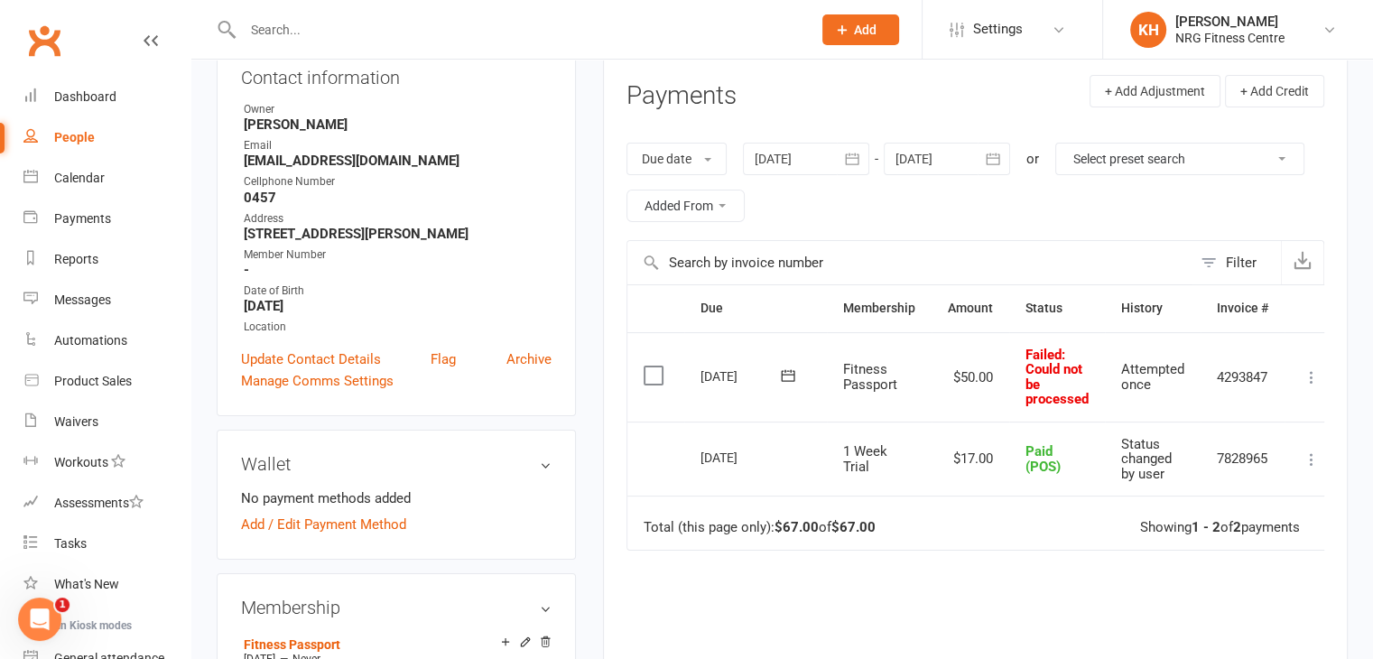
scroll to position [244, 0]
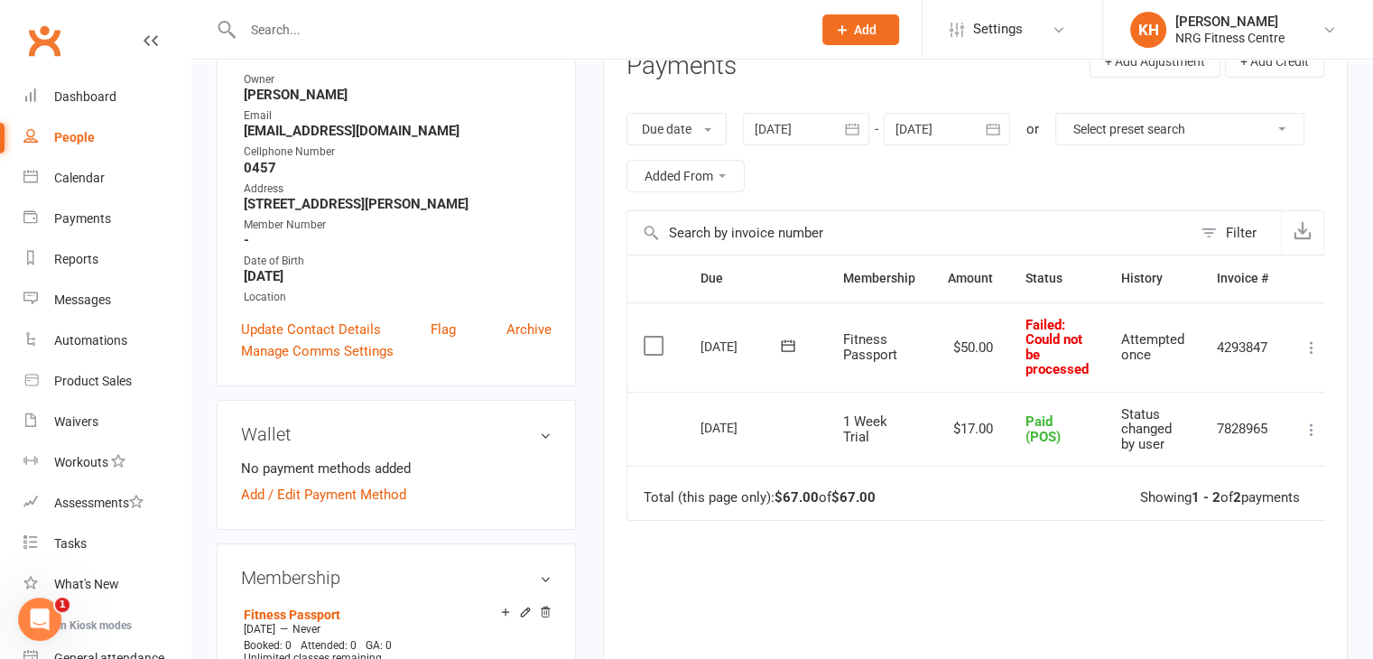
click at [1318, 351] on icon at bounding box center [1312, 348] width 18 height 18
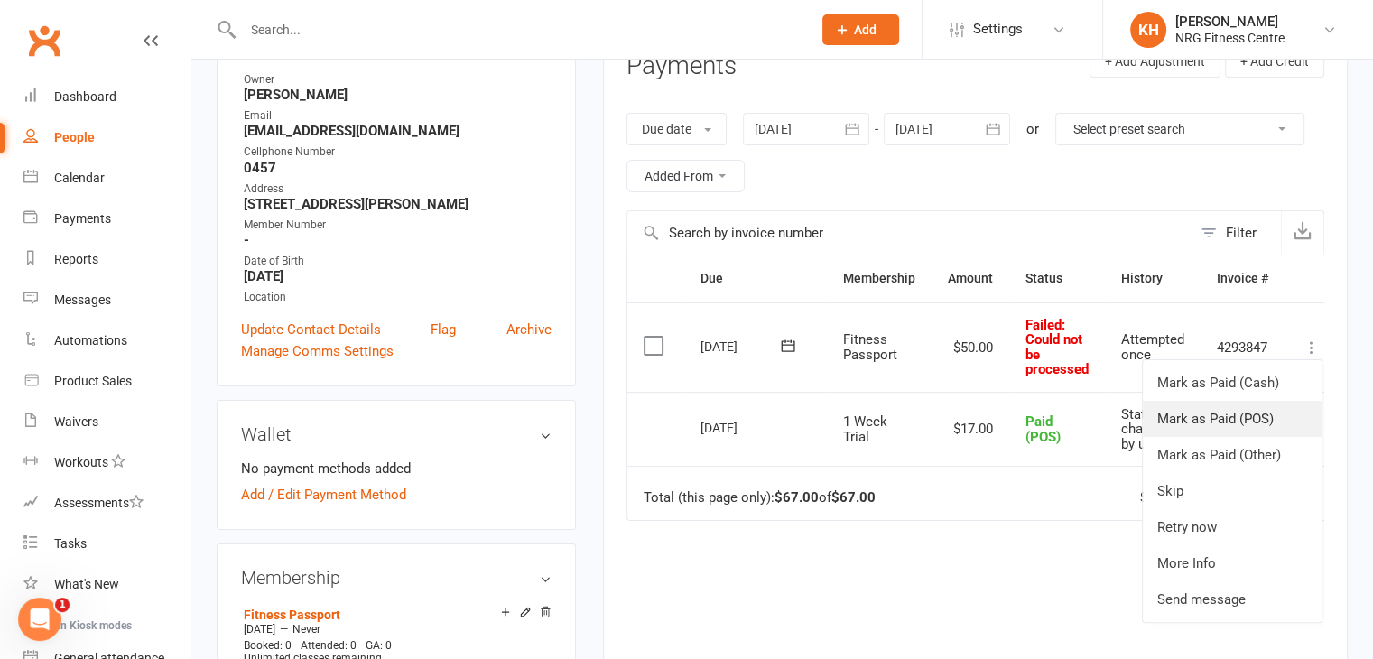
click at [1239, 423] on link "Mark as Paid (POS)" at bounding box center [1232, 419] width 179 height 36
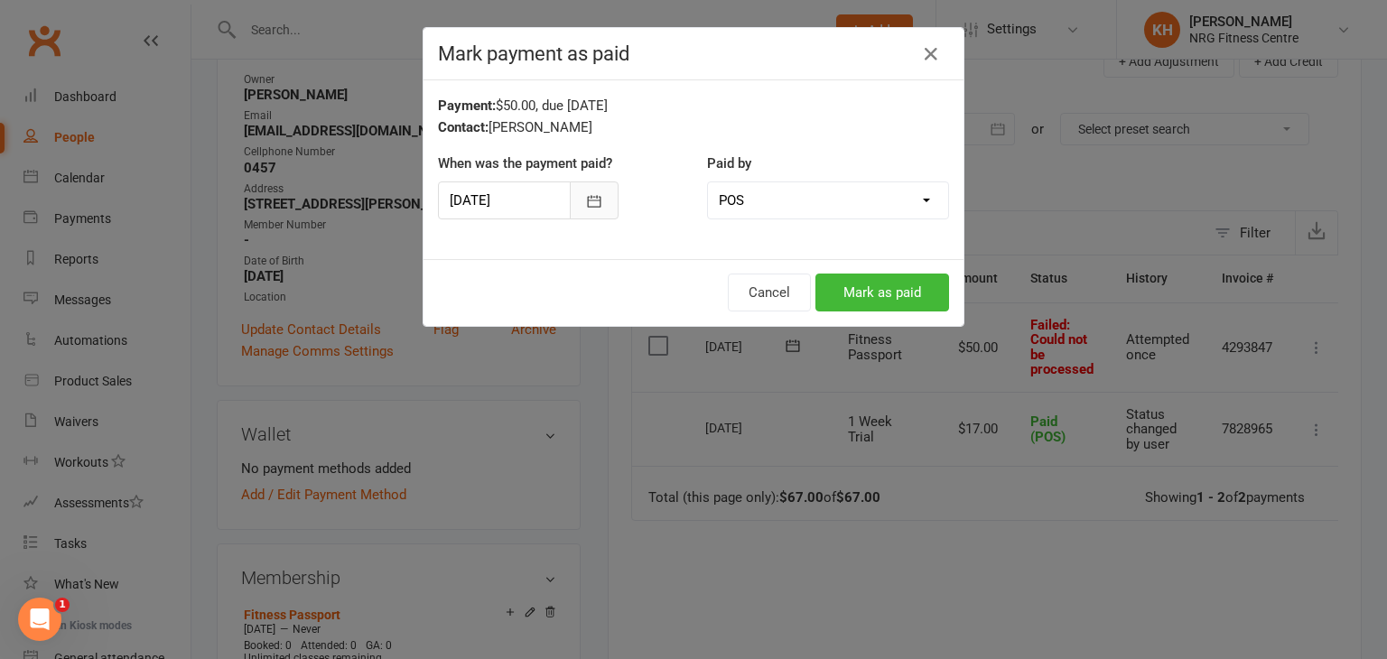
click at [587, 200] on icon "button" at bounding box center [594, 201] width 18 height 18
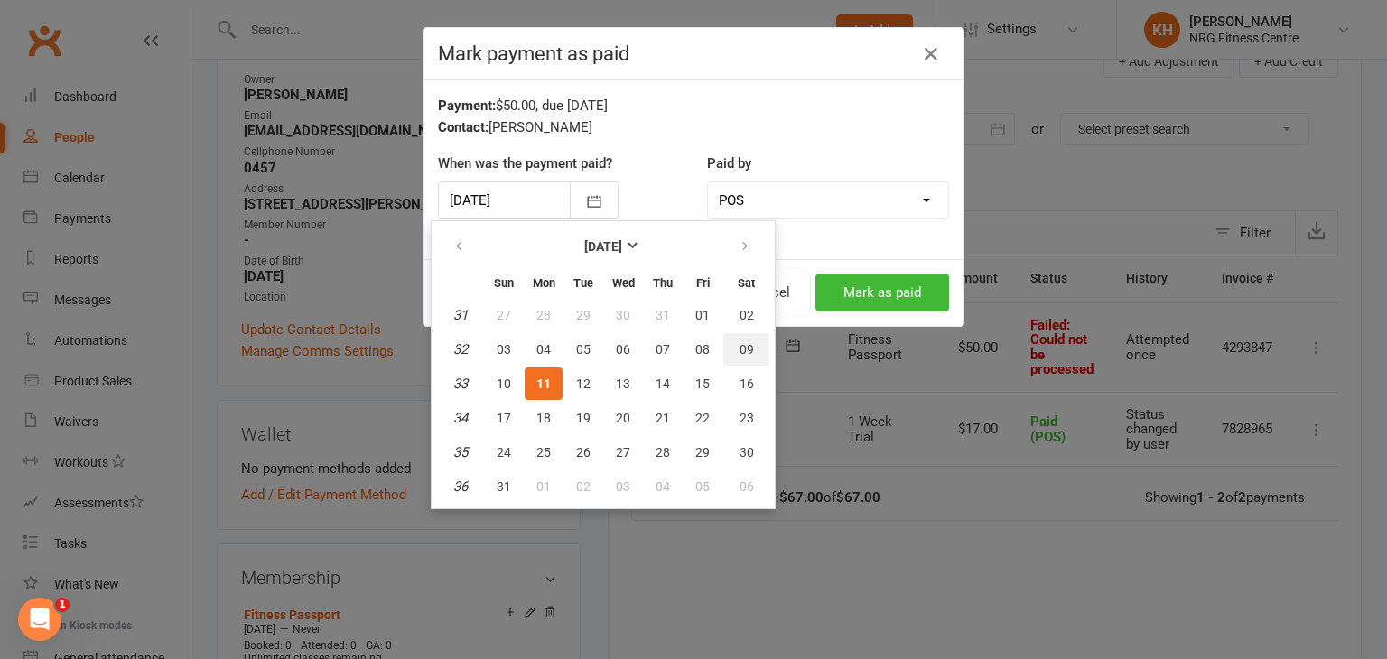
click at [740, 348] on span "09" at bounding box center [746, 349] width 14 height 14
type input "[DATE]"
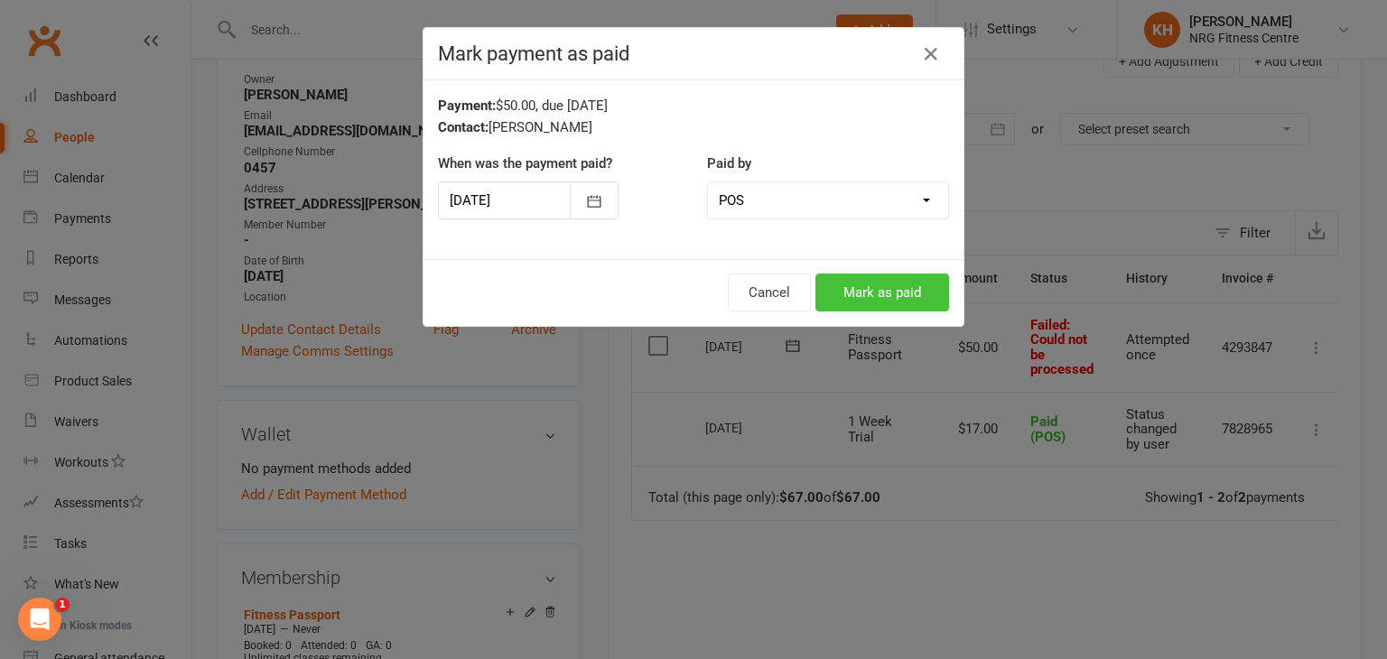
click at [876, 302] on button "Mark as paid" at bounding box center [882, 293] width 134 height 38
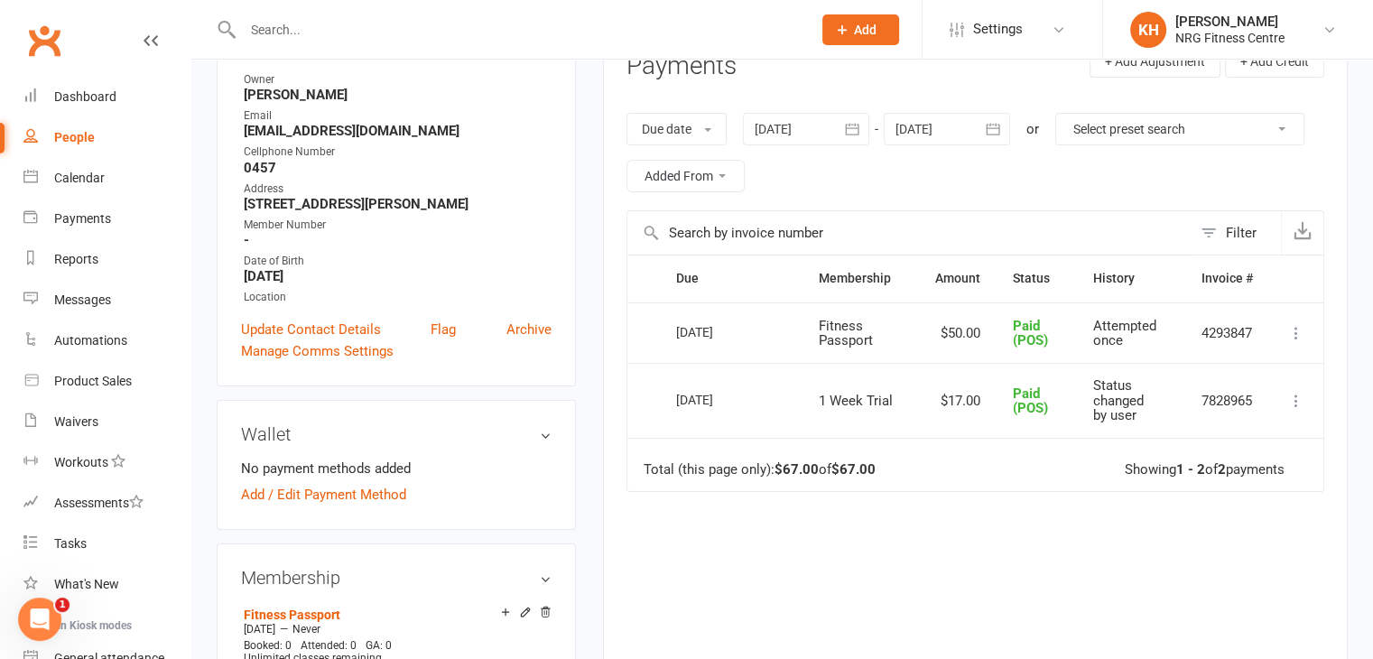
scroll to position [0, 0]
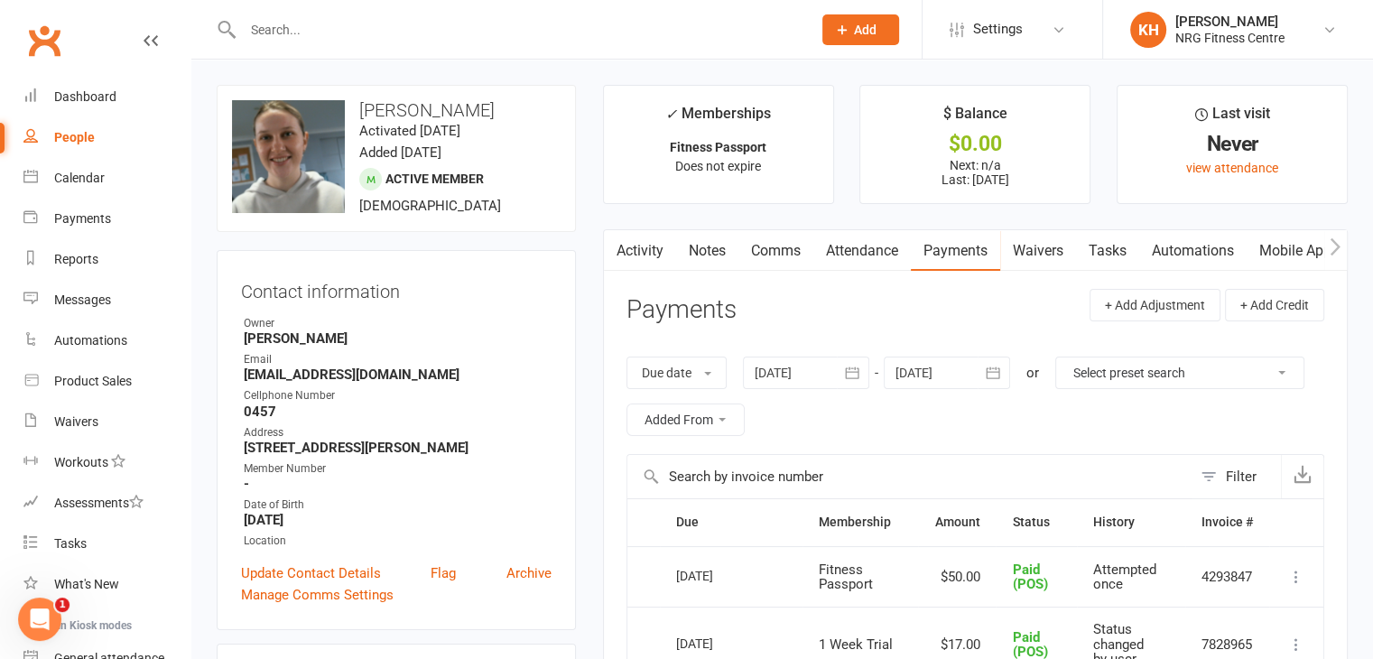
click at [271, 22] on input "text" at bounding box center [518, 29] width 562 height 25
type input "[PERSON_NAME]"
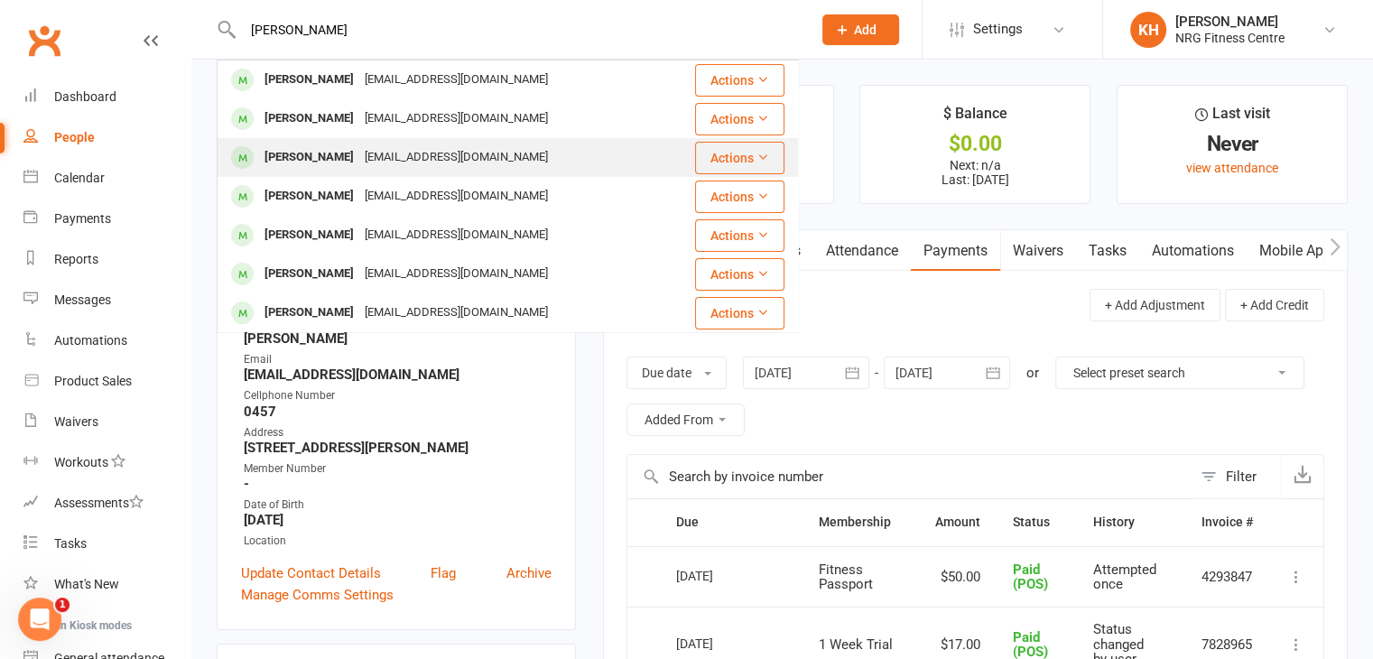
click at [315, 176] on td "[PERSON_NAME] [EMAIL_ADDRESS][DOMAIN_NAME]" at bounding box center [441, 157] width 446 height 39
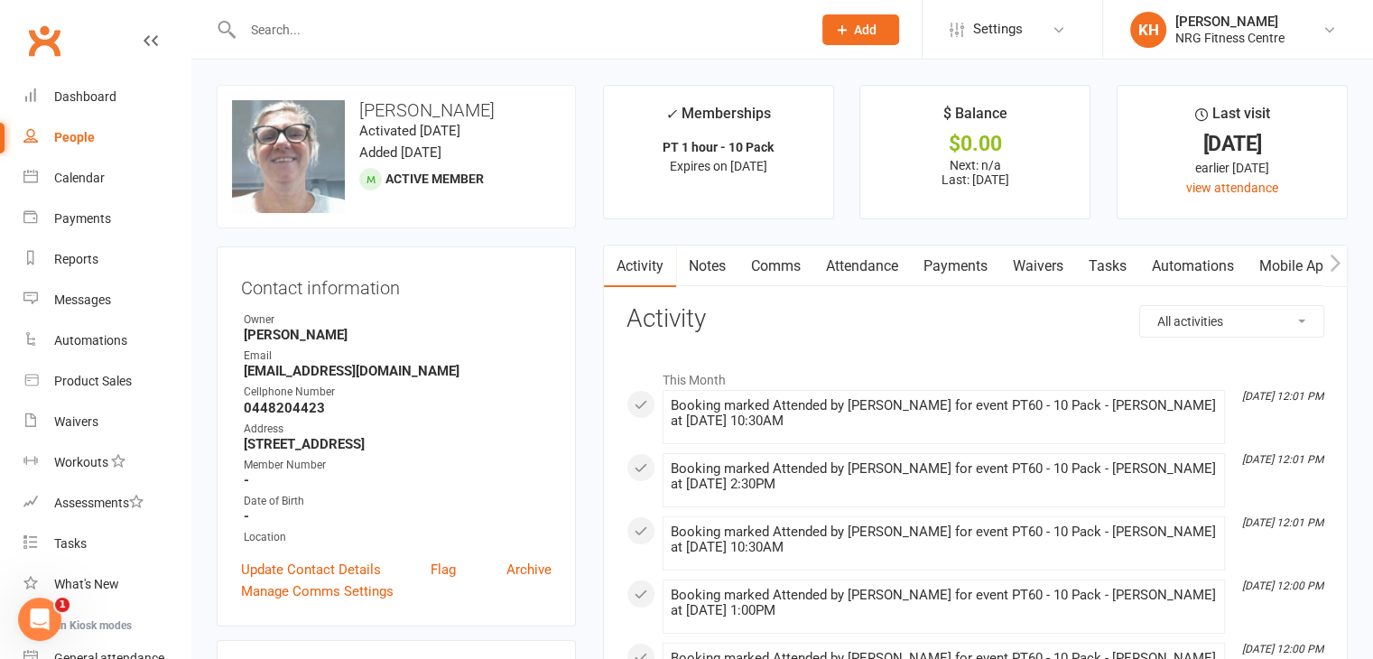
click at [831, 265] on link "Attendance" at bounding box center [862, 267] width 98 height 42
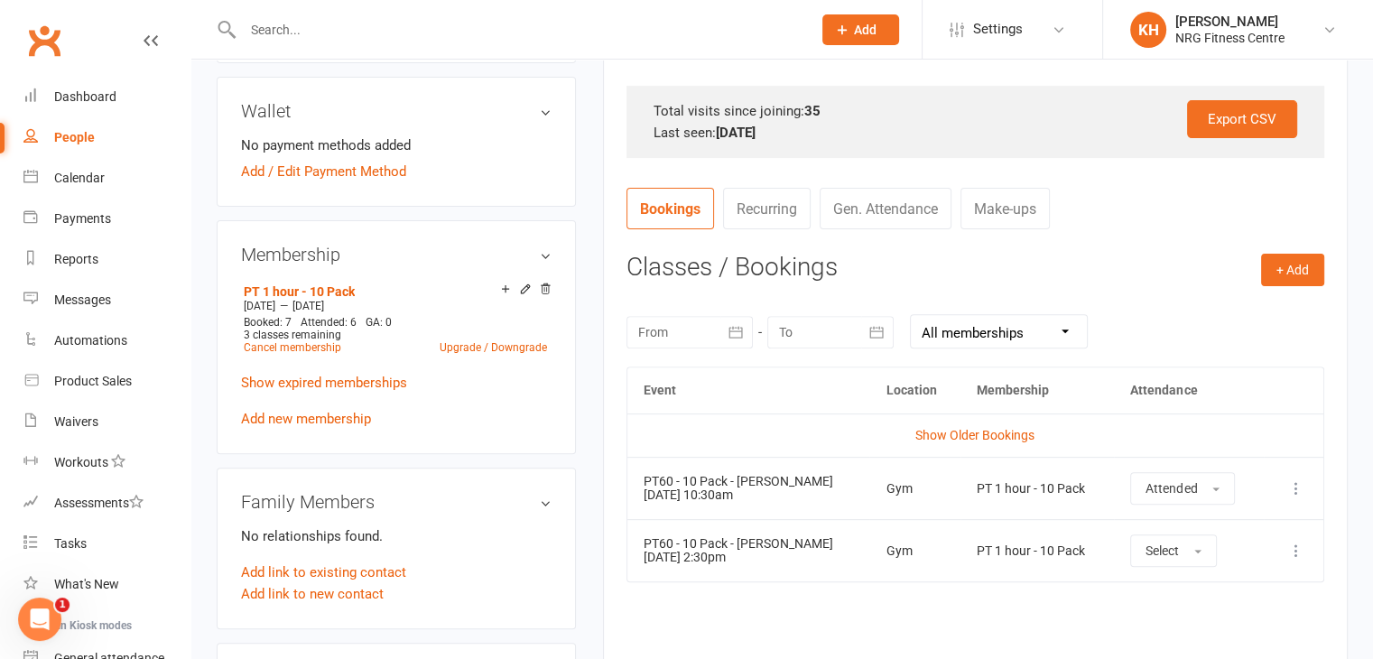
scroll to position [595, 0]
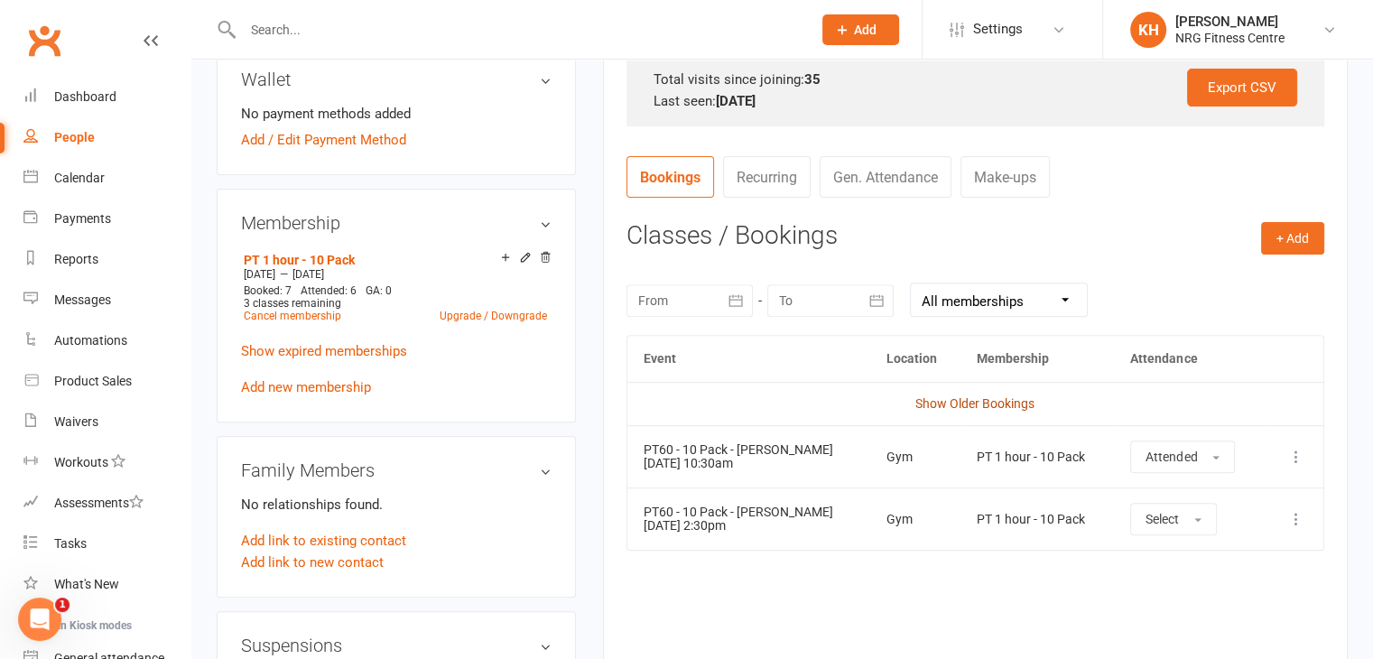
click at [953, 402] on link "Show Older Bookings" at bounding box center [974, 403] width 119 height 14
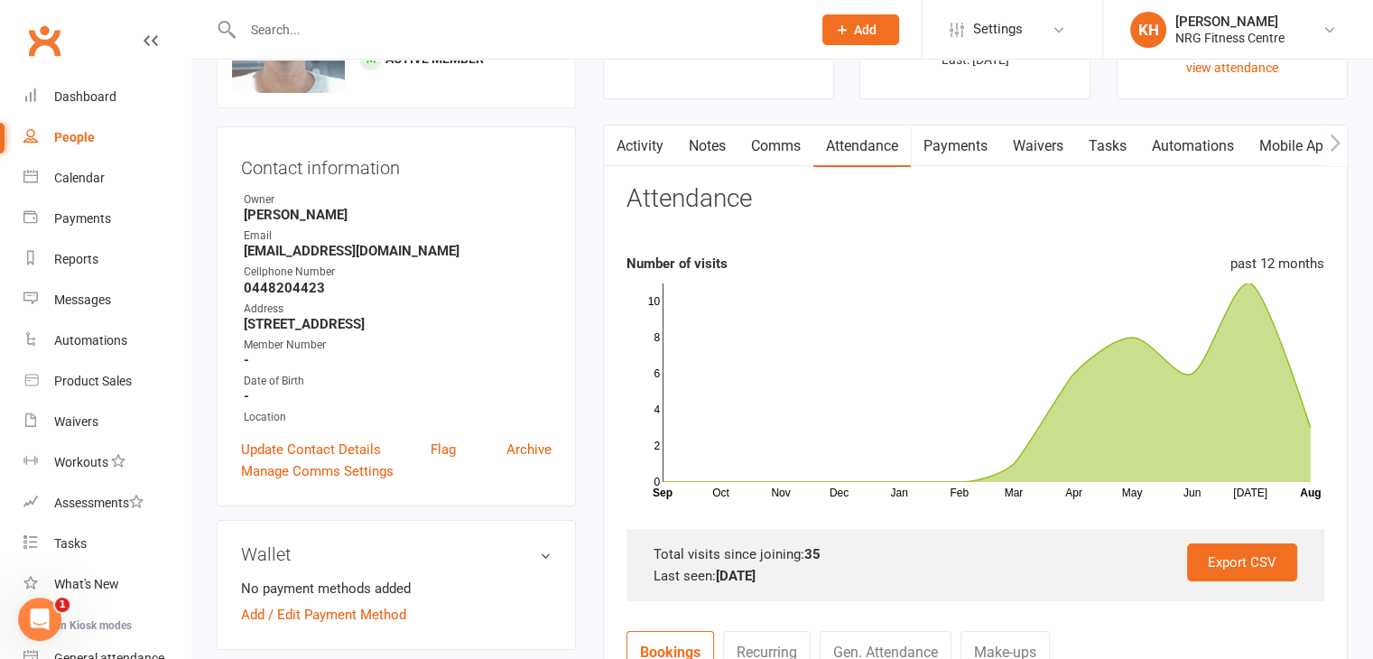
scroll to position [70, 0]
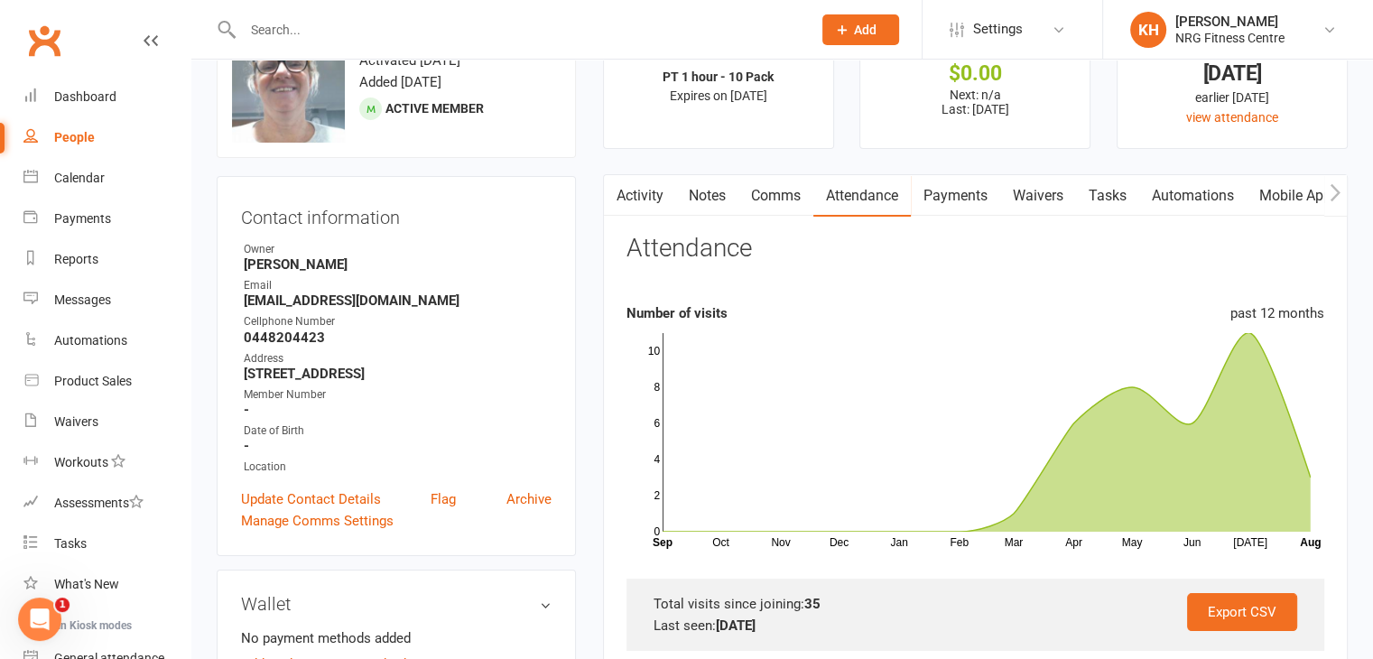
drag, startPoint x: 245, startPoint y: 302, endPoint x: 462, endPoint y: 297, distance: 217.6
click at [462, 297] on strong "[EMAIL_ADDRESS][DOMAIN_NAME]" at bounding box center [398, 301] width 308 height 16
copy strong "[EMAIL_ADDRESS][DOMAIN_NAME]"
click at [273, 35] on input "text" at bounding box center [518, 29] width 562 height 25
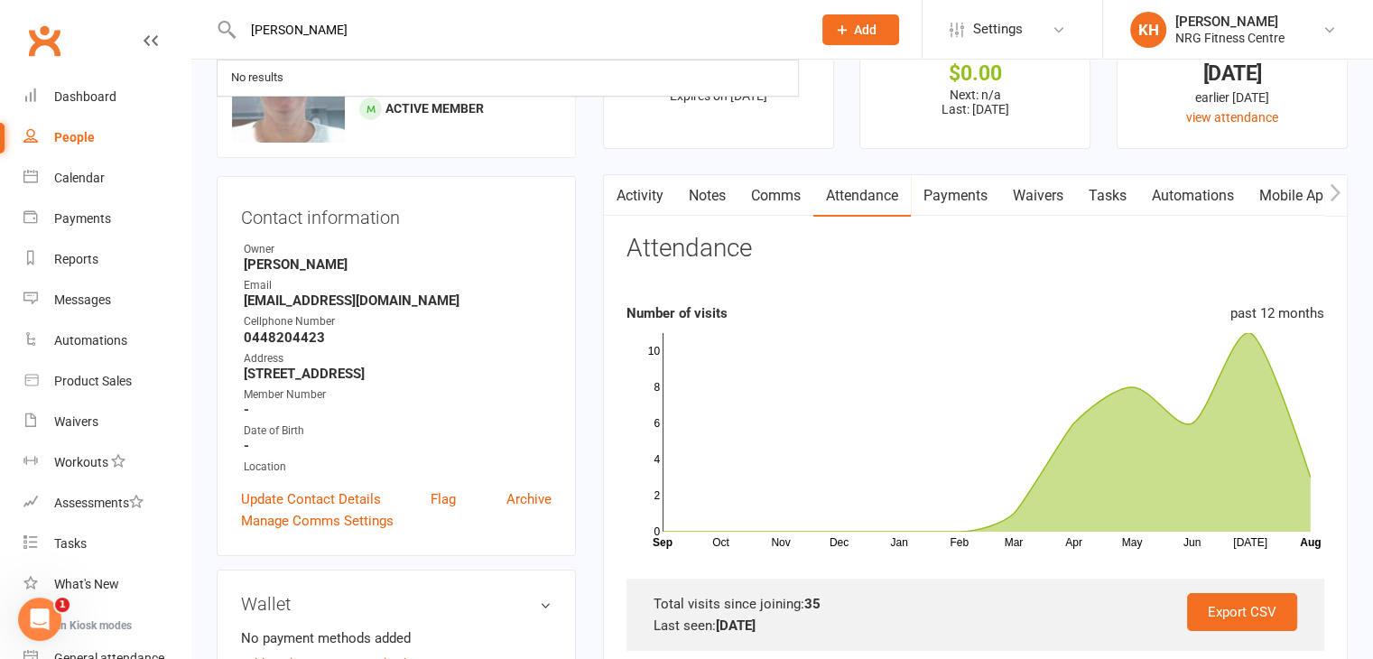
type input "[PERSON_NAME]"
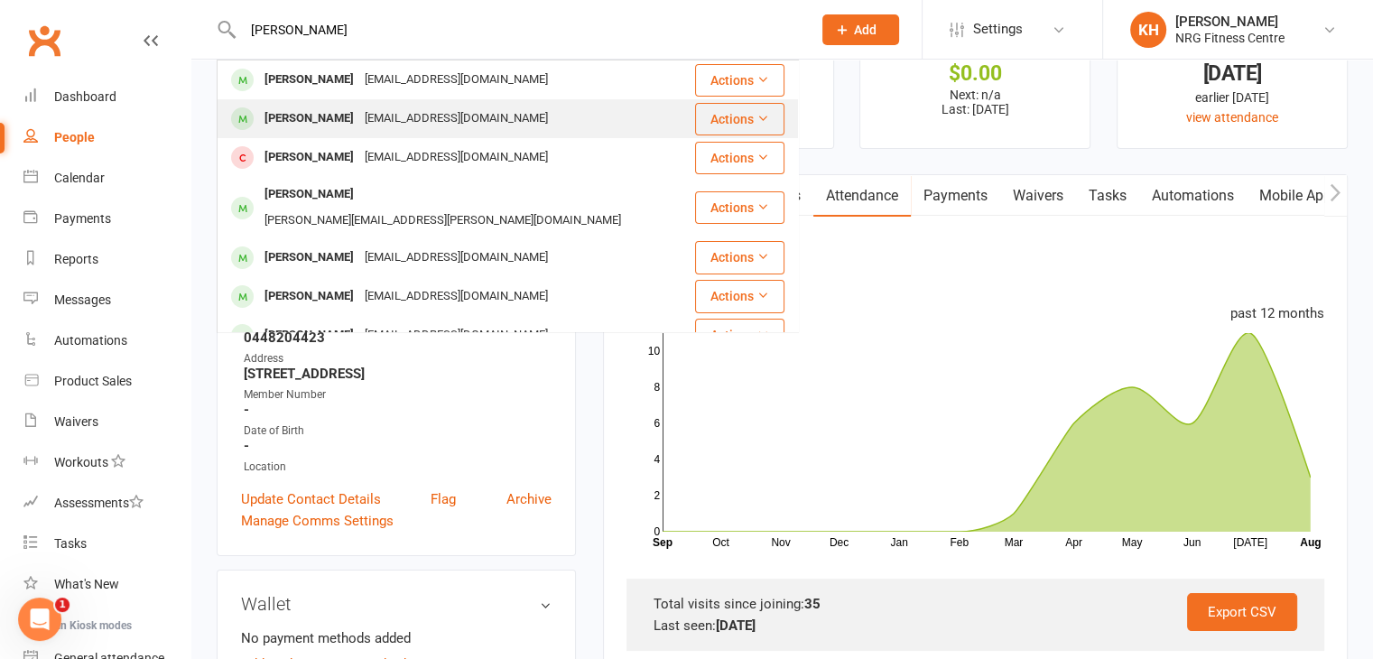
click at [330, 122] on div "[PERSON_NAME]" at bounding box center [309, 119] width 100 height 26
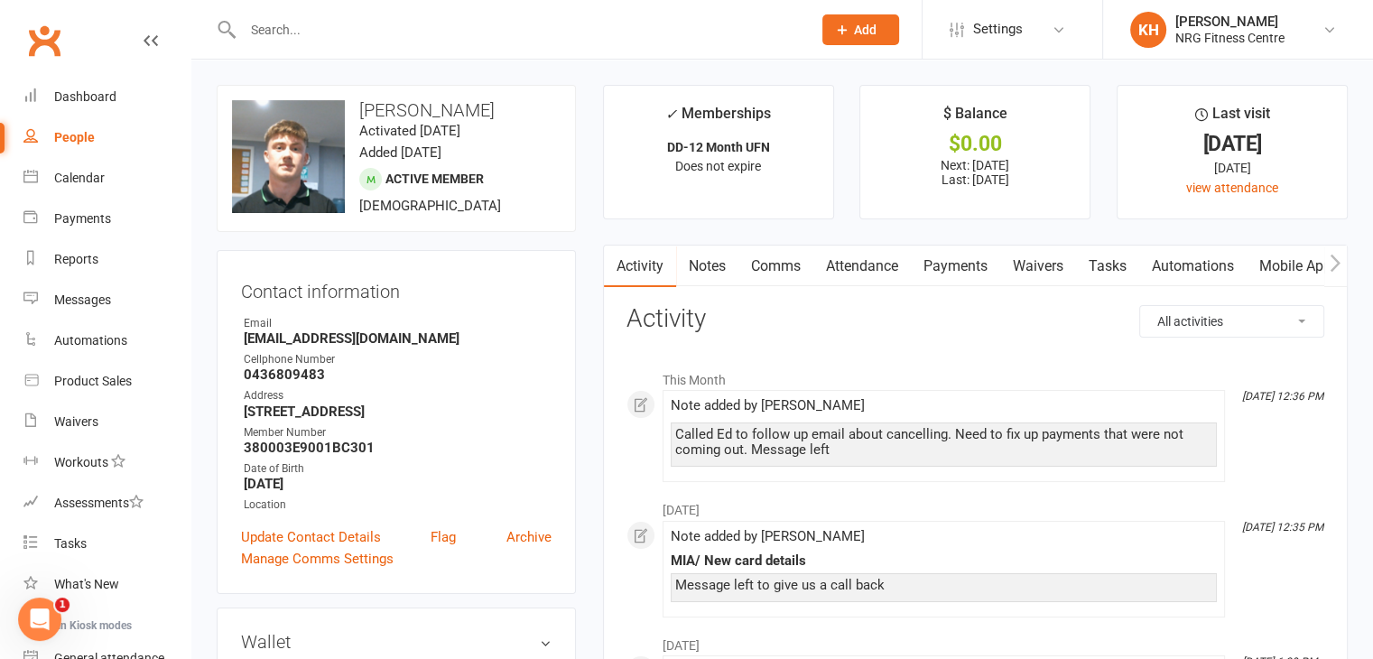
click at [944, 276] on link "Payments" at bounding box center [955, 267] width 89 height 42
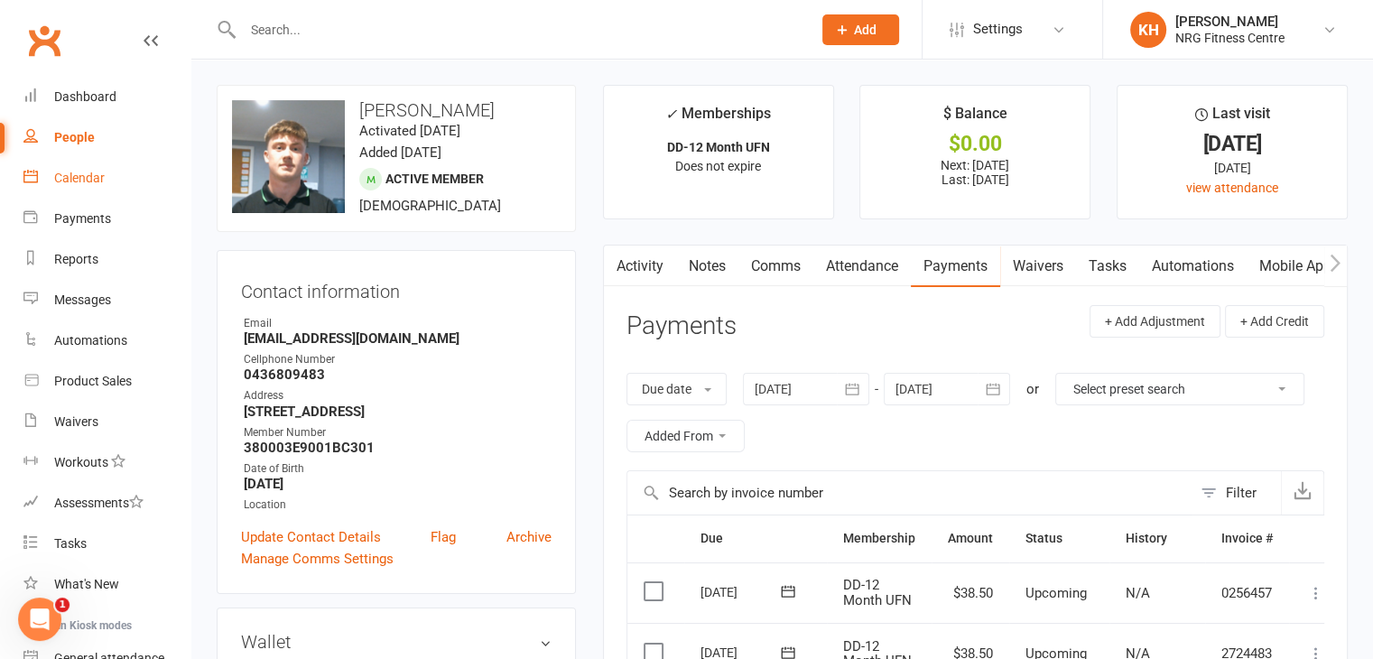
click at [77, 181] on div "Calendar" at bounding box center [79, 178] width 51 height 14
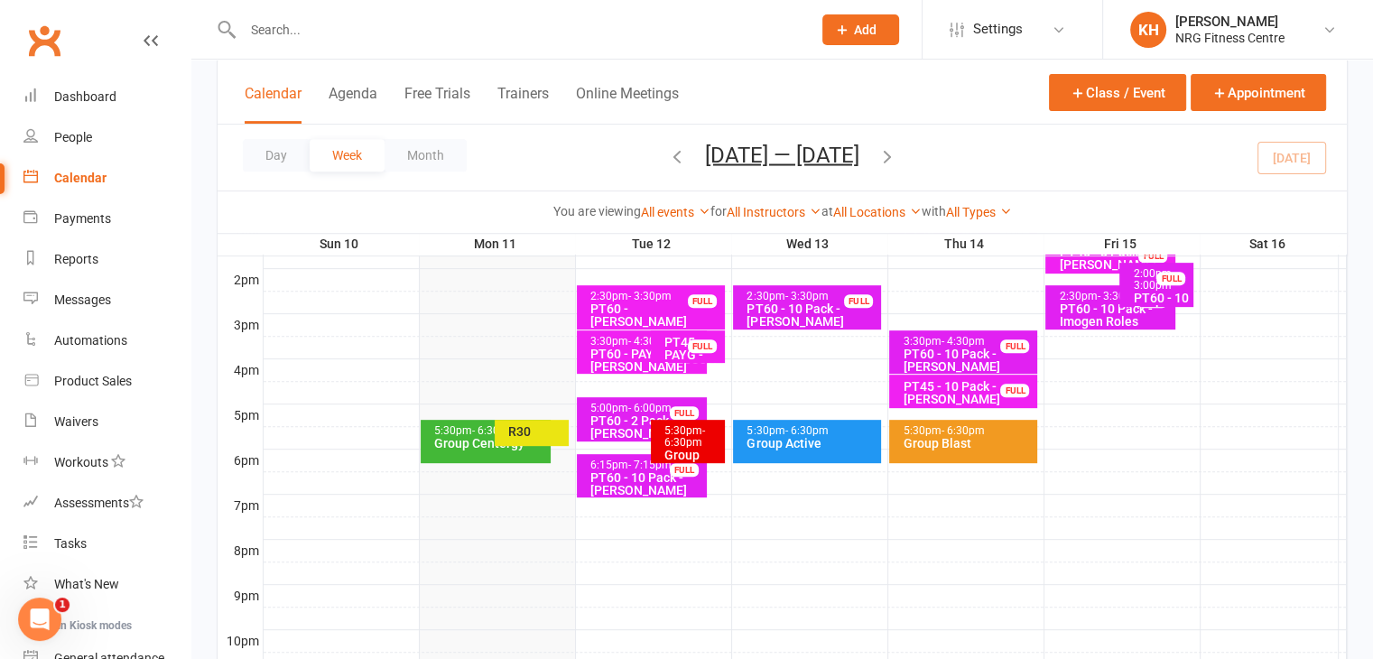
scroll to position [755, 0]
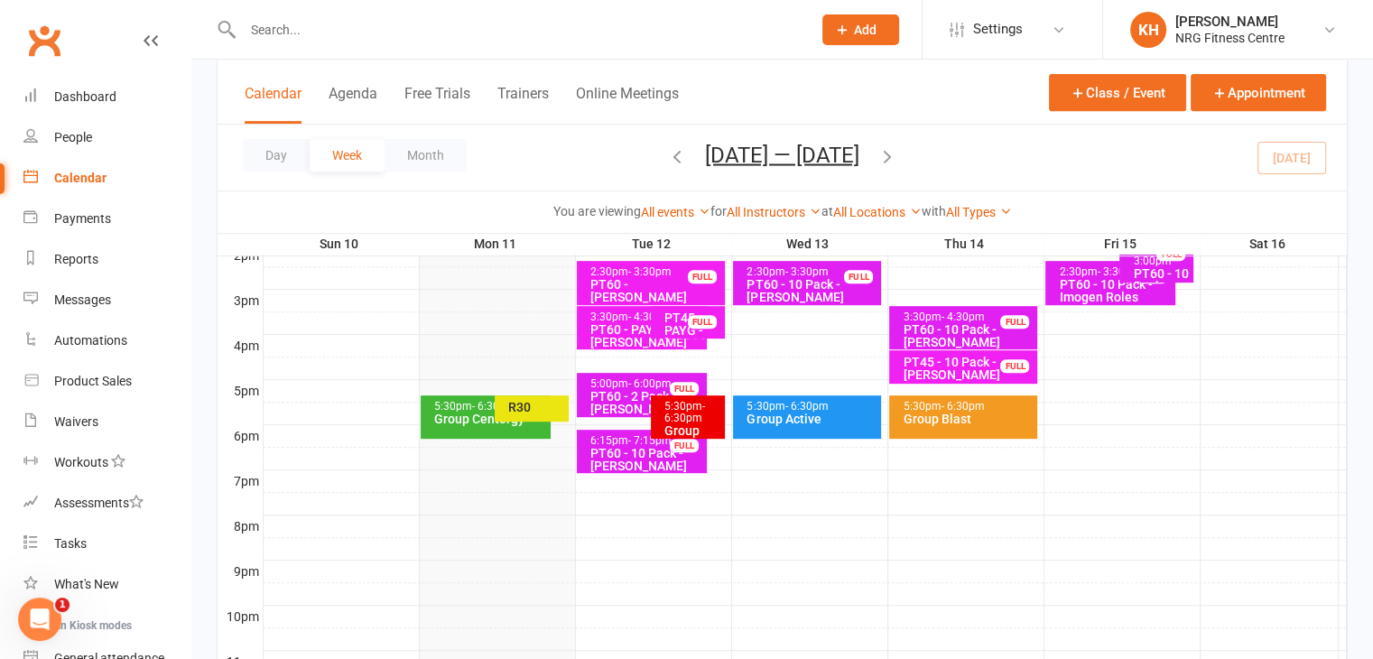
click at [541, 413] on div "R30" at bounding box center [532, 408] width 74 height 26
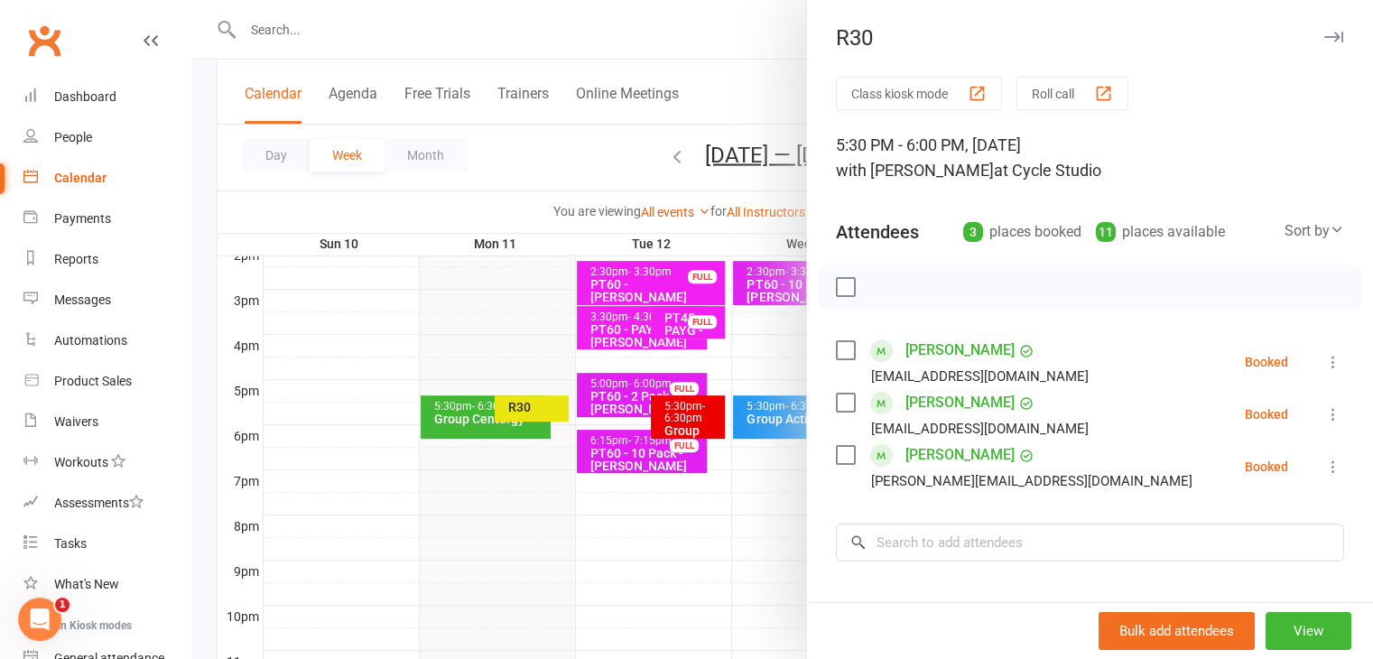
click at [461, 413] on div at bounding box center [782, 329] width 1182 height 659
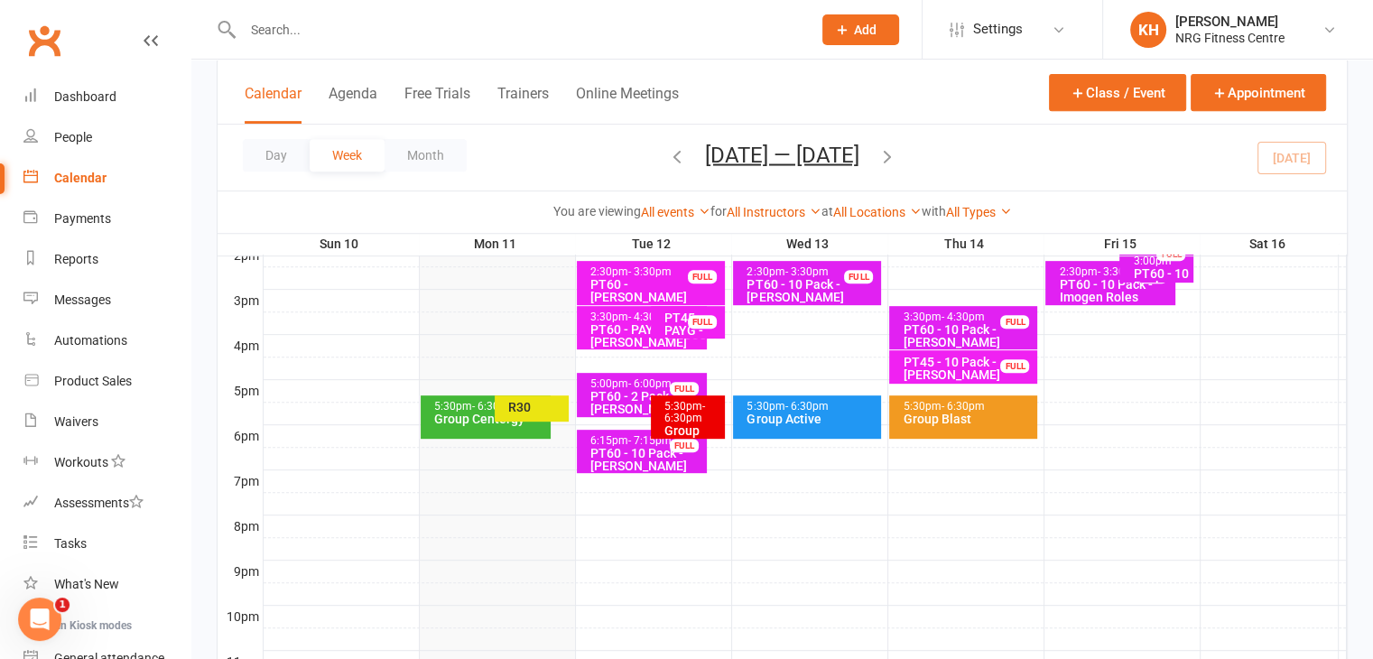
click at [461, 413] on div "Group Centergy" at bounding box center [490, 419] width 114 height 13
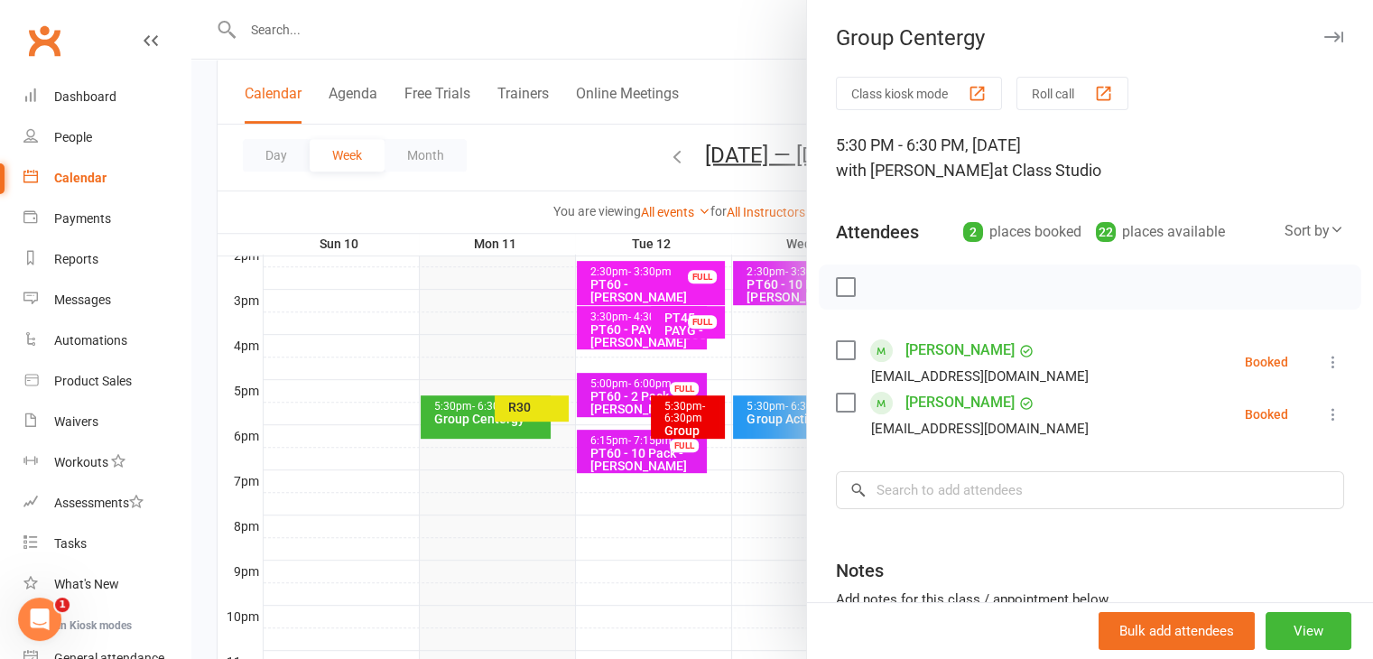
click at [461, 413] on div at bounding box center [782, 329] width 1182 height 659
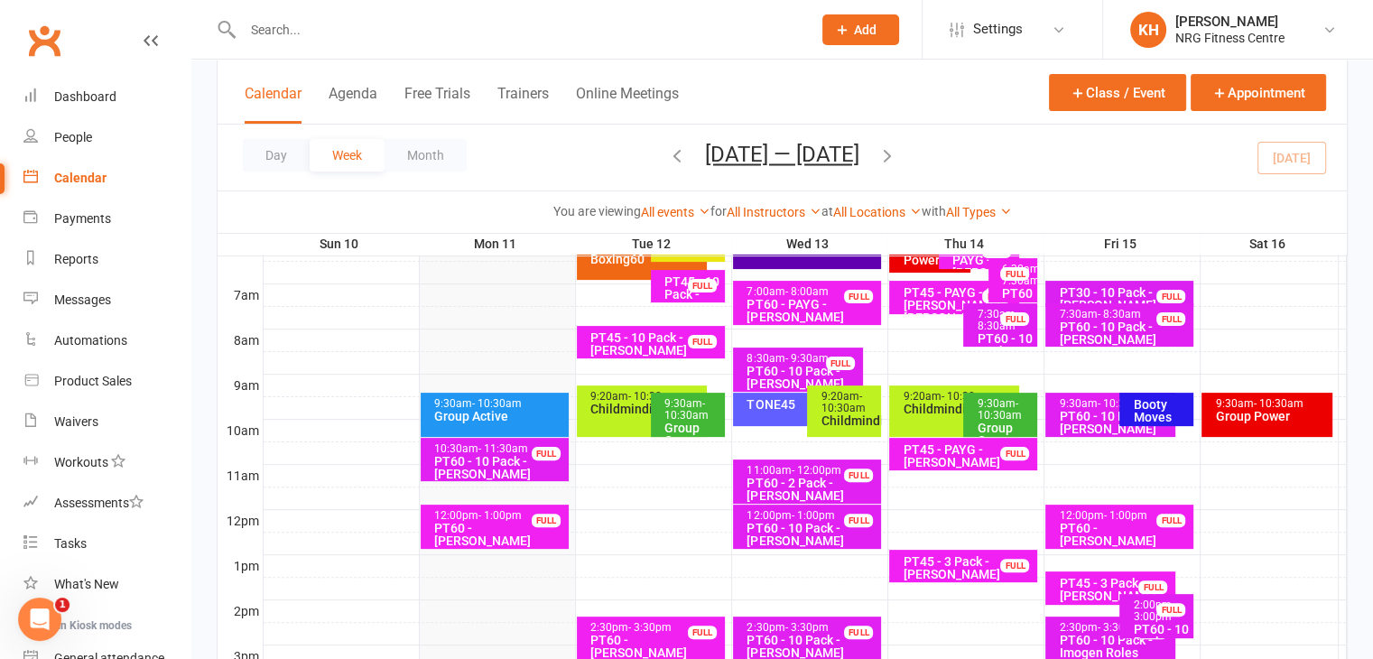
scroll to position [380, 0]
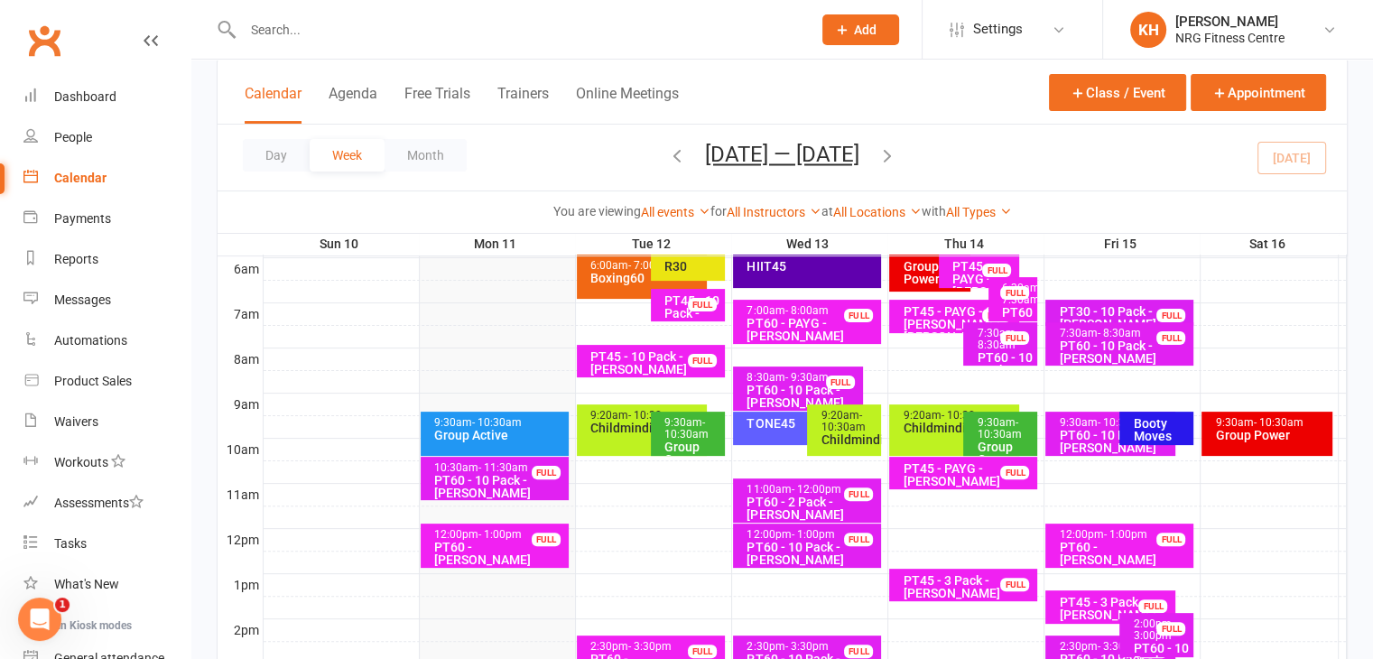
click at [1159, 418] on div "Booty Moves" at bounding box center [1161, 429] width 58 height 25
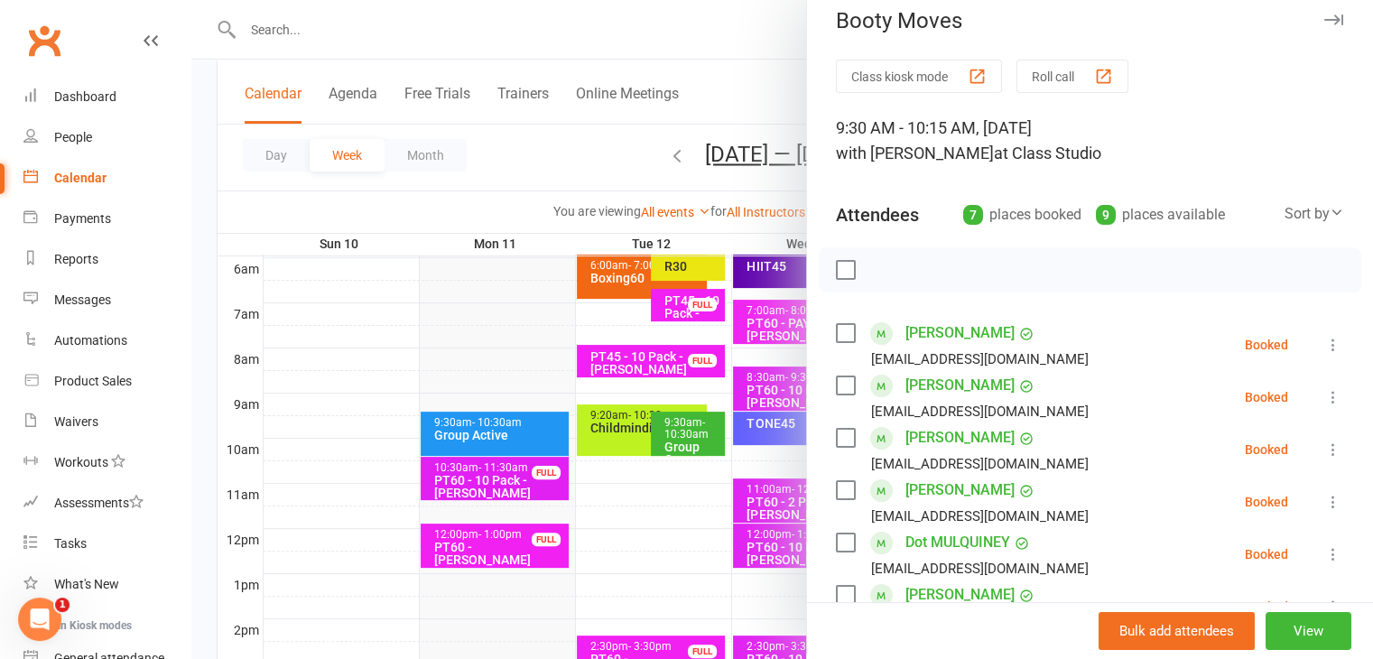
scroll to position [0, 0]
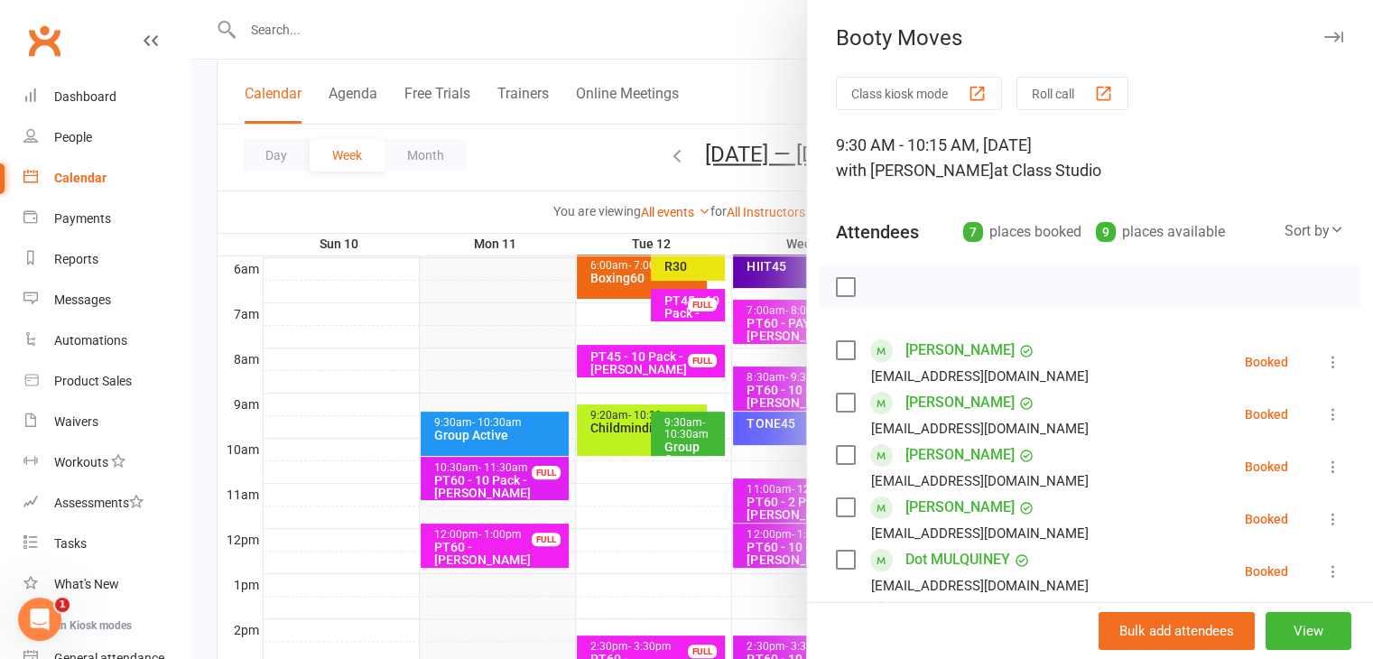
click at [1324, 39] on icon "button" at bounding box center [1333, 37] width 19 height 11
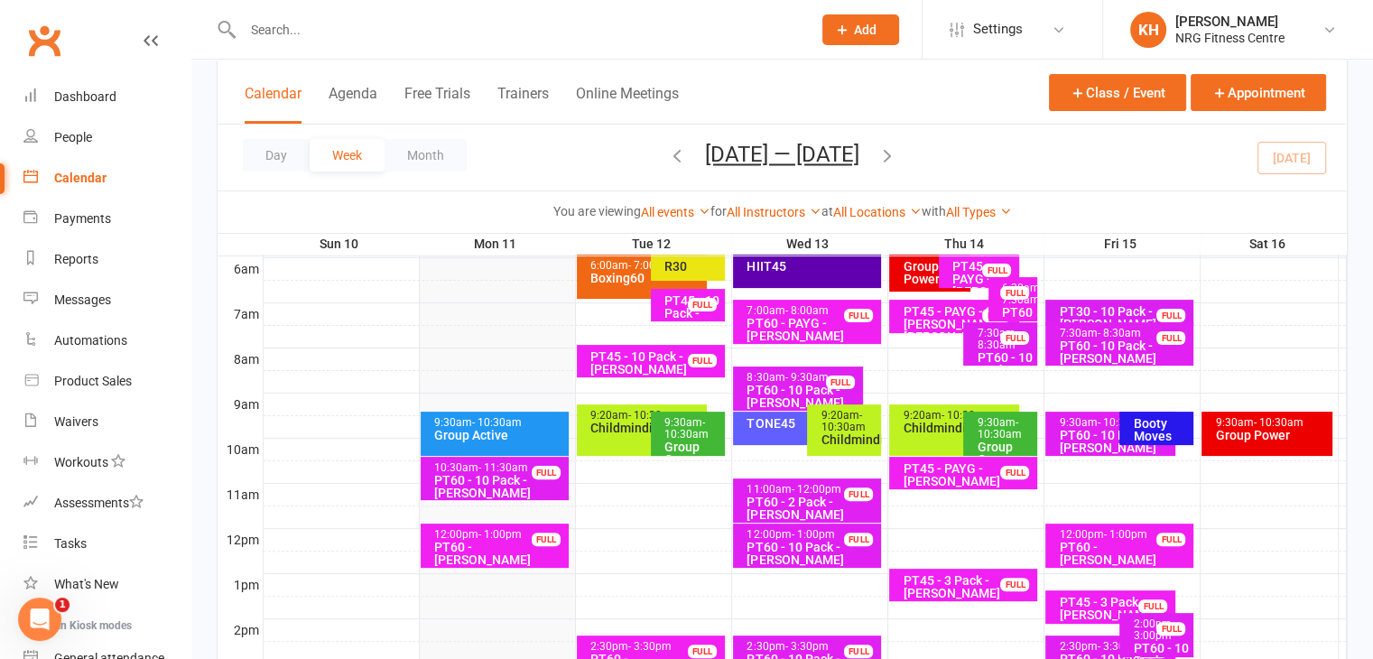
click at [603, 279] on div "Boxing60" at bounding box center [647, 278] width 114 height 13
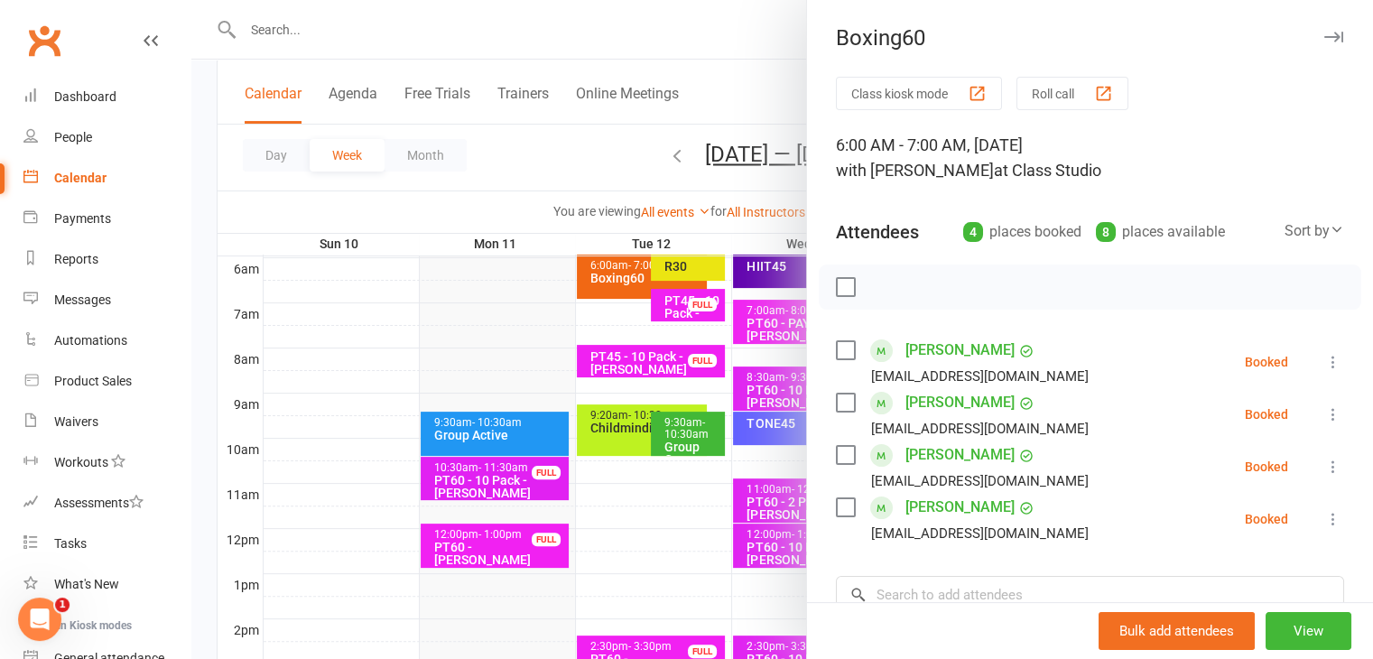
click at [1324, 39] on icon "button" at bounding box center [1333, 37] width 19 height 11
